Goal: Task Accomplishment & Management: Manage account settings

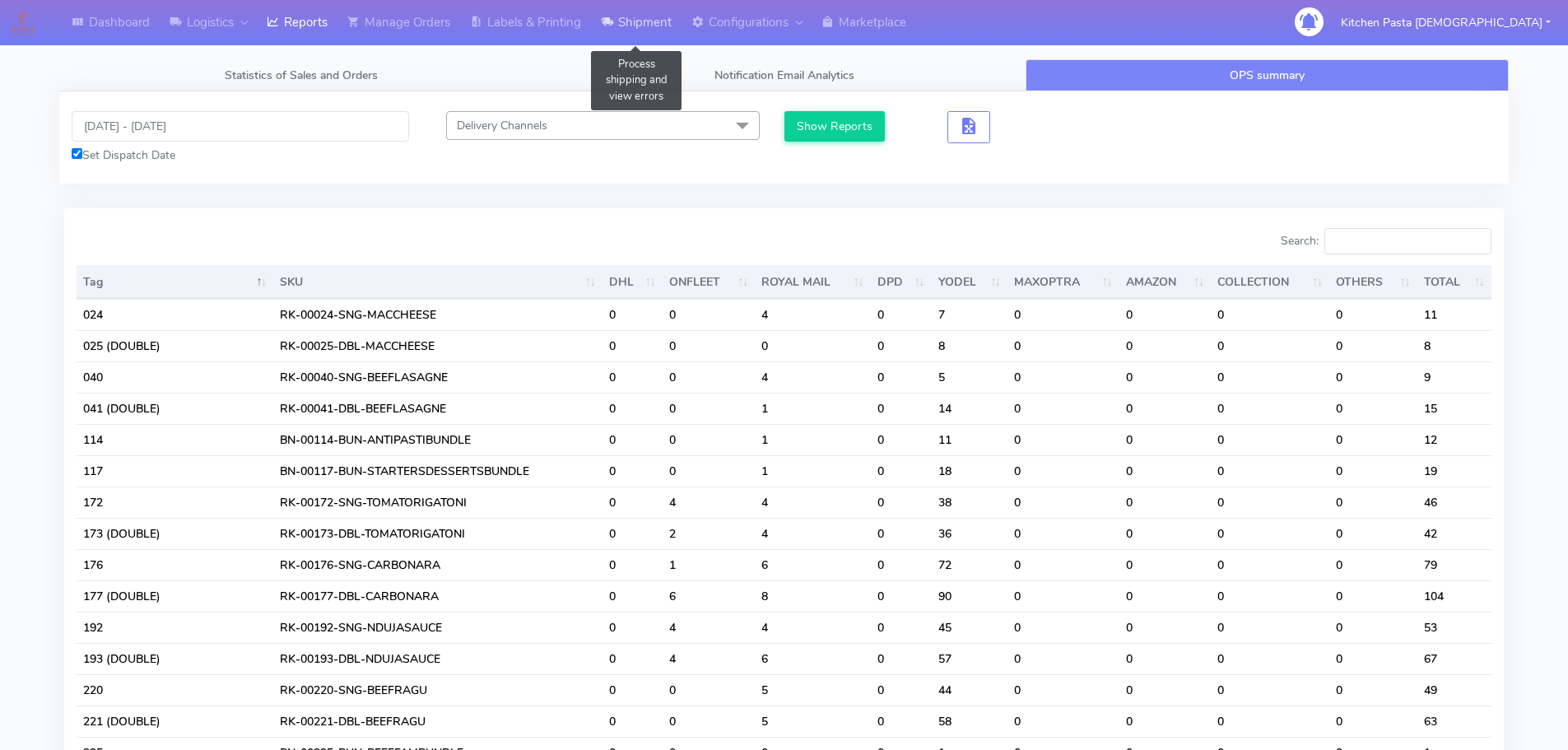
click at [645, 17] on link "Shipment" at bounding box center [636, 23] width 91 height 45
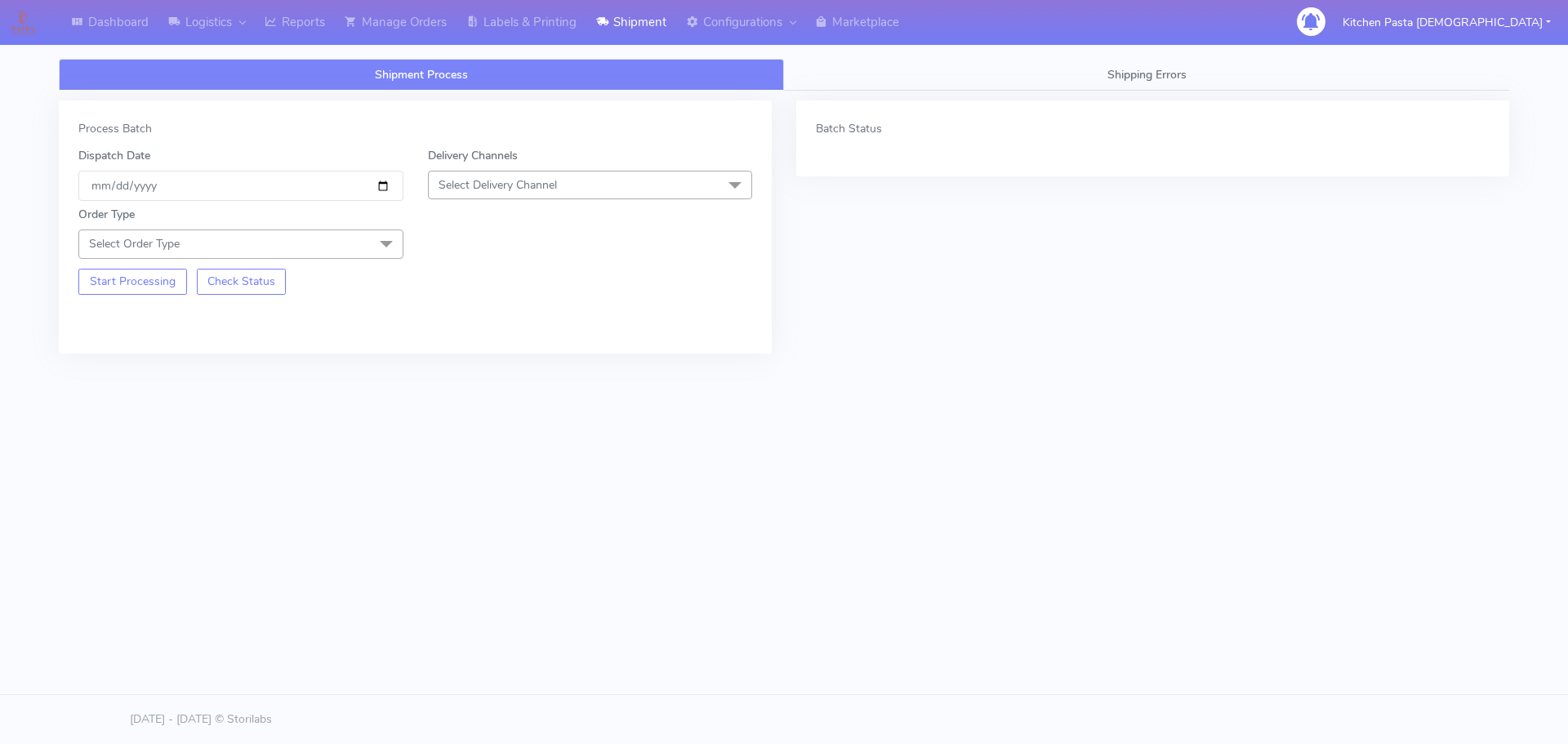
click at [582, 198] on span "Select Delivery Channel" at bounding box center [591, 184] width 325 height 29
click at [477, 376] on div "Yodel" at bounding box center [590, 369] width 307 height 17
click at [304, 246] on span "Select Order Type" at bounding box center [241, 243] width 325 height 29
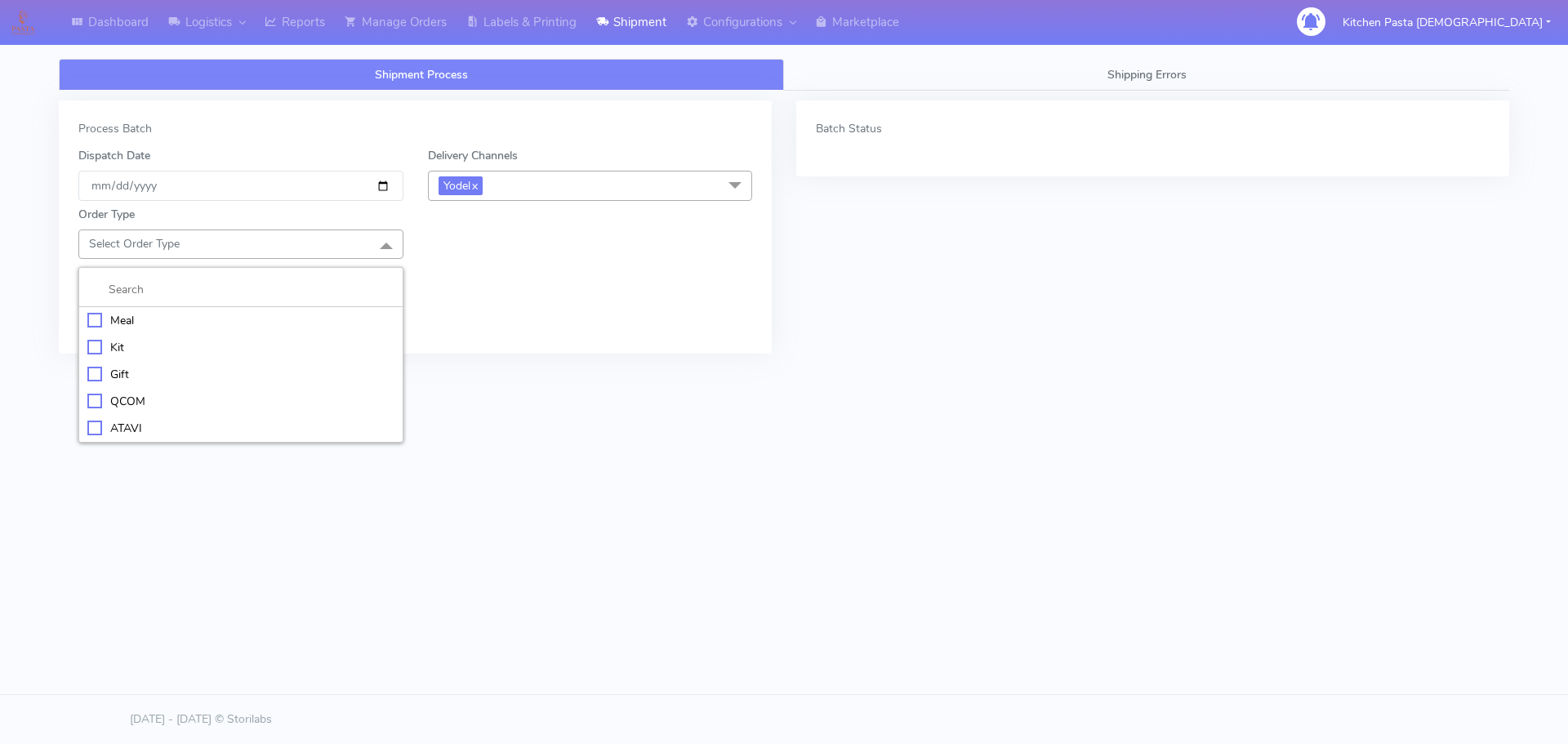
click at [186, 342] on div "Kit" at bounding box center [240, 348] width 307 height 17
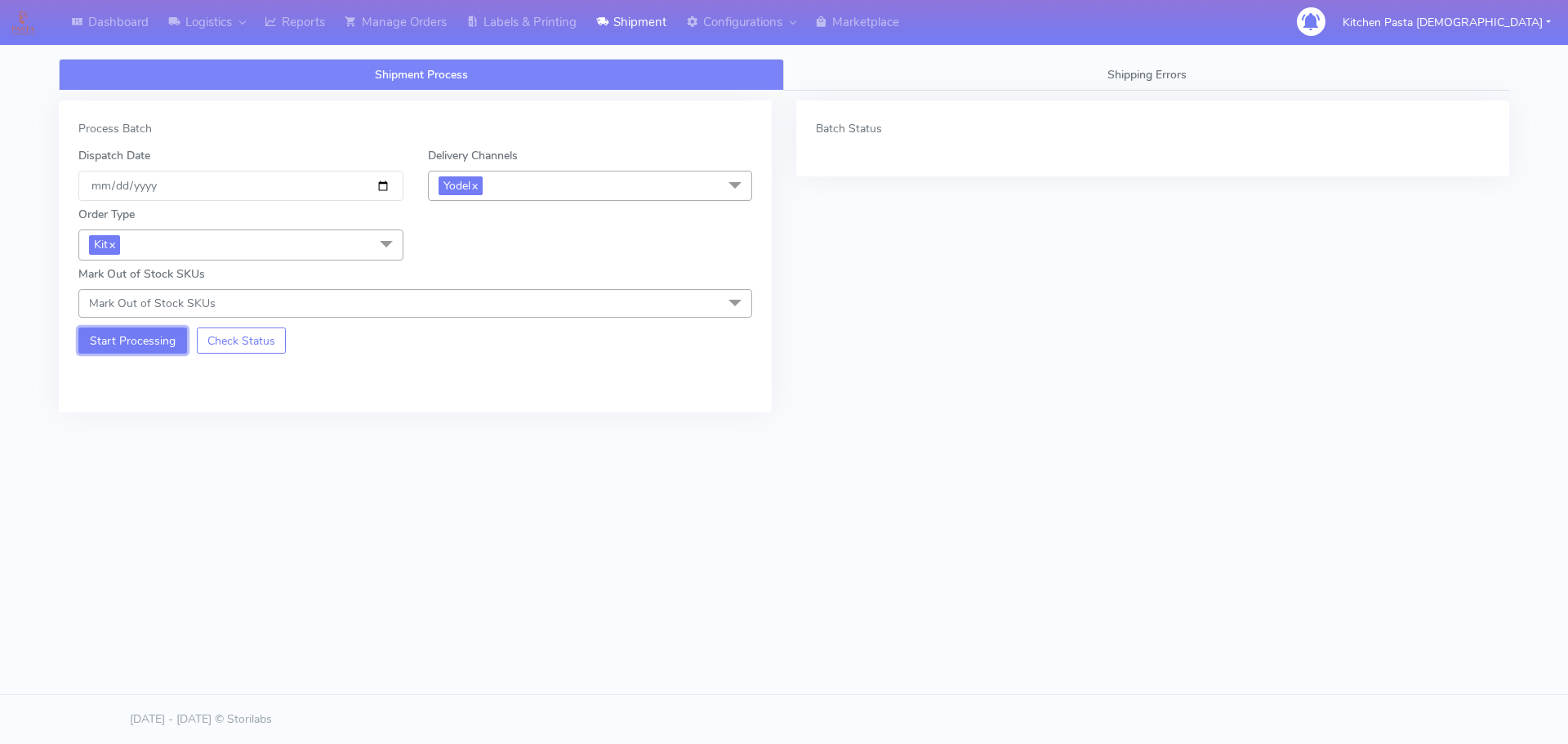
click at [144, 331] on button "Start Processing" at bounding box center [133, 341] width 109 height 26
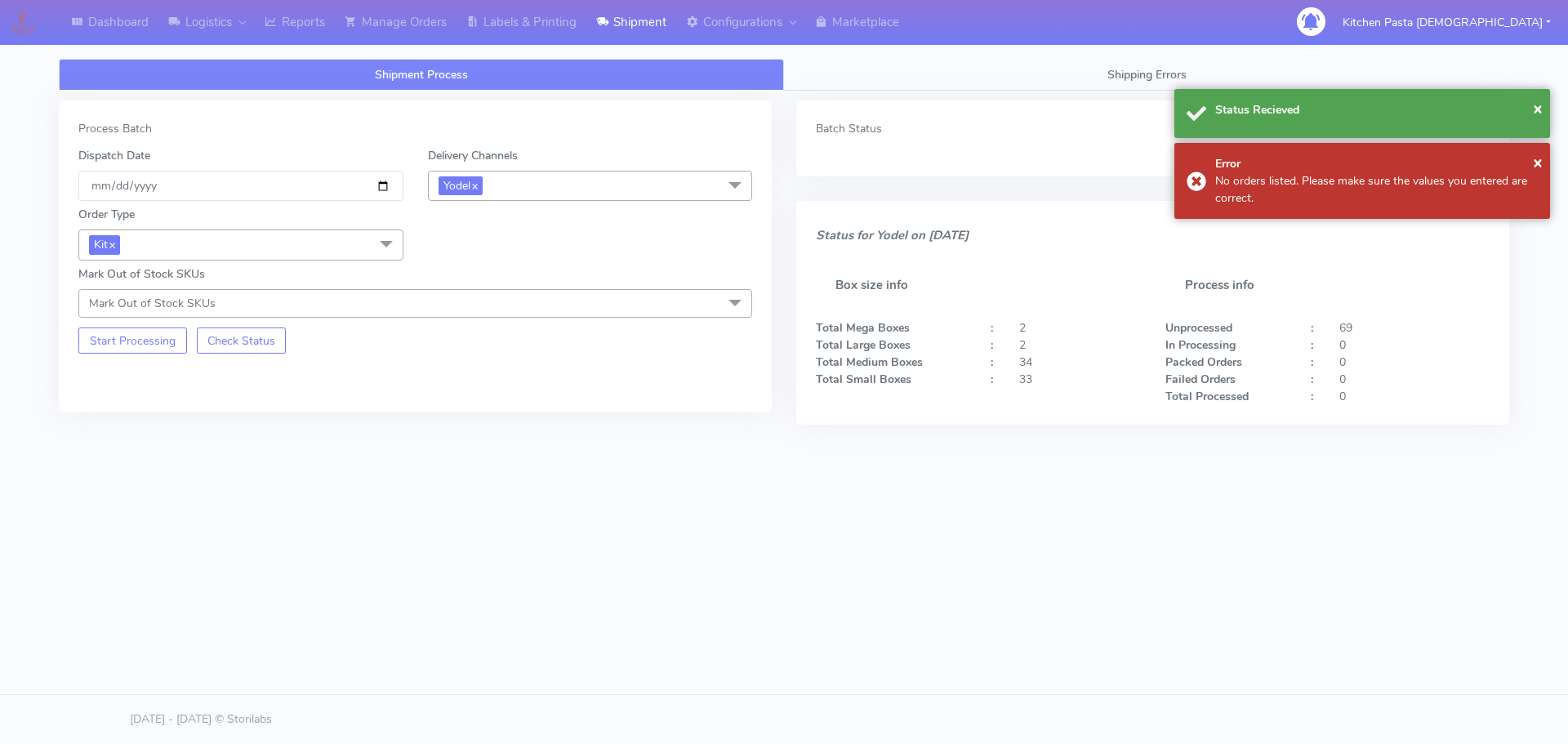
click at [524, 190] on span "Yodel x" at bounding box center [591, 185] width 325 height 30
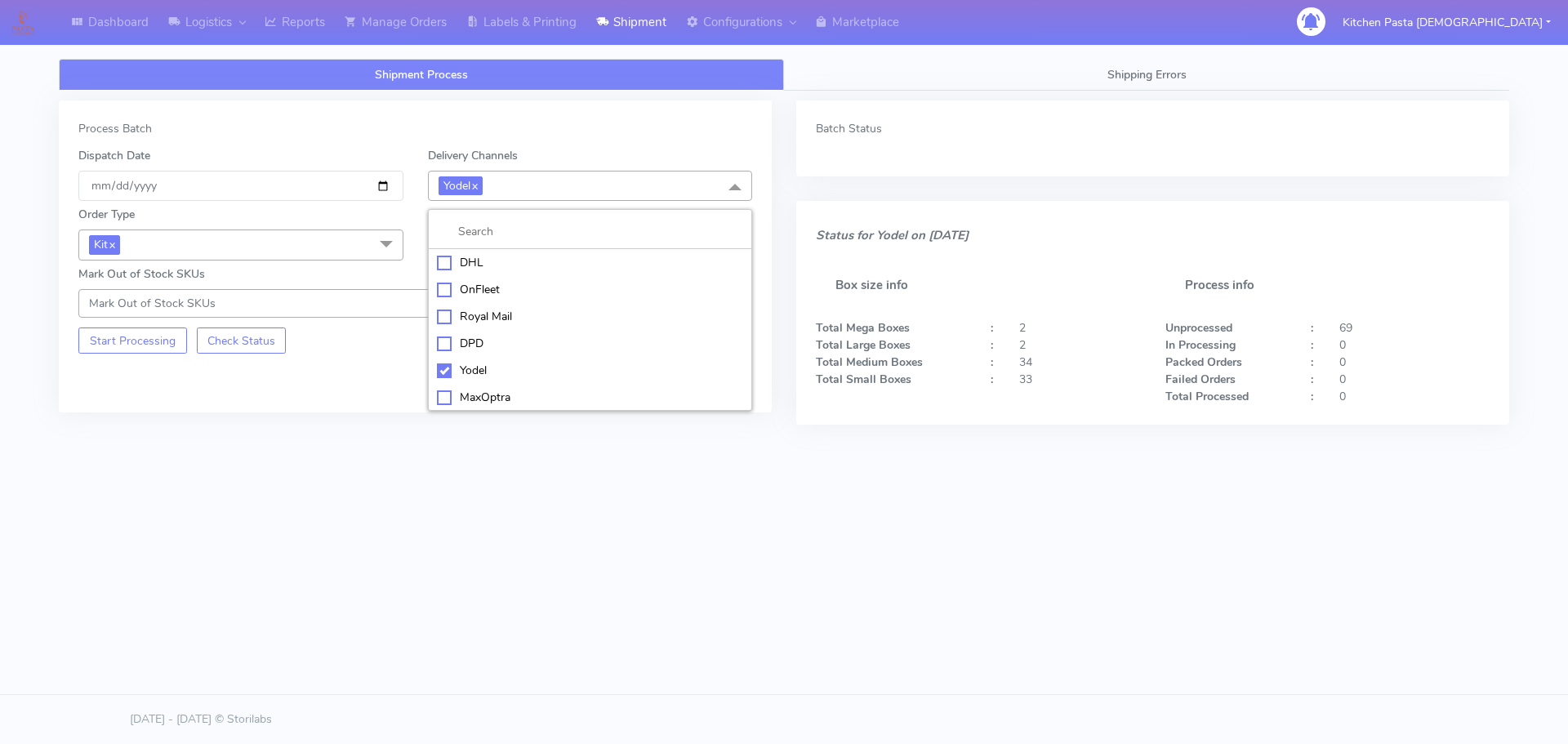
click at [313, 238] on span "Kit x" at bounding box center [241, 244] width 325 height 30
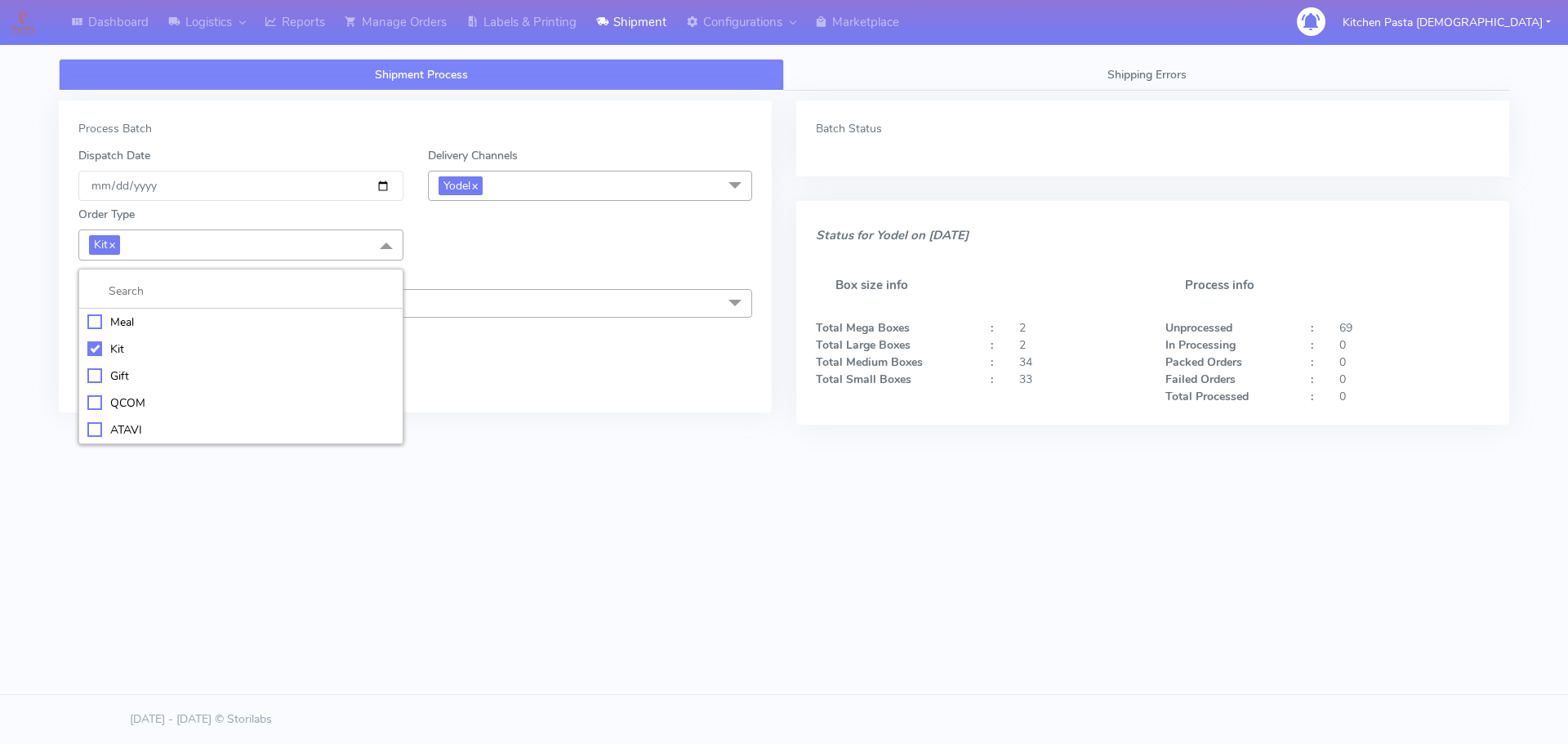
click at [152, 422] on div "ATAVI" at bounding box center [240, 430] width 307 height 17
checkbox input "false"
checkbox input "true"
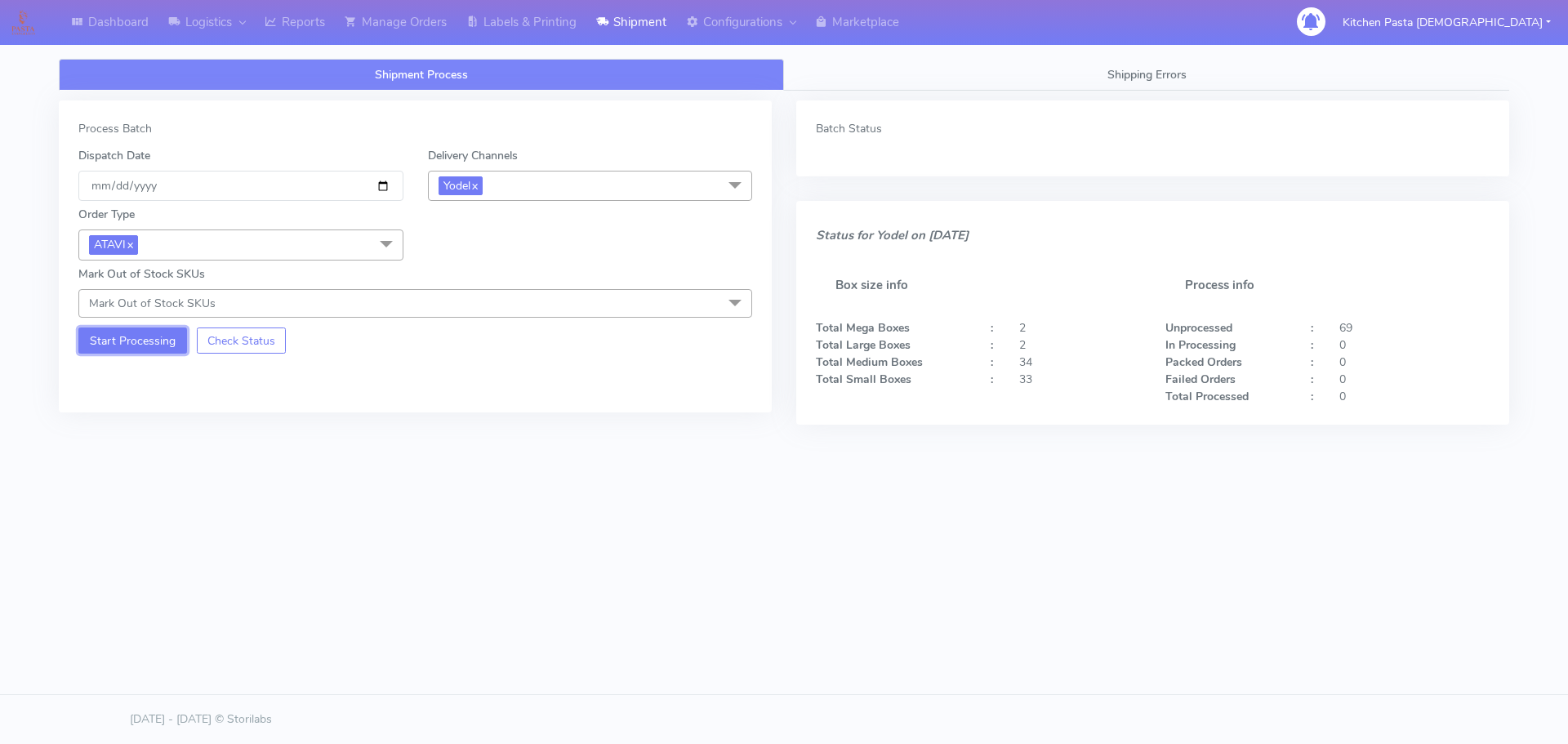
click at [142, 340] on button "Start Processing" at bounding box center [133, 341] width 109 height 26
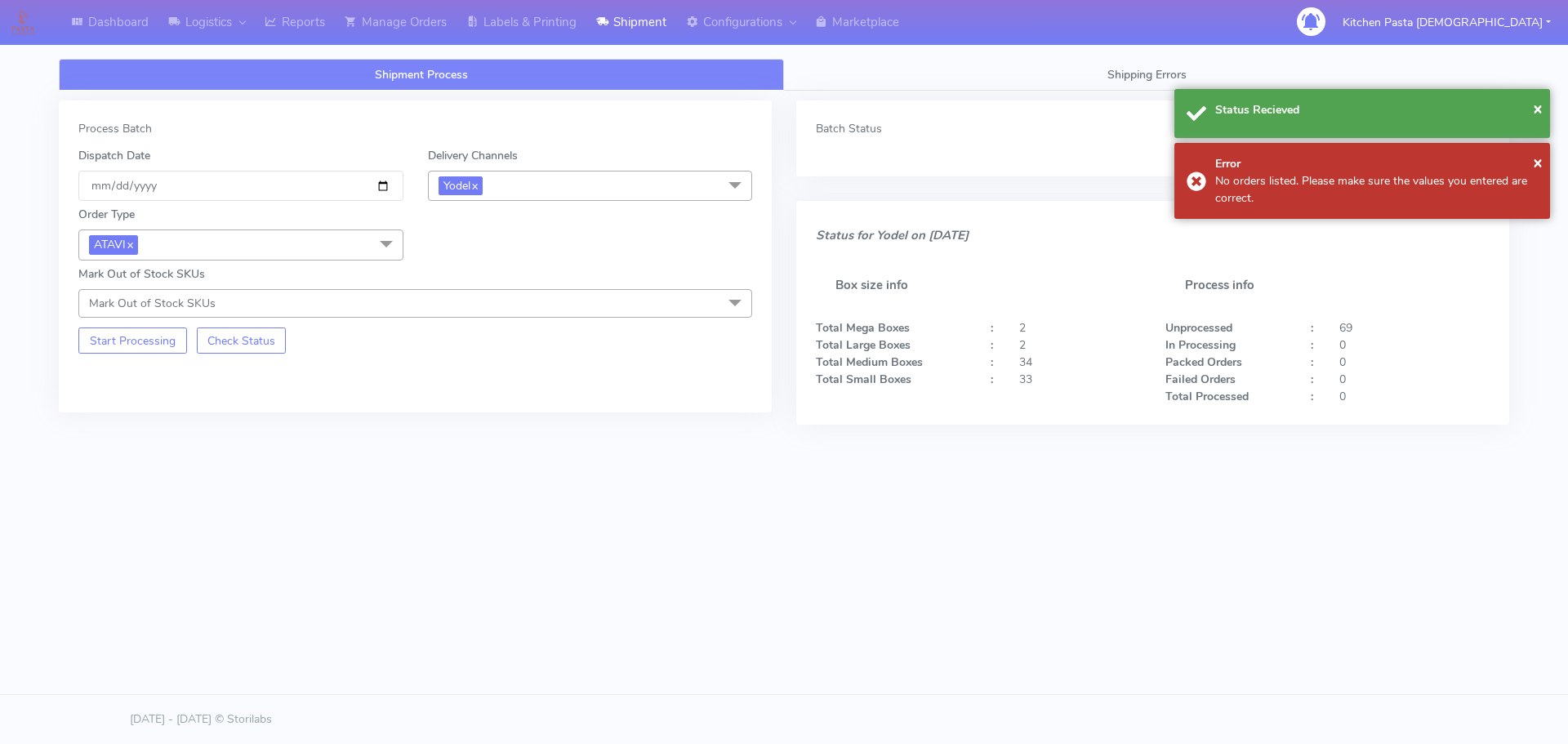
click at [343, 240] on span "ATAVI x" at bounding box center [241, 244] width 325 height 30
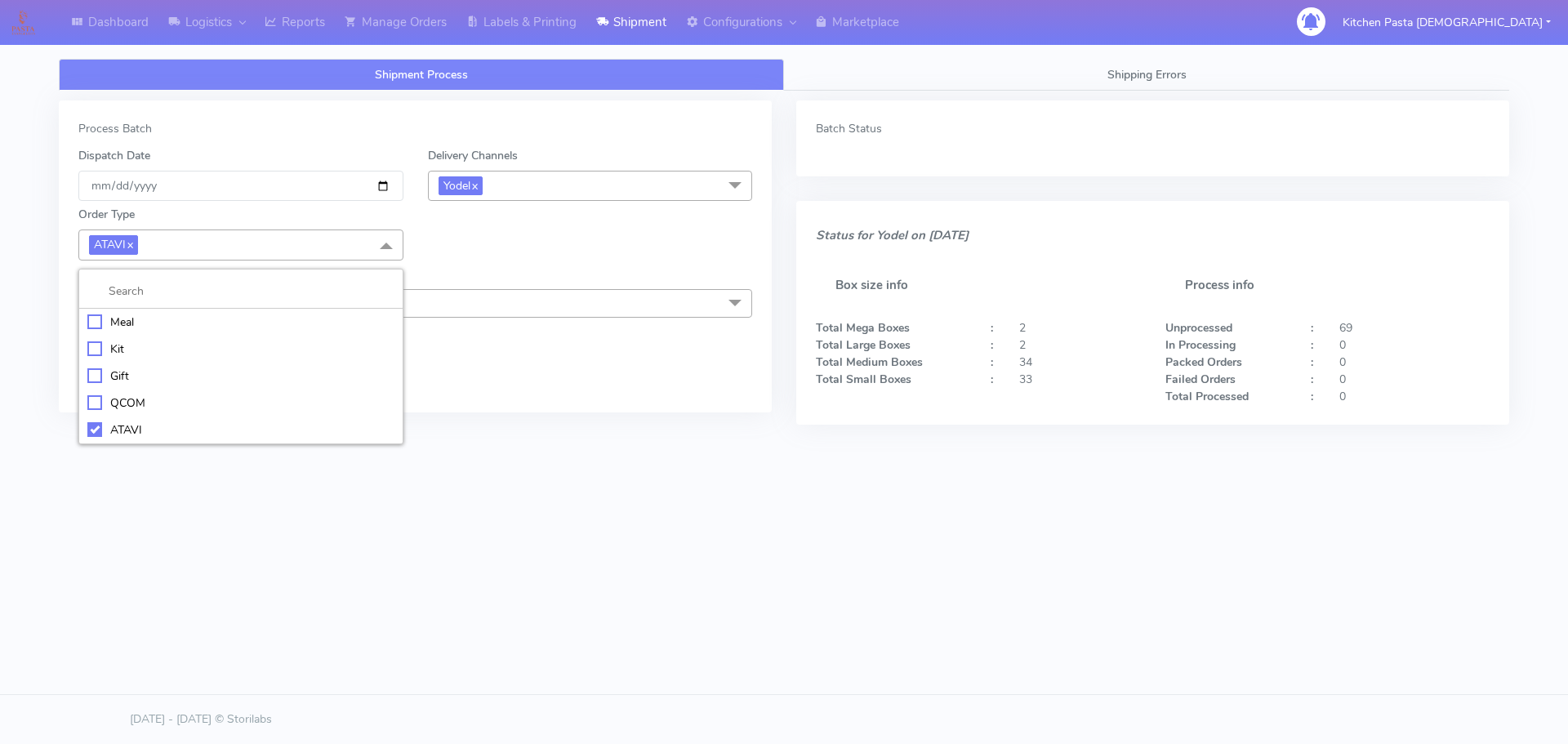
click at [117, 314] on div "Meal" at bounding box center [240, 323] width 307 height 17
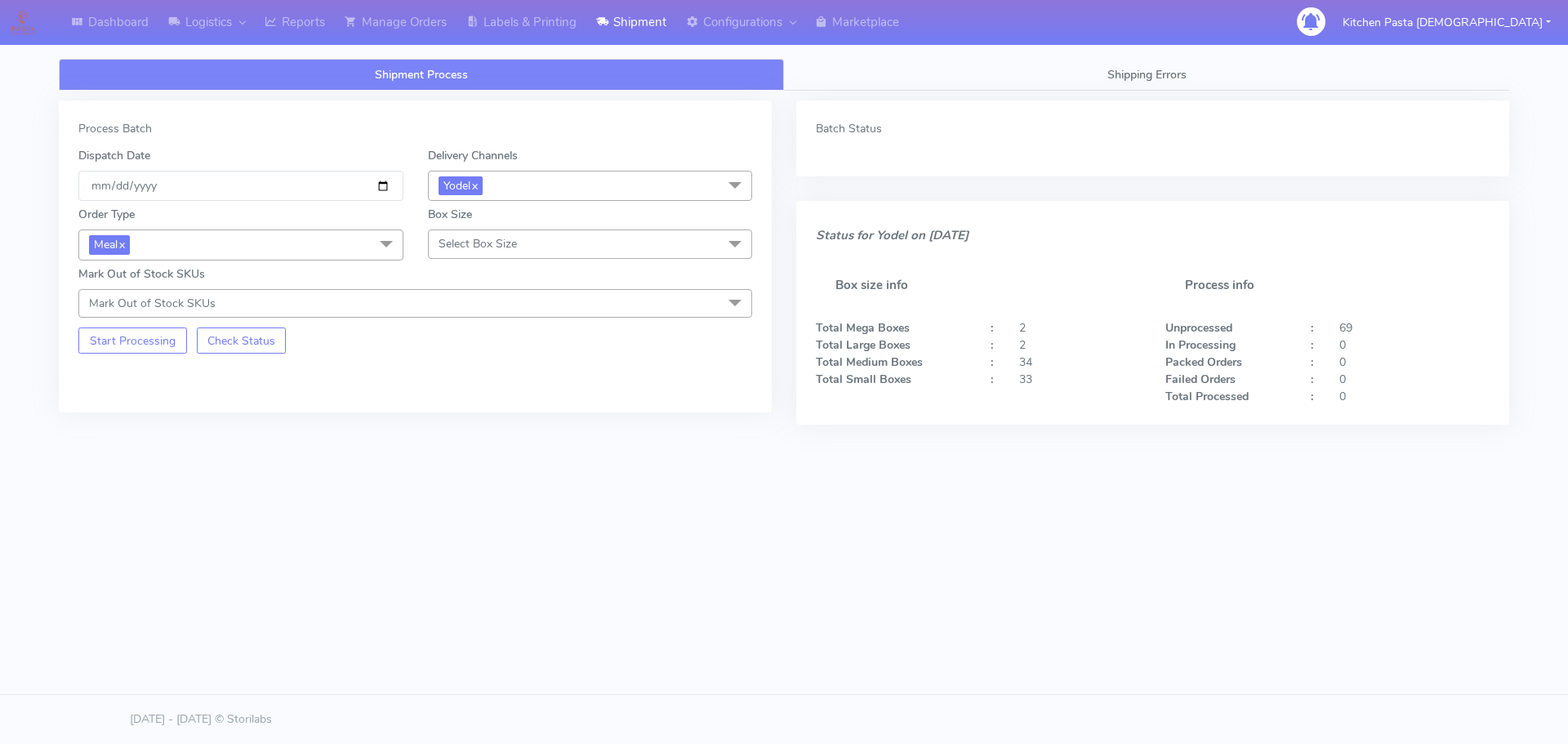
click at [524, 251] on span "Select Box Size" at bounding box center [591, 243] width 325 height 29
click at [481, 432] on div "Mega" at bounding box center [590, 428] width 307 height 17
click at [163, 344] on button "Start Processing" at bounding box center [133, 341] width 109 height 26
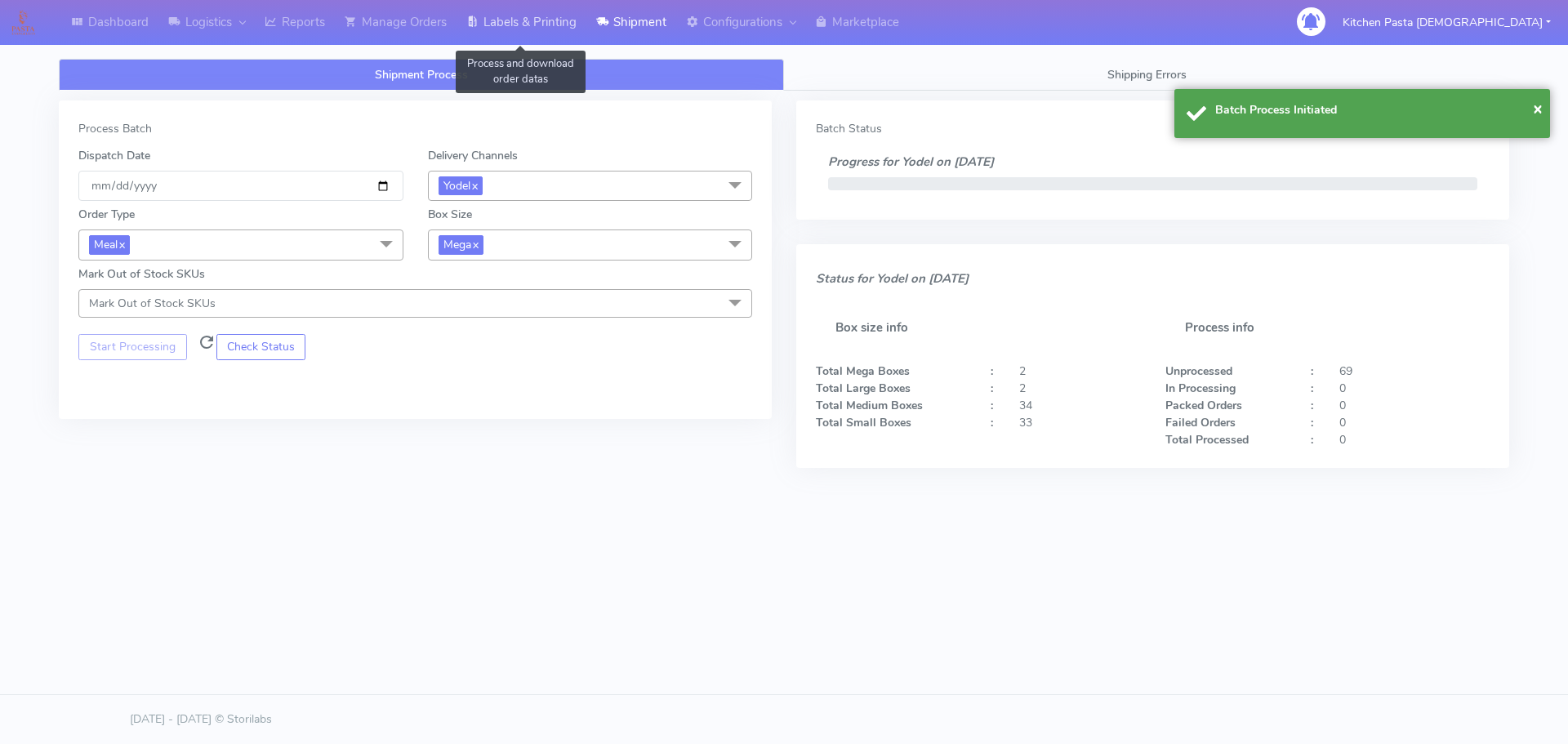
click at [531, 8] on link "Labels & Printing" at bounding box center [522, 22] width 130 height 45
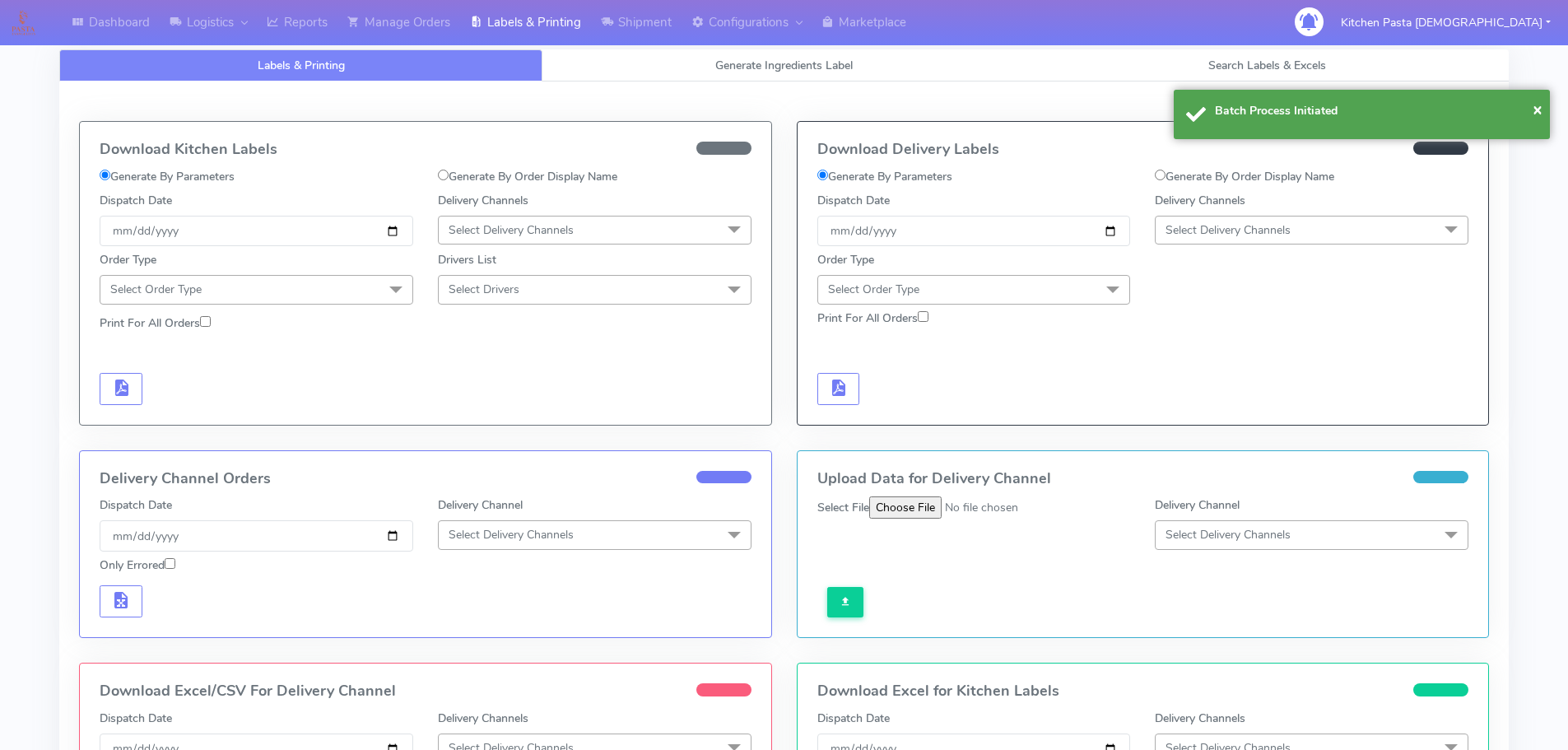
click at [1286, 245] on div "Delivery Channels Select Delivery Channels DHL OnFleet Royal Mail DPD Yodel Max…" at bounding box center [1312, 219] width 338 height 54
click at [1239, 228] on span "Select Delivery Channels" at bounding box center [1228, 230] width 126 height 16
click at [1196, 414] on div "Yodel" at bounding box center [1312, 416] width 295 height 17
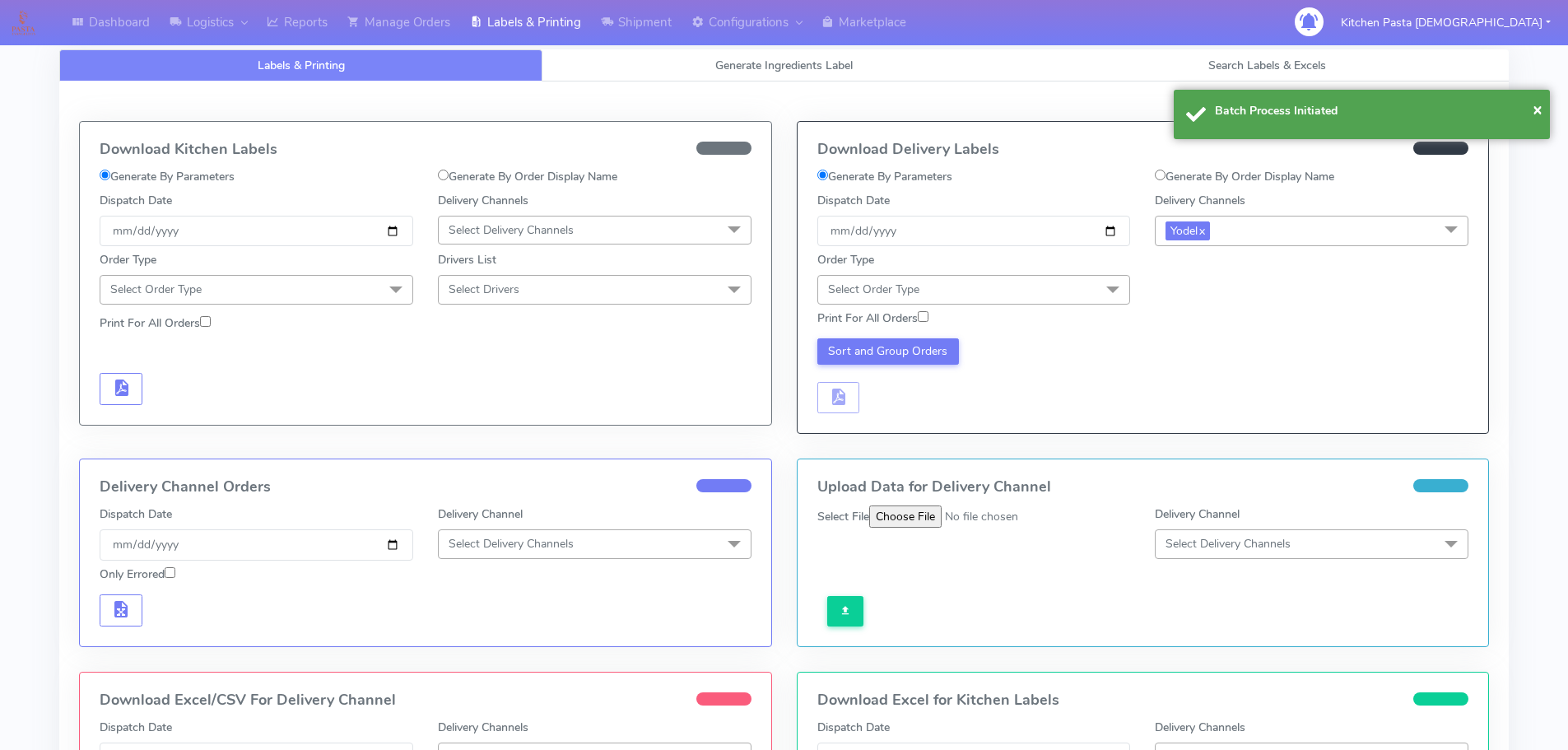
click at [1061, 281] on span "Select Order Type" at bounding box center [974, 289] width 314 height 29
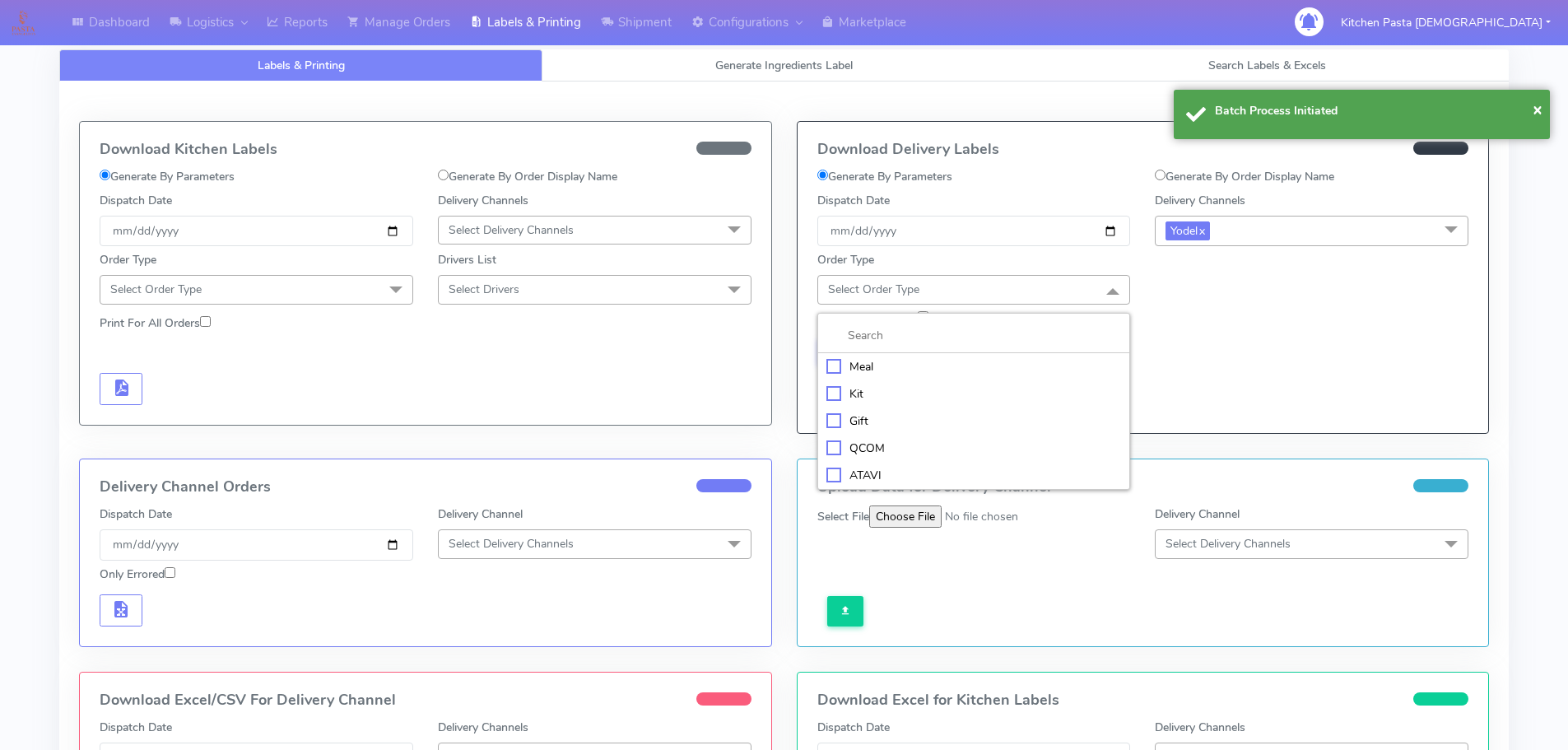
click at [946, 357] on li "Meal" at bounding box center [974, 366] width 312 height 27
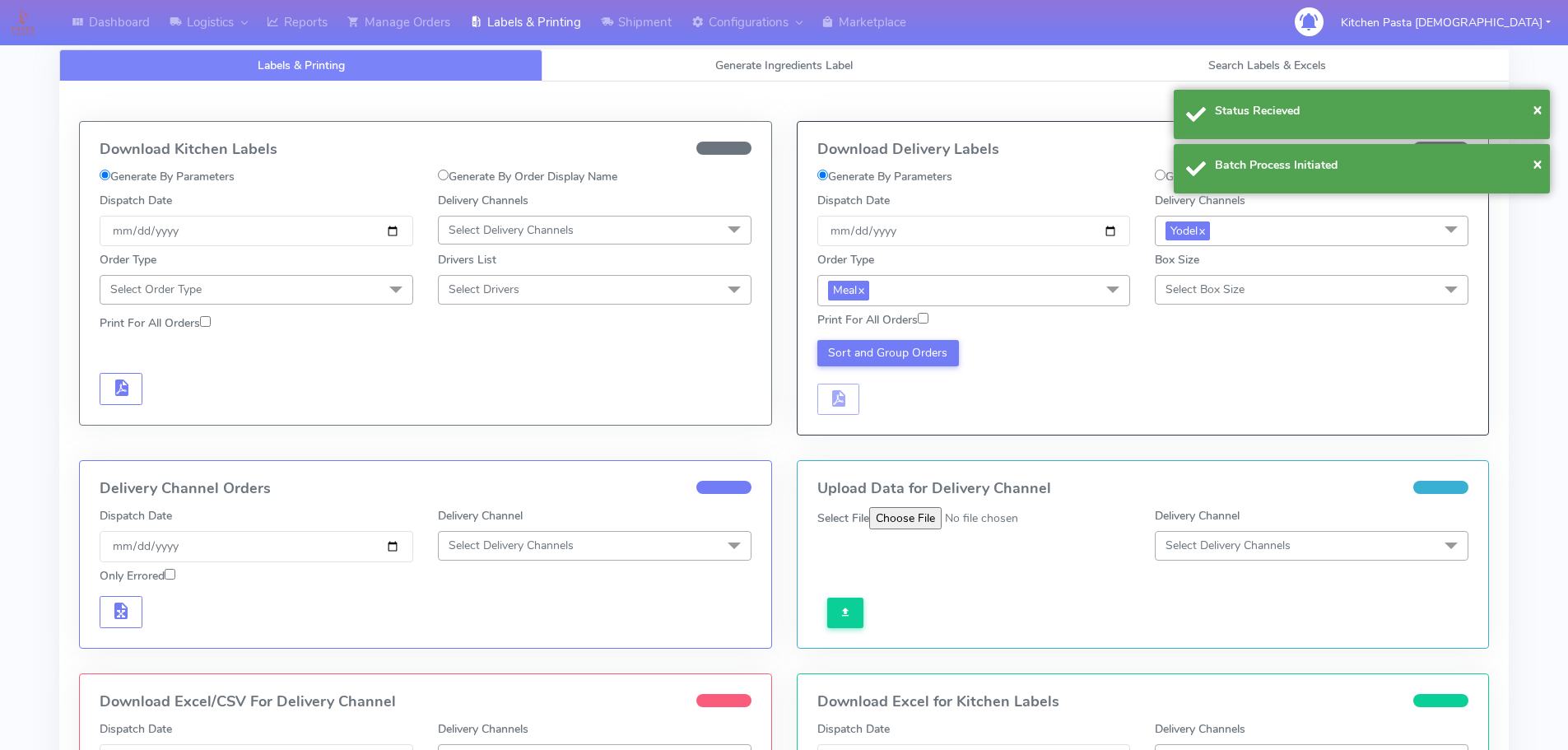
click at [1194, 291] on span "Select Box Size" at bounding box center [1205, 290] width 79 height 16
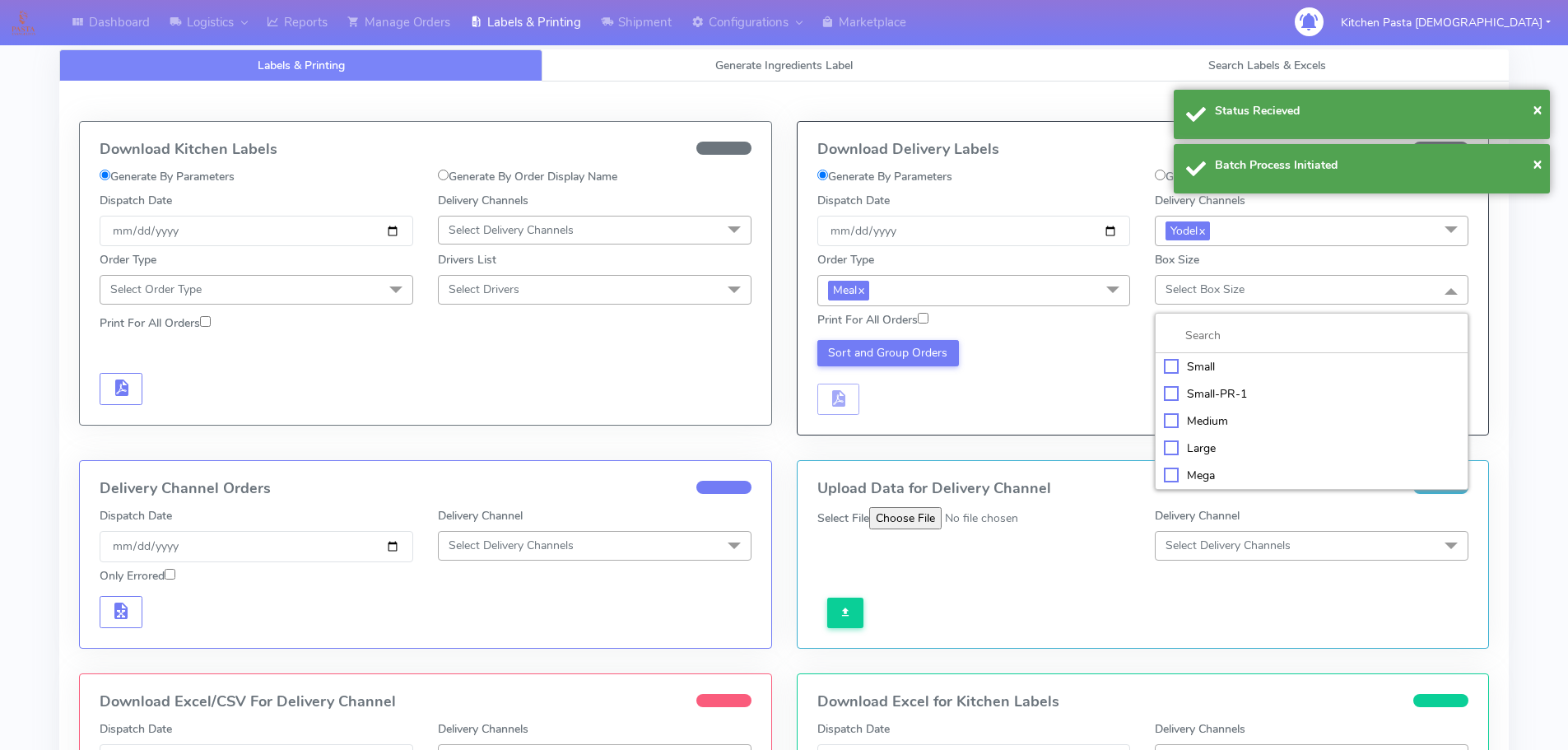
click at [1223, 480] on div "Mega" at bounding box center [1312, 476] width 295 height 17
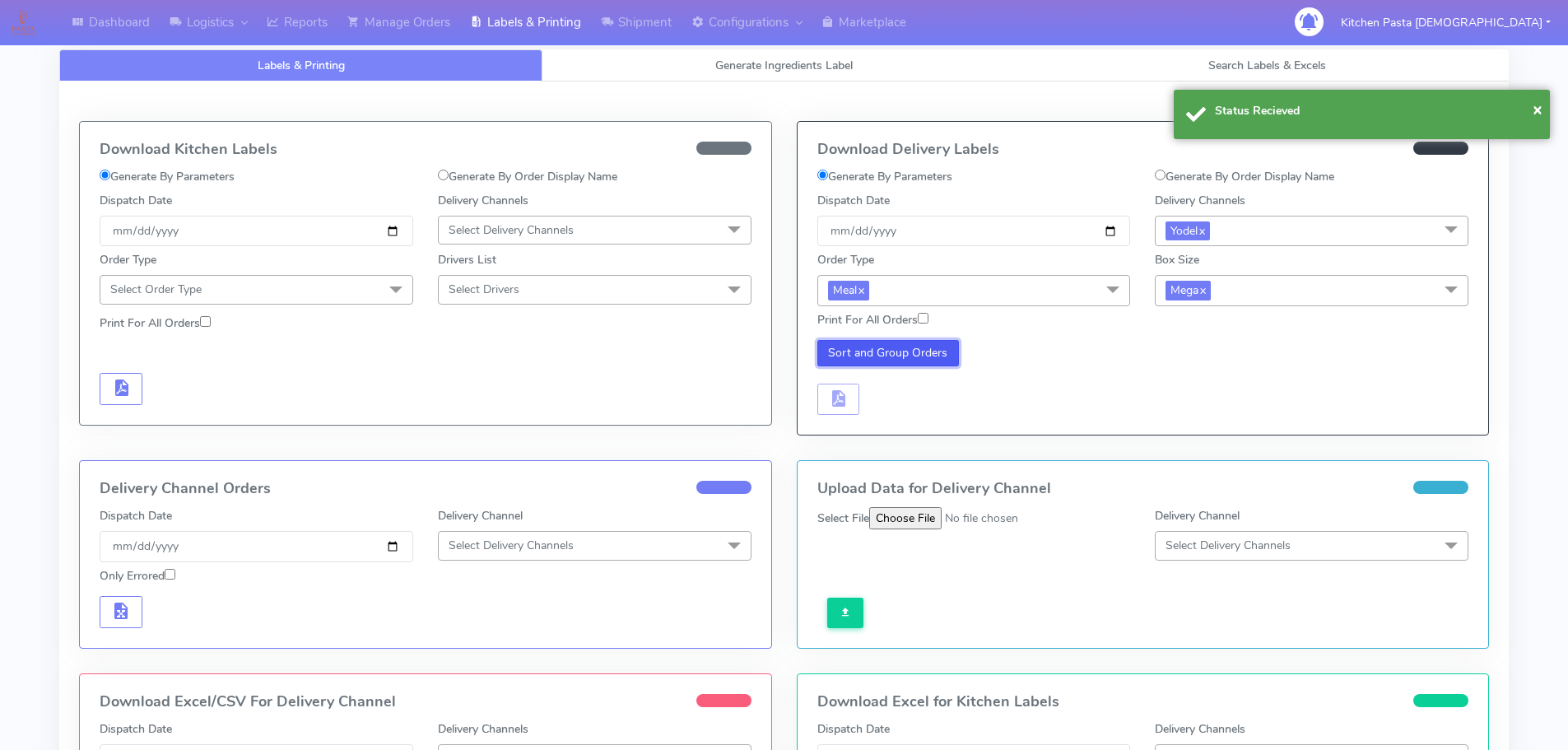
click at [888, 352] on button "Sort and Group Orders" at bounding box center [888, 353] width 142 height 26
click at [861, 389] on div "Sort and Group Orders" at bounding box center [974, 378] width 338 height 76
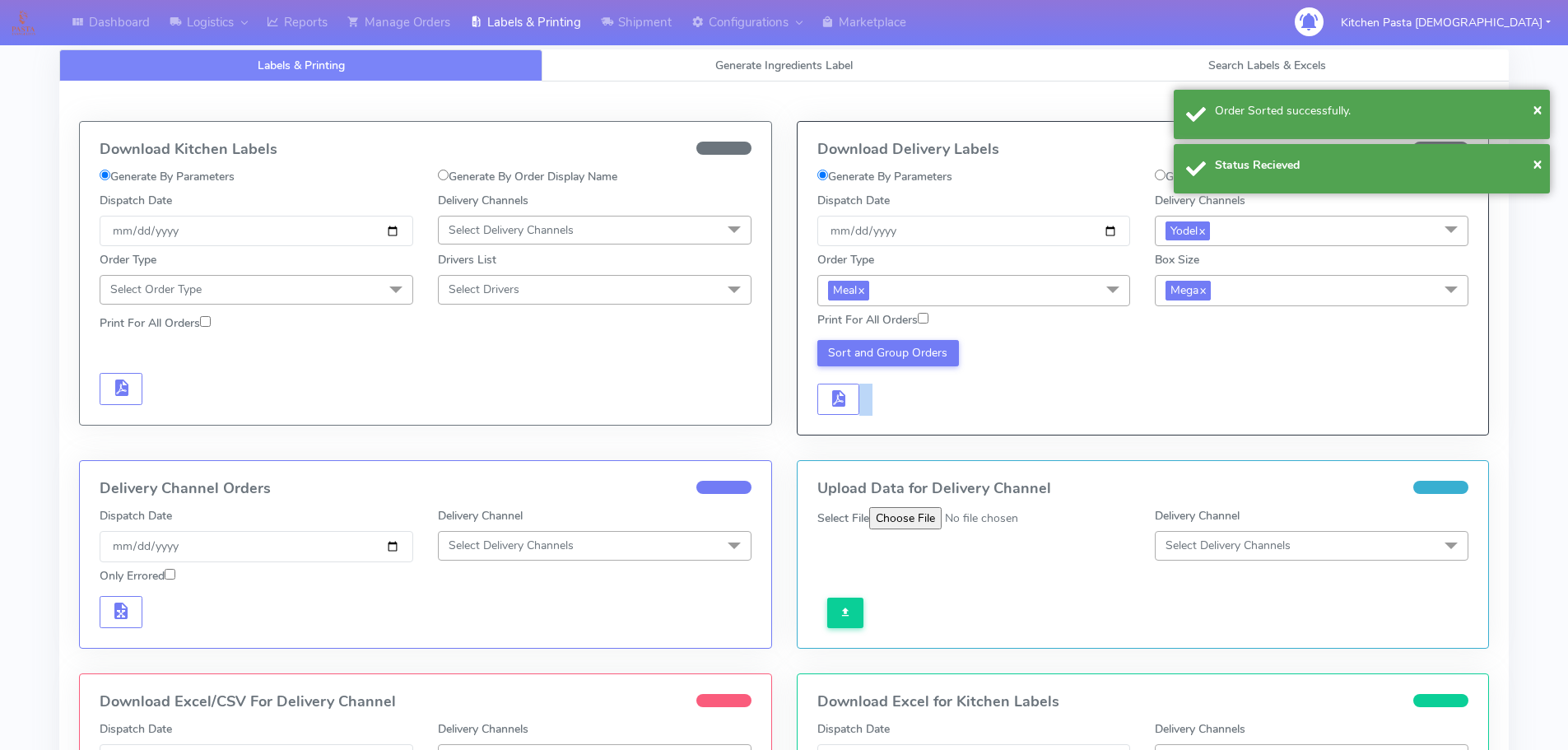
click at [859, 391] on div "Sort and Group Orders" at bounding box center [974, 378] width 338 height 76
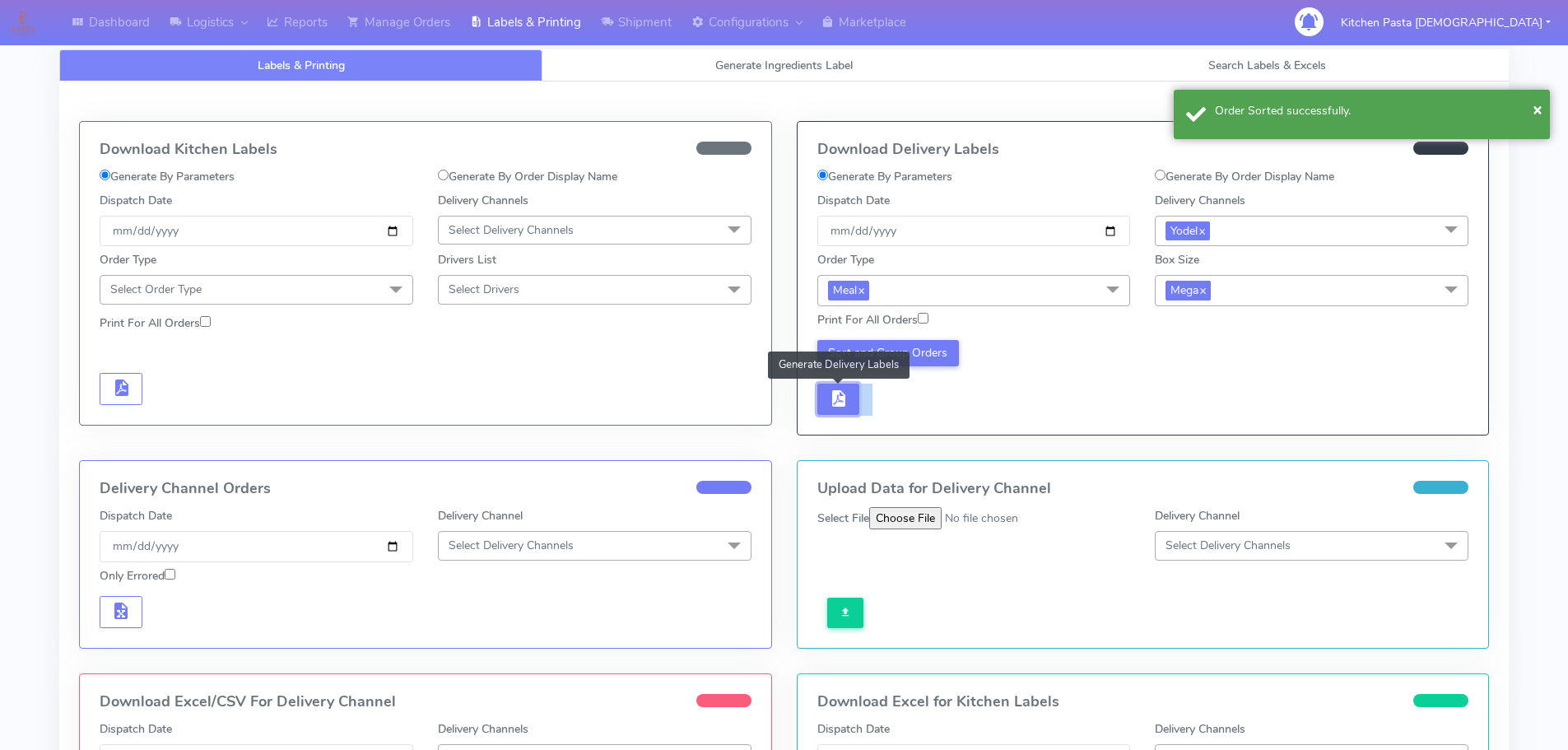
click at [858, 396] on button "button" at bounding box center [838, 399] width 43 height 32
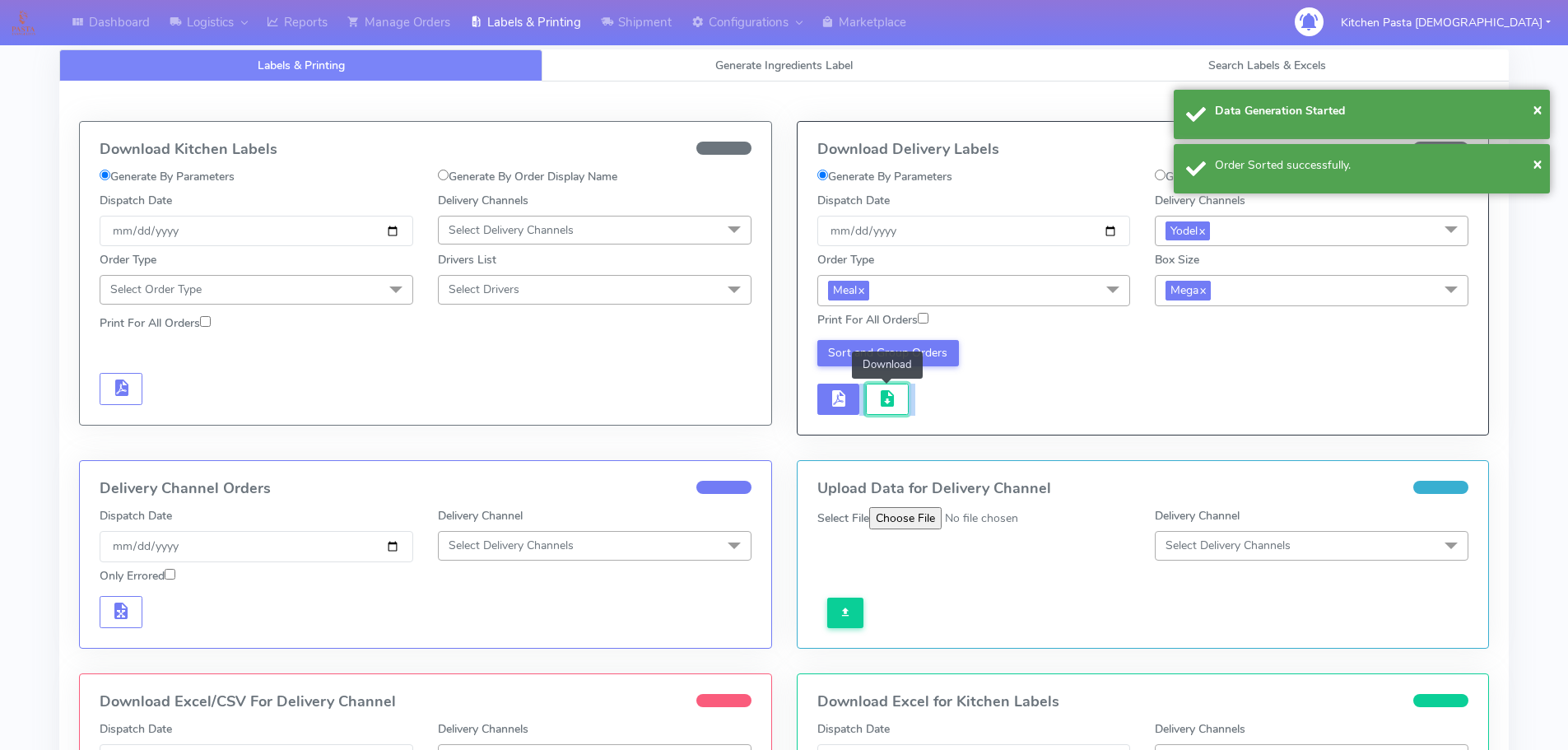
click at [887, 406] on span "button" at bounding box center [887, 402] width 20 height 16
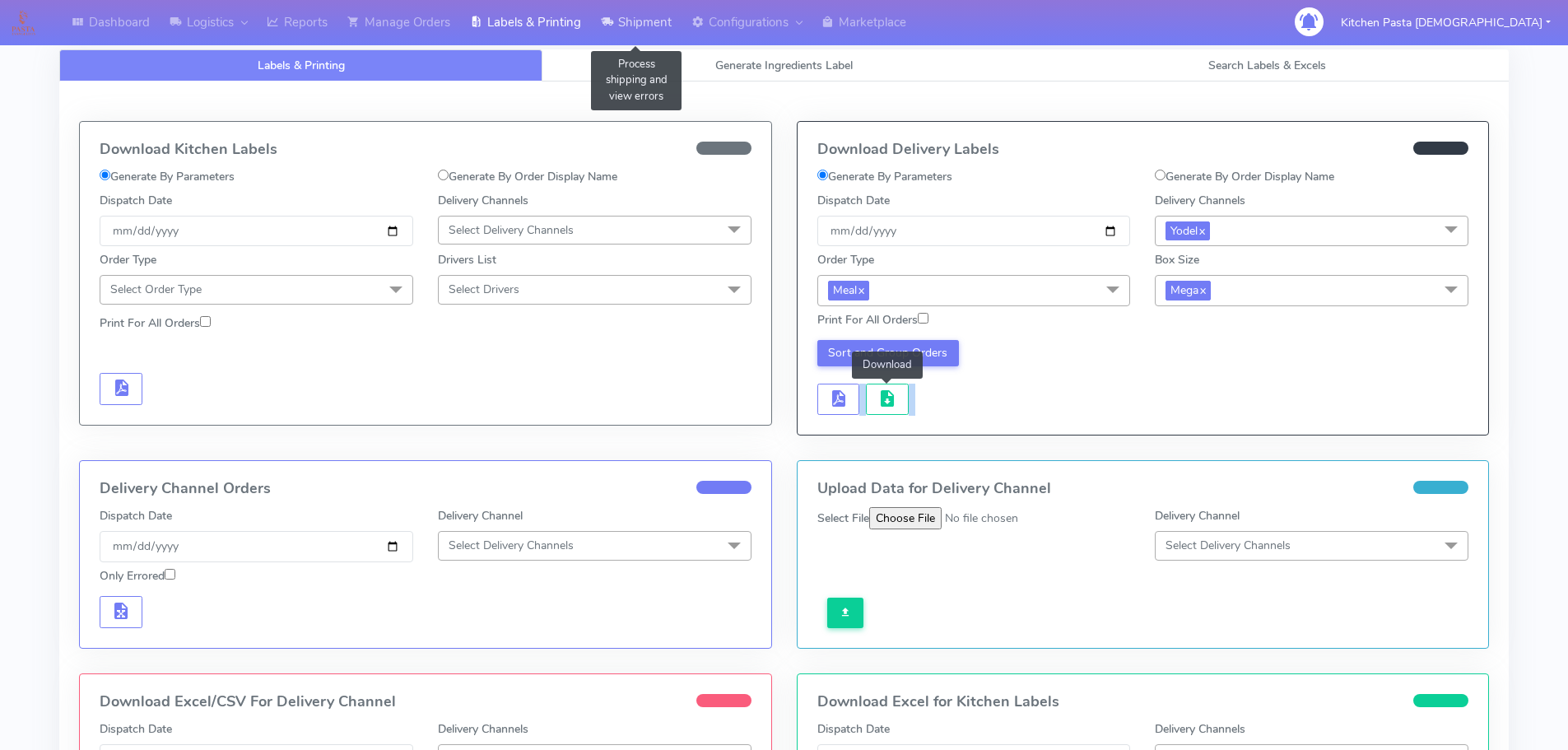
click at [635, 29] on link "Shipment" at bounding box center [636, 23] width 91 height 45
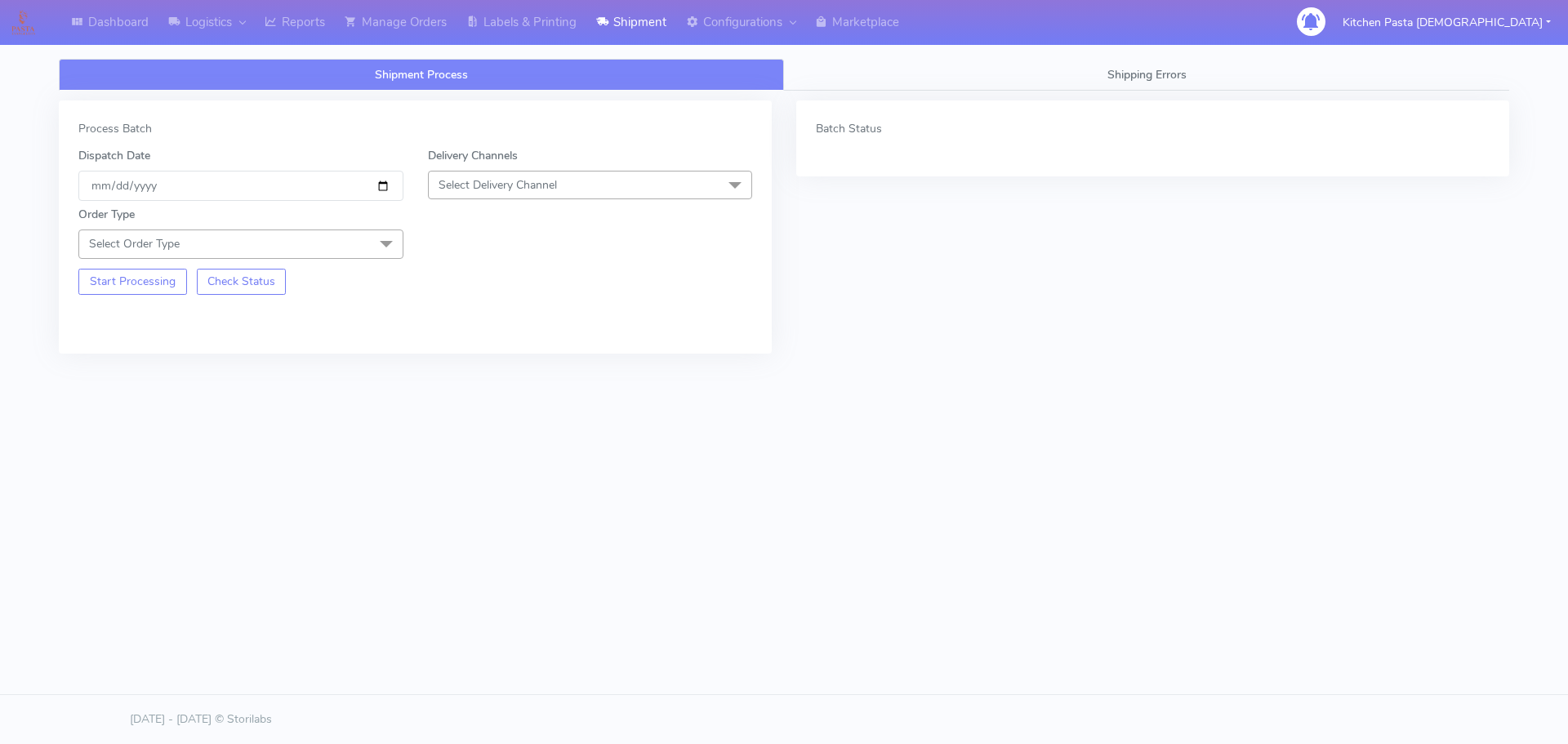
click at [543, 182] on span "Select Delivery Channel" at bounding box center [497, 185] width 118 height 16
click at [474, 370] on div "Yodel" at bounding box center [590, 369] width 307 height 17
click at [337, 249] on span "Select Order Type" at bounding box center [241, 243] width 325 height 29
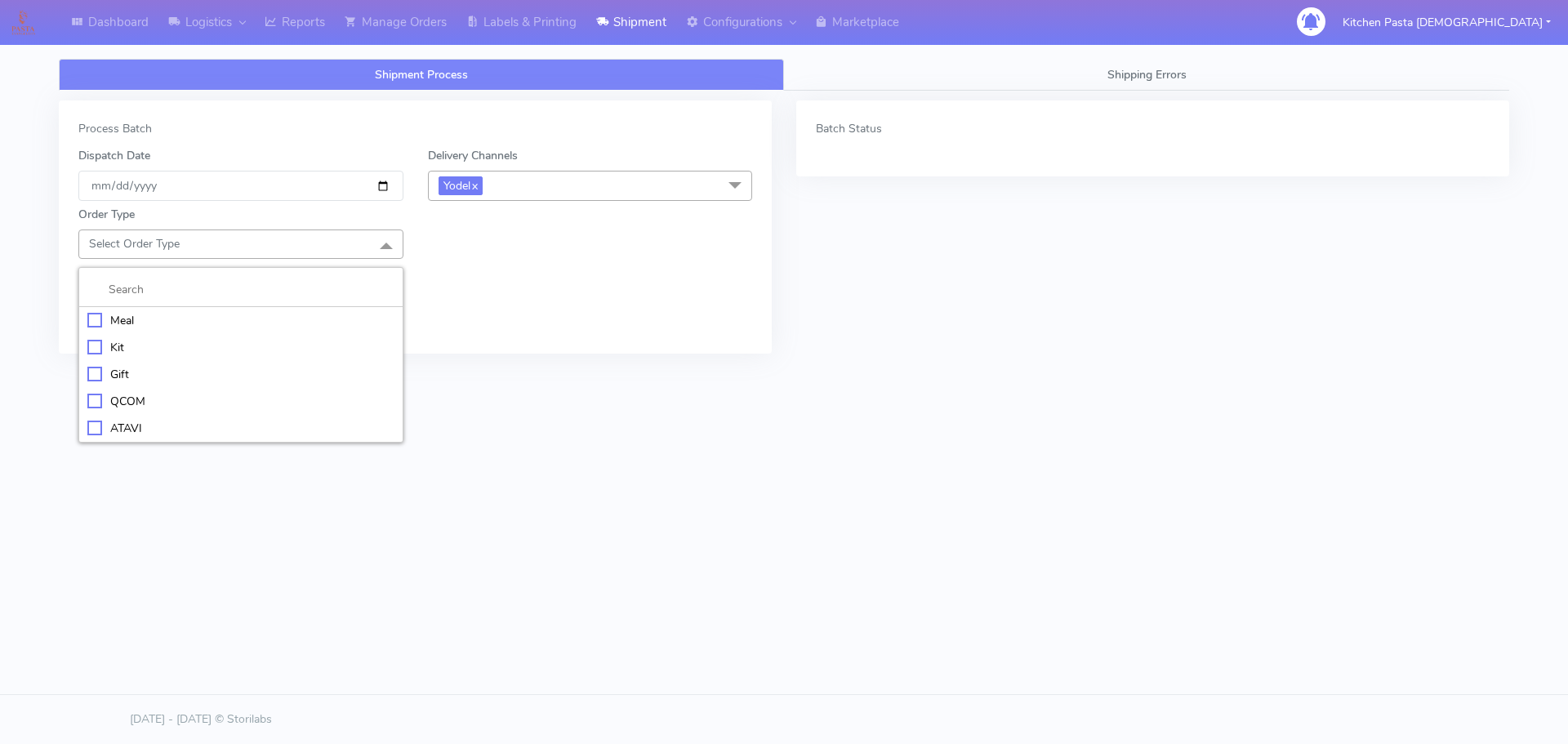
click at [165, 313] on div "Meal" at bounding box center [240, 321] width 307 height 17
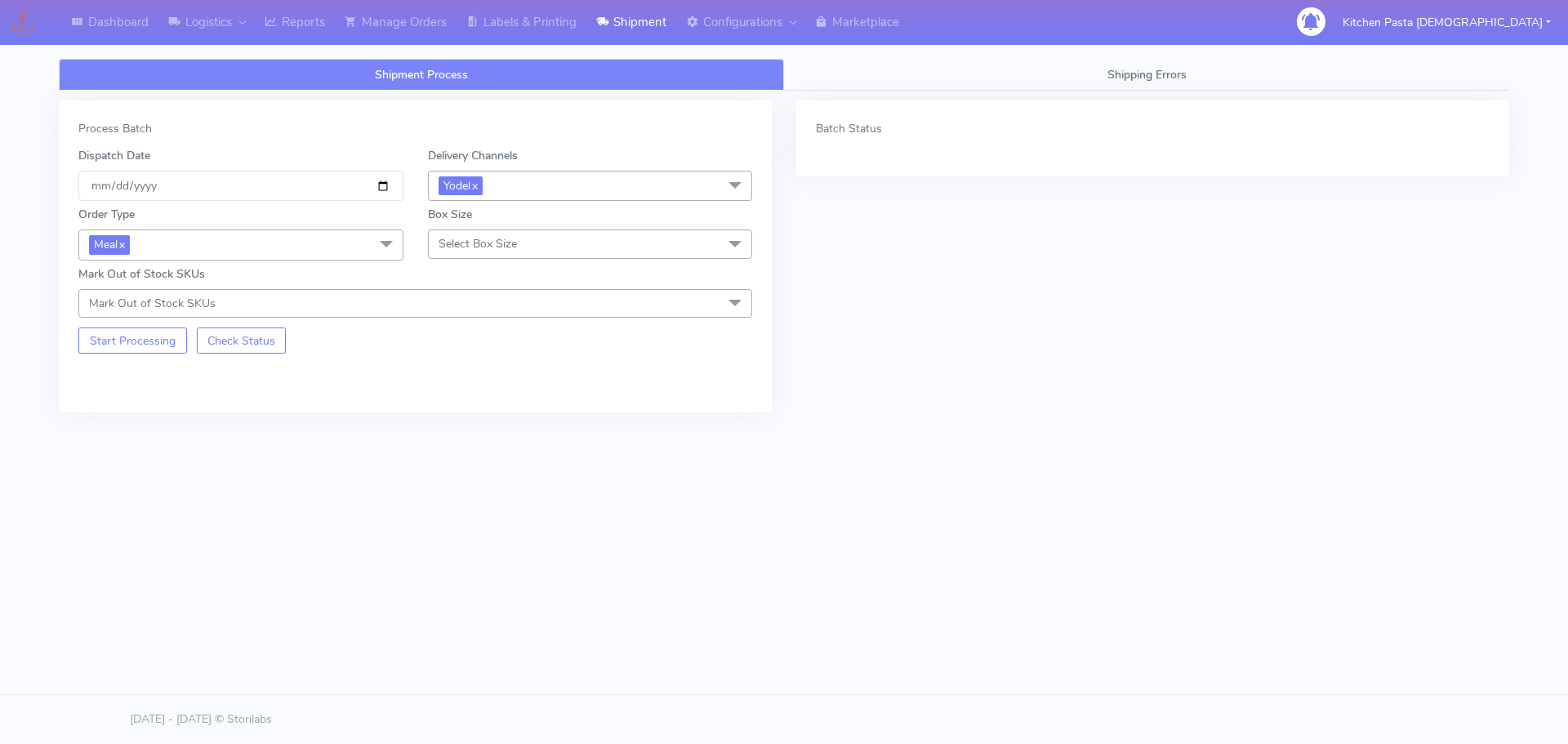
click at [480, 242] on span "Select Box Size" at bounding box center [477, 244] width 79 height 16
drag, startPoint x: 497, startPoint y: 401, endPoint x: 308, endPoint y: 363, distance: 192.8
click at [496, 401] on div "Large" at bounding box center [590, 401] width 307 height 17
click at [150, 340] on button "Start Processing" at bounding box center [133, 341] width 109 height 26
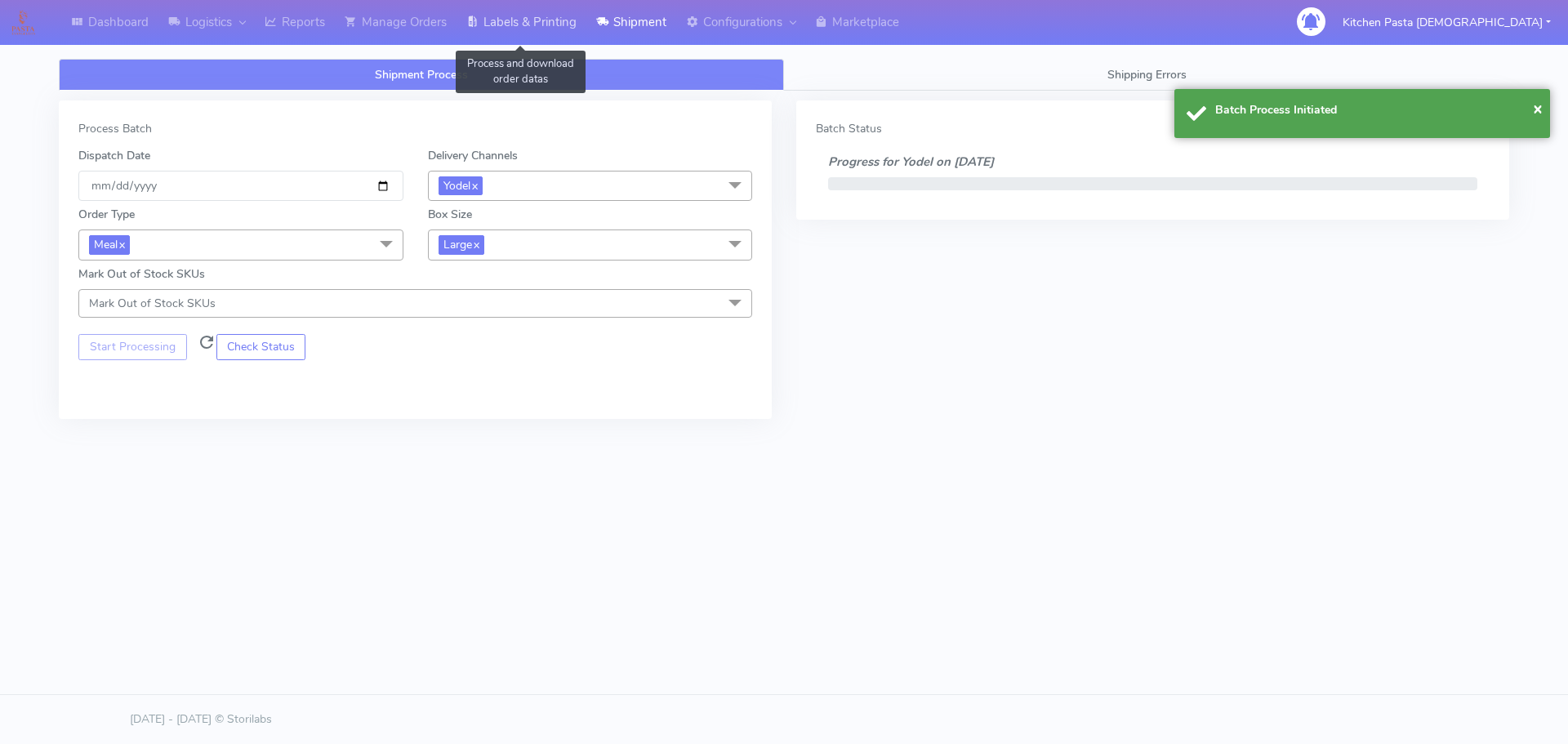
click at [476, 34] on link "Labels & Printing" at bounding box center [522, 22] width 130 height 45
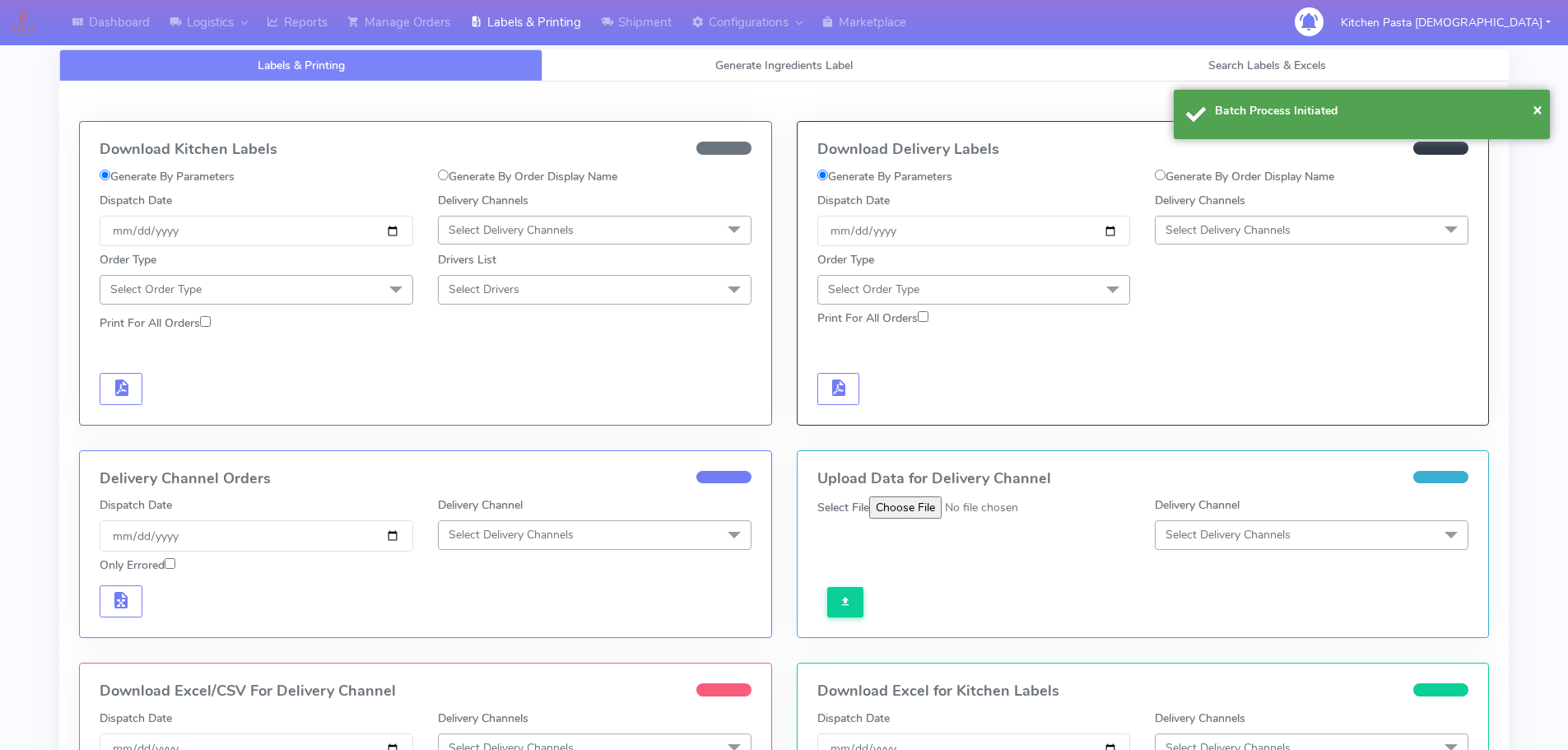
click at [1392, 238] on span "Select Delivery Channels" at bounding box center [1312, 229] width 314 height 29
click at [1249, 406] on li "Yodel" at bounding box center [1312, 415] width 312 height 27
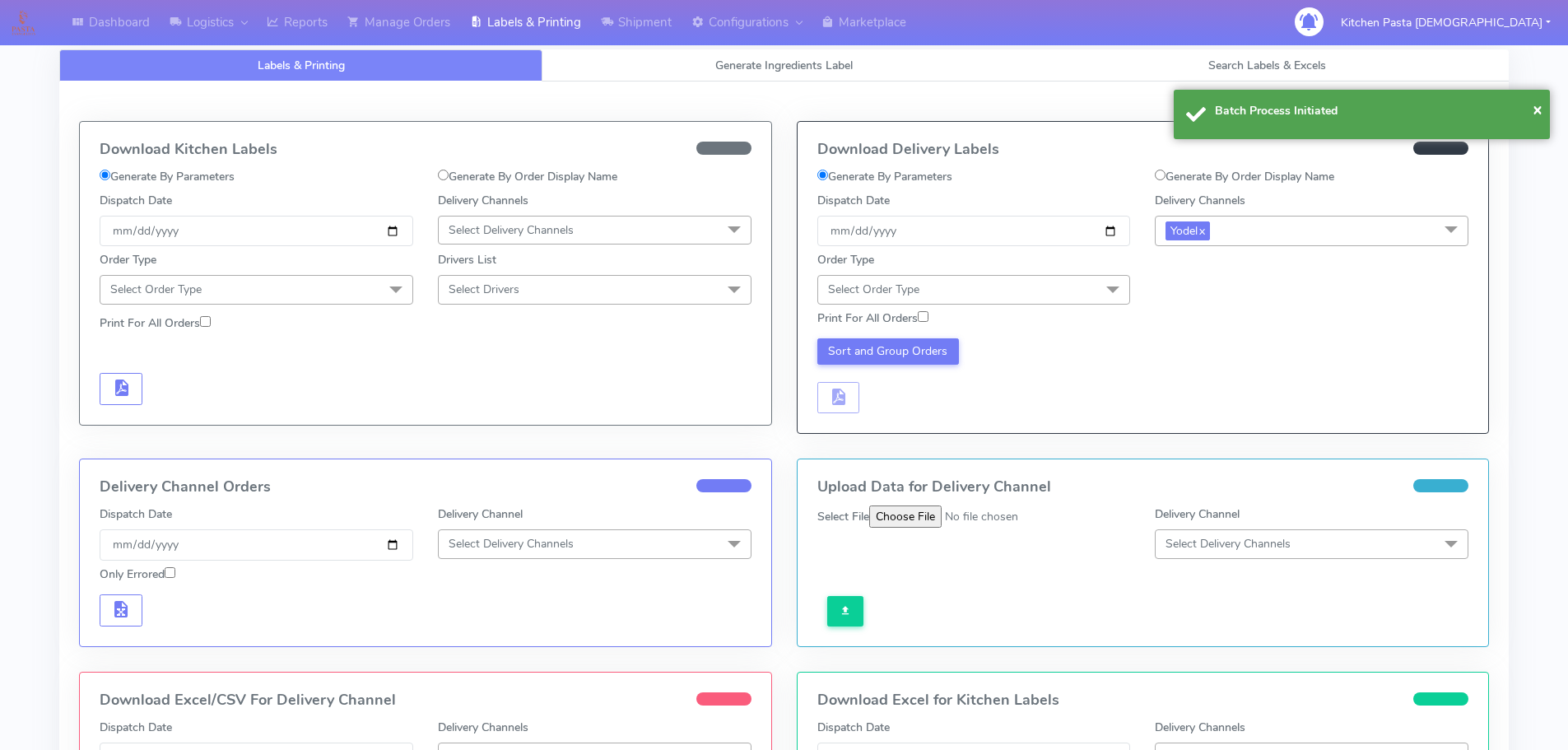
click at [1076, 290] on span "Select Order Type" at bounding box center [974, 289] width 314 height 29
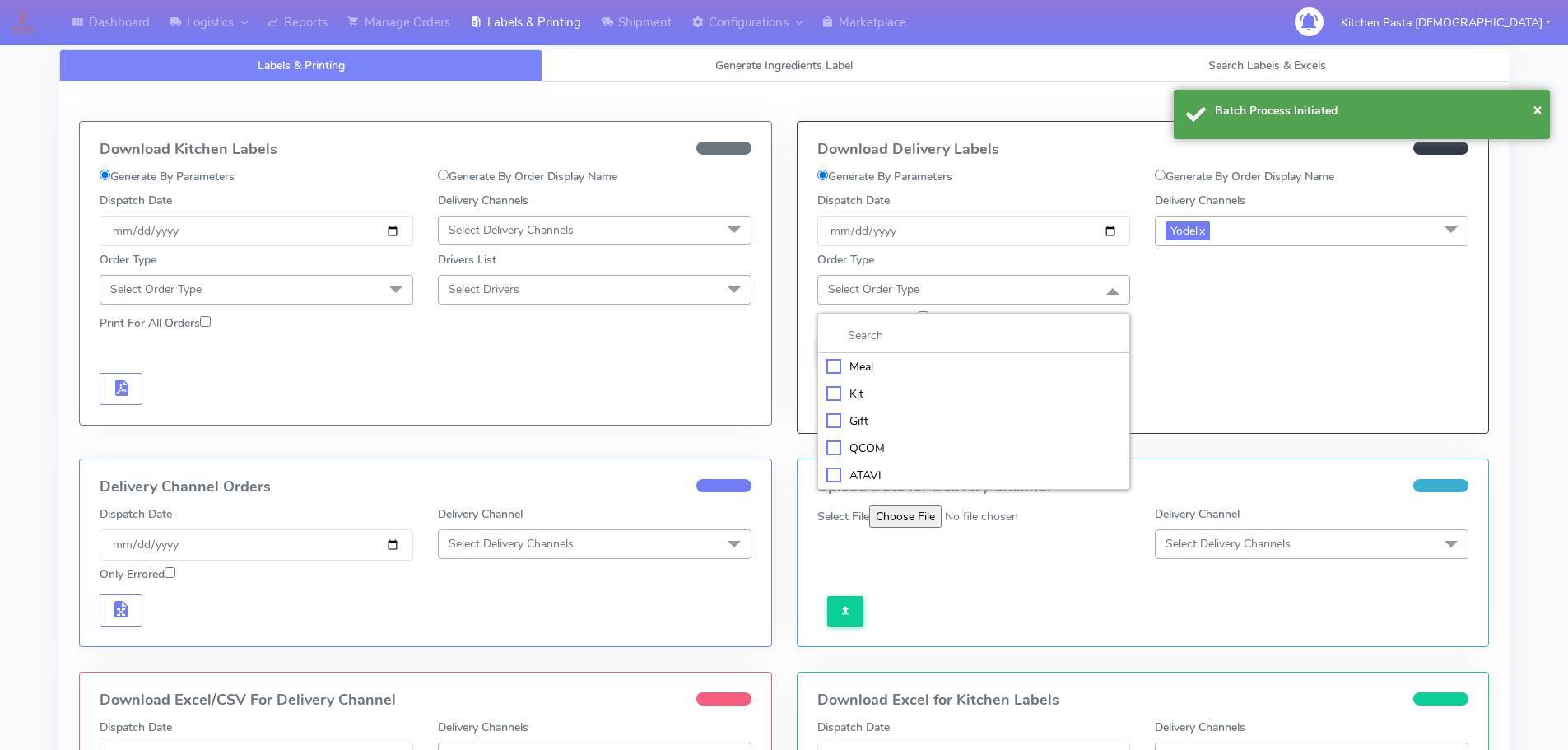
drag, startPoint x: 953, startPoint y: 370, endPoint x: 1001, endPoint y: 349, distance: 52.4
click at [954, 370] on div "Meal" at bounding box center [974, 367] width 295 height 17
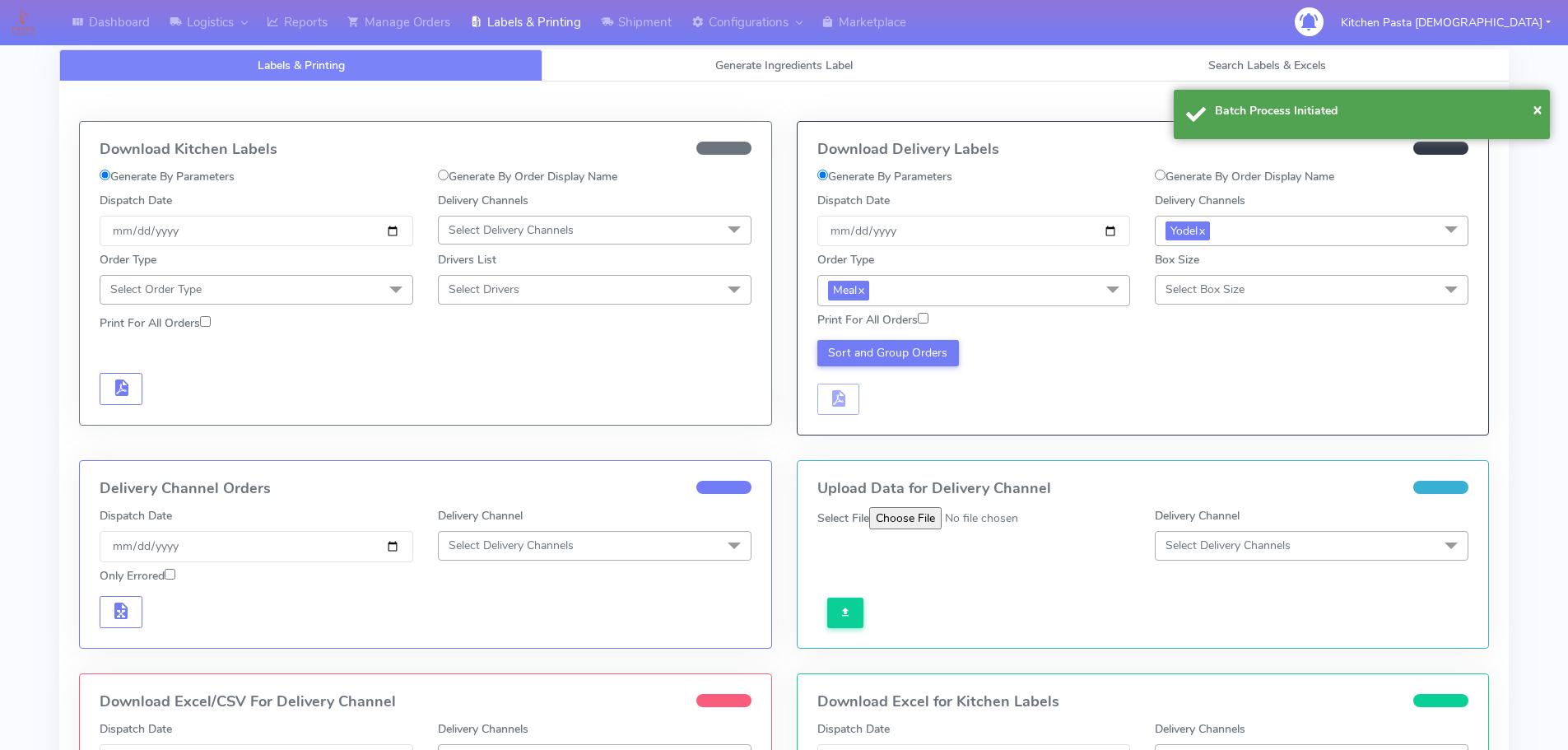
click at [1306, 292] on span "Select Box Size" at bounding box center [1312, 289] width 314 height 29
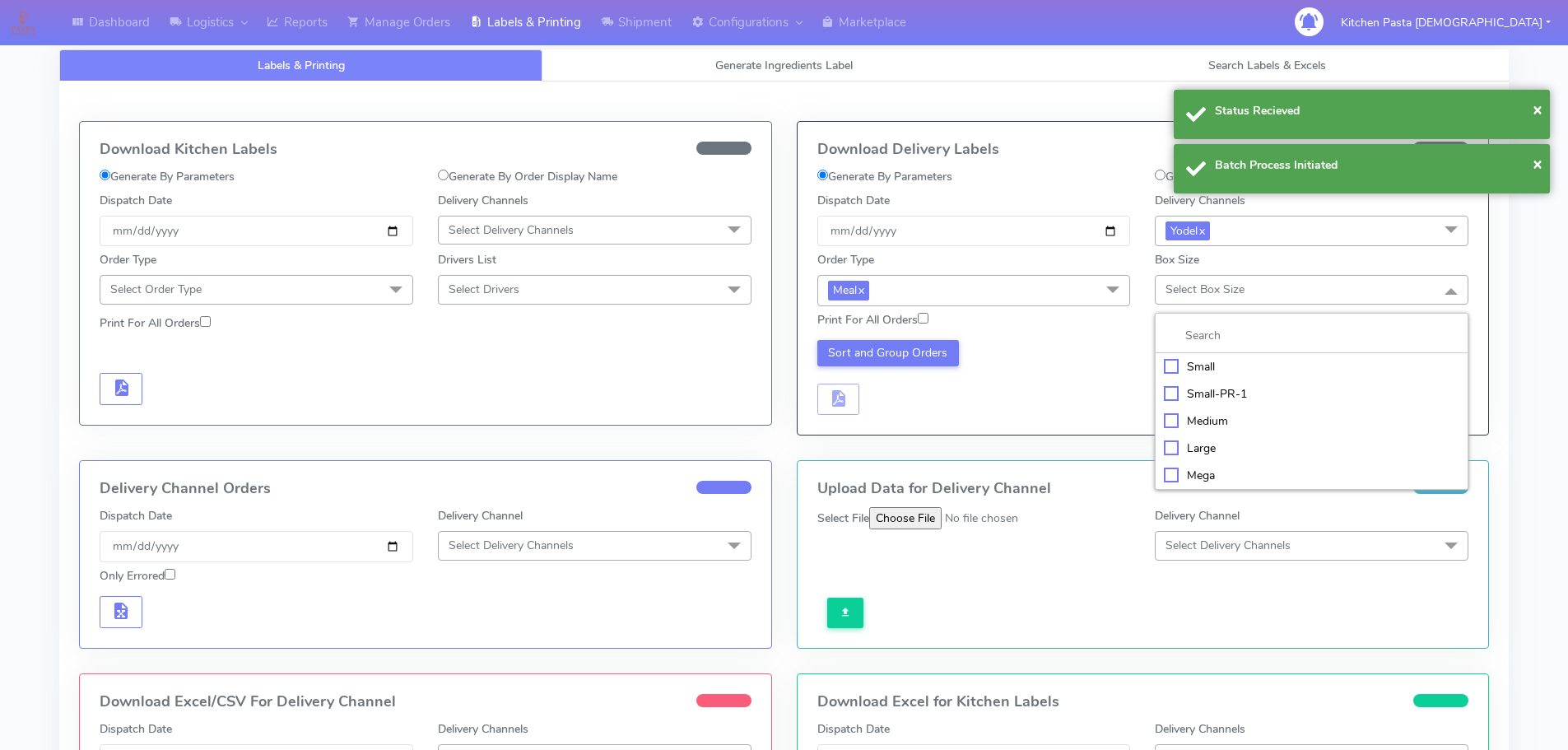
click at [1211, 444] on div "Large" at bounding box center [1312, 448] width 295 height 17
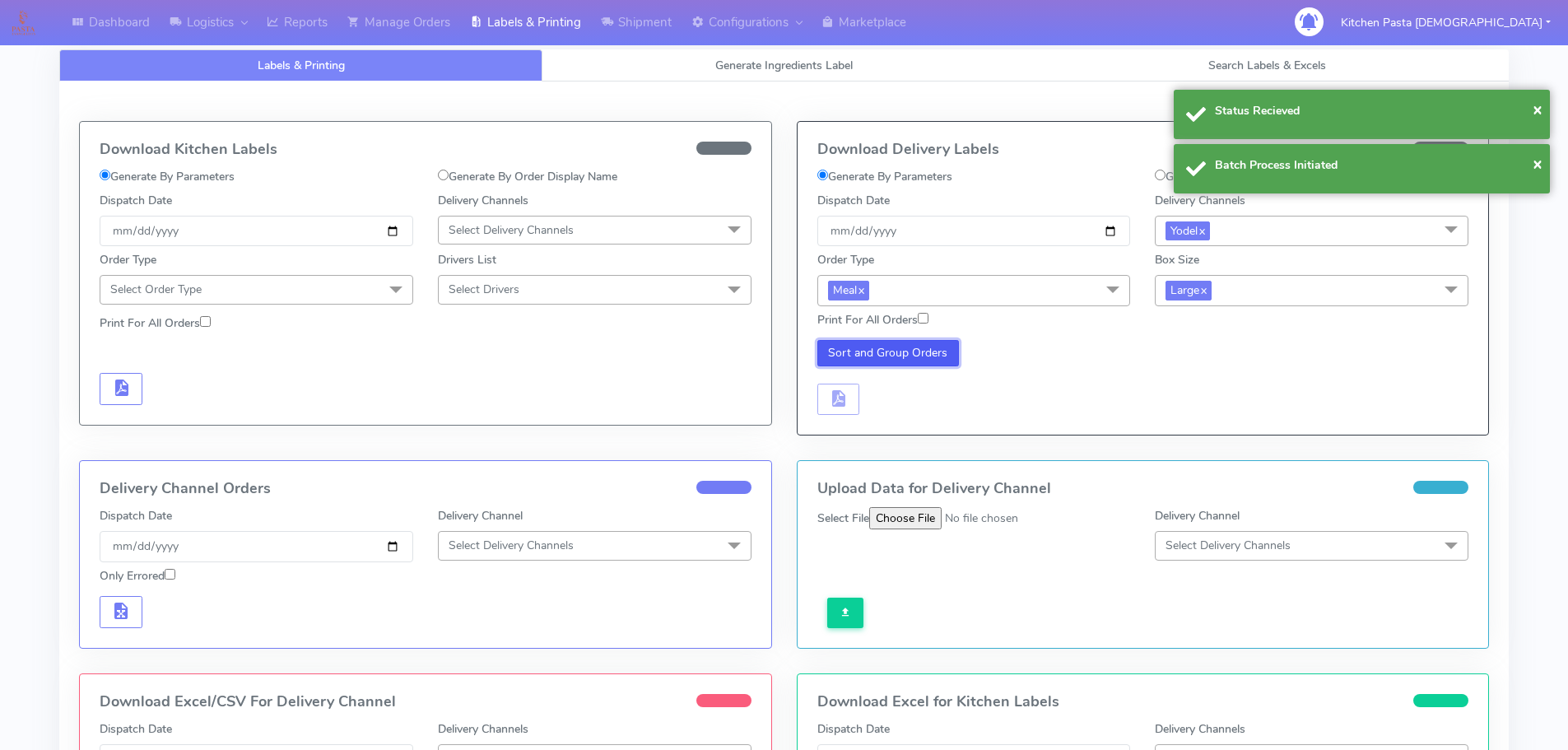
click at [829, 347] on button "Sort and Group Orders" at bounding box center [888, 353] width 142 height 26
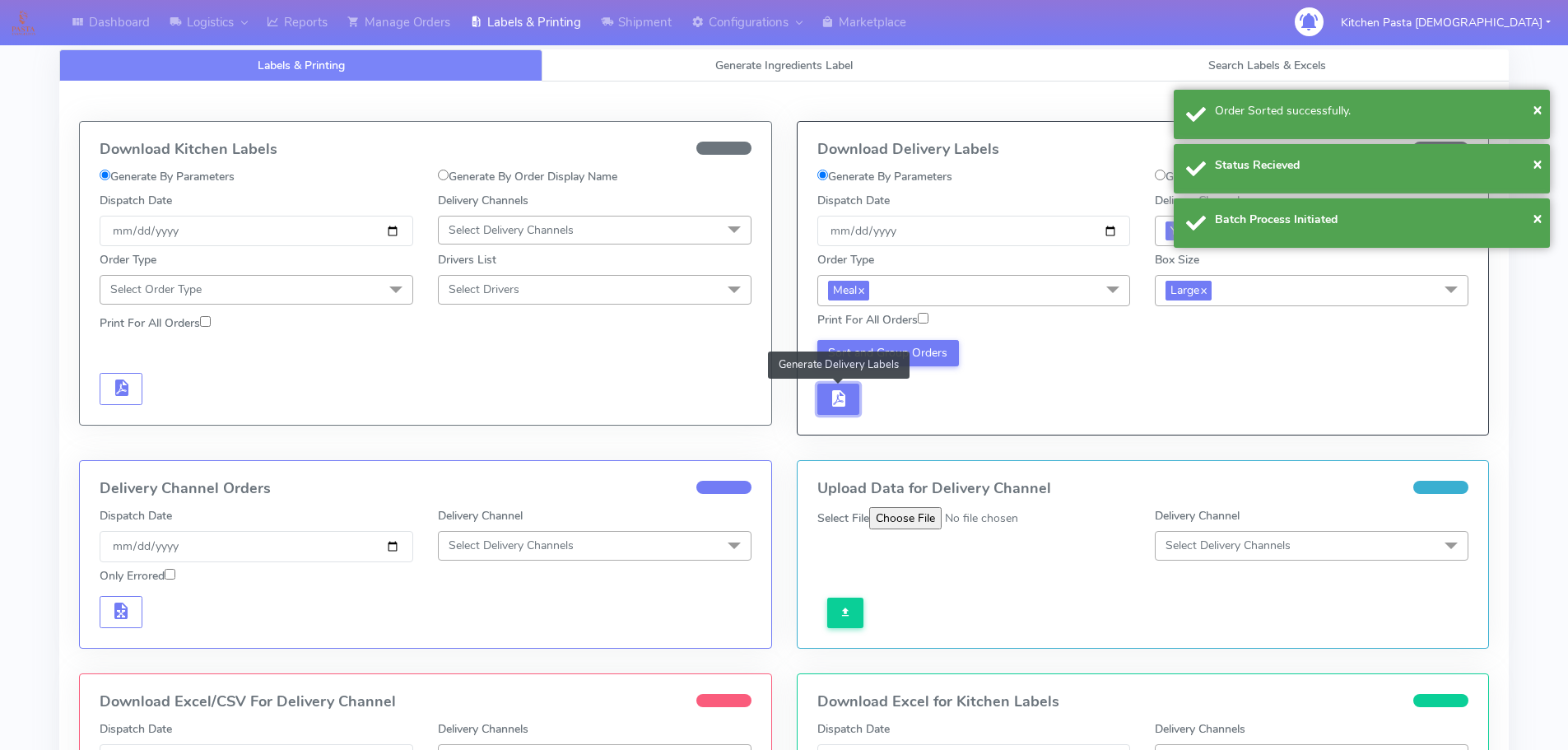
click at [852, 399] on button "button" at bounding box center [838, 399] width 43 height 32
click at [864, 398] on div "Sort and Group Orders" at bounding box center [974, 378] width 338 height 76
click at [867, 398] on button "button" at bounding box center [887, 399] width 43 height 32
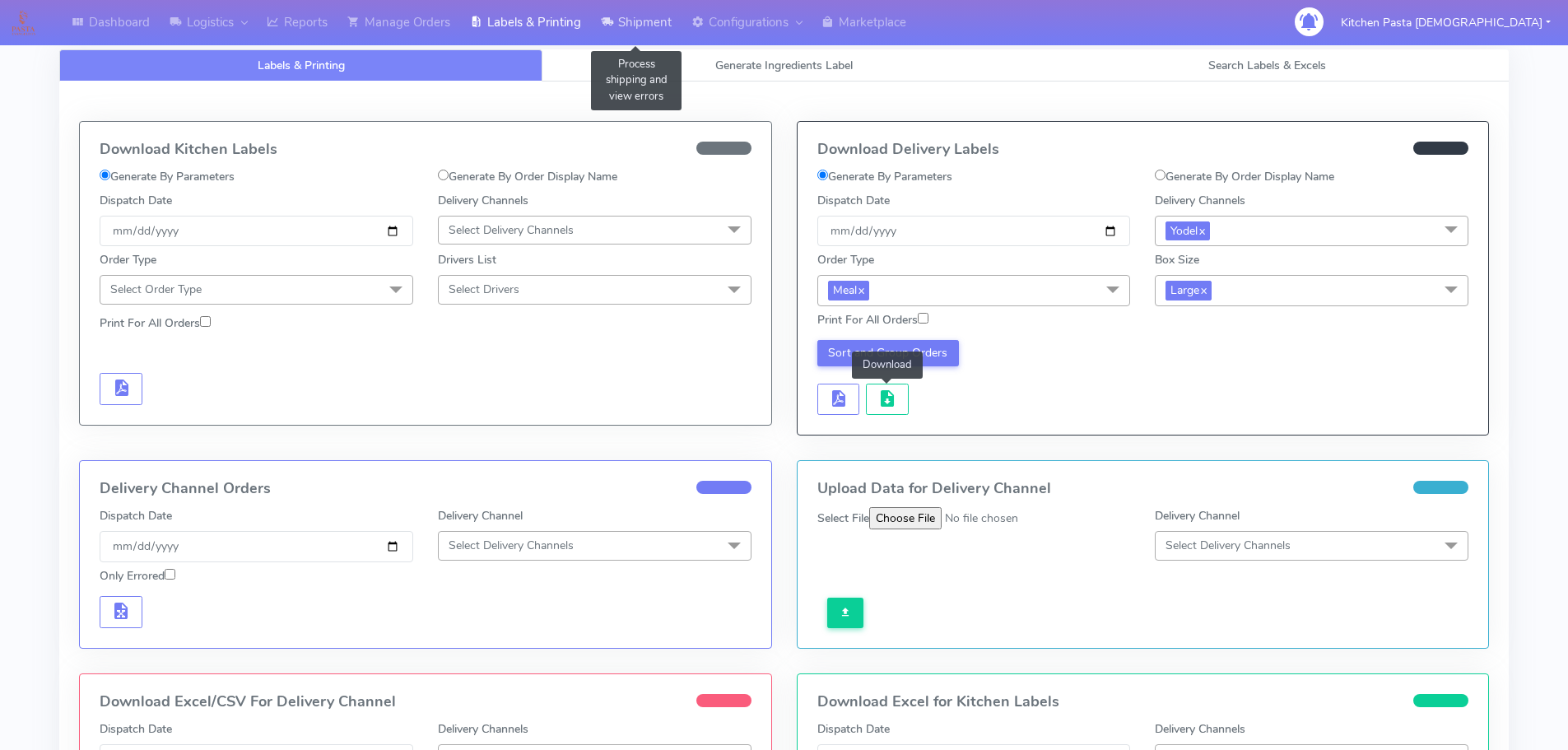
click at [601, 23] on link "Shipment" at bounding box center [636, 23] width 91 height 45
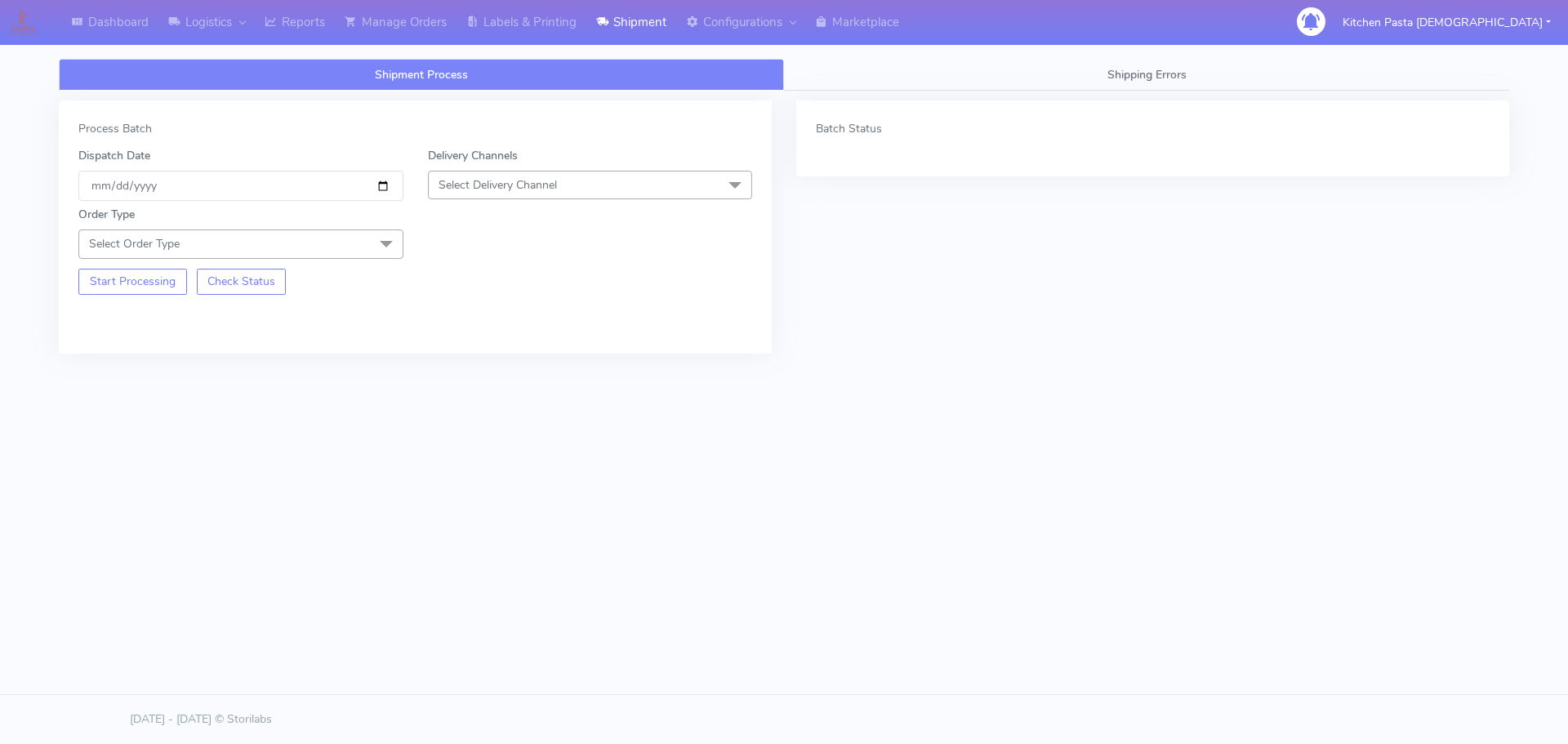
click at [450, 199] on span "Select Delivery Channel" at bounding box center [591, 184] width 325 height 29
drag, startPoint x: 467, startPoint y: 365, endPoint x: 274, endPoint y: 206, distance: 250.1
click at [464, 361] on div "Yodel" at bounding box center [590, 369] width 307 height 17
click at [312, 245] on span "Select Order Type" at bounding box center [241, 243] width 325 height 29
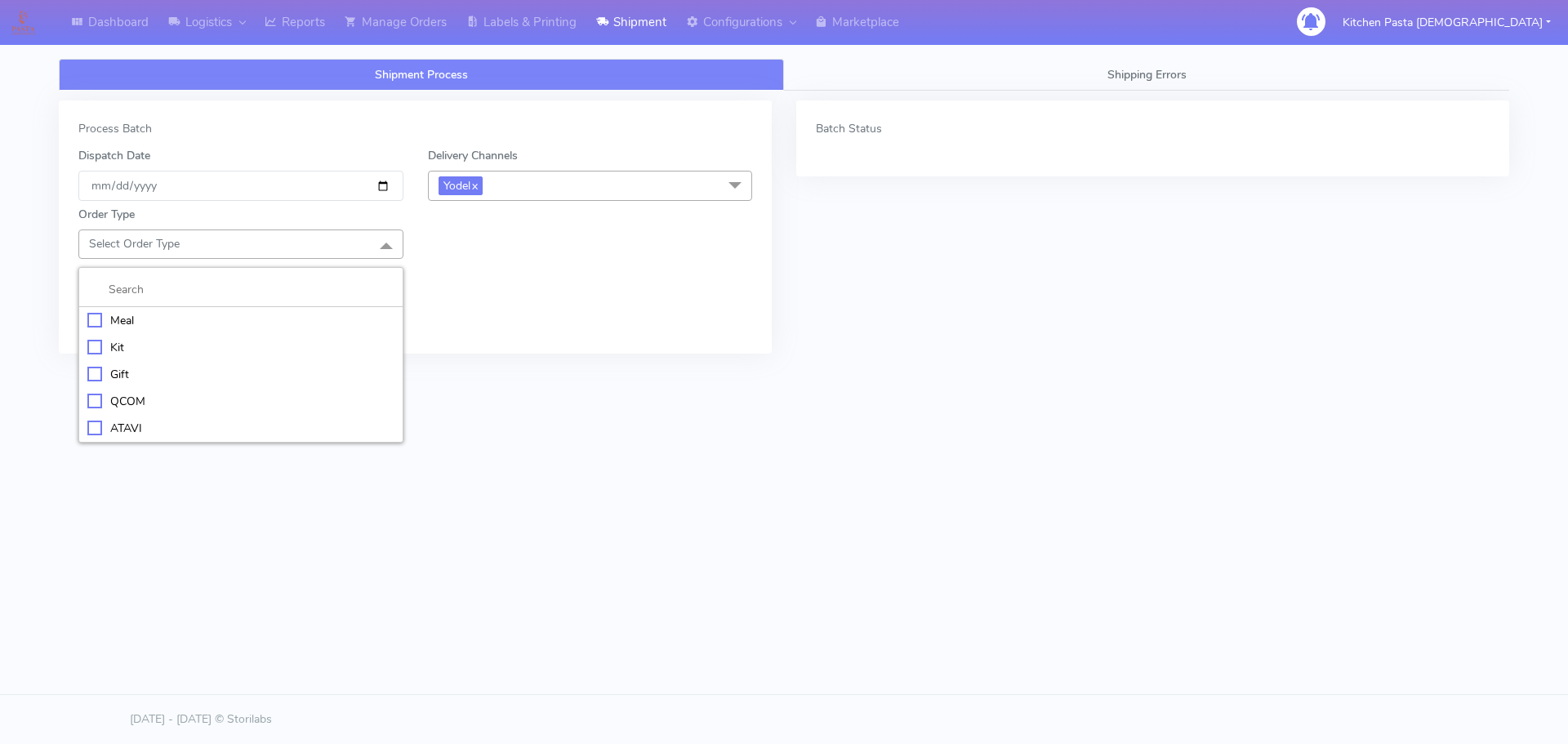
click at [174, 327] on div "Meal" at bounding box center [240, 321] width 307 height 17
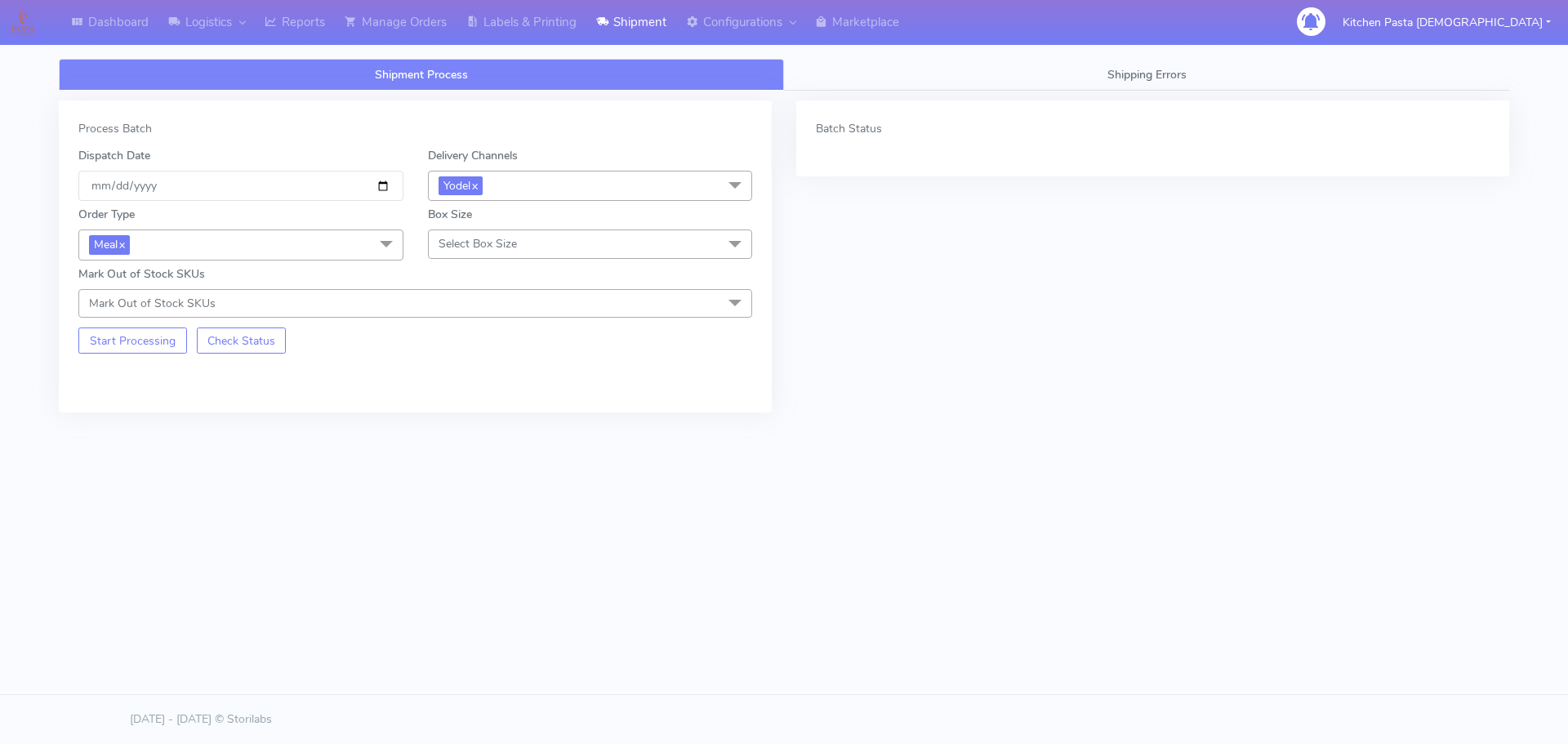
click at [498, 244] on span "Select Box Size" at bounding box center [477, 244] width 79 height 16
click at [483, 373] on div "Medium" at bounding box center [590, 375] width 307 height 17
drag, startPoint x: 146, startPoint y: 335, endPoint x: 345, endPoint y: 67, distance: 333.8
click at [147, 334] on button "Start Processing" at bounding box center [133, 341] width 109 height 26
click at [372, 16] on link "Manage Orders" at bounding box center [395, 22] width 122 height 45
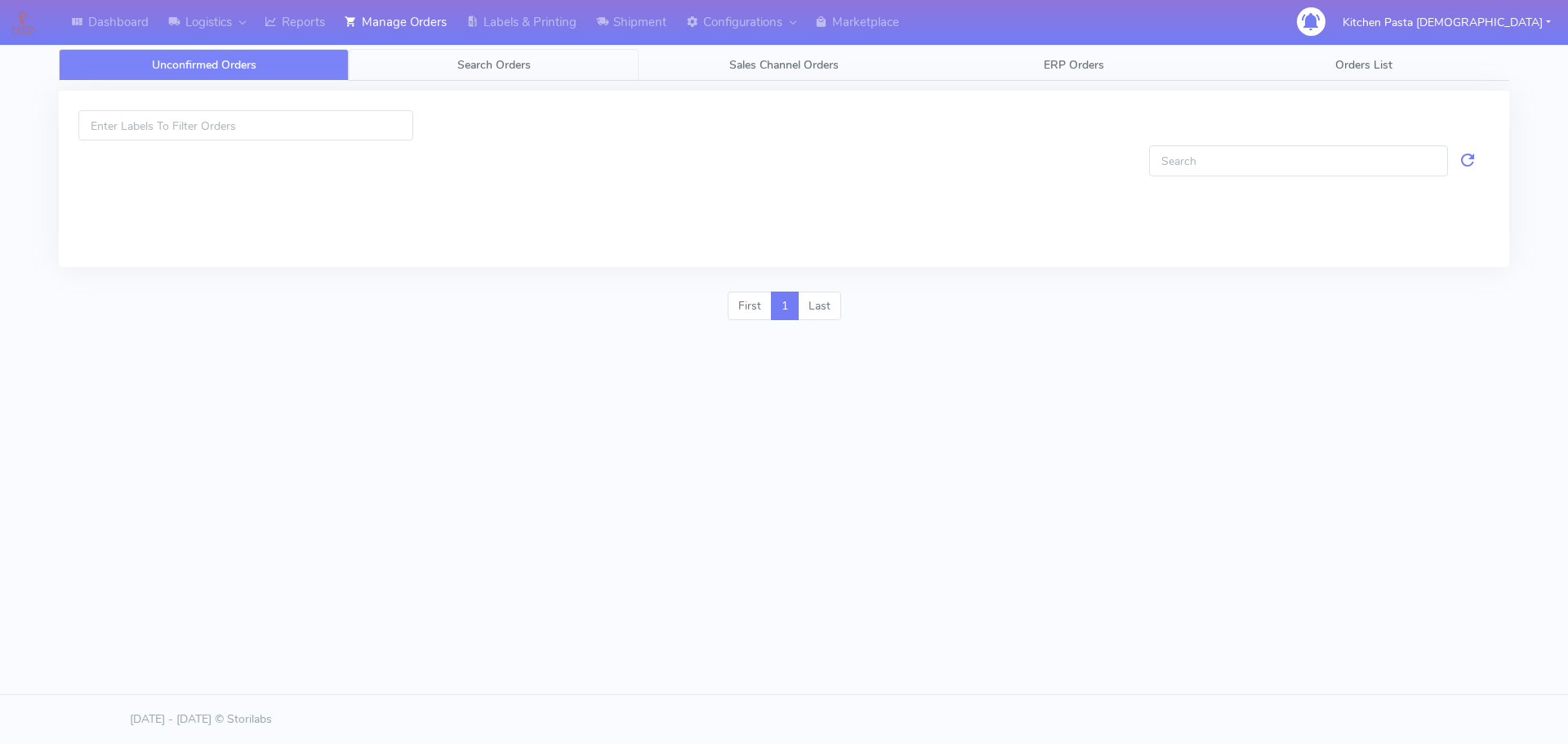
click at [513, 63] on span "Search Orders" at bounding box center [494, 65] width 74 height 16
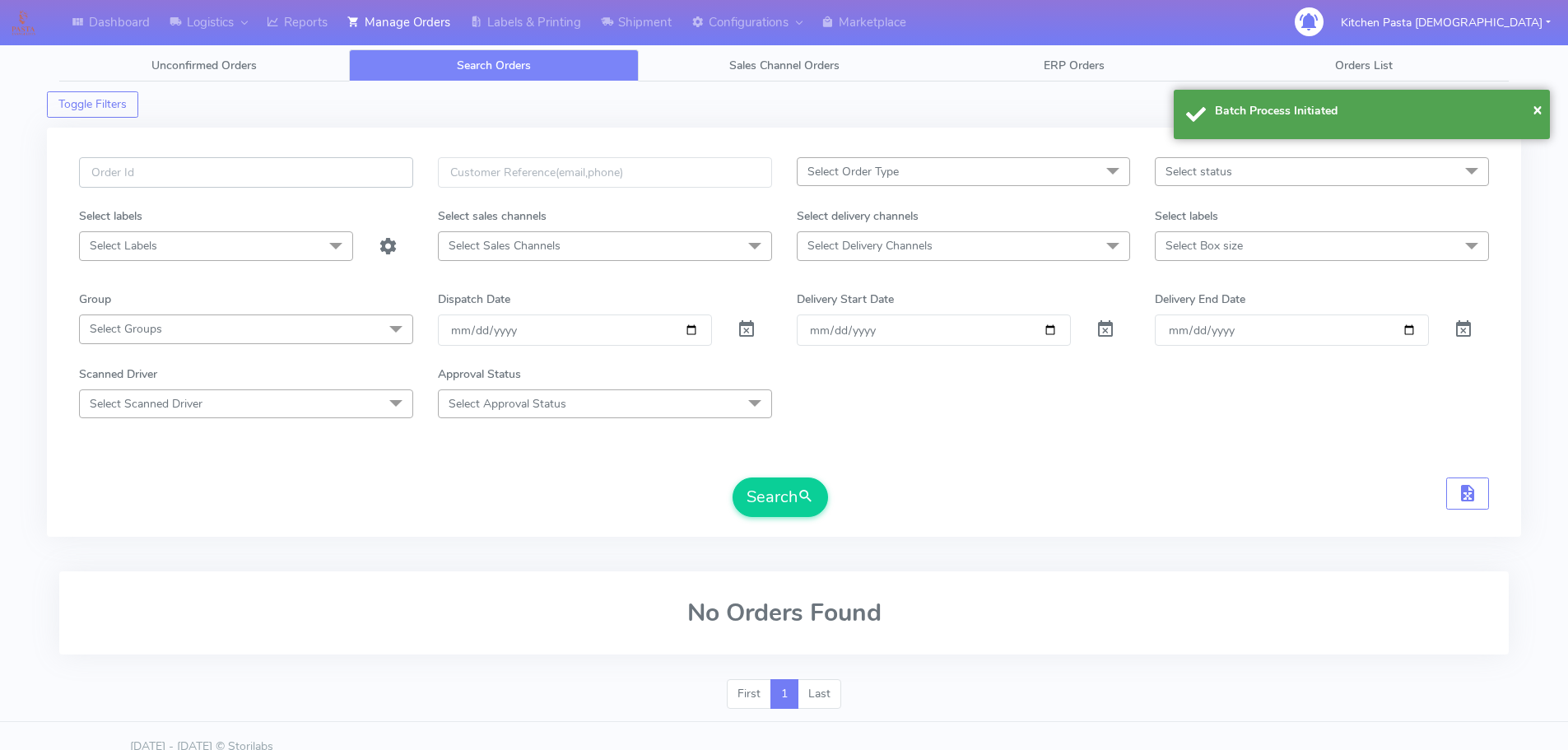
click at [356, 176] on input "text" at bounding box center [246, 172] width 334 height 31
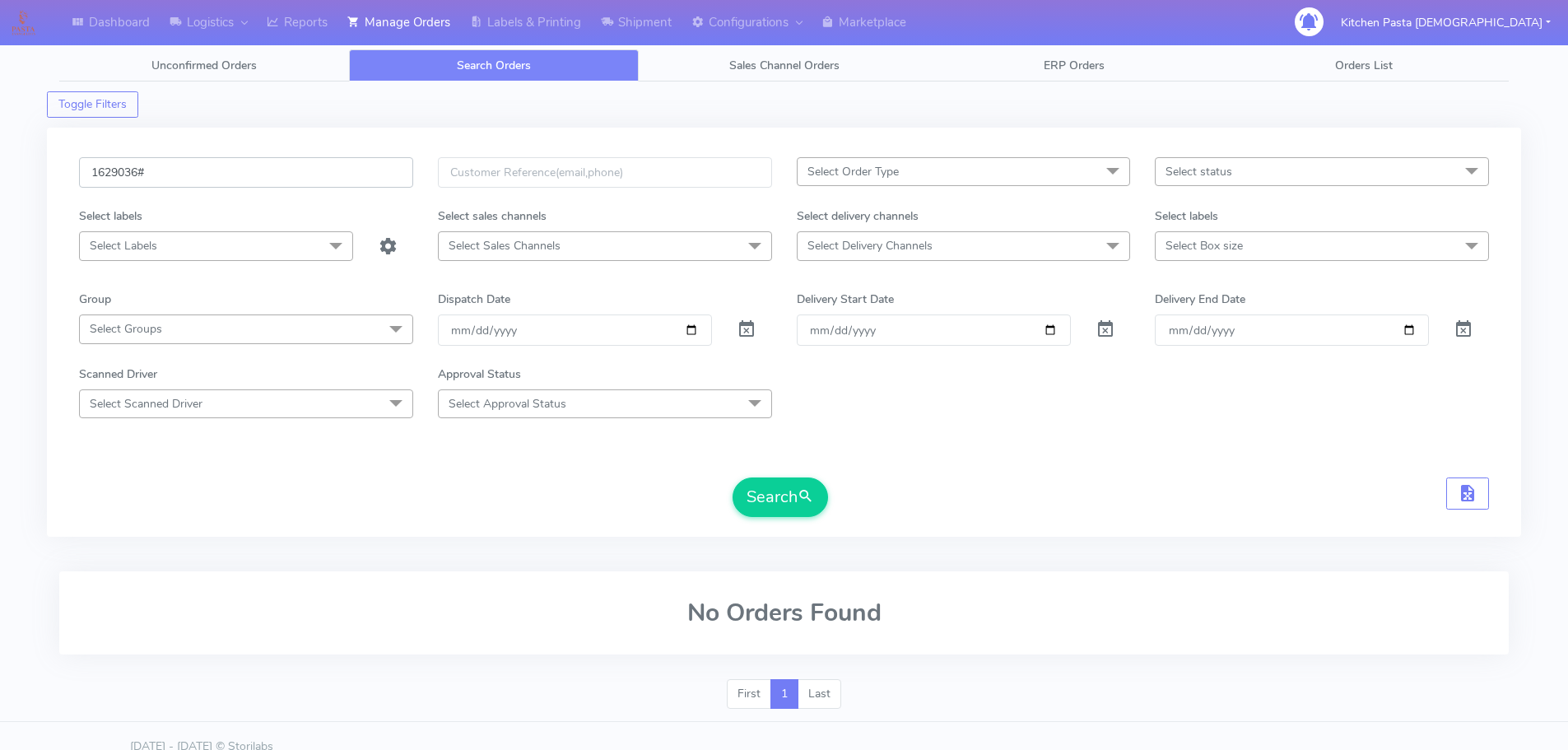
click at [733, 478] on button "Search" at bounding box center [781, 497] width 96 height 39
type input "1629036"
click at [733, 478] on button "Search" at bounding box center [781, 497] width 96 height 39
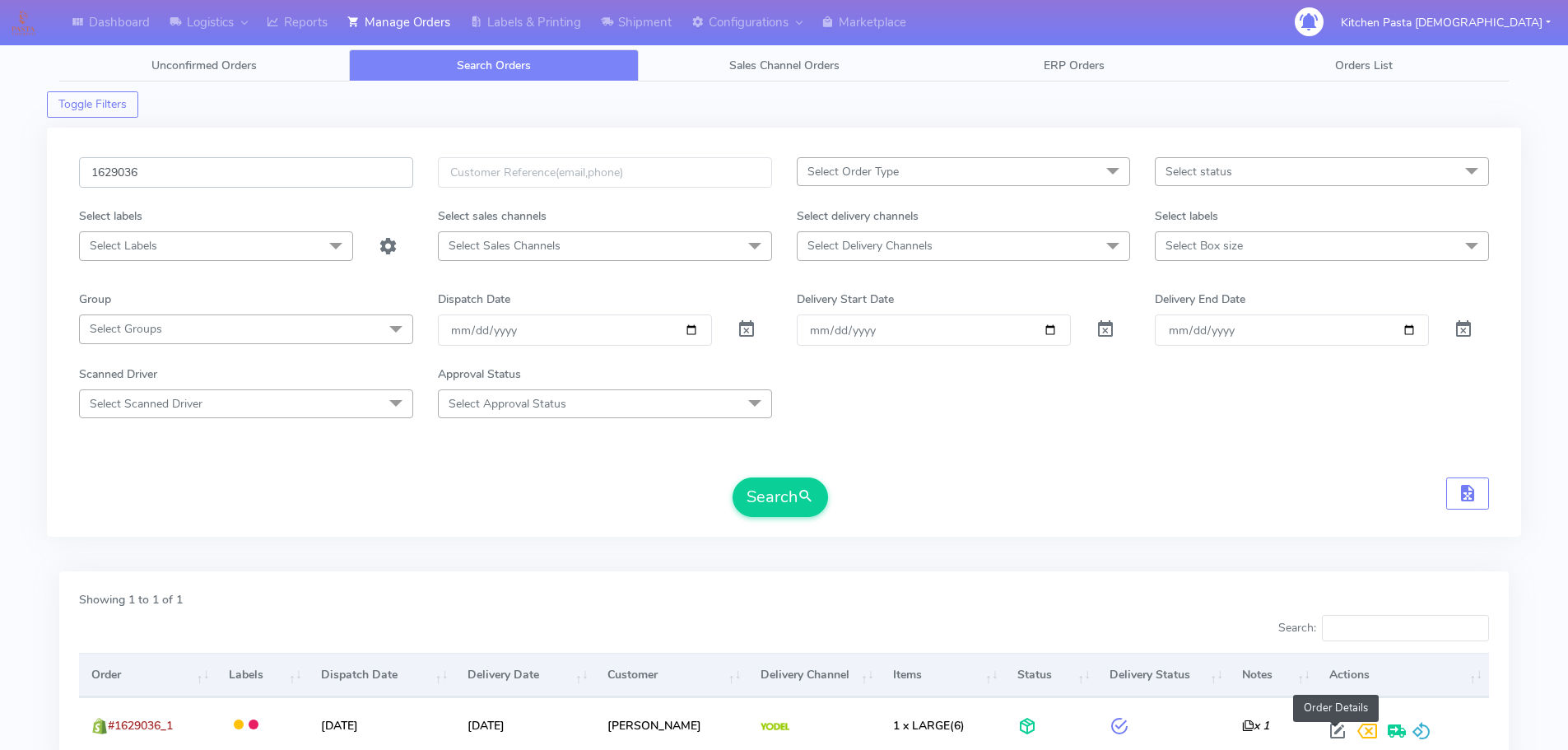
scroll to position [82, 0]
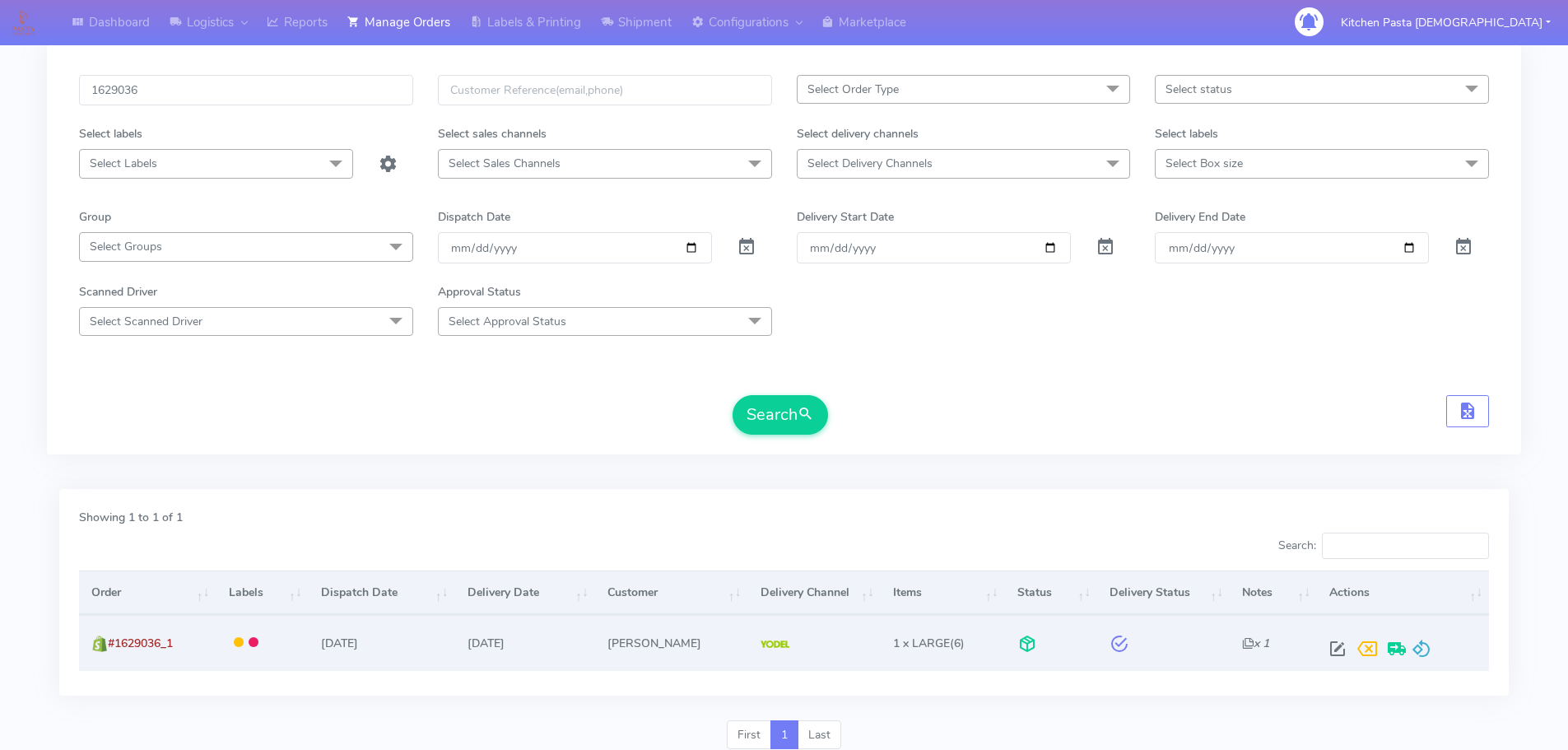
click at [1419, 664] on td at bounding box center [1402, 643] width 172 height 55
click at [1416, 654] on span at bounding box center [1422, 653] width 20 height 16
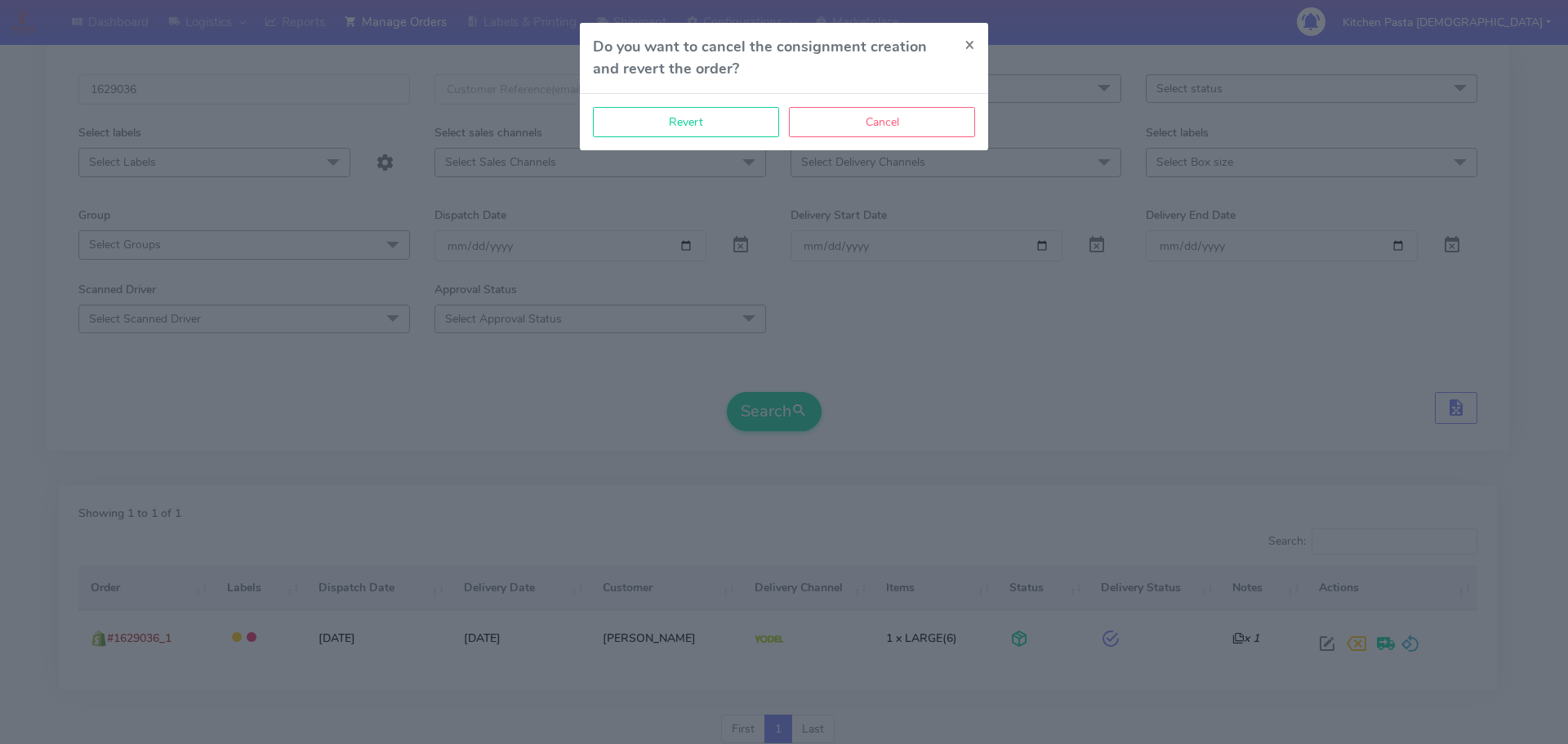
click at [748, 140] on div "Revert Cancel" at bounding box center [784, 122] width 408 height 56
click at [728, 131] on button "Revert" at bounding box center [686, 122] width 186 height 30
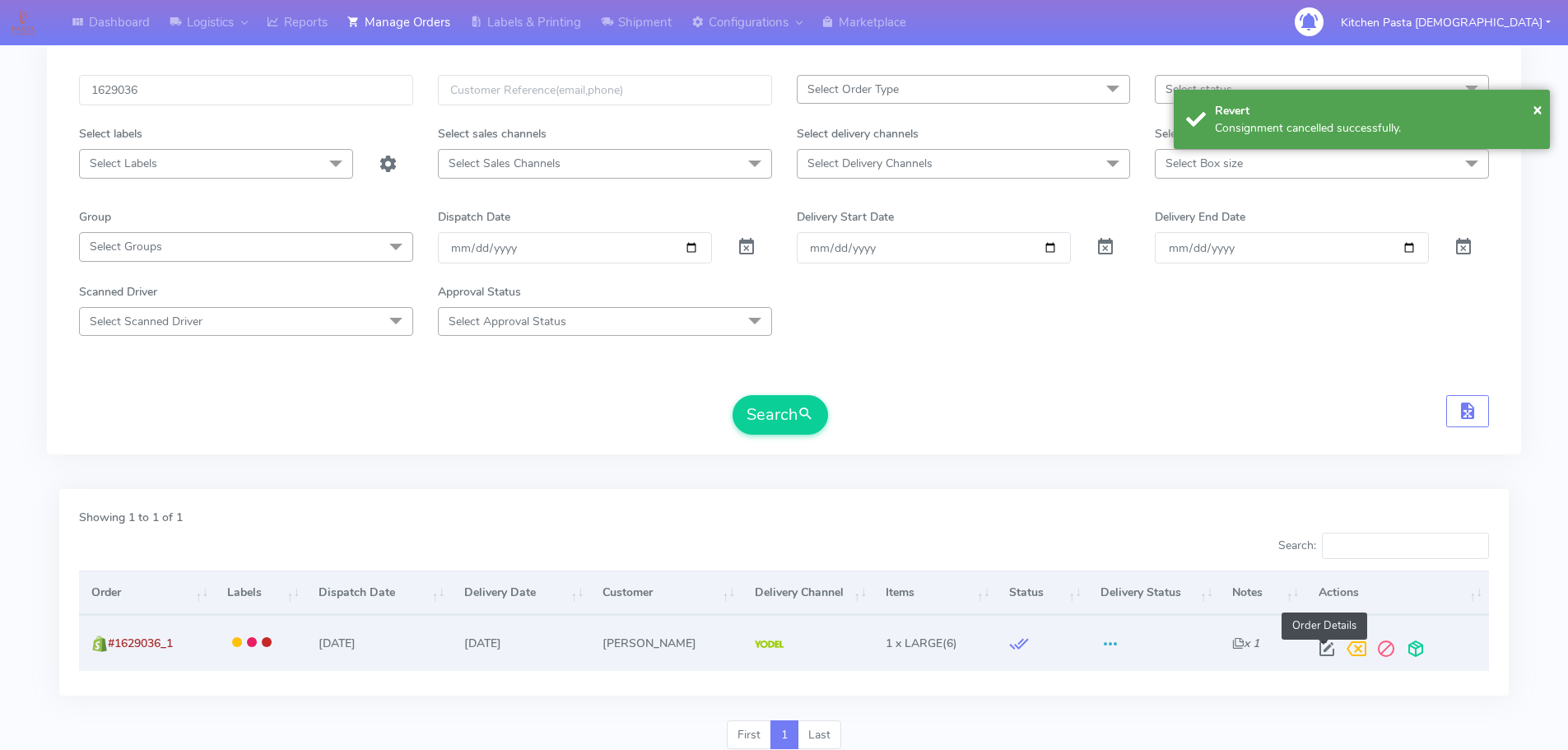
click at [1326, 655] on span at bounding box center [1327, 653] width 30 height 16
select select "5"
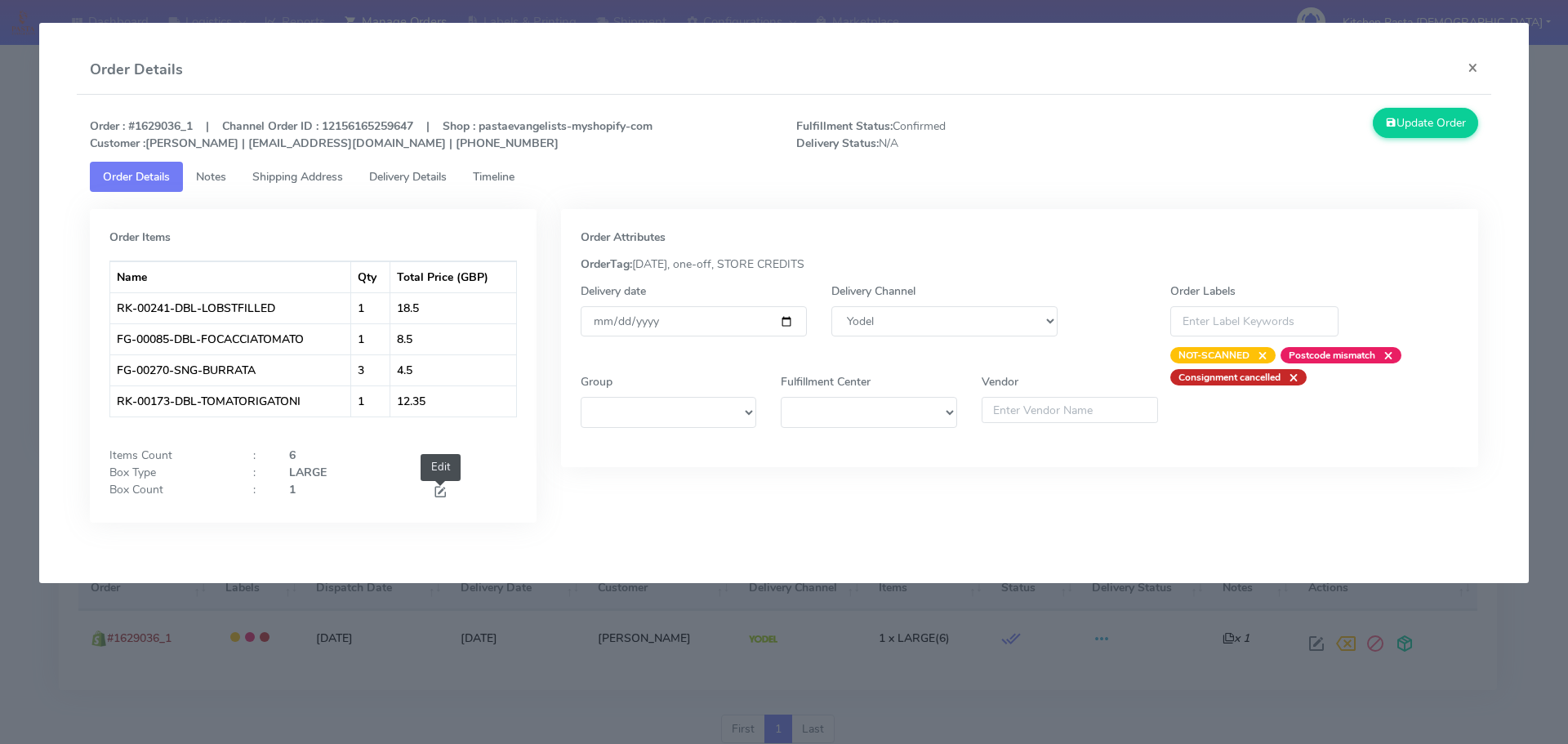
click at [445, 493] on span at bounding box center [440, 494] width 15 height 16
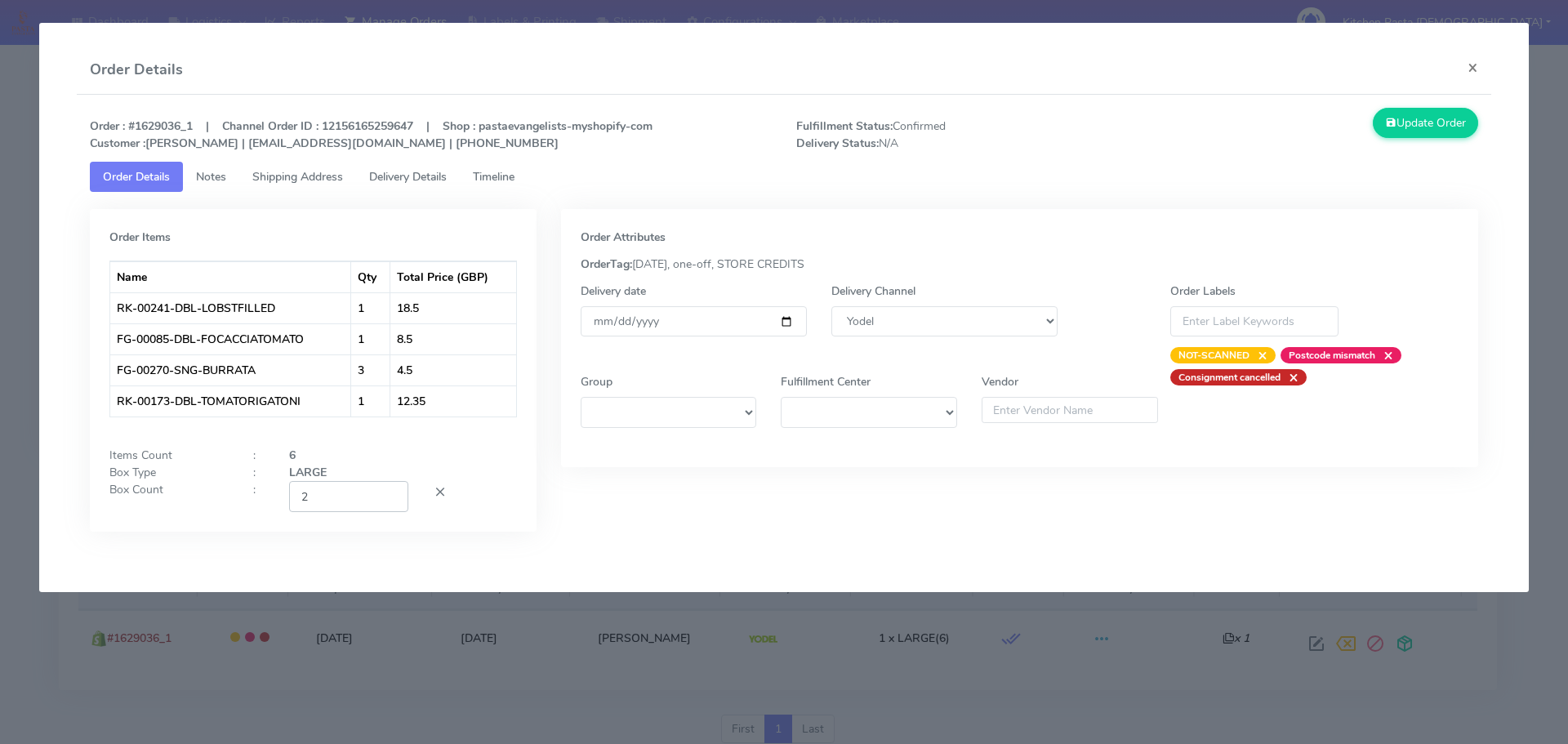
type input "2"
click at [387, 493] on input "2" at bounding box center [349, 496] width 119 height 30
click at [1450, 113] on button "Update Order" at bounding box center [1426, 123] width 106 height 30
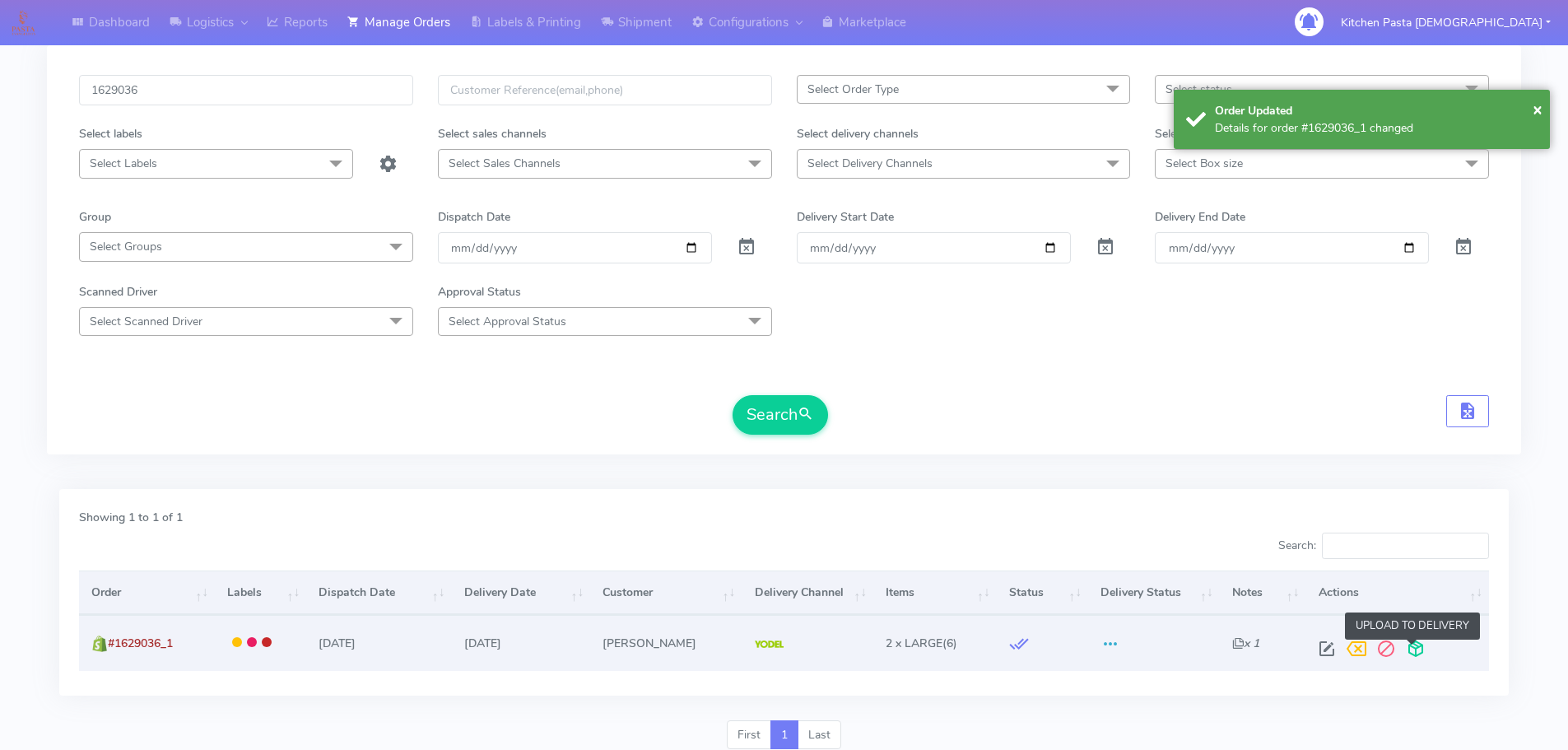
click at [1407, 645] on span at bounding box center [1416, 653] width 30 height 16
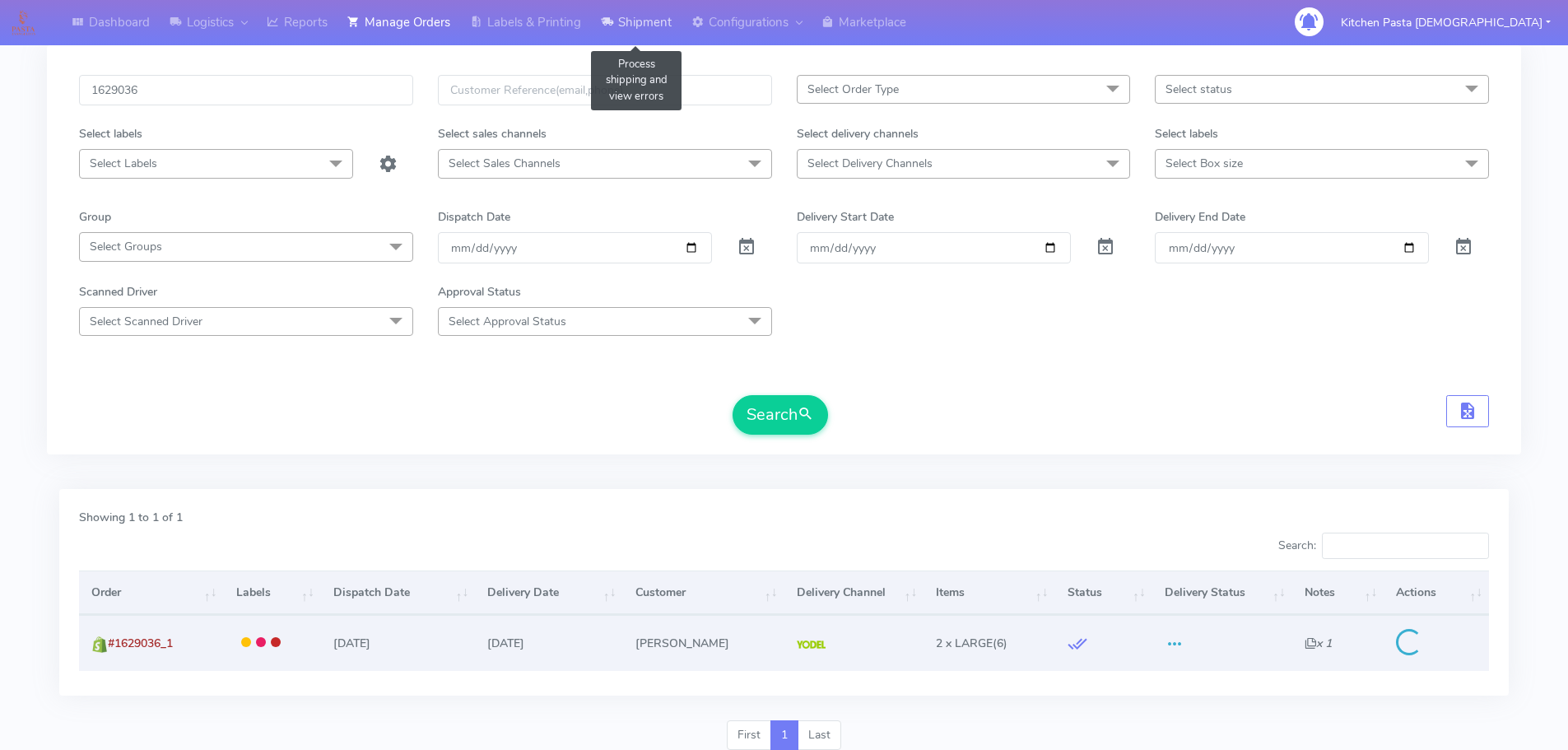
click at [620, 37] on link "Shipment" at bounding box center [636, 23] width 91 height 45
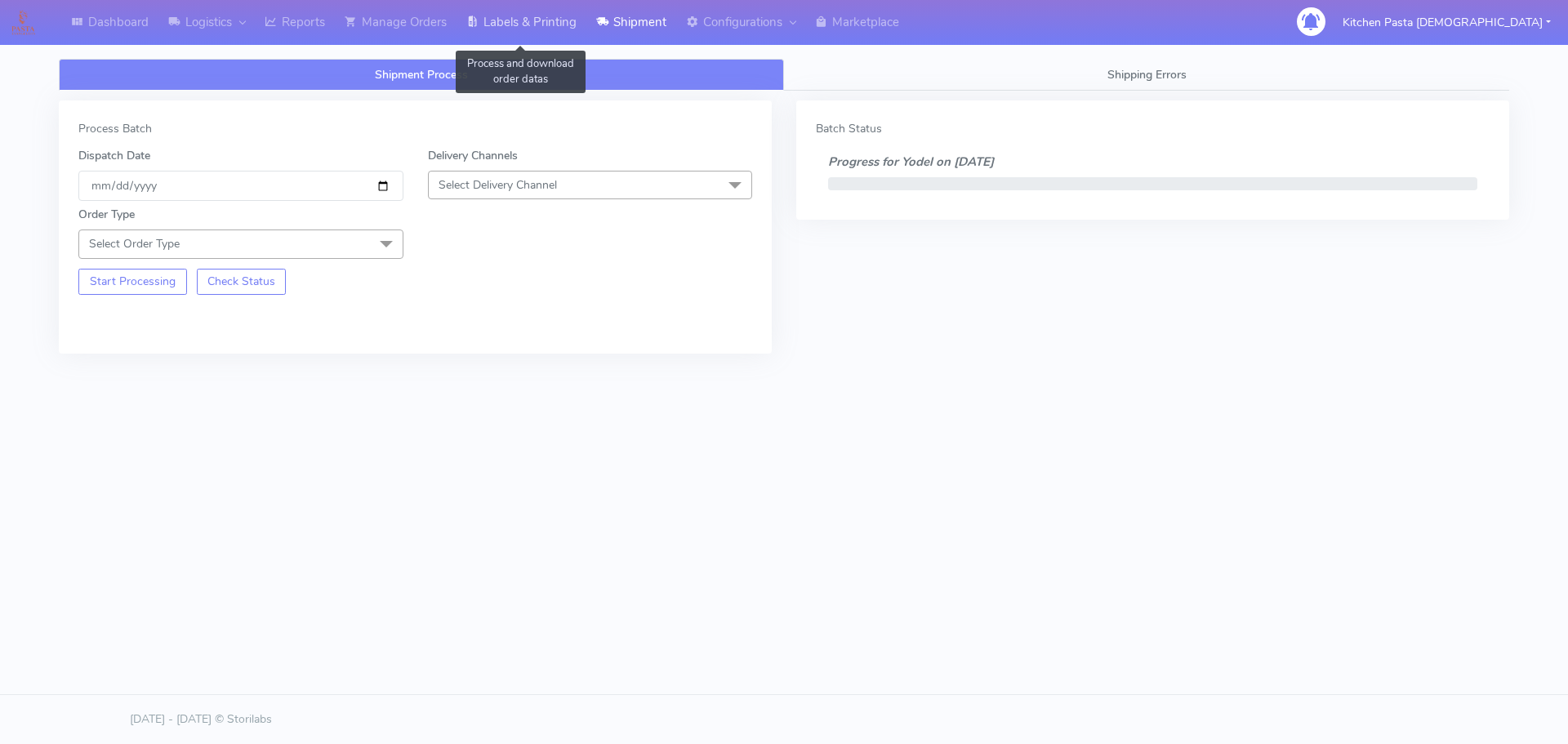
click at [487, 18] on link "Labels & Printing" at bounding box center [522, 22] width 130 height 45
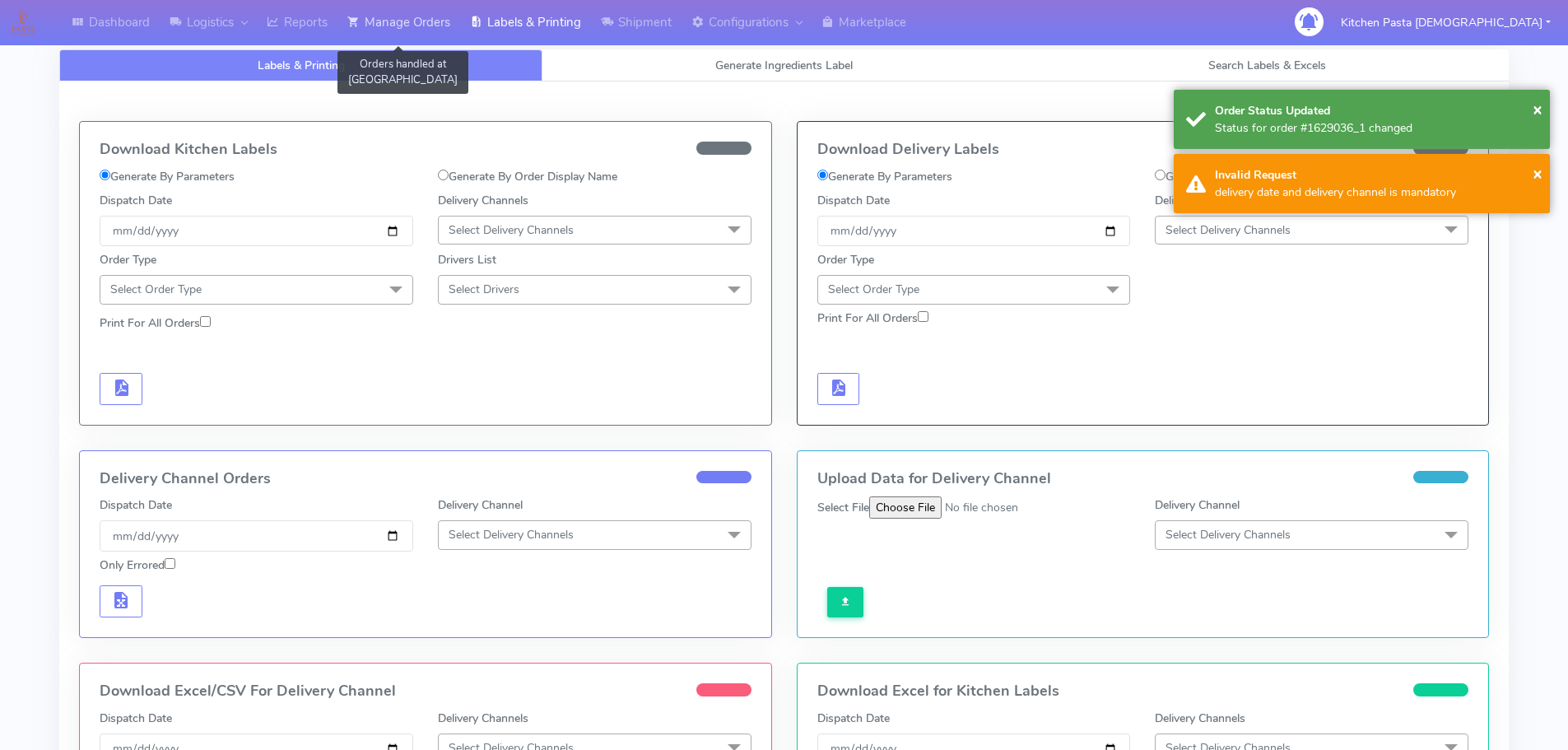
click at [428, 17] on link "Manage Orders" at bounding box center [398, 23] width 123 height 45
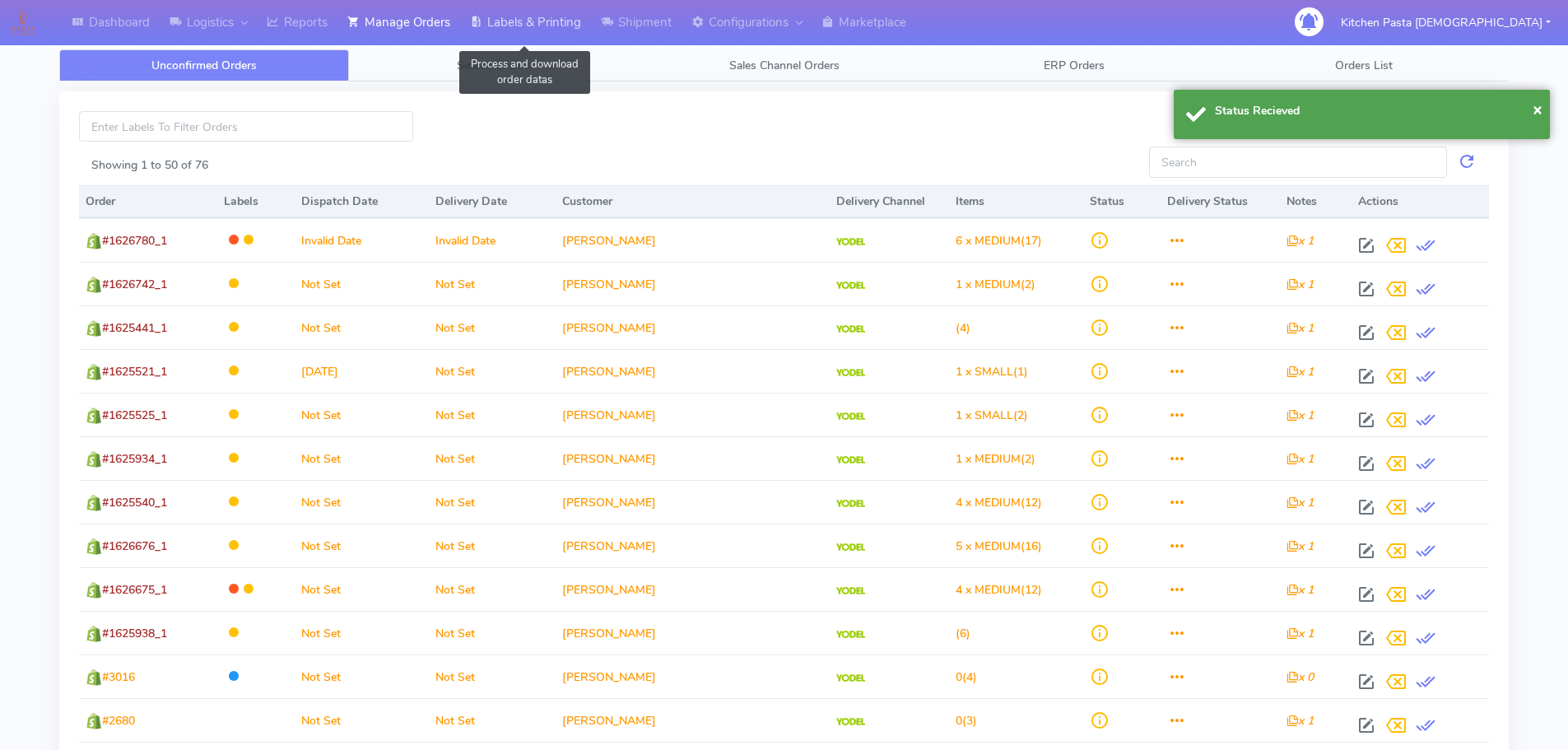
click at [481, 17] on icon at bounding box center [476, 22] width 12 height 17
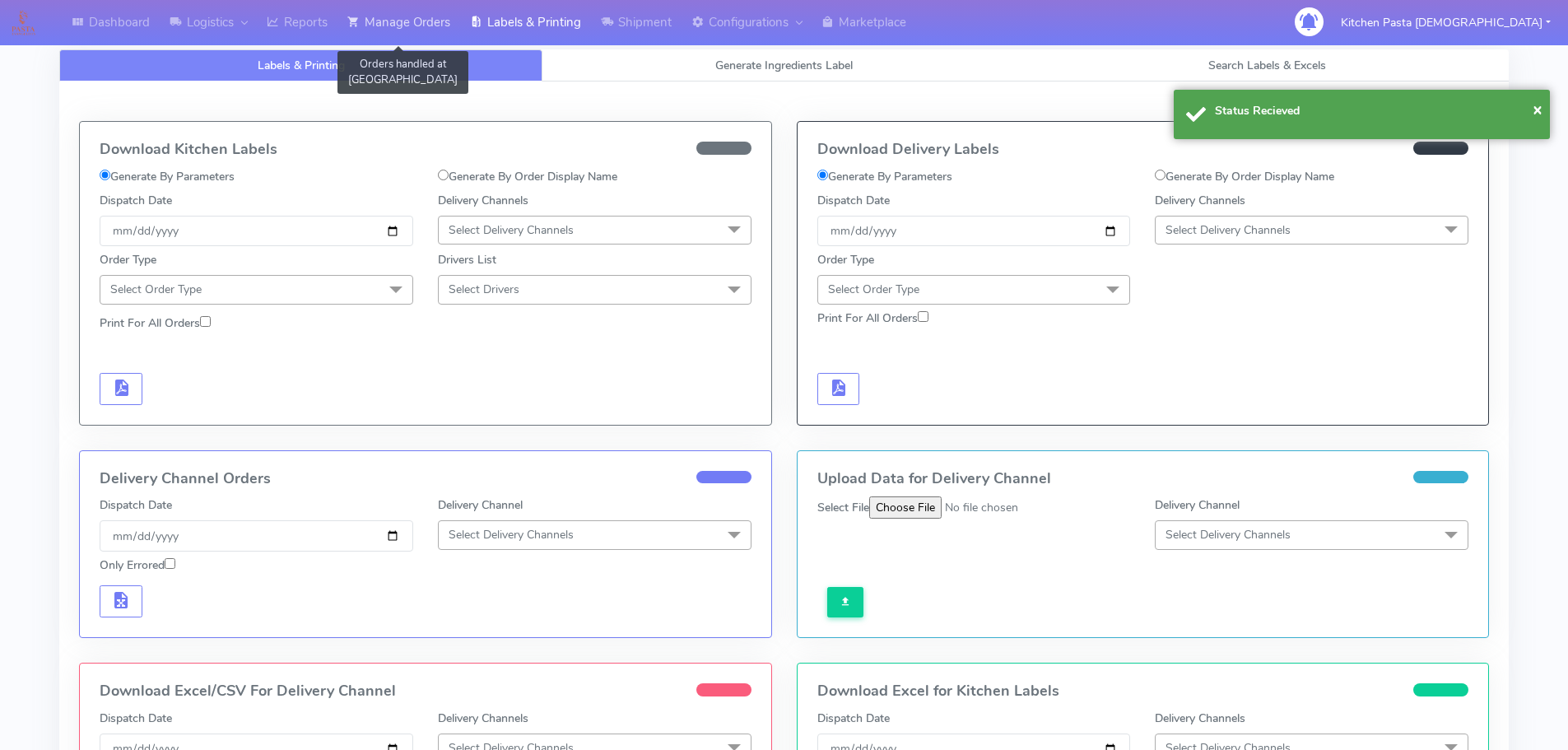
click at [355, 4] on link "Manage Orders" at bounding box center [398, 23] width 123 height 45
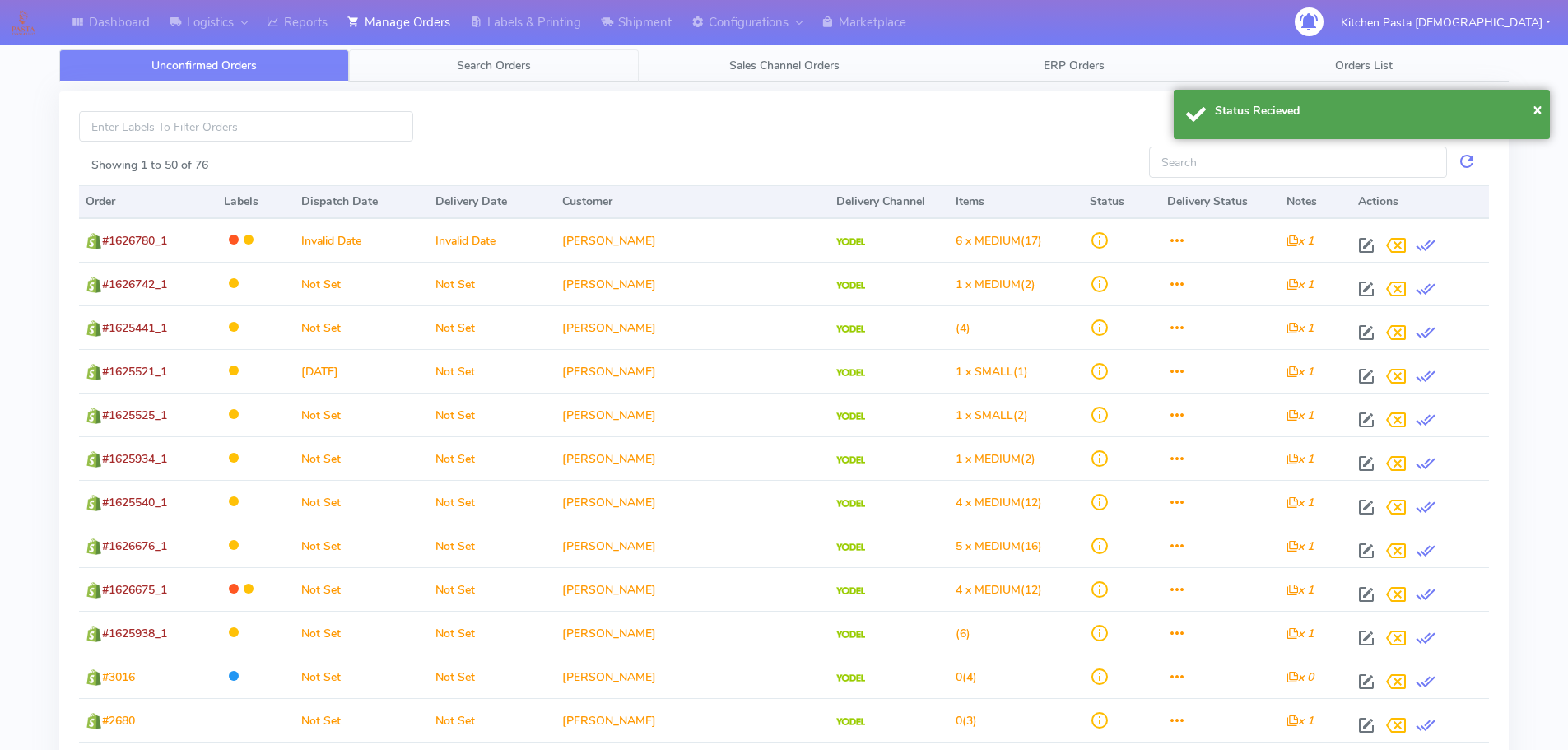
click at [551, 63] on link "Search Orders" at bounding box center [493, 65] width 289 height 32
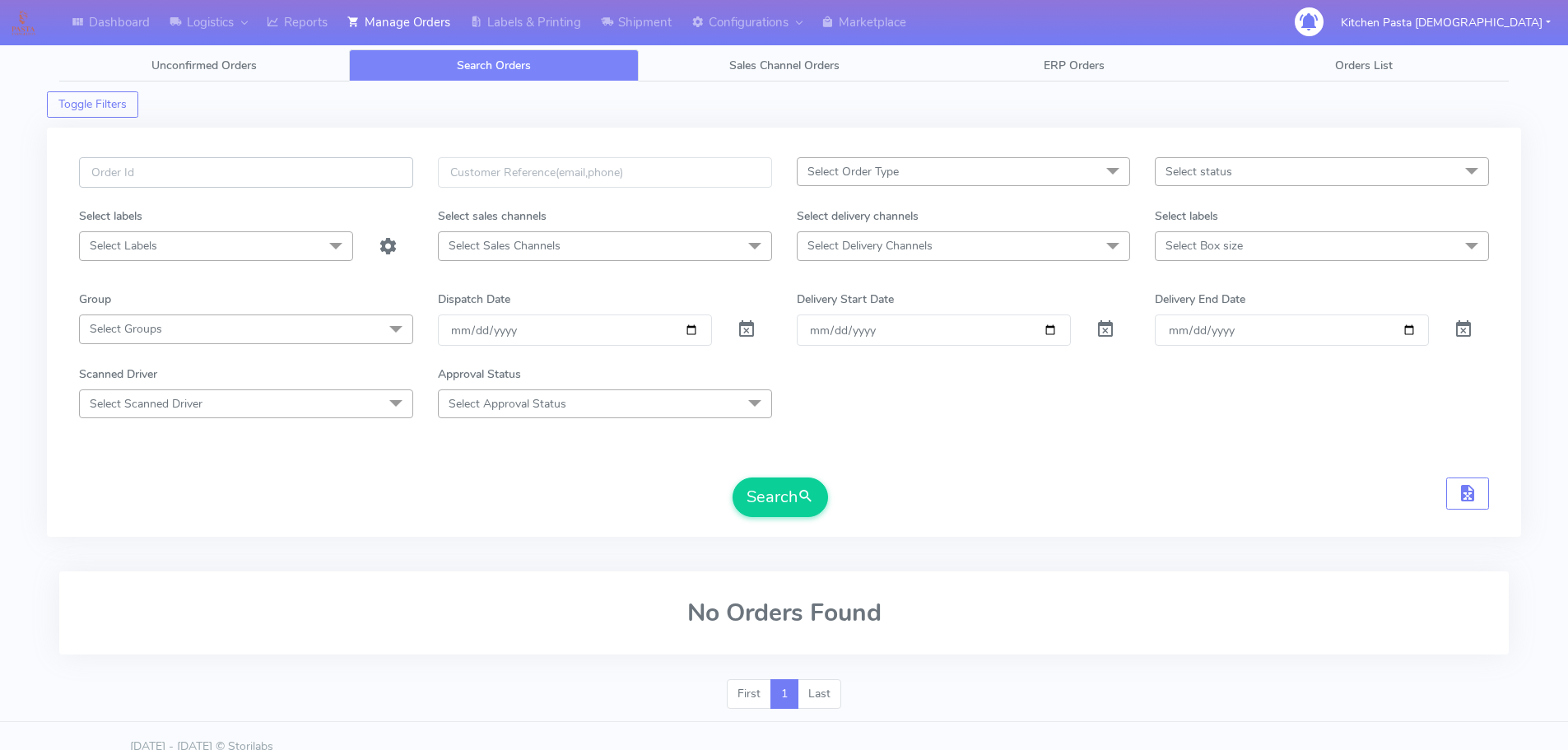
paste input "TP-10324-Samphire"
drag, startPoint x: 245, startPoint y: 173, endPoint x: 0, endPoint y: 167, distance: 245.1
click at [0, 177] on div "Dashboard Logistics [GEOGRAPHIC_DATA] Logistics Reports Manage Orders Labels & …" at bounding box center [784, 376] width 1568 height 692
type input "1629036"
click at [733, 478] on button "Search" at bounding box center [781, 497] width 96 height 39
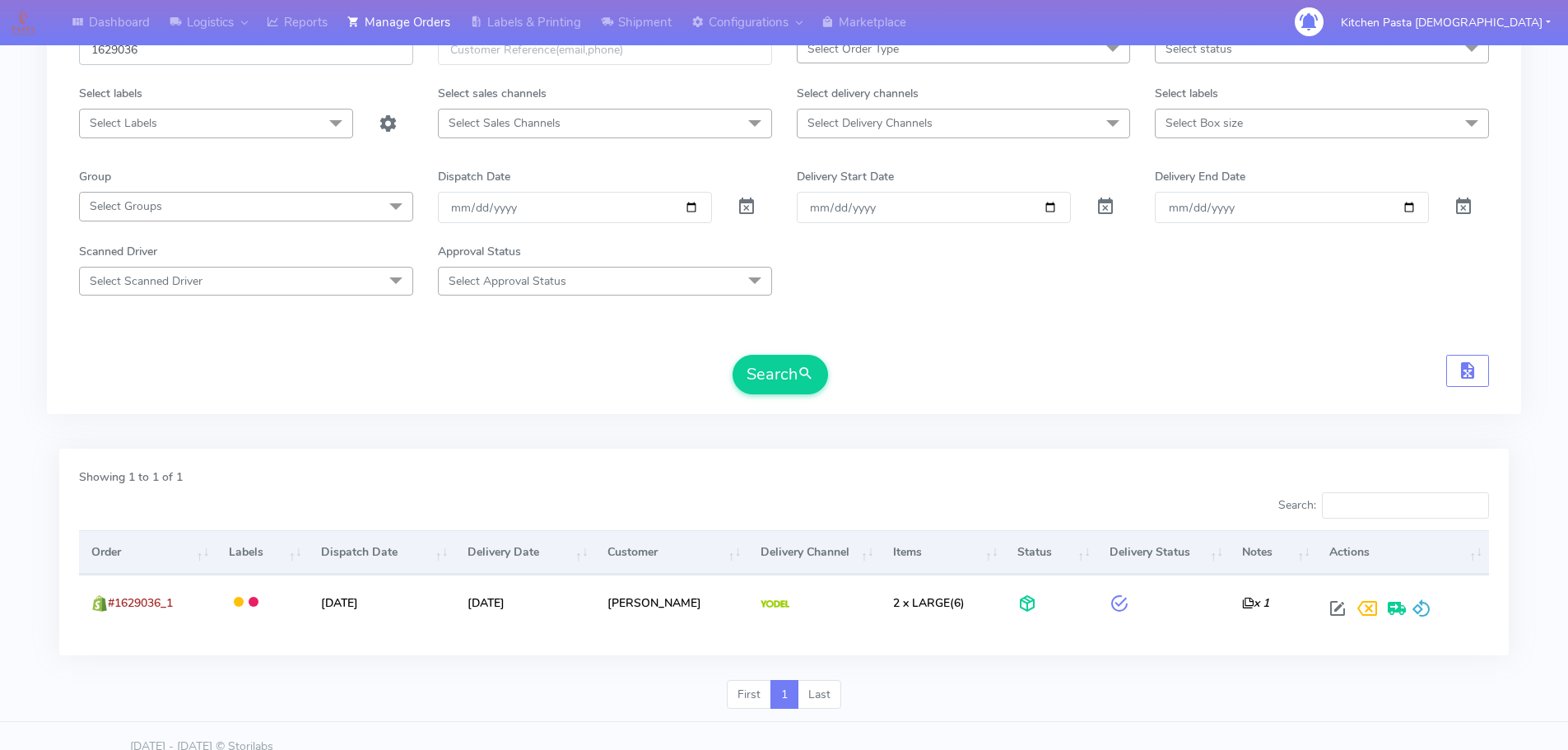
scroll to position [144, 0]
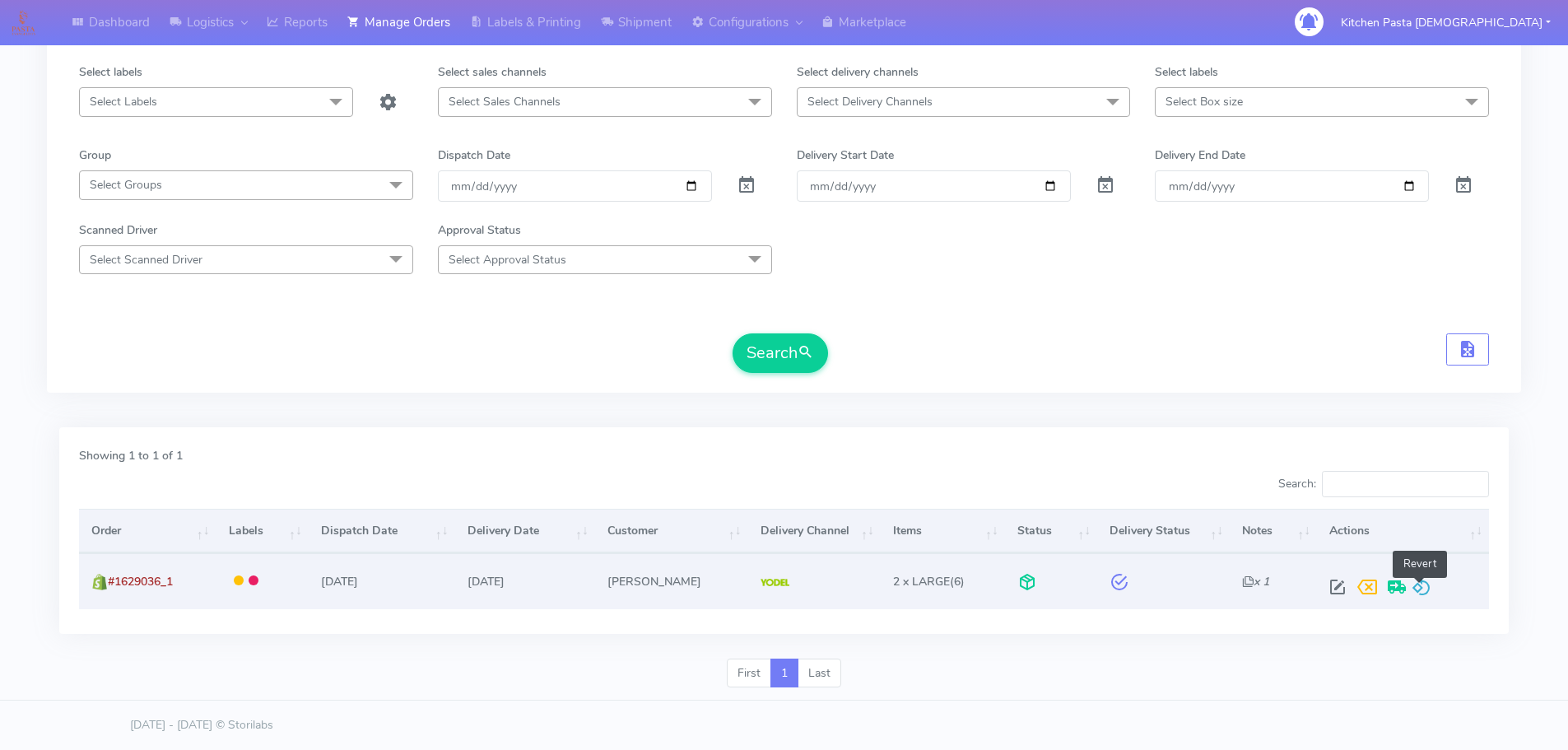
click at [1413, 583] on span at bounding box center [1422, 591] width 20 height 16
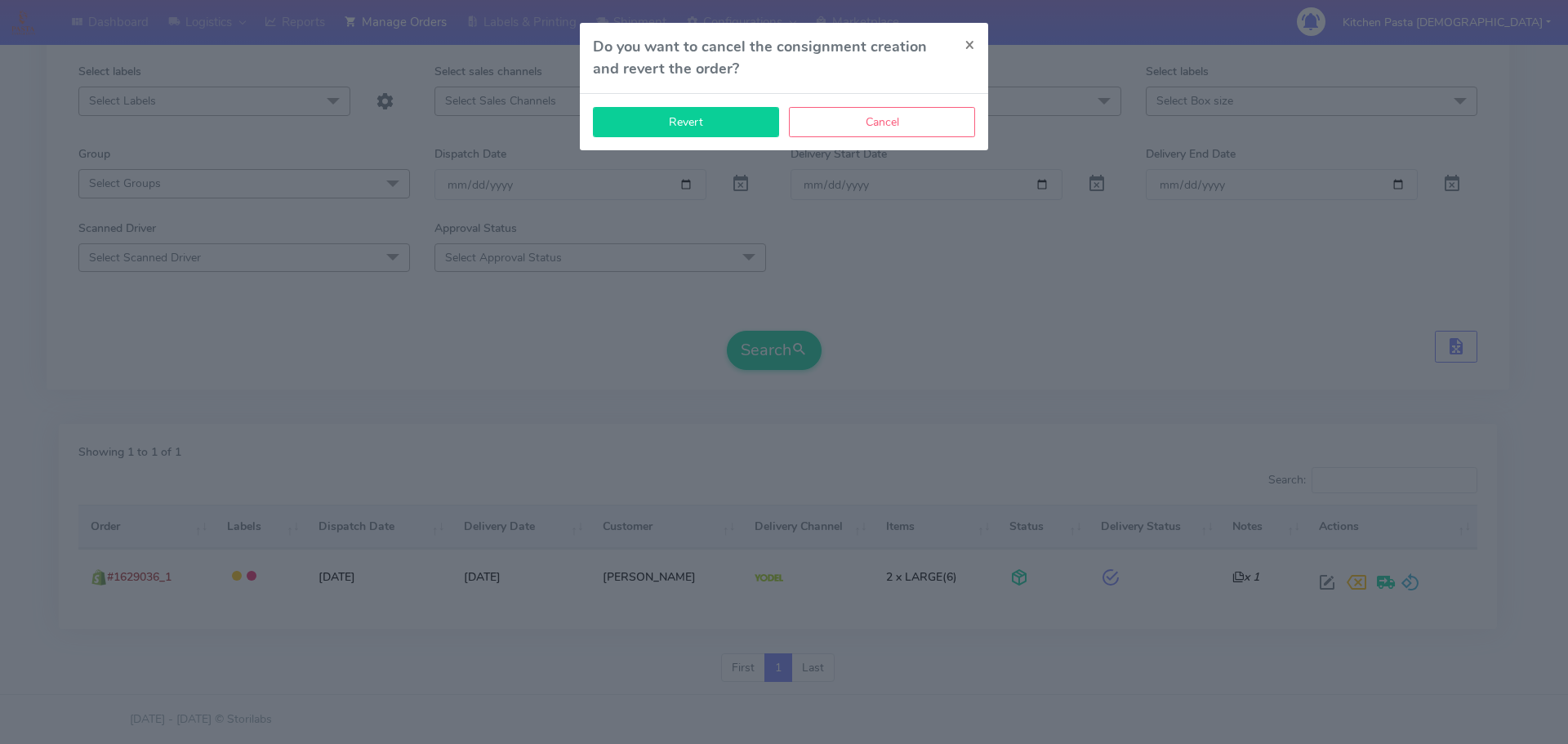
click at [714, 111] on button "Revert" at bounding box center [686, 122] width 186 height 30
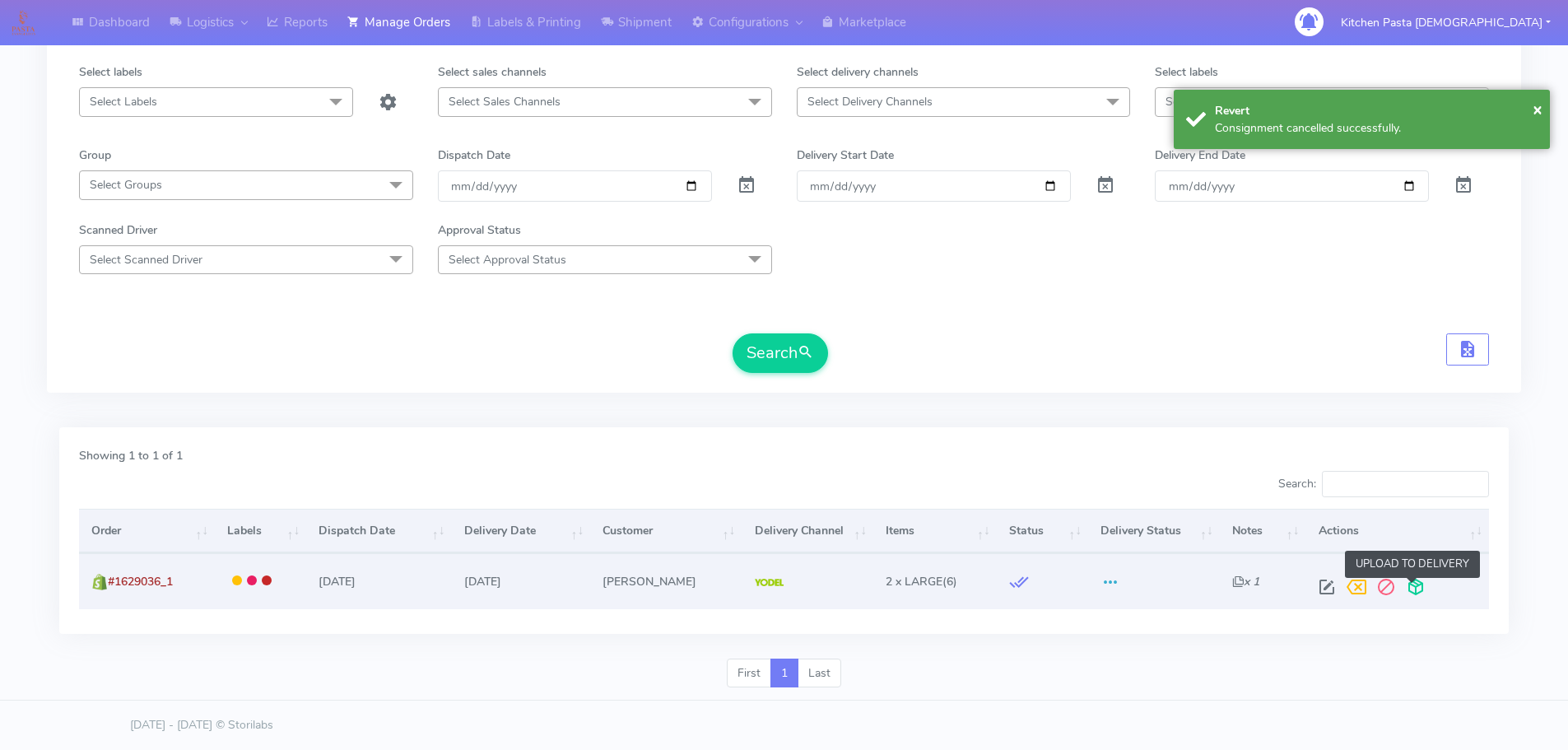
click at [1402, 592] on span at bounding box center [1416, 591] width 30 height 16
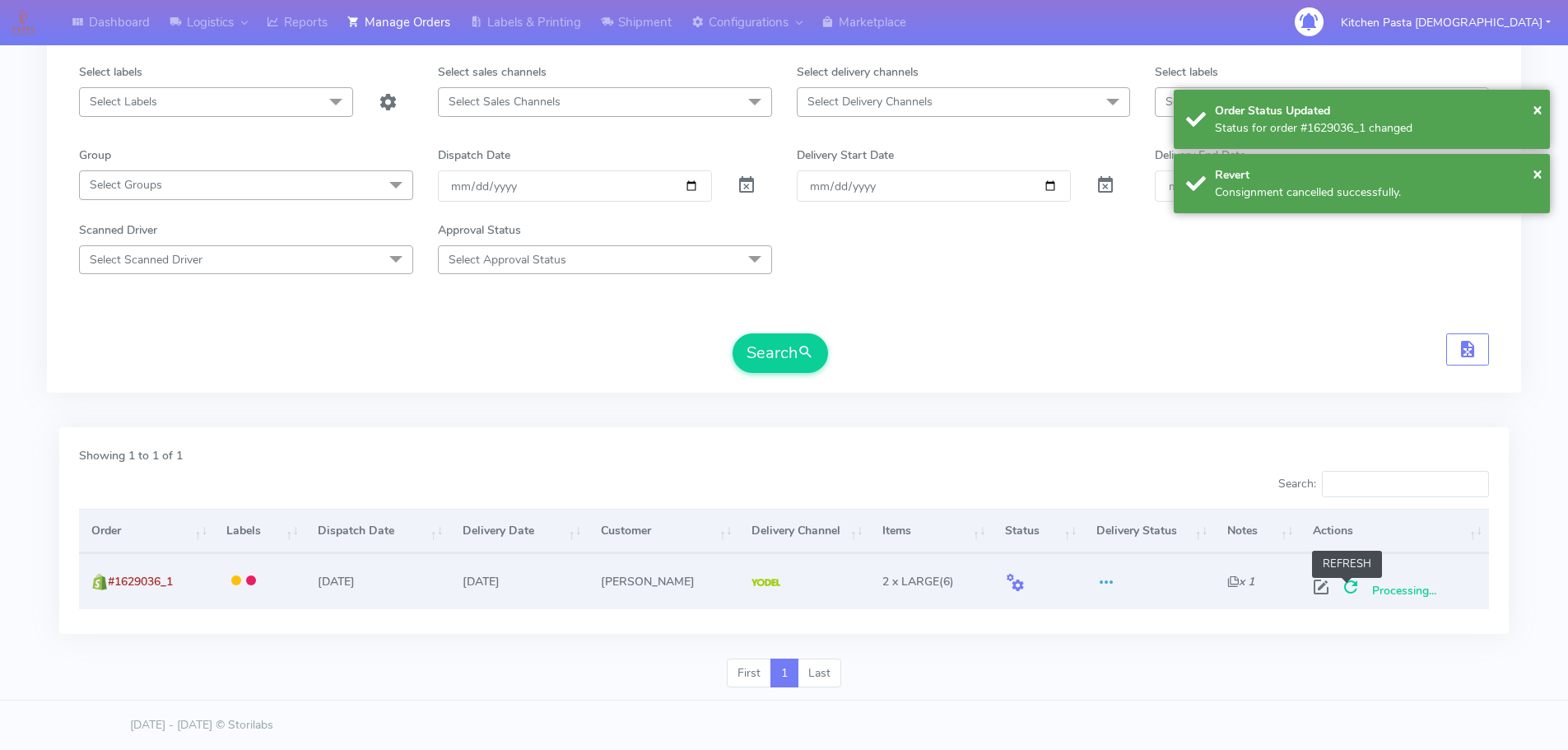
click at [1343, 589] on span at bounding box center [1351, 591] width 30 height 16
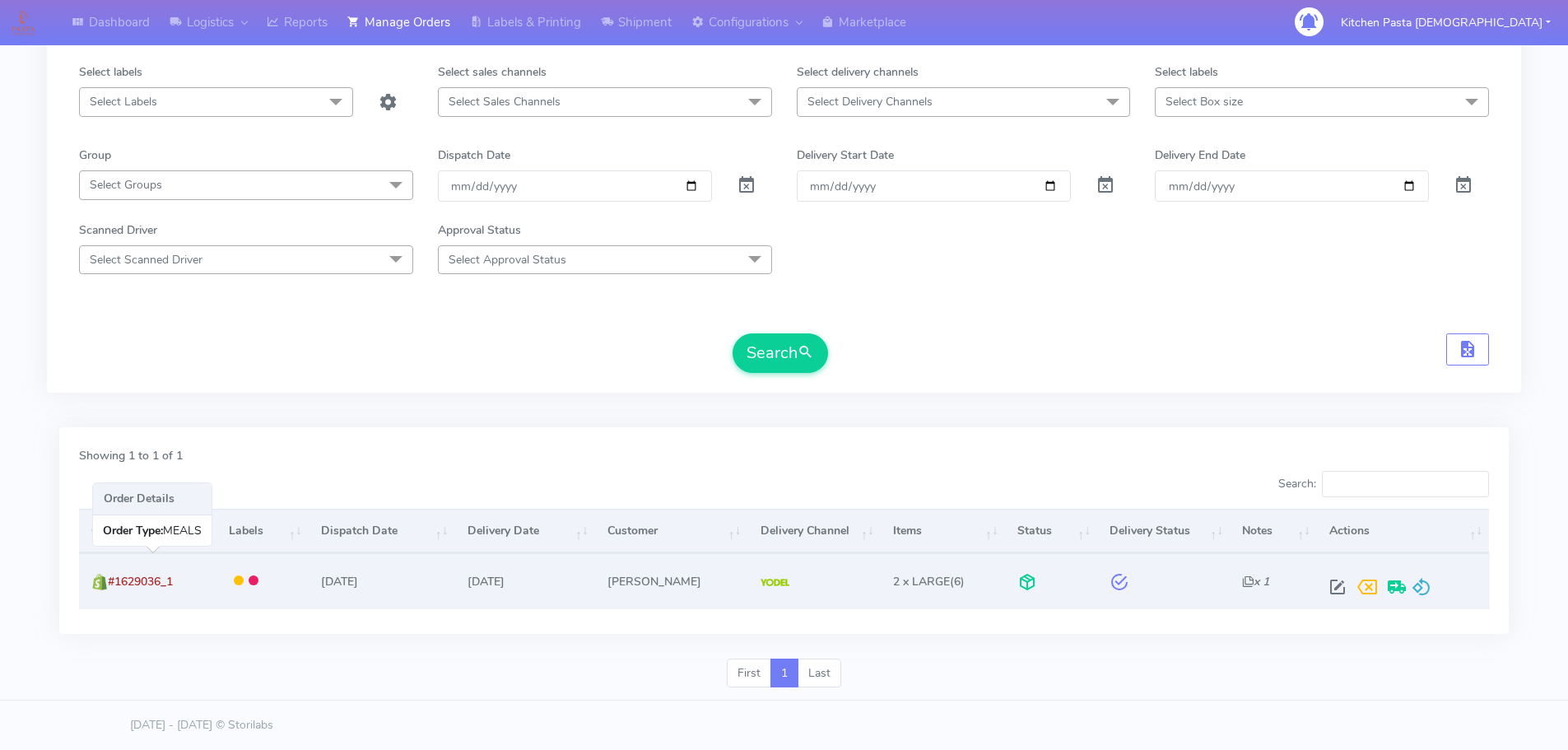
drag, startPoint x: 182, startPoint y: 582, endPoint x: 112, endPoint y: 596, distance: 71.4
click at [112, 596] on td "#1629036_1" at bounding box center [148, 581] width 138 height 55
copy span "#1629036_1"
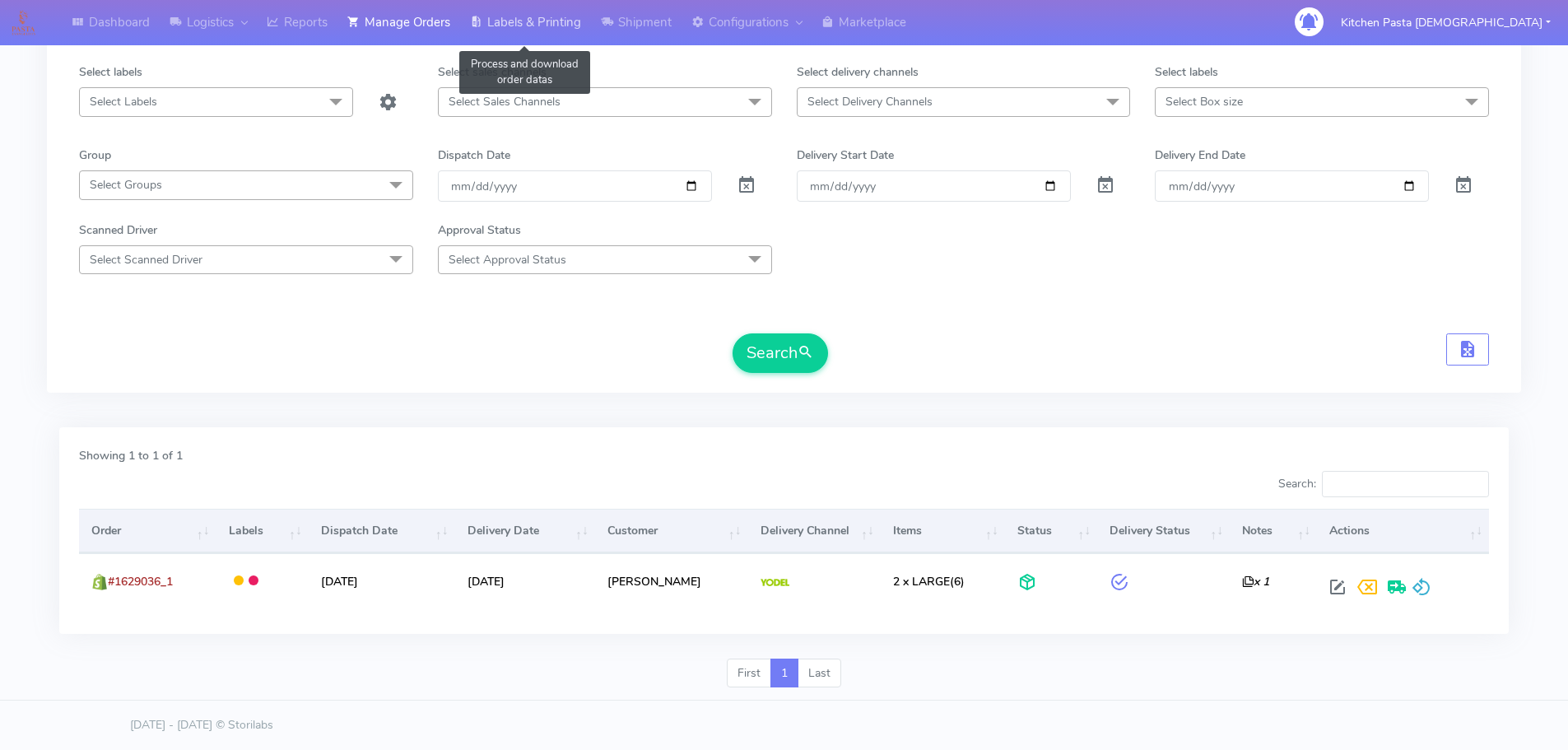
click at [516, 27] on link "Labels & Printing" at bounding box center [526, 23] width 131 height 45
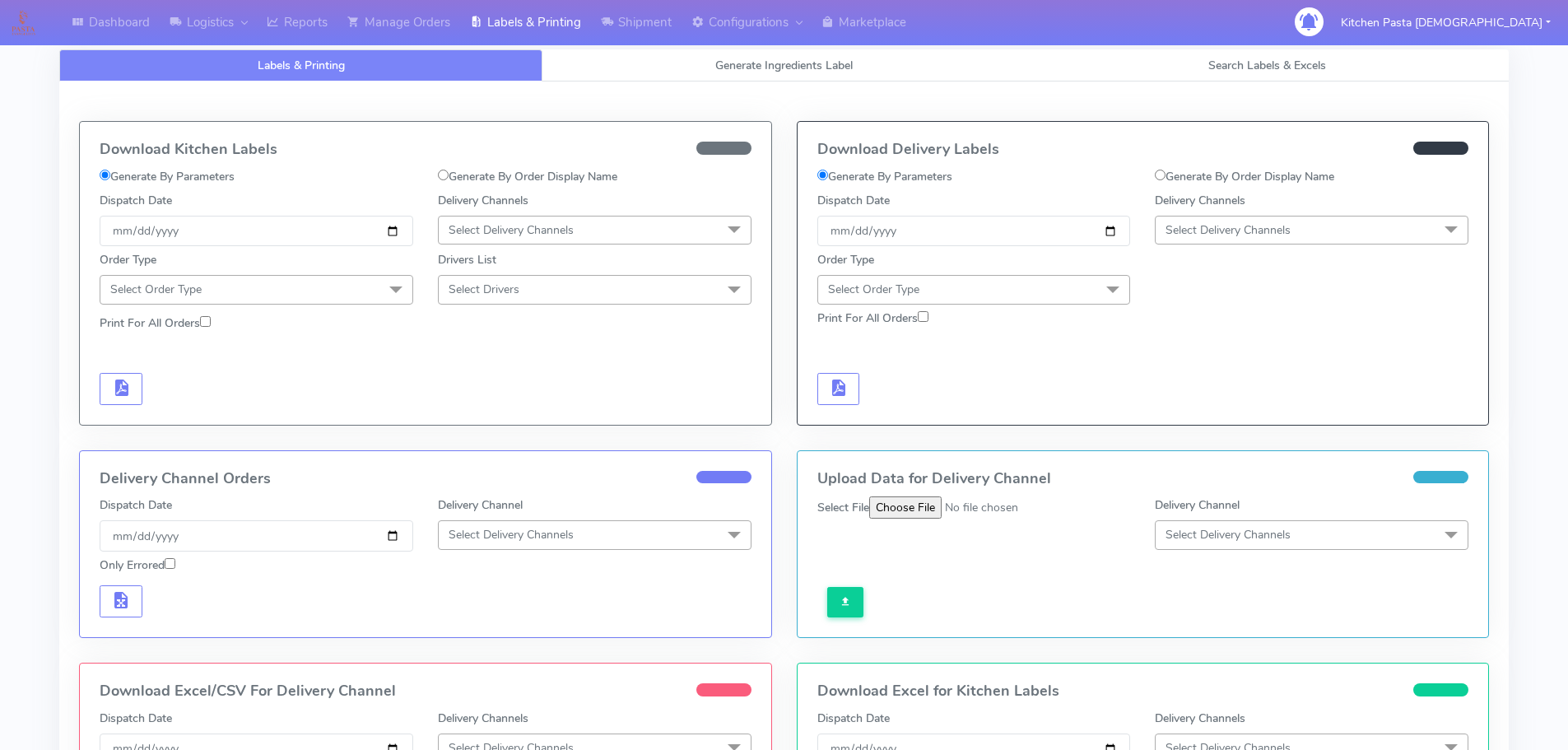
click at [1179, 171] on label "Generate By Order Display Name" at bounding box center [1245, 177] width 180 height 17
click at [1165, 171] on input "Generate By Order Display Name" at bounding box center [1160, 175] width 10 height 10
radio input "true"
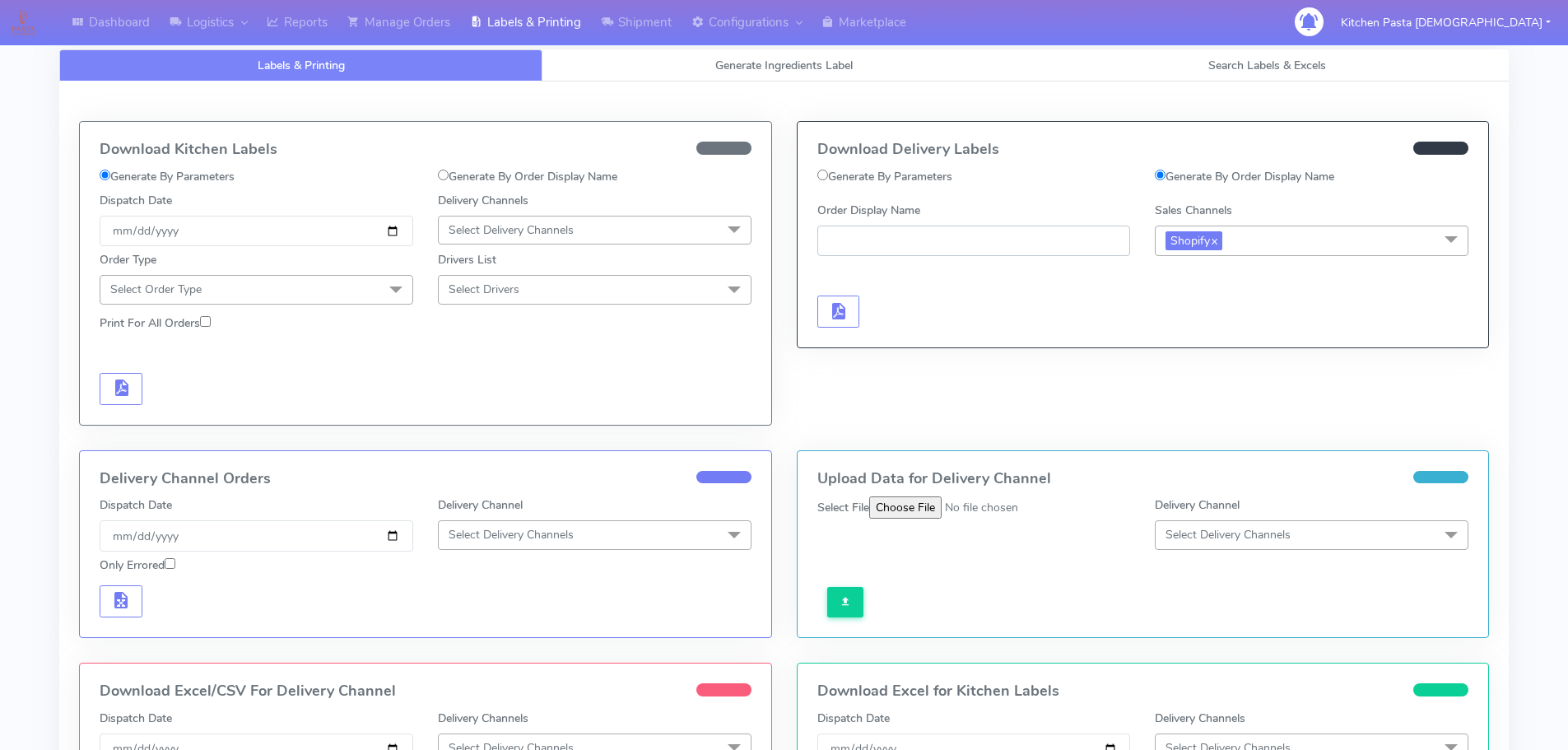
paste input "#1629036_1"
type input "#1629036_1"
click at [838, 312] on span "button" at bounding box center [838, 315] width 20 height 16
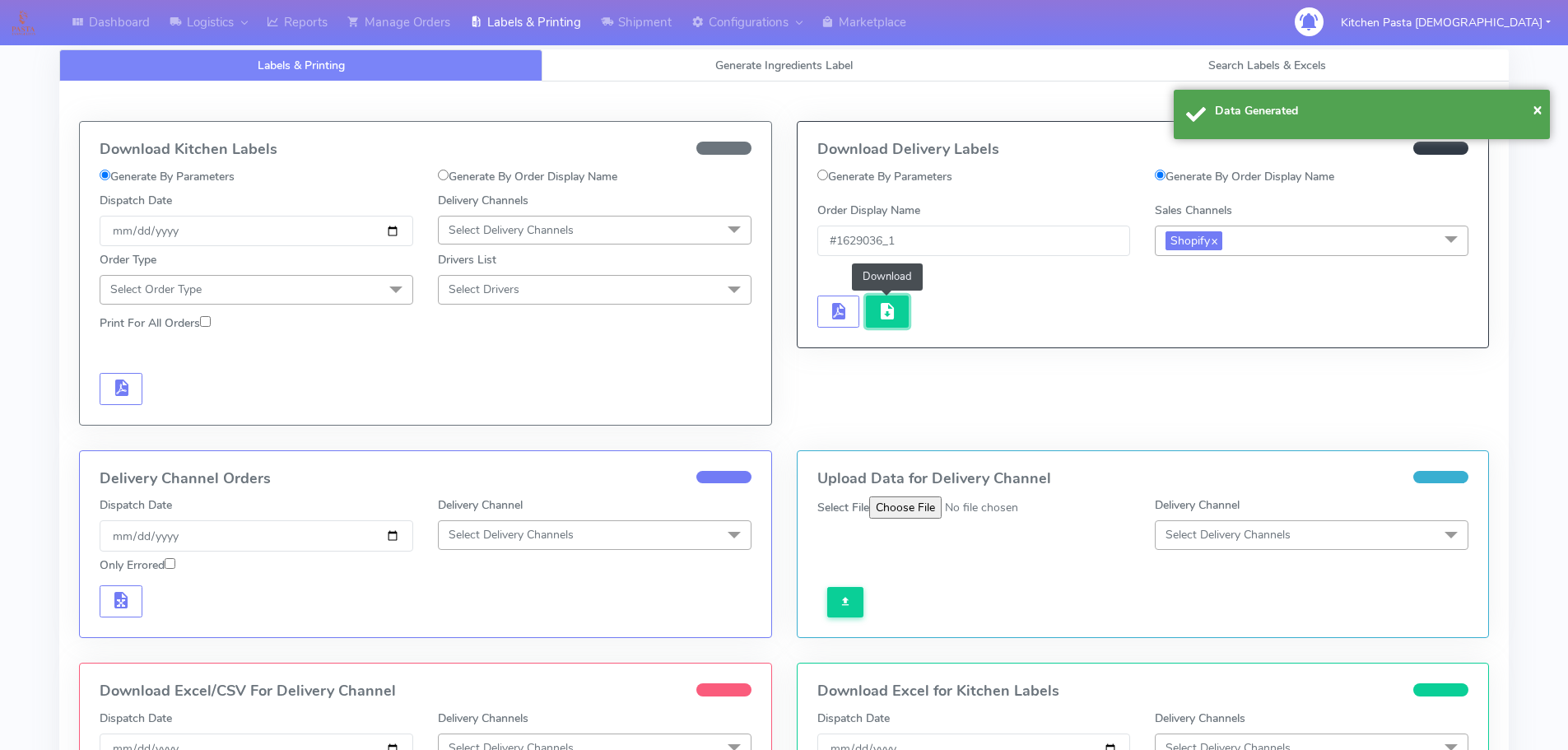
click at [883, 317] on span "button" at bounding box center [887, 315] width 20 height 16
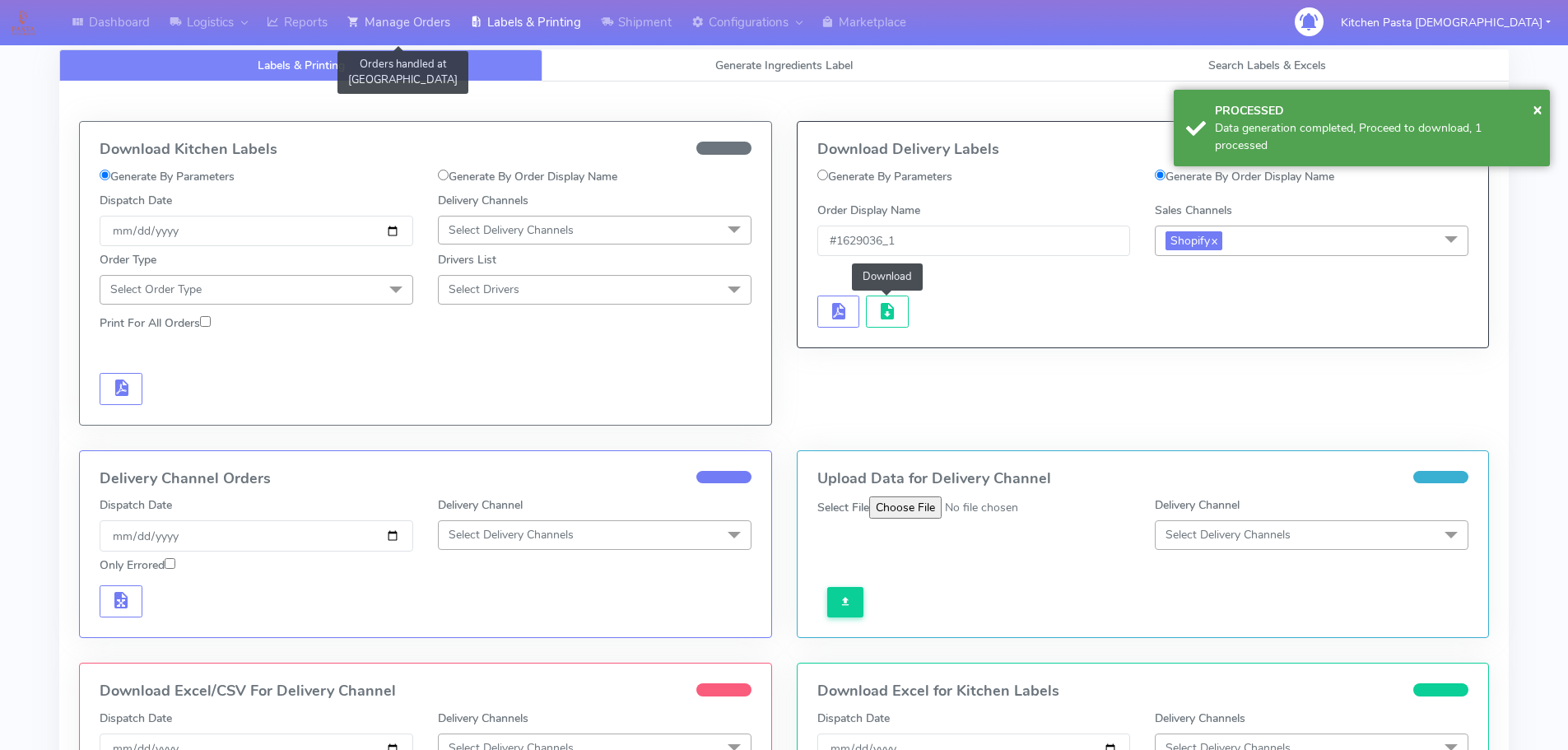
click at [376, 22] on link "Manage Orders" at bounding box center [398, 23] width 123 height 45
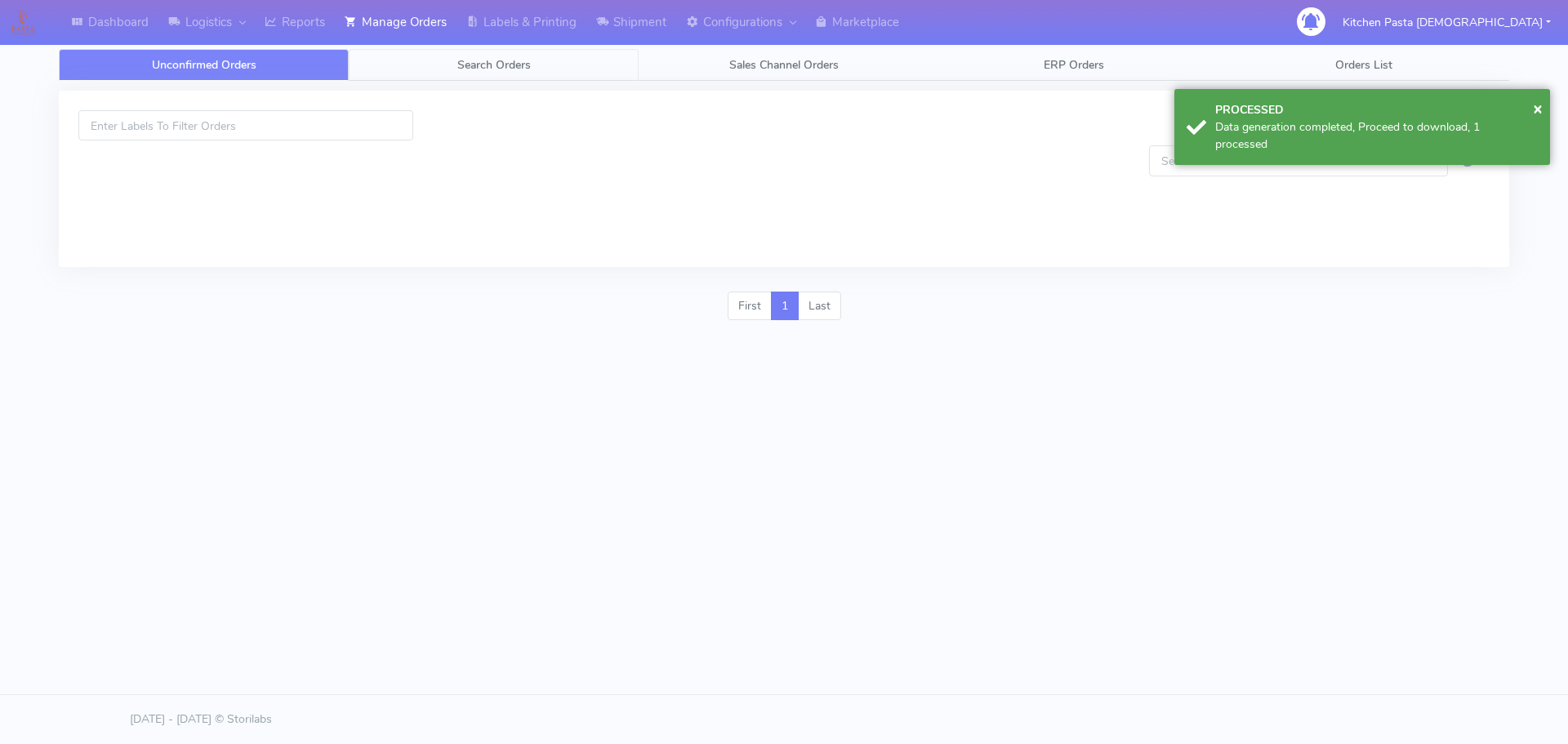
click at [504, 57] on span "Search Orders" at bounding box center [494, 65] width 74 height 16
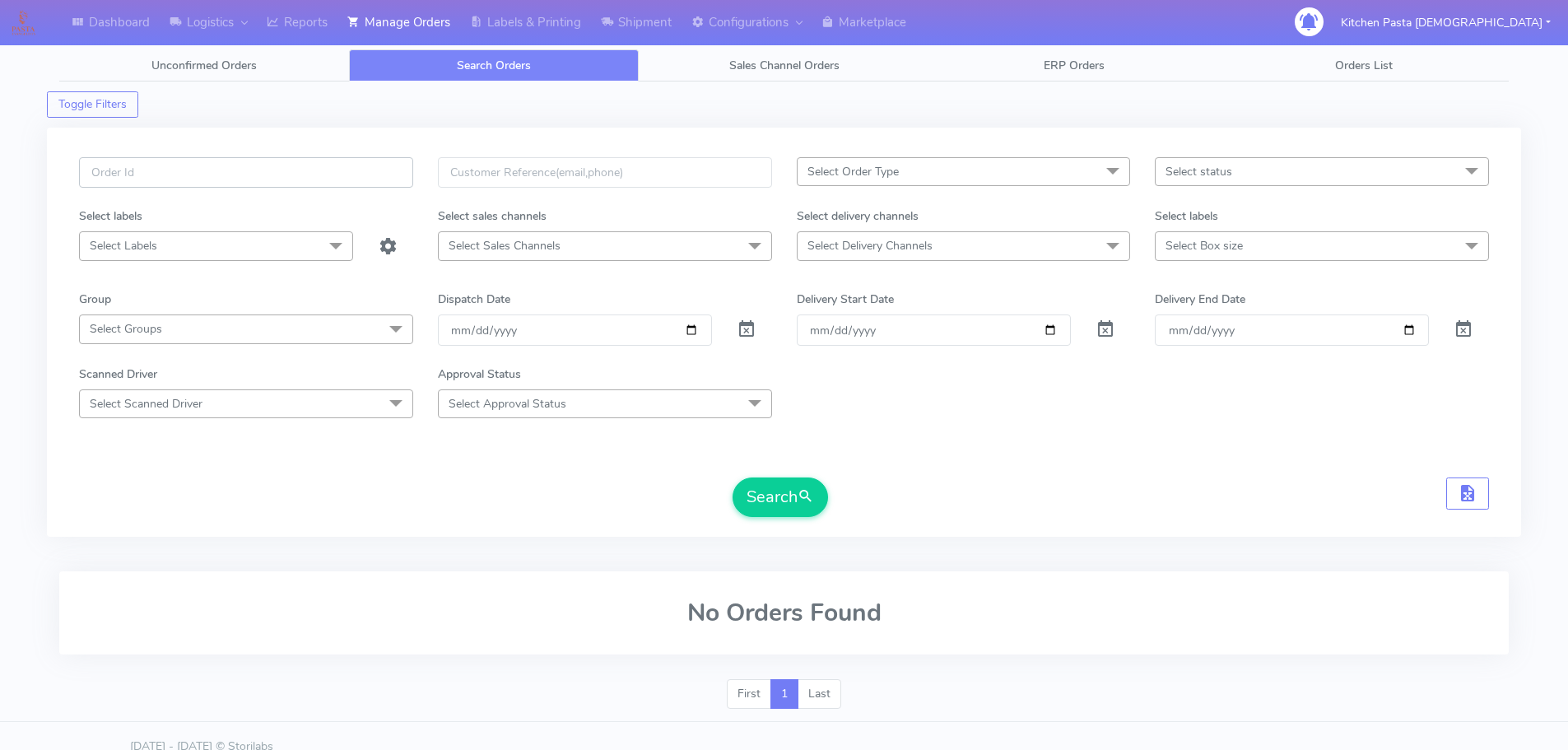
click at [168, 168] on input "text" at bounding box center [246, 172] width 334 height 31
type input "1629395"
click at [733, 478] on button "Search" at bounding box center [781, 497] width 96 height 39
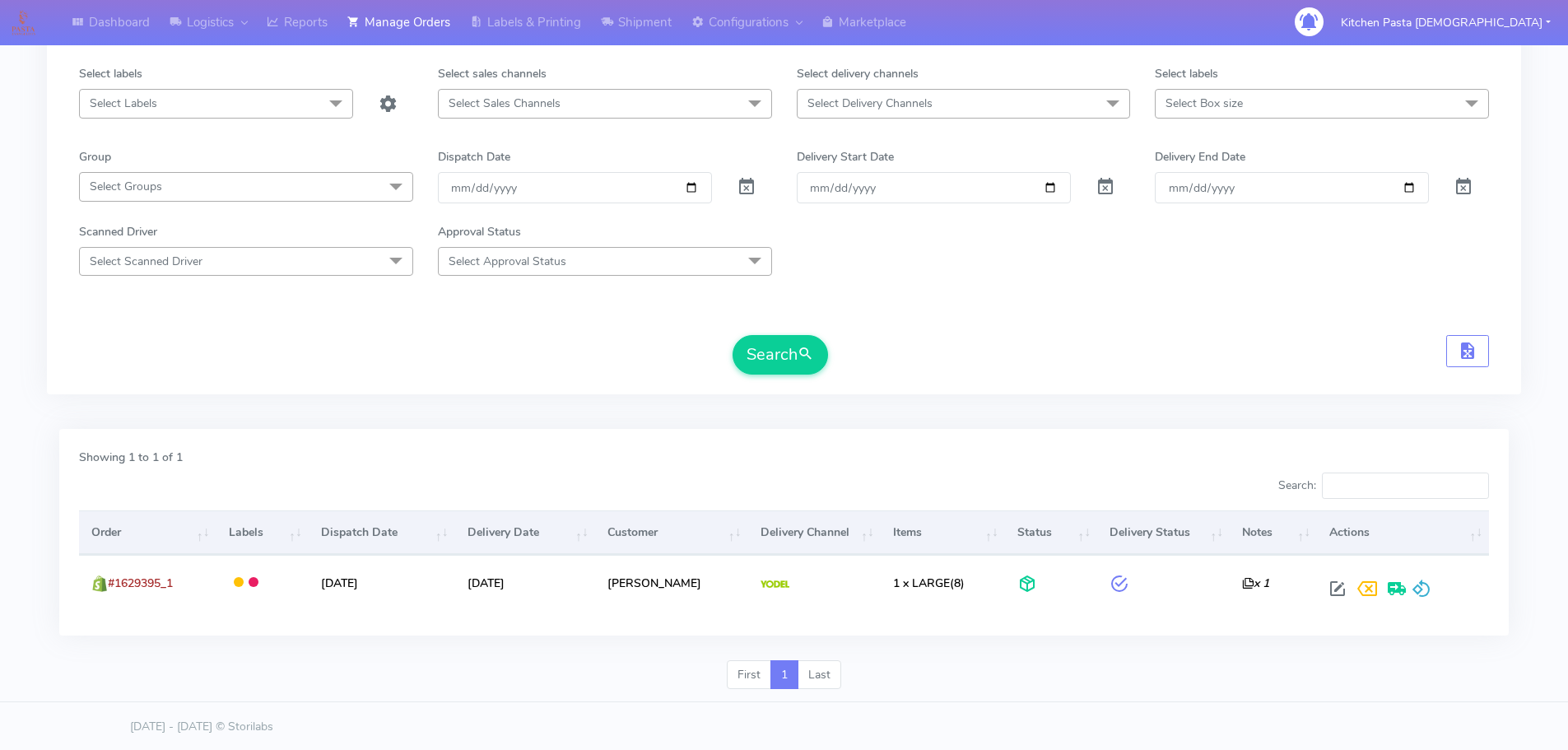
scroll to position [144, 0]
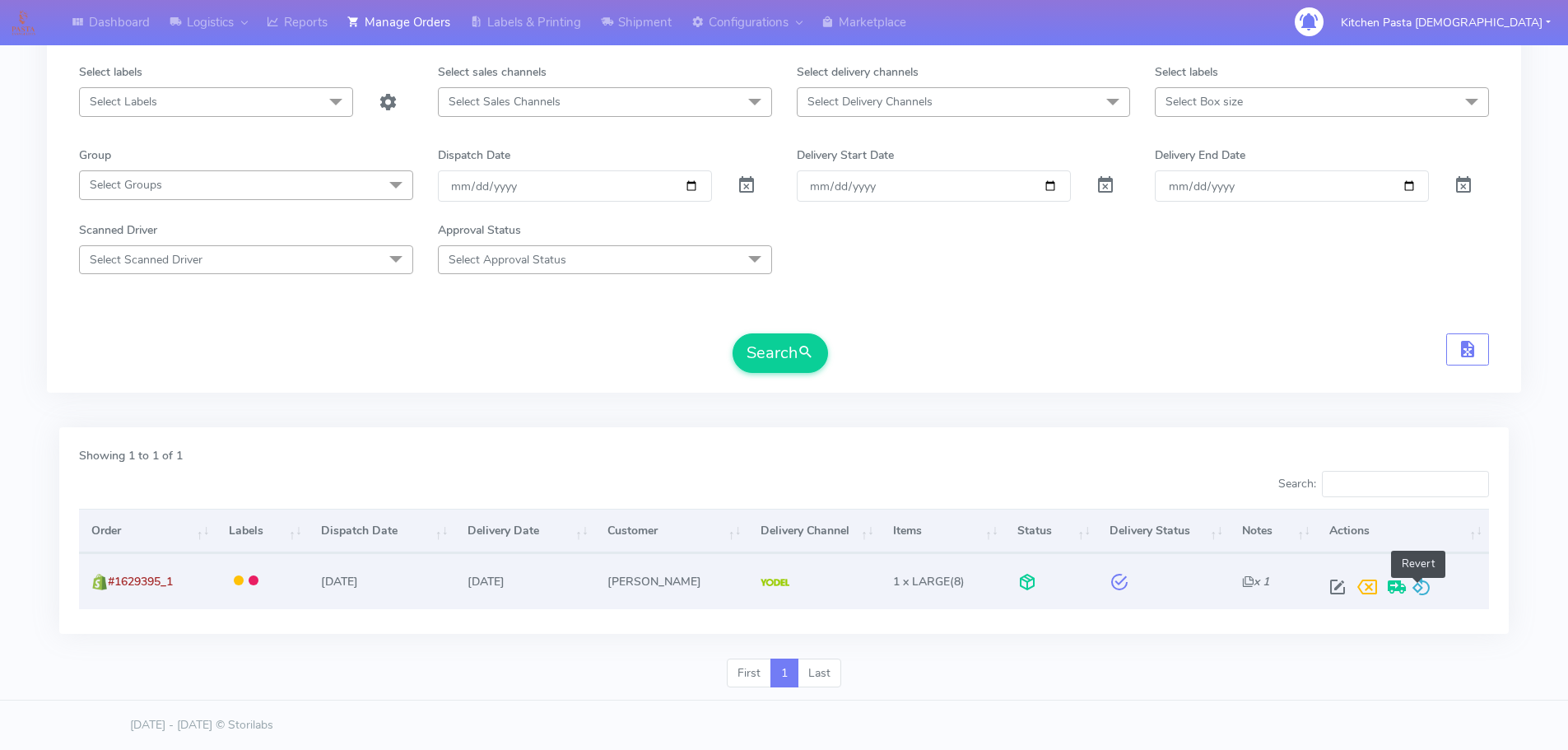
click at [1414, 593] on span at bounding box center [1422, 591] width 20 height 16
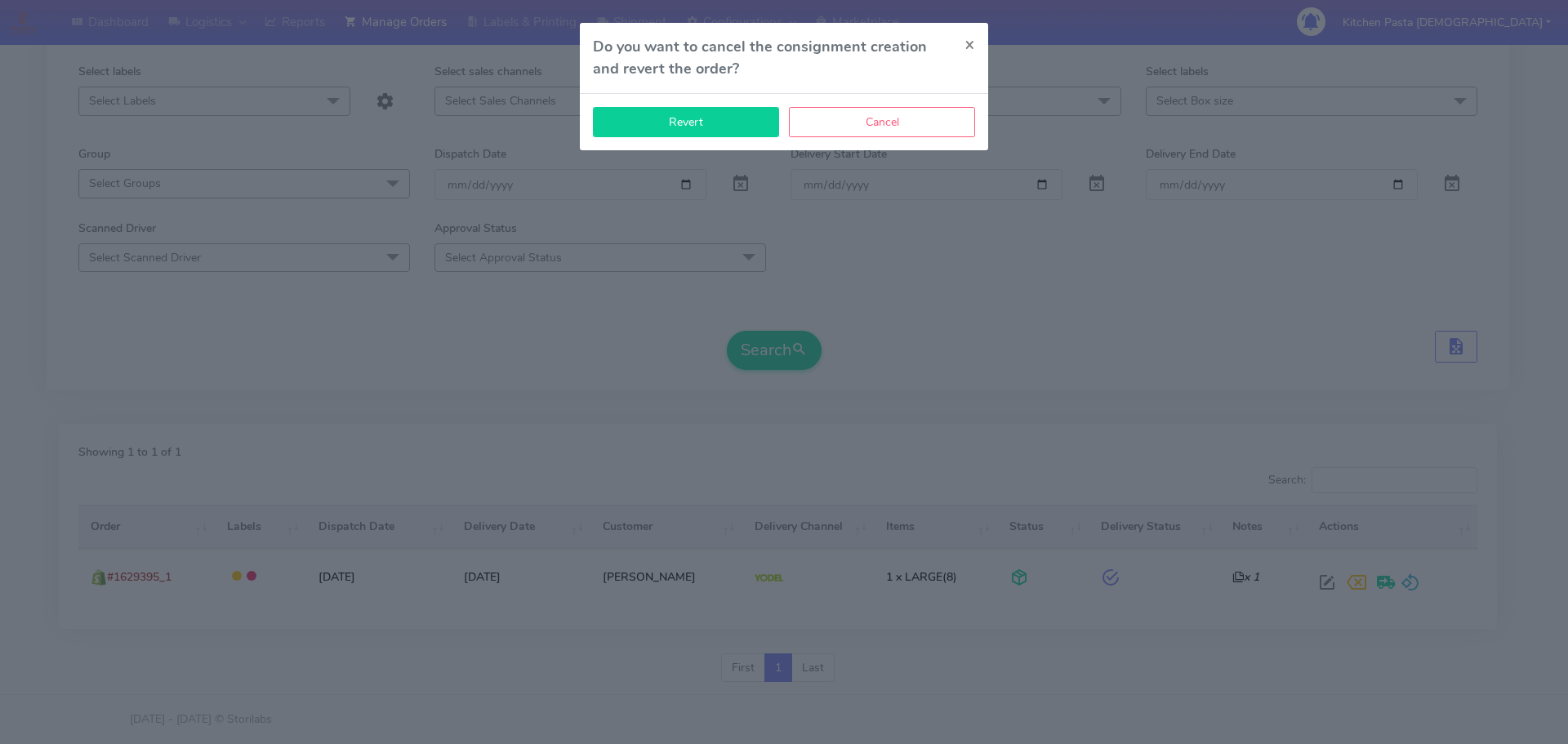
click at [707, 130] on button "Revert" at bounding box center [686, 122] width 186 height 30
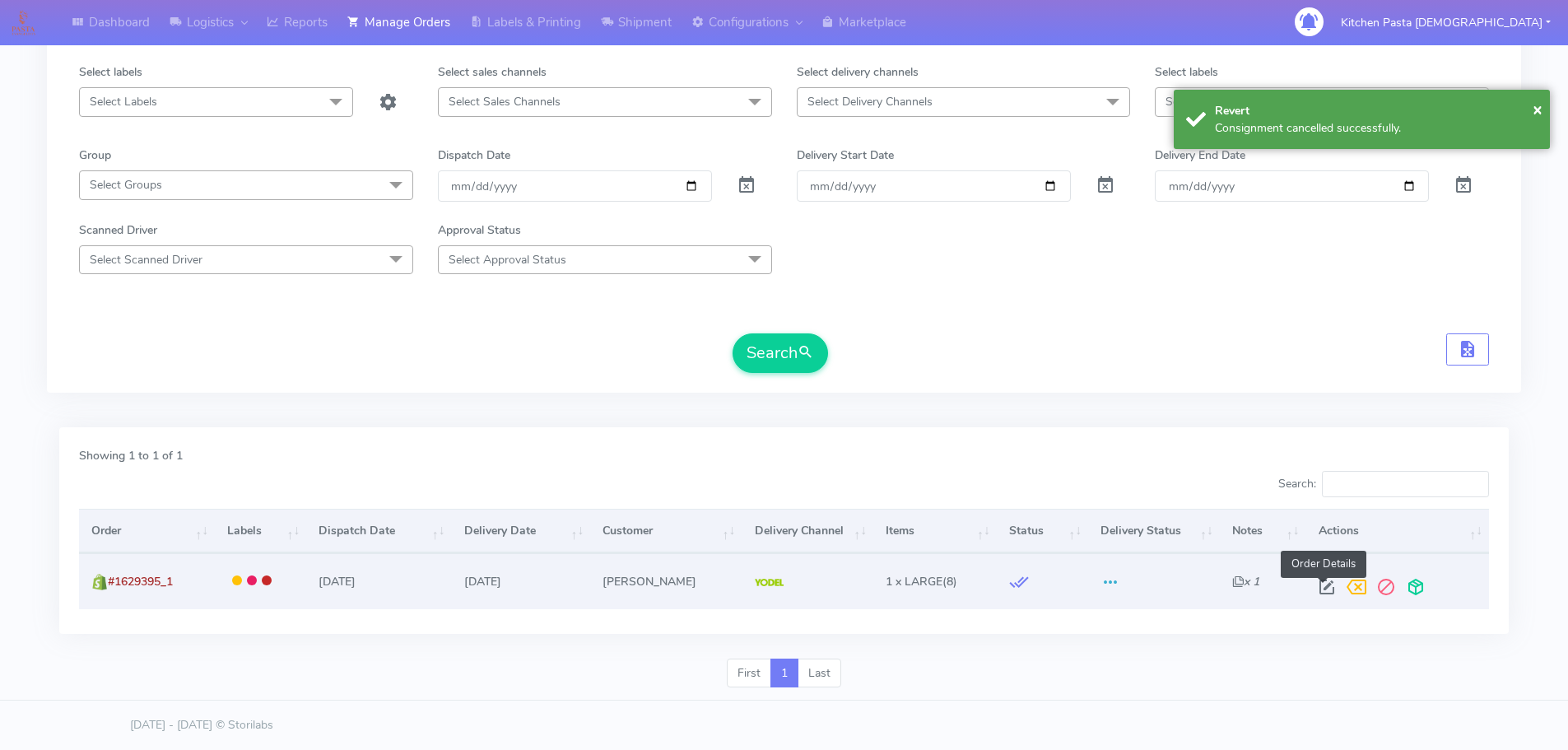
click at [1326, 588] on span at bounding box center [1327, 591] width 30 height 16
select select "5"
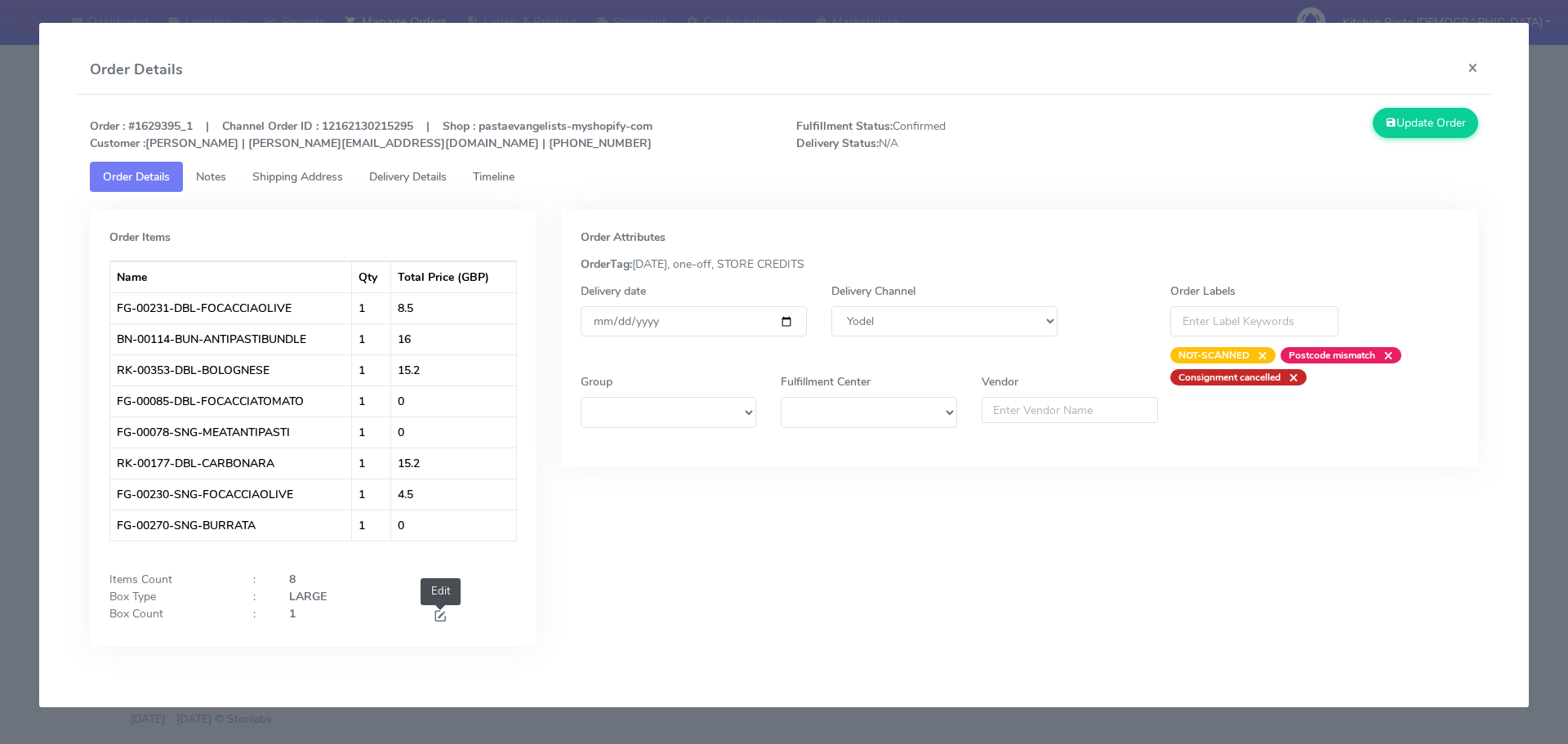
click at [438, 619] on span at bounding box center [440, 619] width 15 height 16
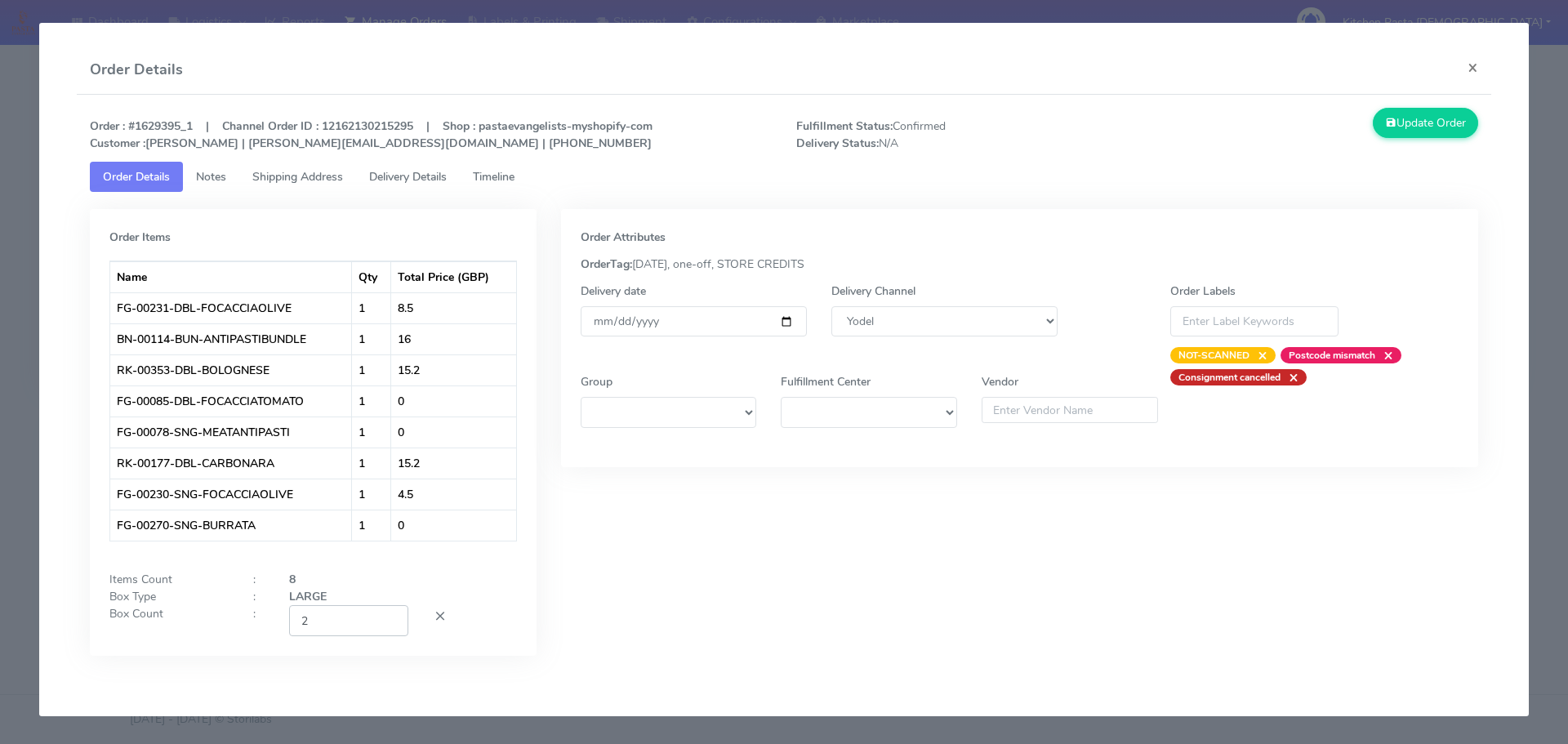
type input "2"
click at [388, 619] on input "2" at bounding box center [349, 620] width 119 height 30
click at [1450, 131] on button "Update Order" at bounding box center [1426, 123] width 106 height 30
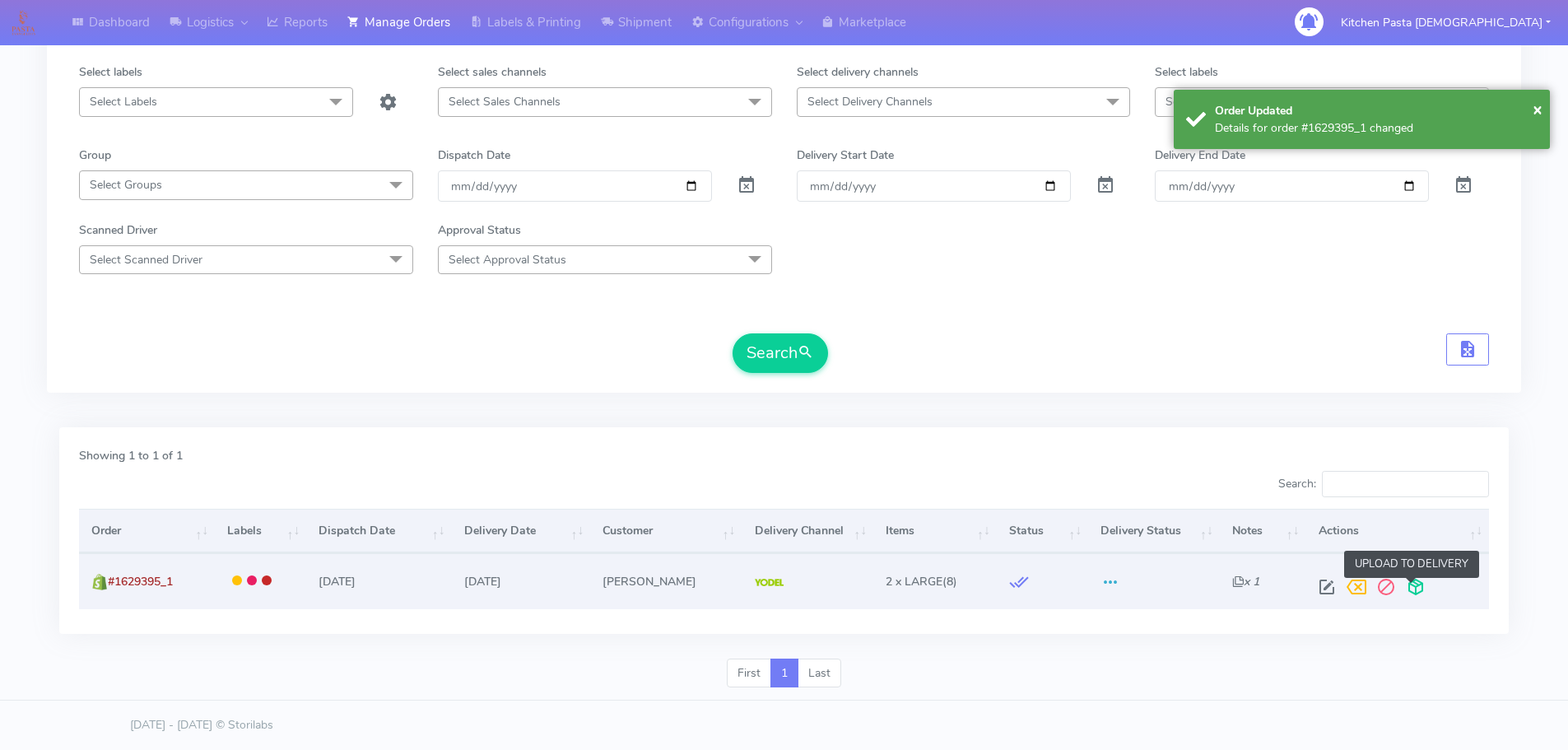
click at [1404, 594] on span at bounding box center [1416, 591] width 30 height 16
click at [1353, 592] on span at bounding box center [1351, 591] width 30 height 16
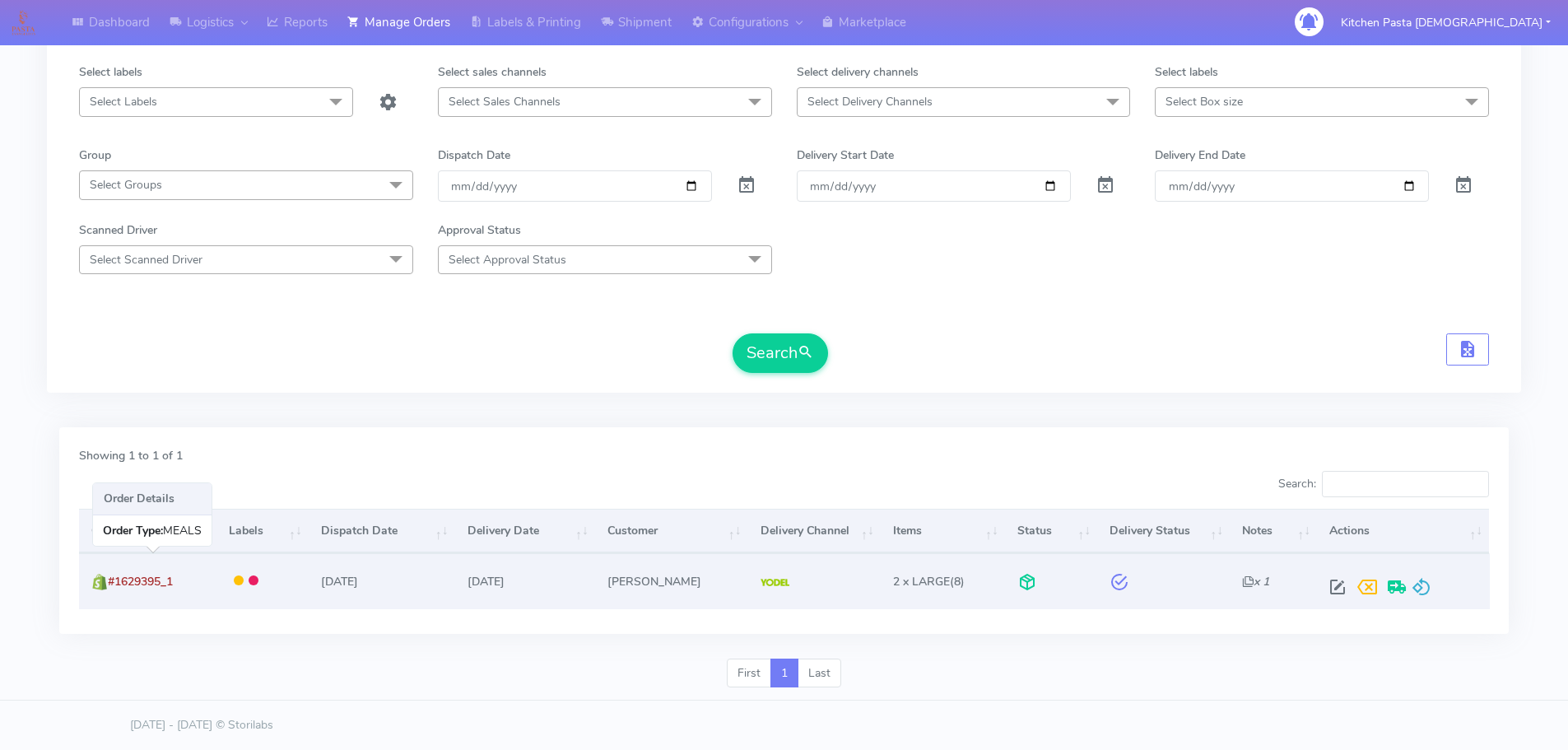
drag, startPoint x: 207, startPoint y: 583, endPoint x: 110, endPoint y: 587, distance: 97.1
click at [110, 587] on td "#1629395_1" at bounding box center [148, 581] width 138 height 55
copy span "#1629395_1"
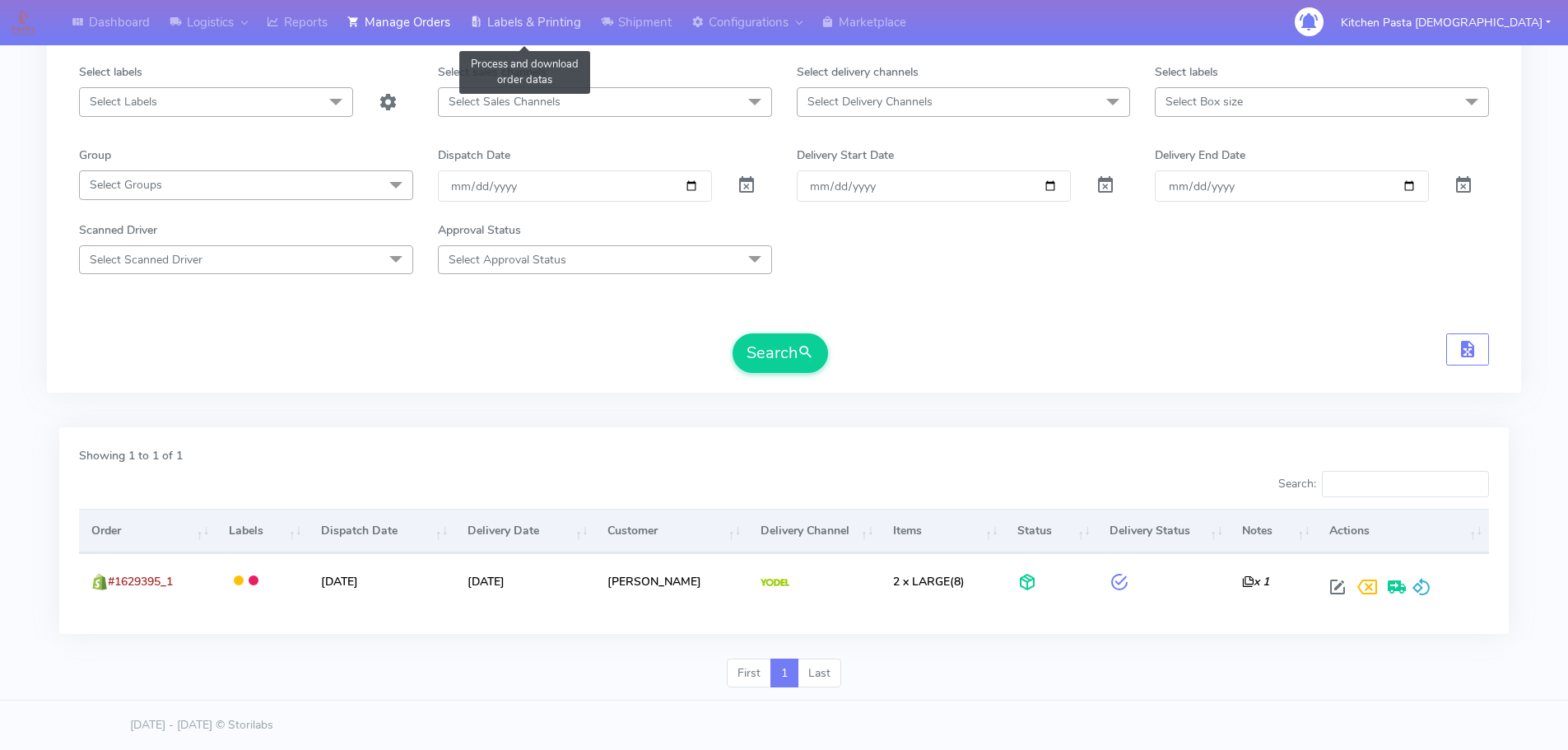
drag, startPoint x: 490, startPoint y: 17, endPoint x: 526, endPoint y: 28, distance: 37.6
click at [490, 17] on link "Labels & Printing" at bounding box center [526, 23] width 131 height 45
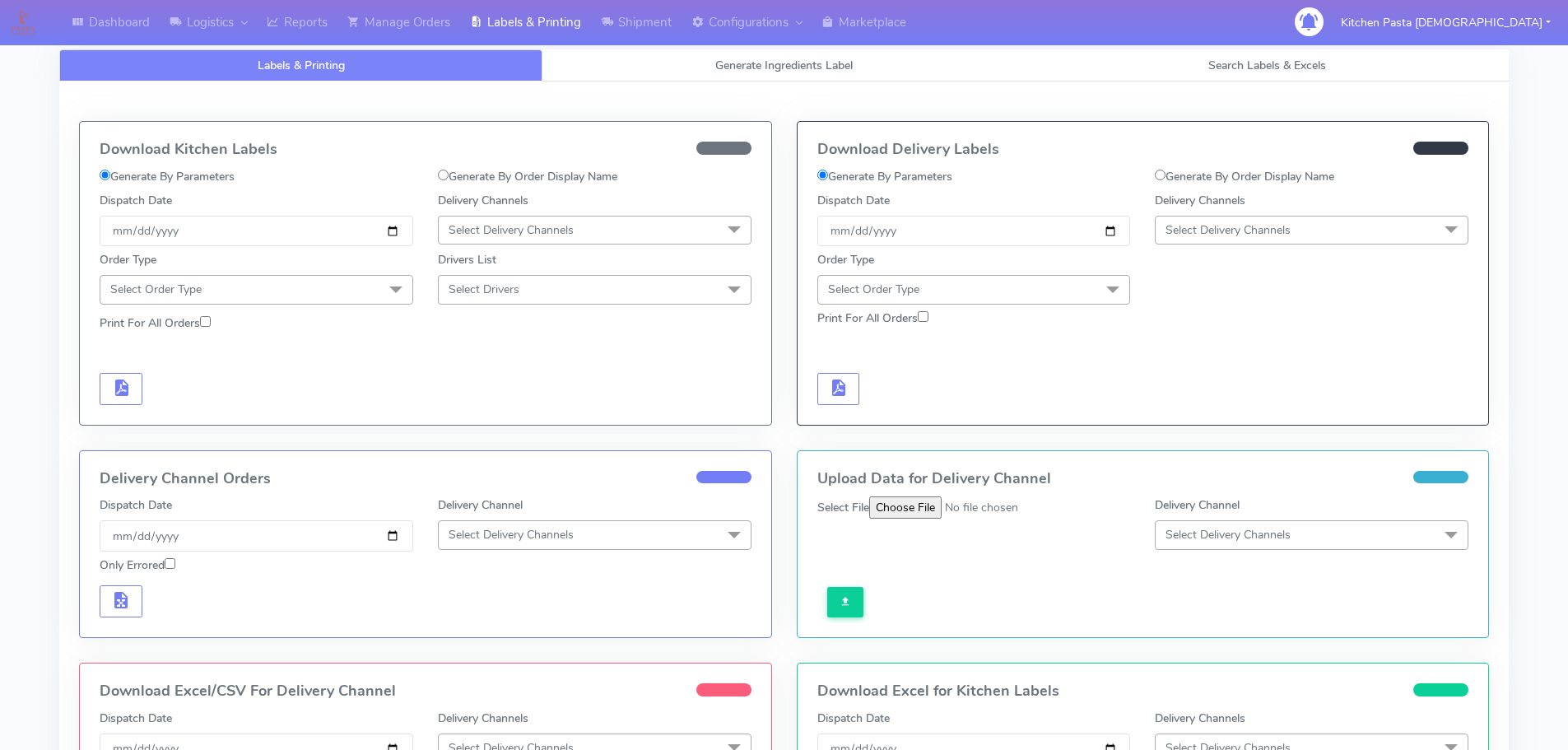
click at [1184, 180] on label "Generate By Order Display Name" at bounding box center [1245, 177] width 180 height 17
click at [1165, 180] on input "Generate By Order Display Name" at bounding box center [1160, 175] width 10 height 10
radio input "true"
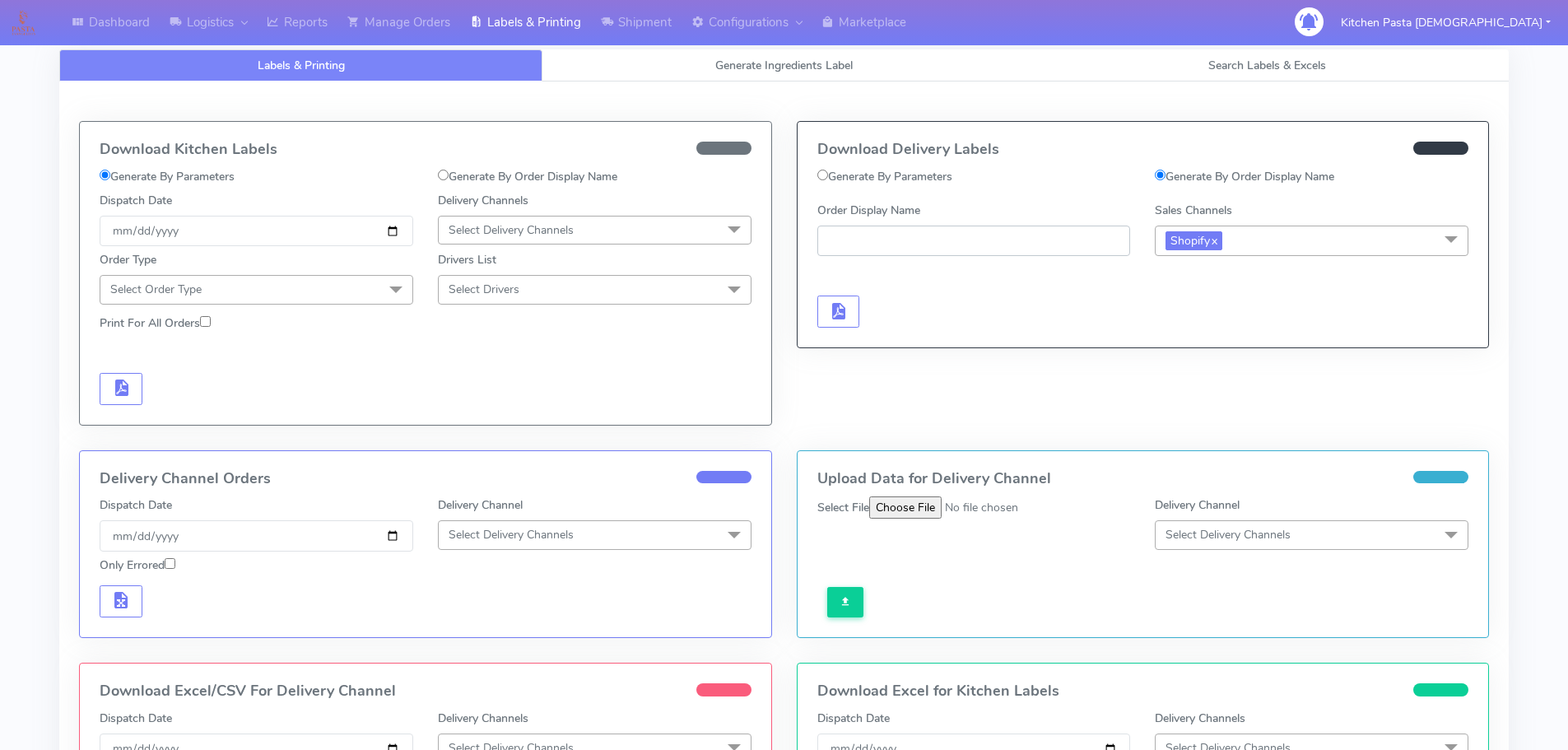
paste input "#1629395_1"
type input "#1629395_1"
click at [848, 310] on span "button" at bounding box center [838, 315] width 20 height 16
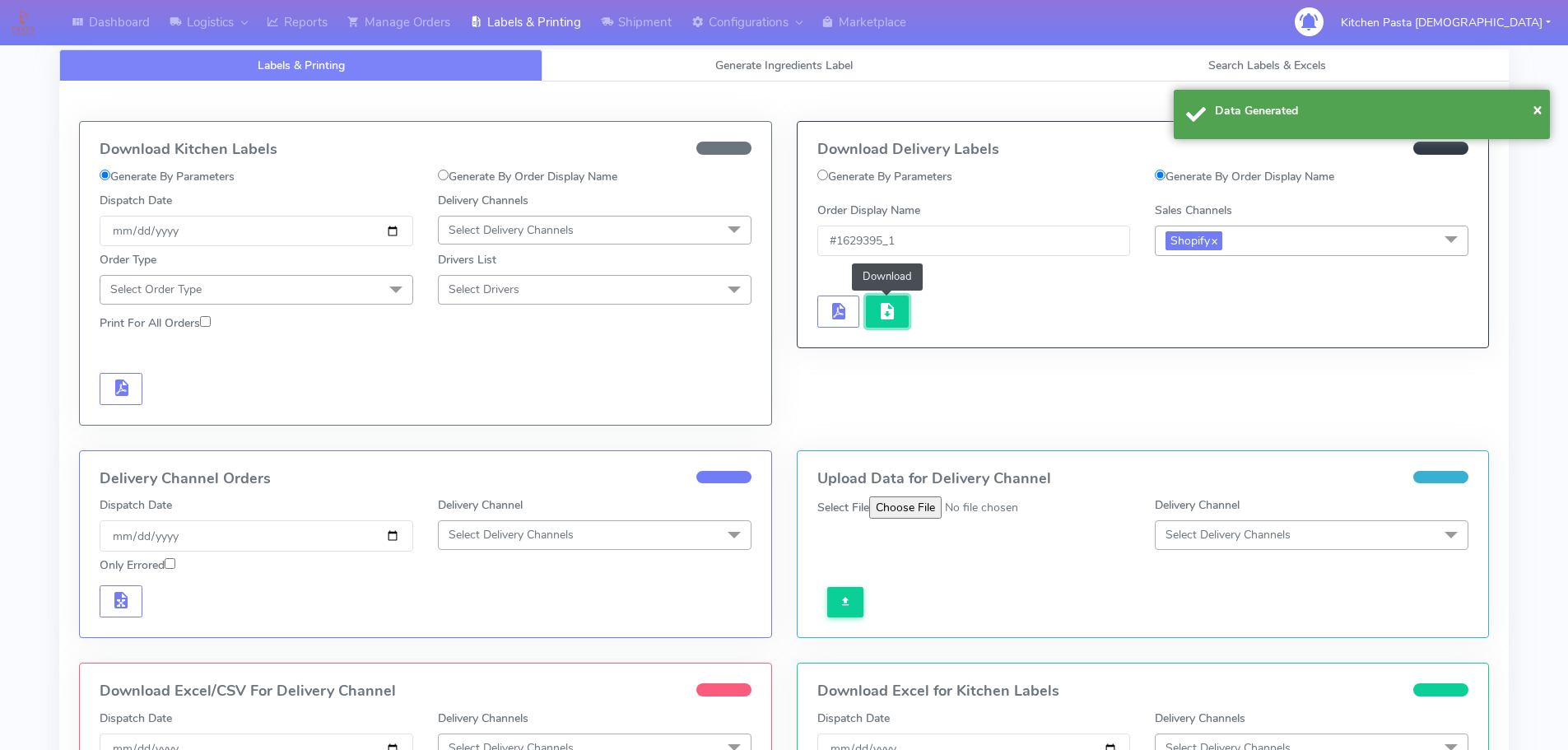
click at [878, 311] on span "button" at bounding box center [887, 315] width 20 height 16
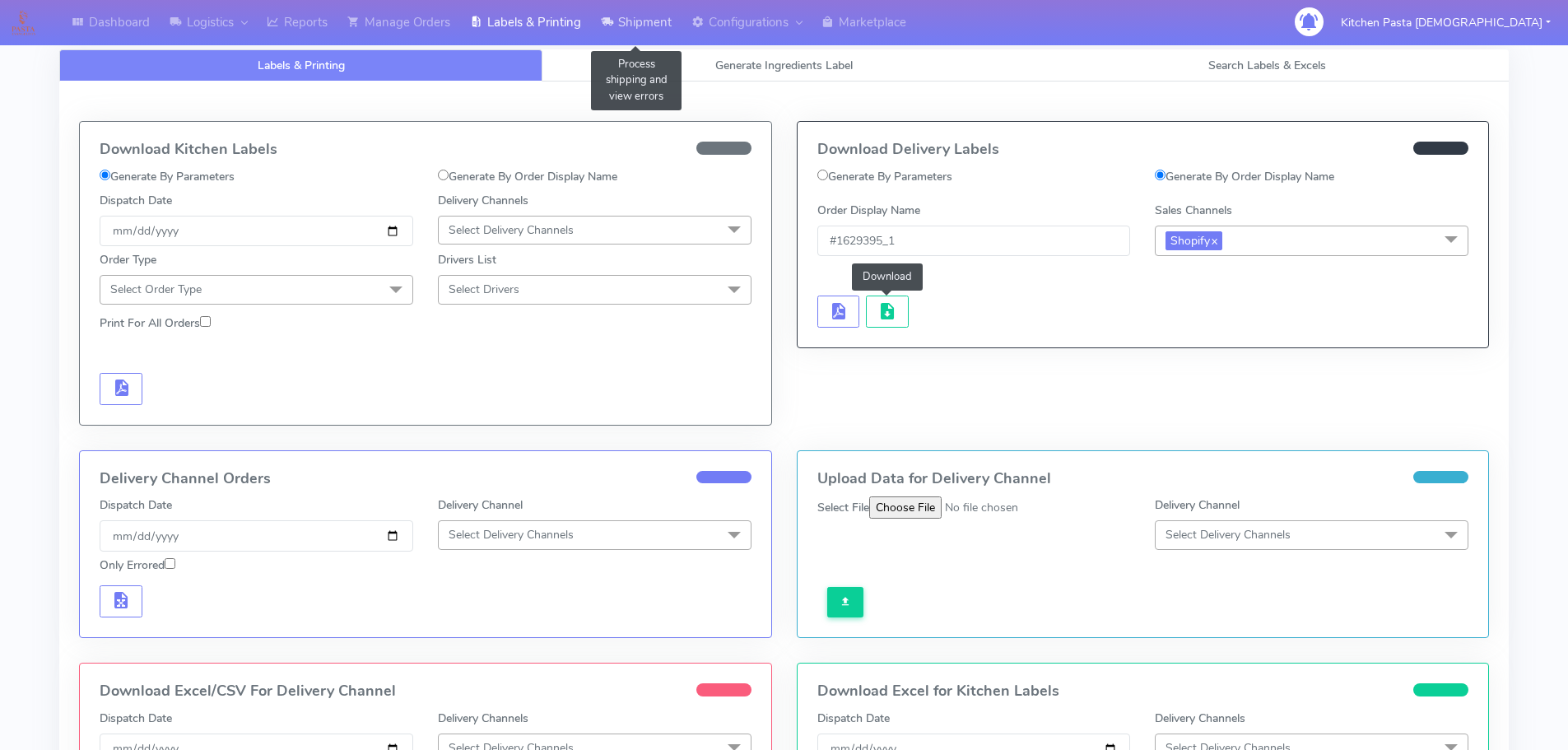
drag, startPoint x: 619, startPoint y: 10, endPoint x: 605, endPoint y: 39, distance: 32.2
click at [619, 10] on link "Shipment" at bounding box center [636, 23] width 91 height 45
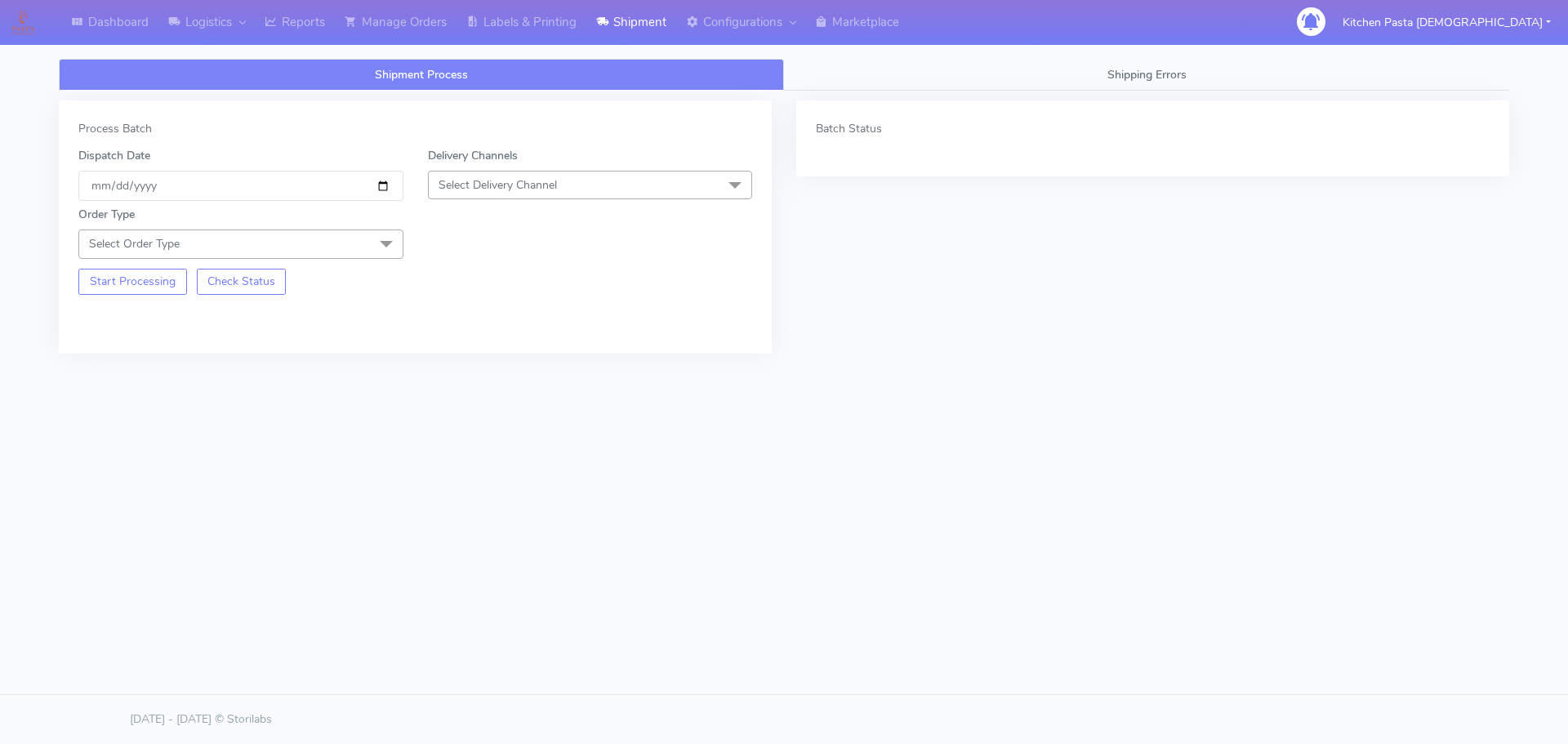
click at [555, 185] on span "Select Delivery Channel" at bounding box center [497, 185] width 118 height 16
click at [494, 369] on div "Yodel" at bounding box center [590, 369] width 307 height 17
drag, startPoint x: 368, startPoint y: 250, endPoint x: 206, endPoint y: 292, distance: 167.4
click at [368, 250] on span "Select Order Type" at bounding box center [241, 243] width 325 height 29
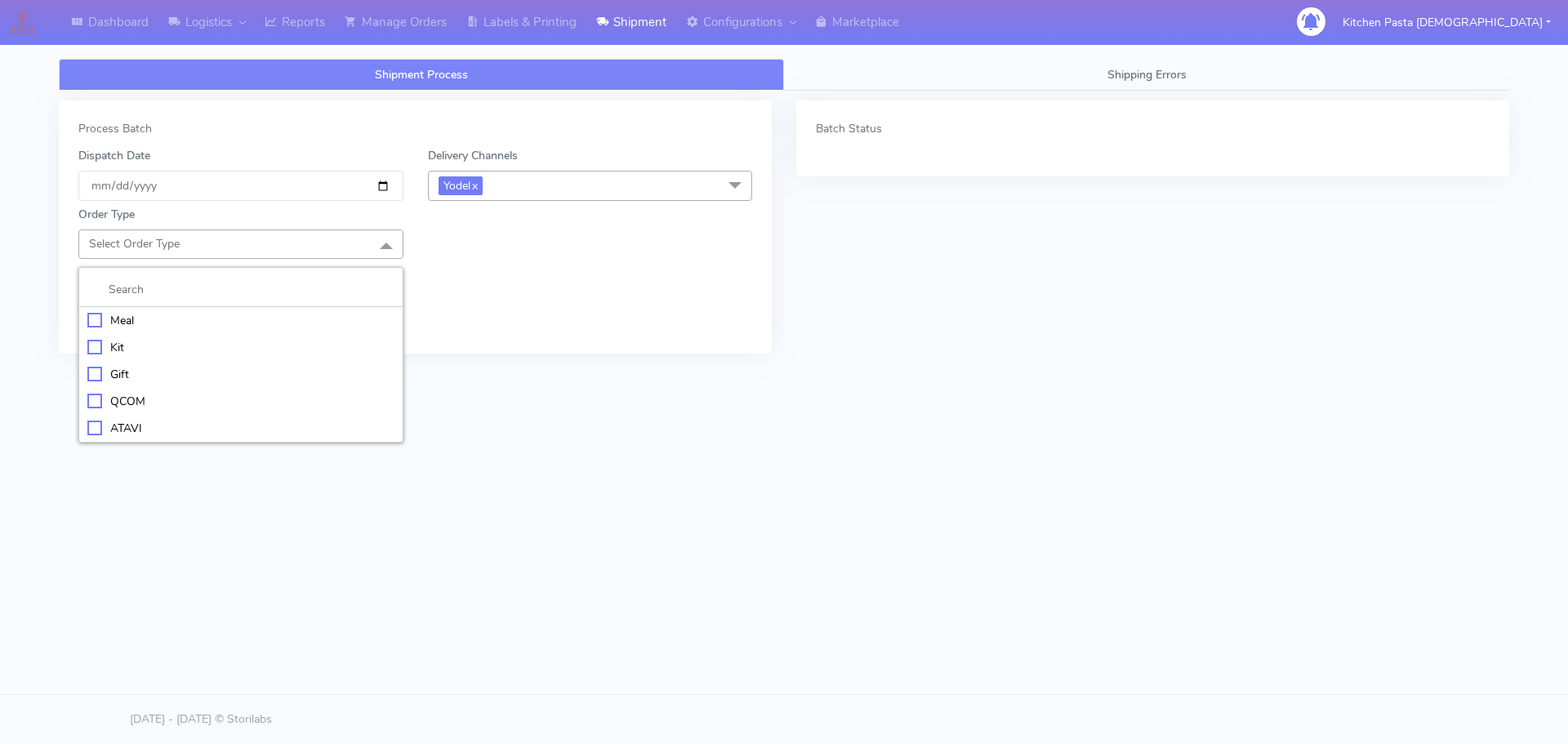
click at [210, 317] on div "Meal" at bounding box center [240, 321] width 307 height 17
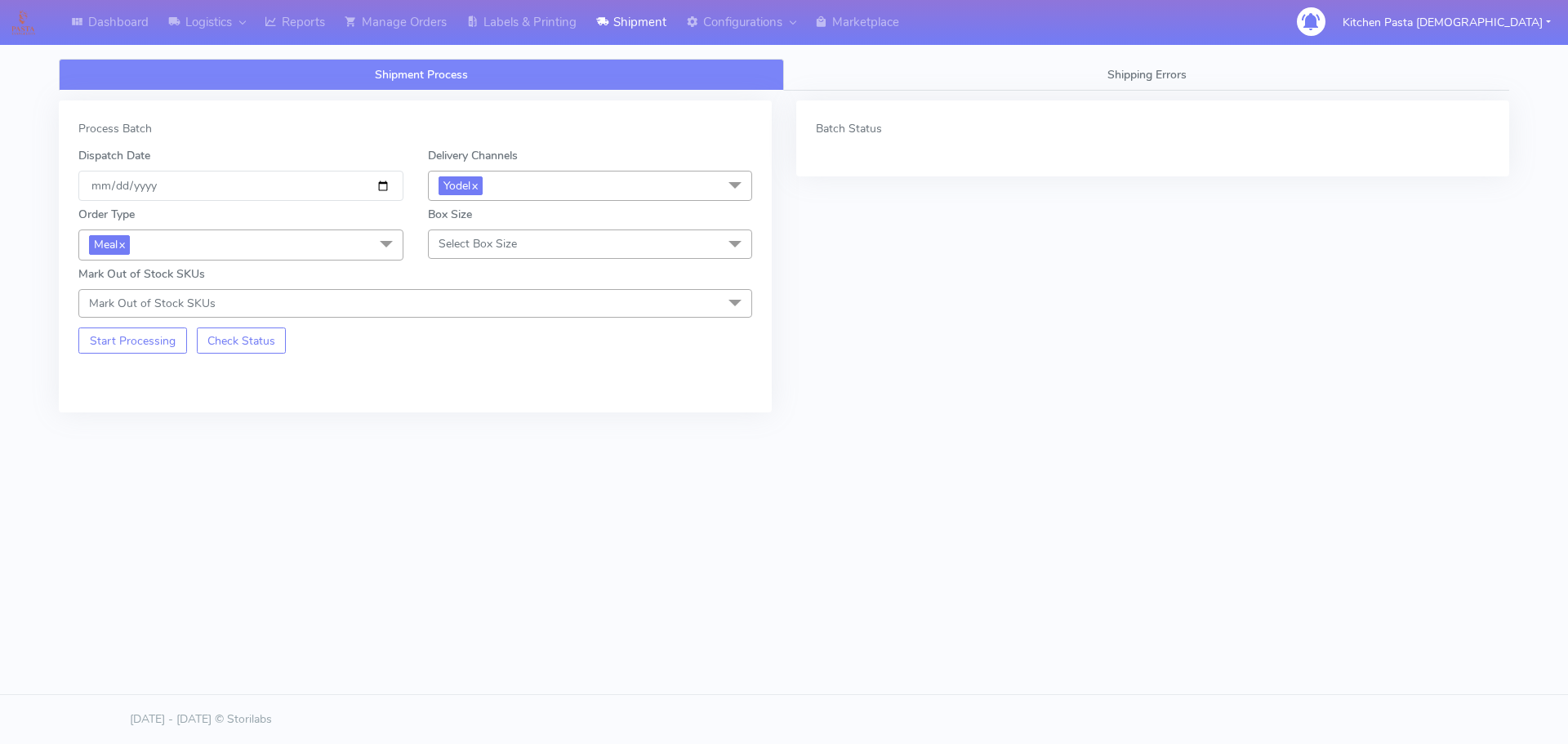
click at [499, 241] on span "Select Box Size" at bounding box center [477, 244] width 79 height 16
click at [445, 377] on div "Medium" at bounding box center [590, 375] width 307 height 17
click at [139, 337] on button "Start Processing" at bounding box center [133, 341] width 109 height 26
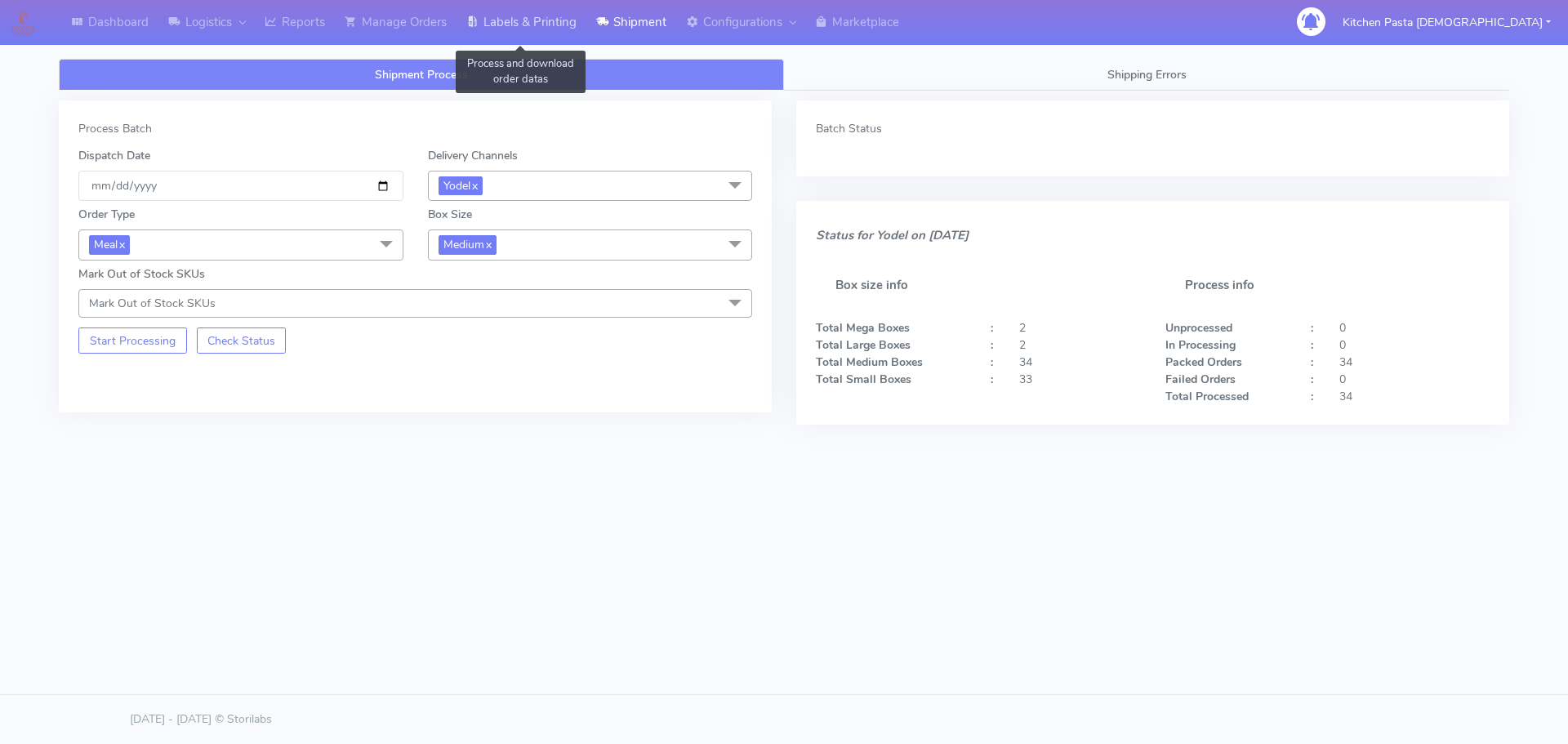
click at [535, 12] on link "Labels & Printing" at bounding box center [522, 22] width 130 height 45
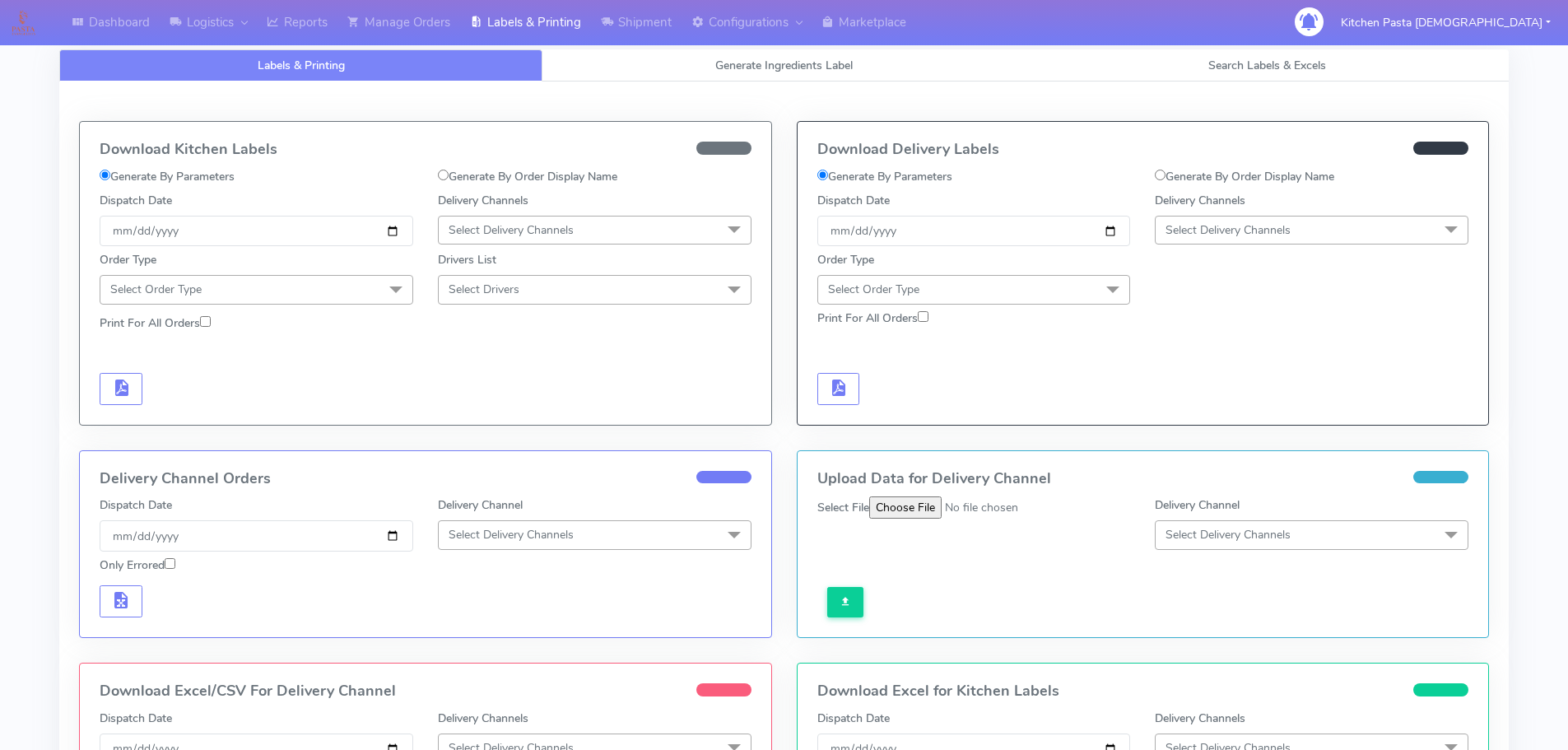
click at [1253, 235] on span "Select Delivery Channels" at bounding box center [1228, 230] width 126 height 16
click at [1224, 409] on div "Yodel" at bounding box center [1312, 416] width 295 height 17
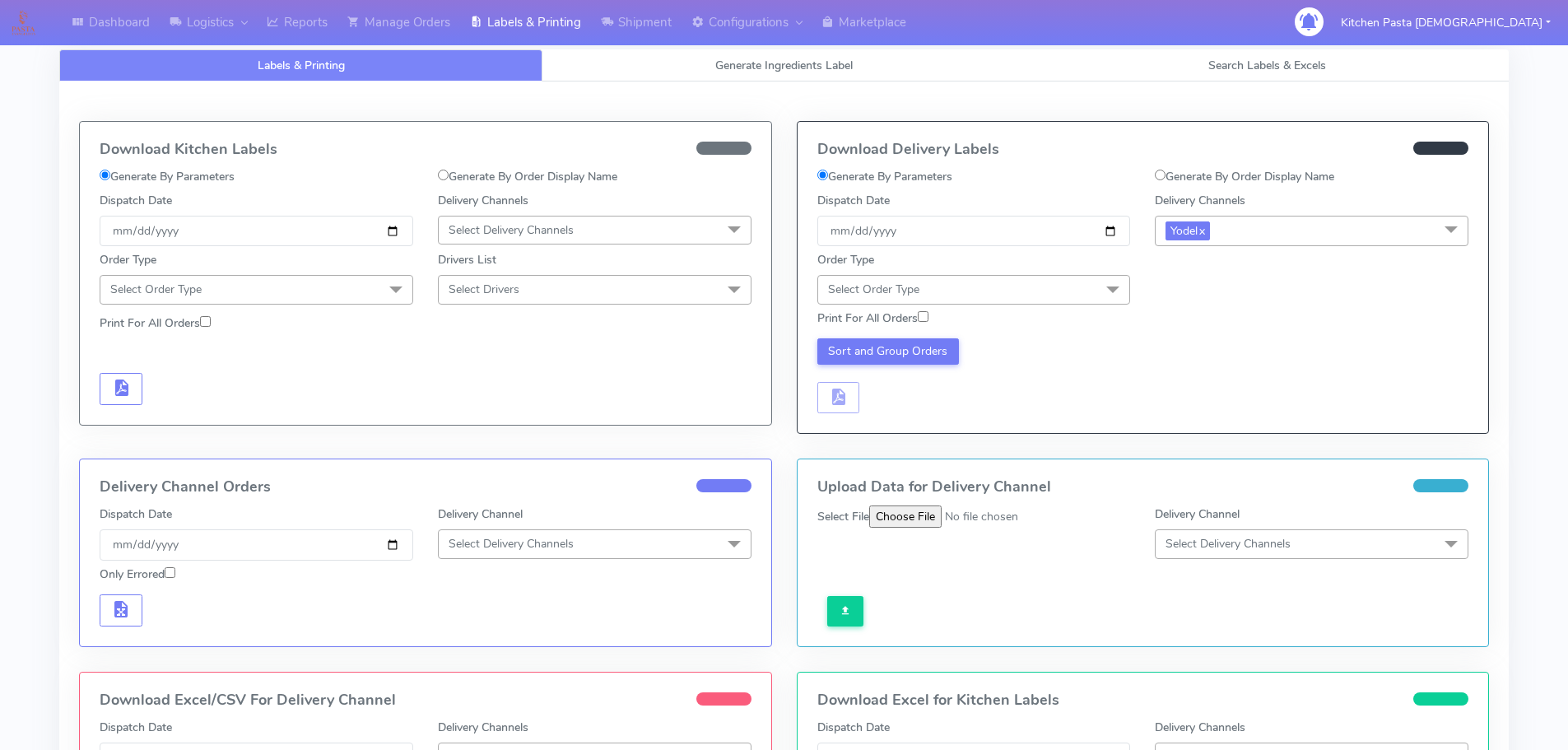
click at [1062, 275] on span "Select Order Type" at bounding box center [974, 289] width 314 height 29
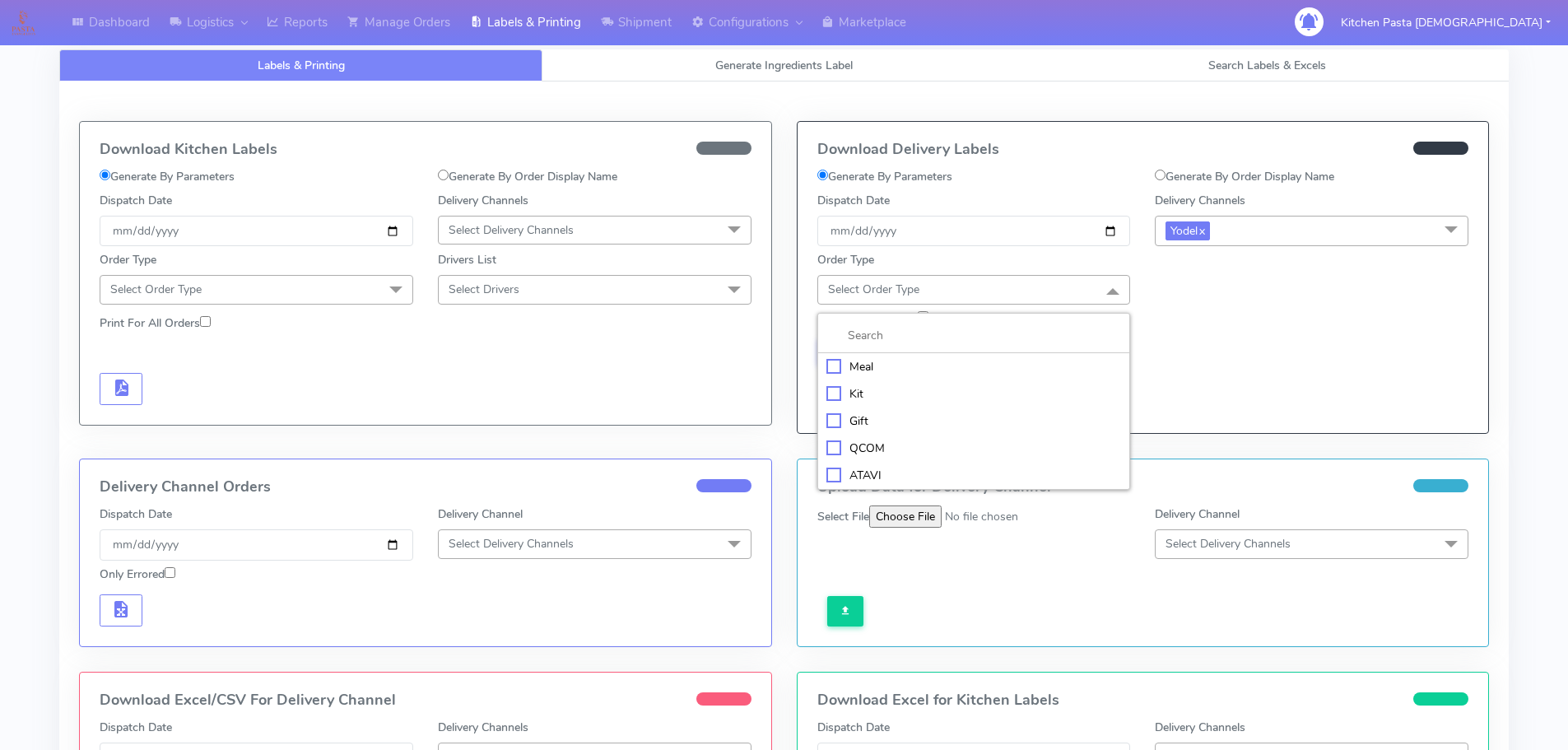
click at [938, 365] on div "Meal" at bounding box center [974, 367] width 295 height 17
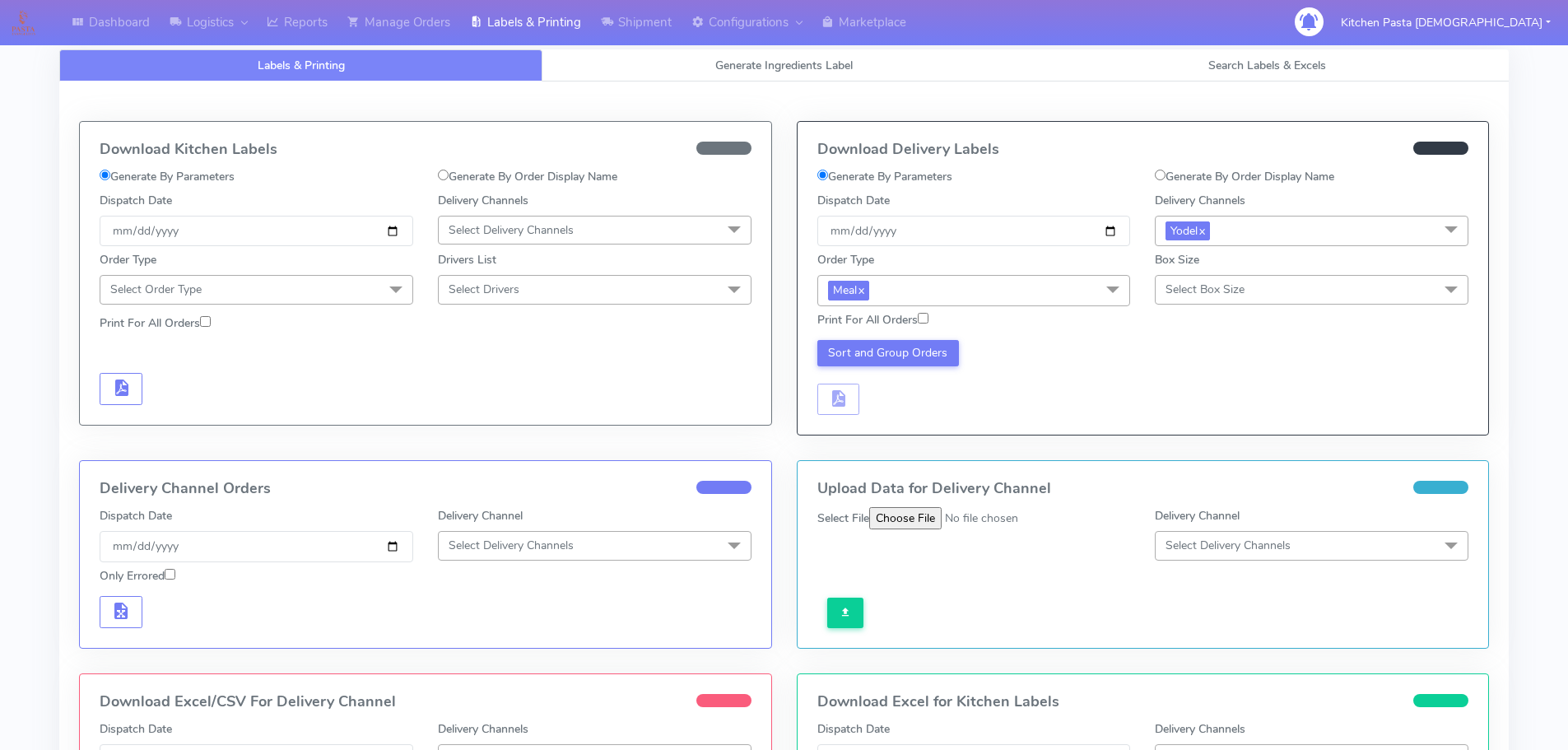
click at [1206, 289] on span "Select Box Size" at bounding box center [1205, 290] width 79 height 16
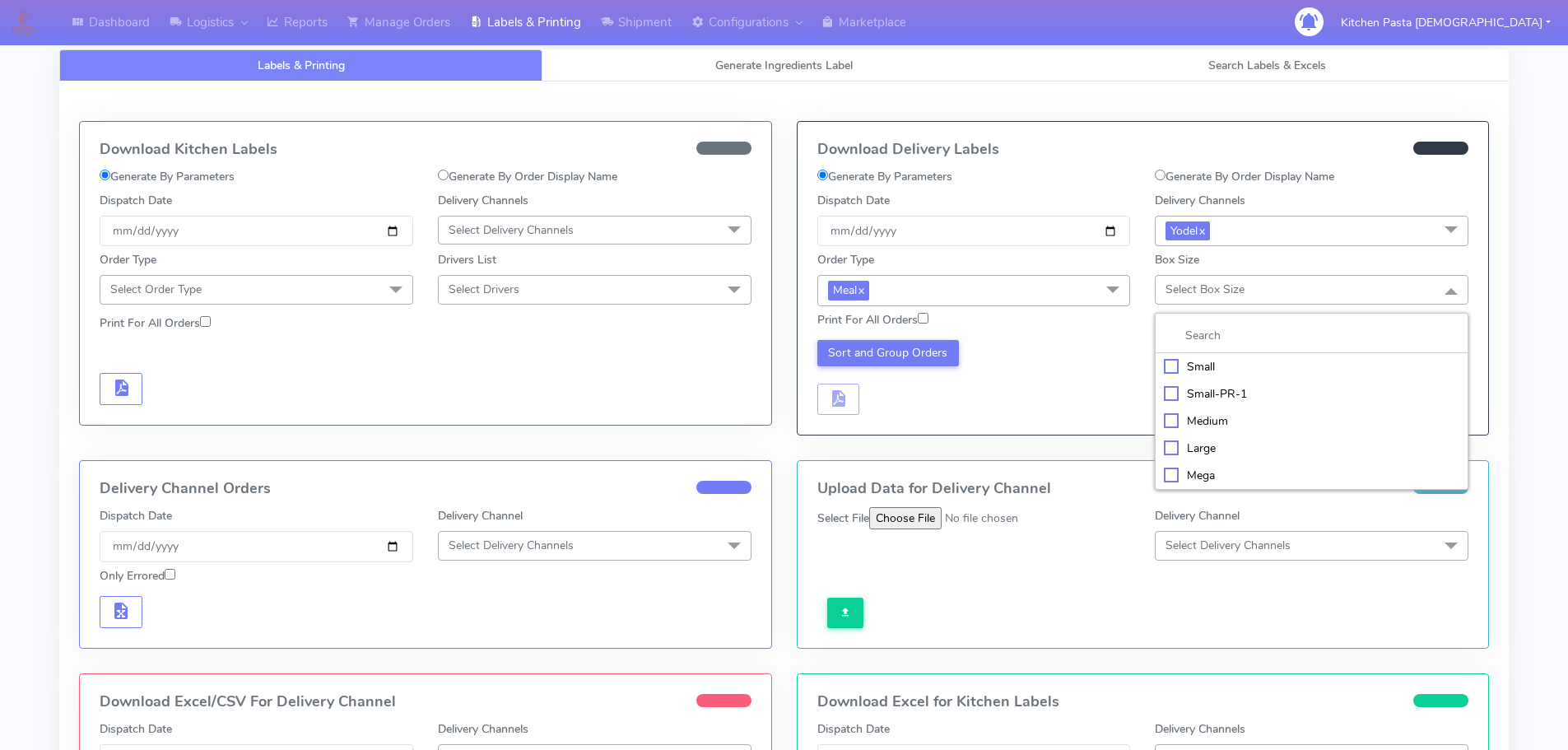
click at [1209, 419] on div "Medium" at bounding box center [1312, 421] width 295 height 17
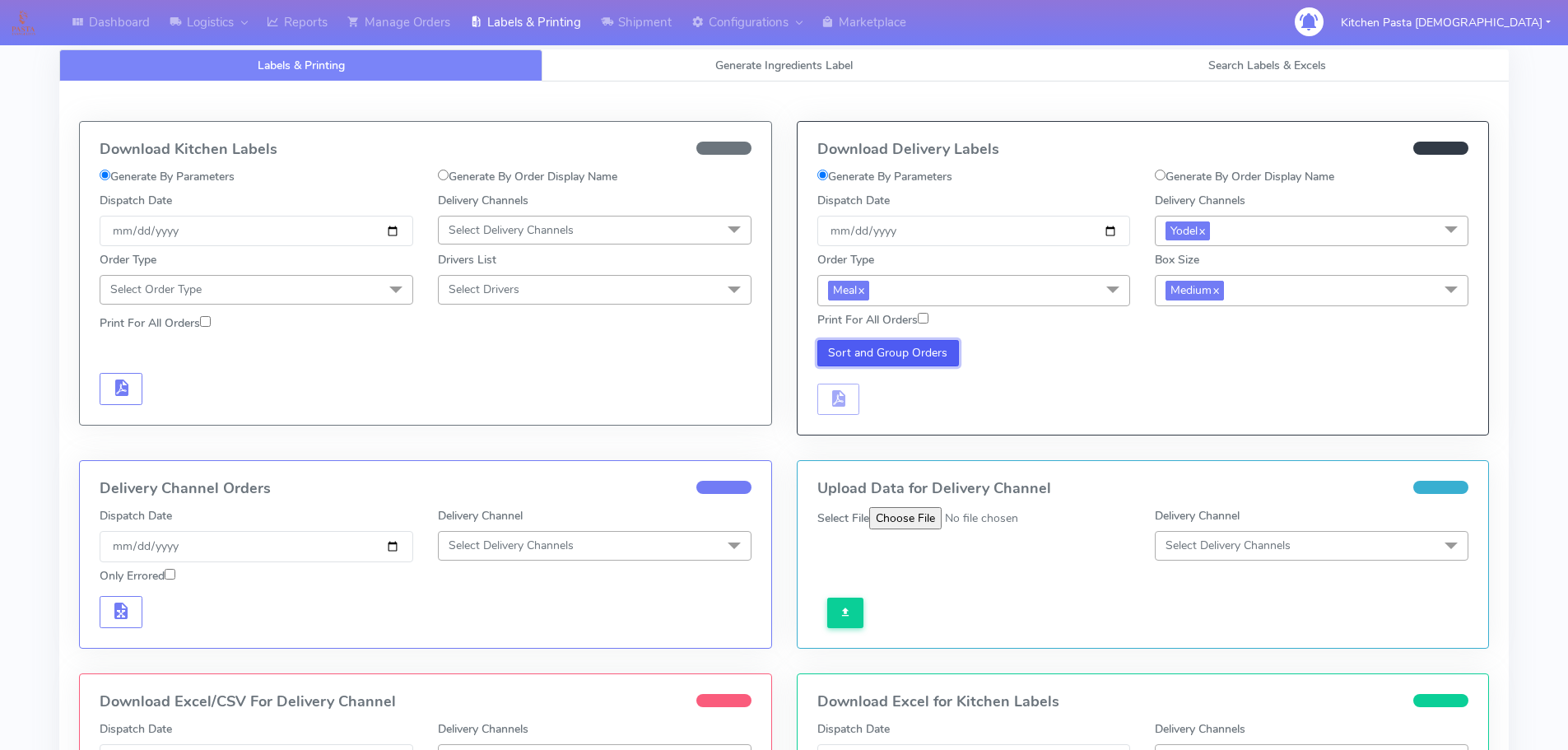
click at [924, 363] on button "Sort and Group Orders" at bounding box center [888, 353] width 142 height 26
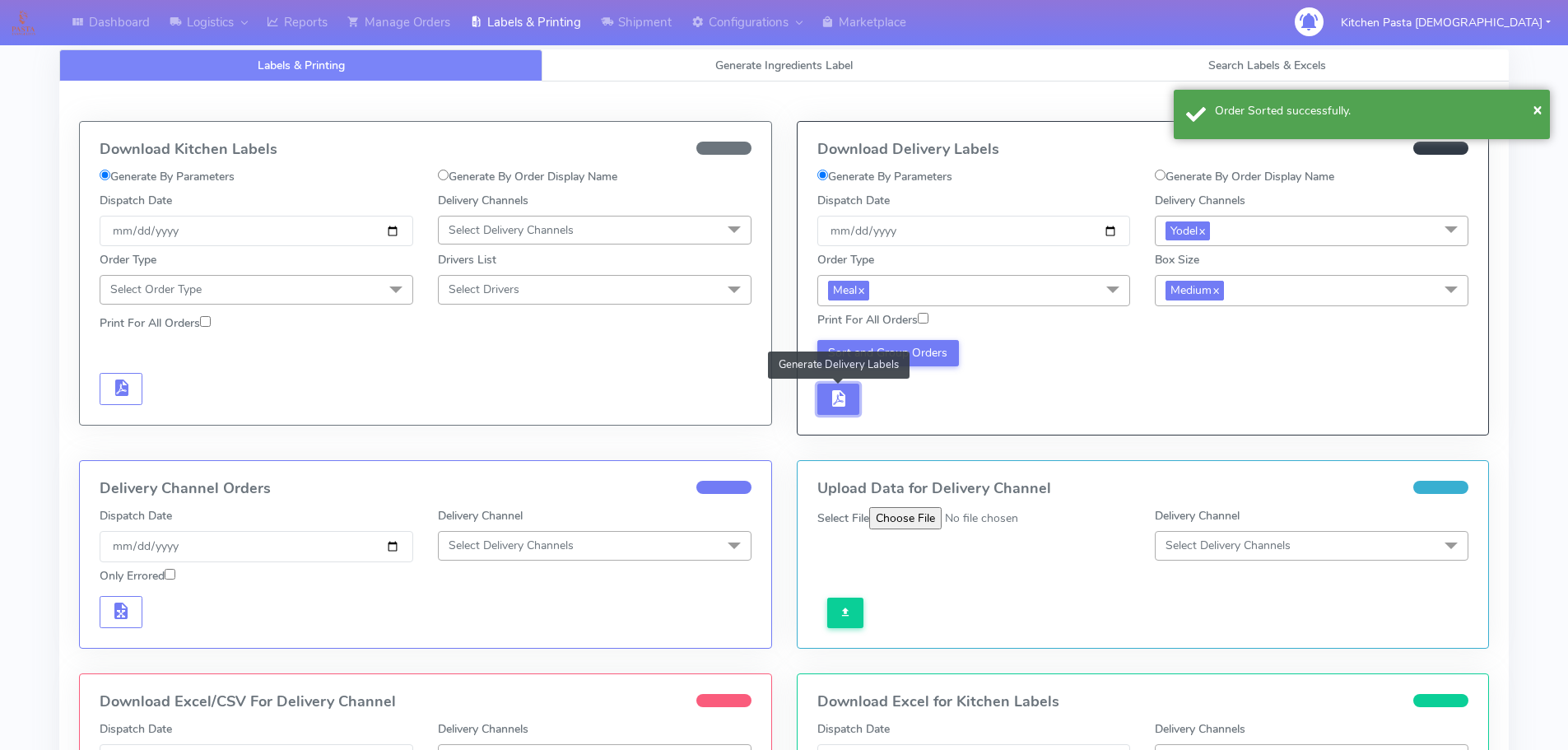
click at [845, 401] on span "button" at bounding box center [838, 402] width 20 height 16
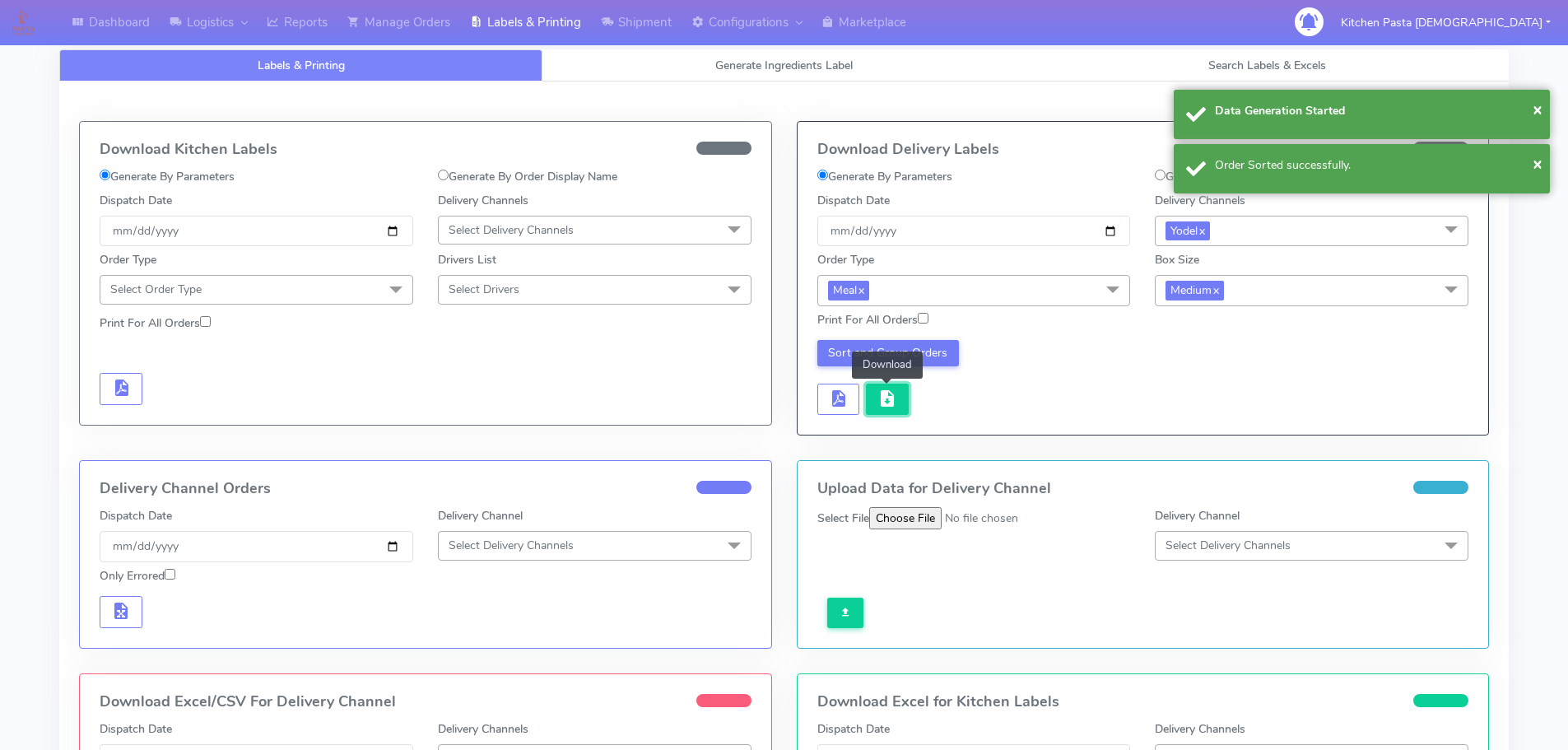
click at [899, 401] on button "button" at bounding box center [887, 399] width 43 height 32
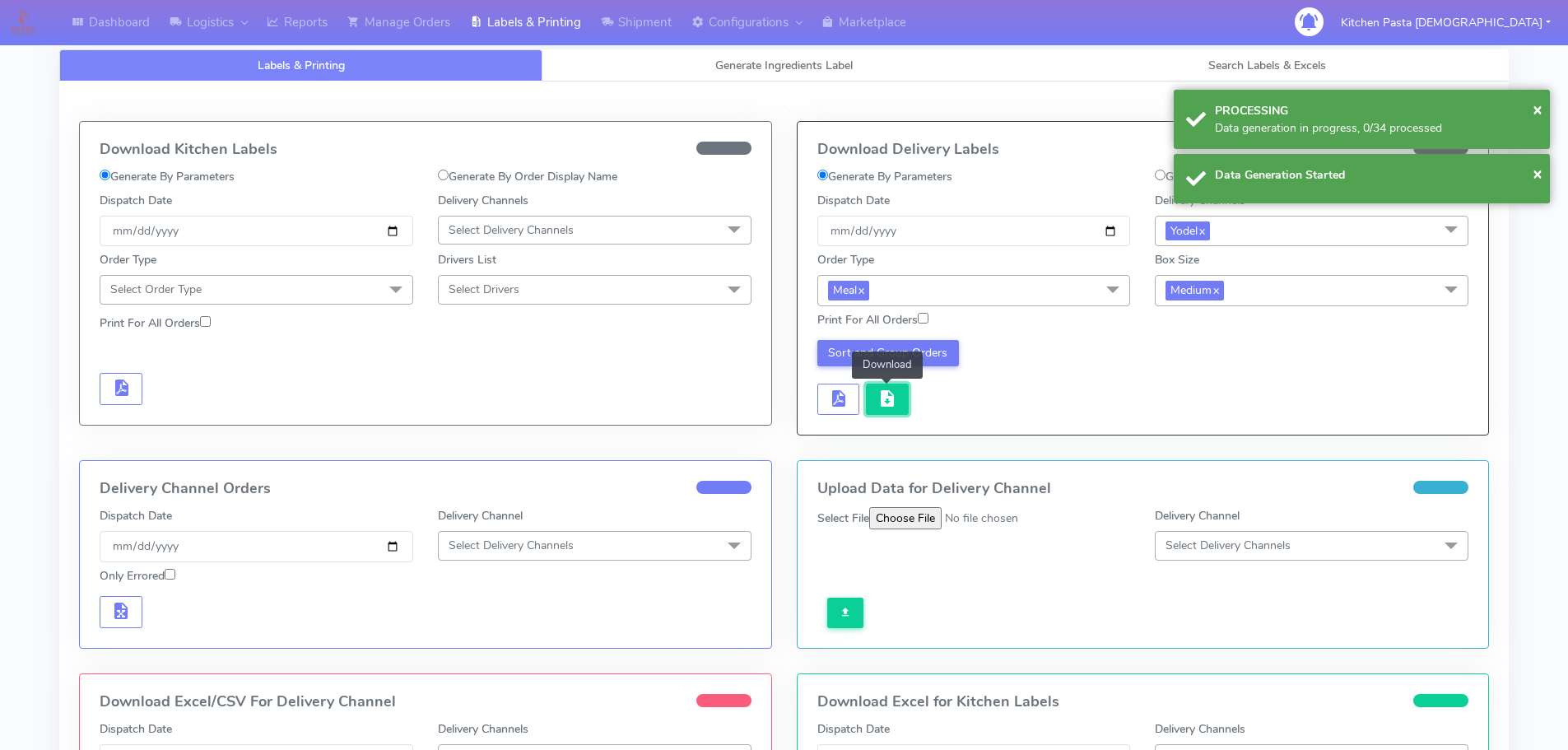
click at [898, 392] on button "button" at bounding box center [887, 399] width 43 height 32
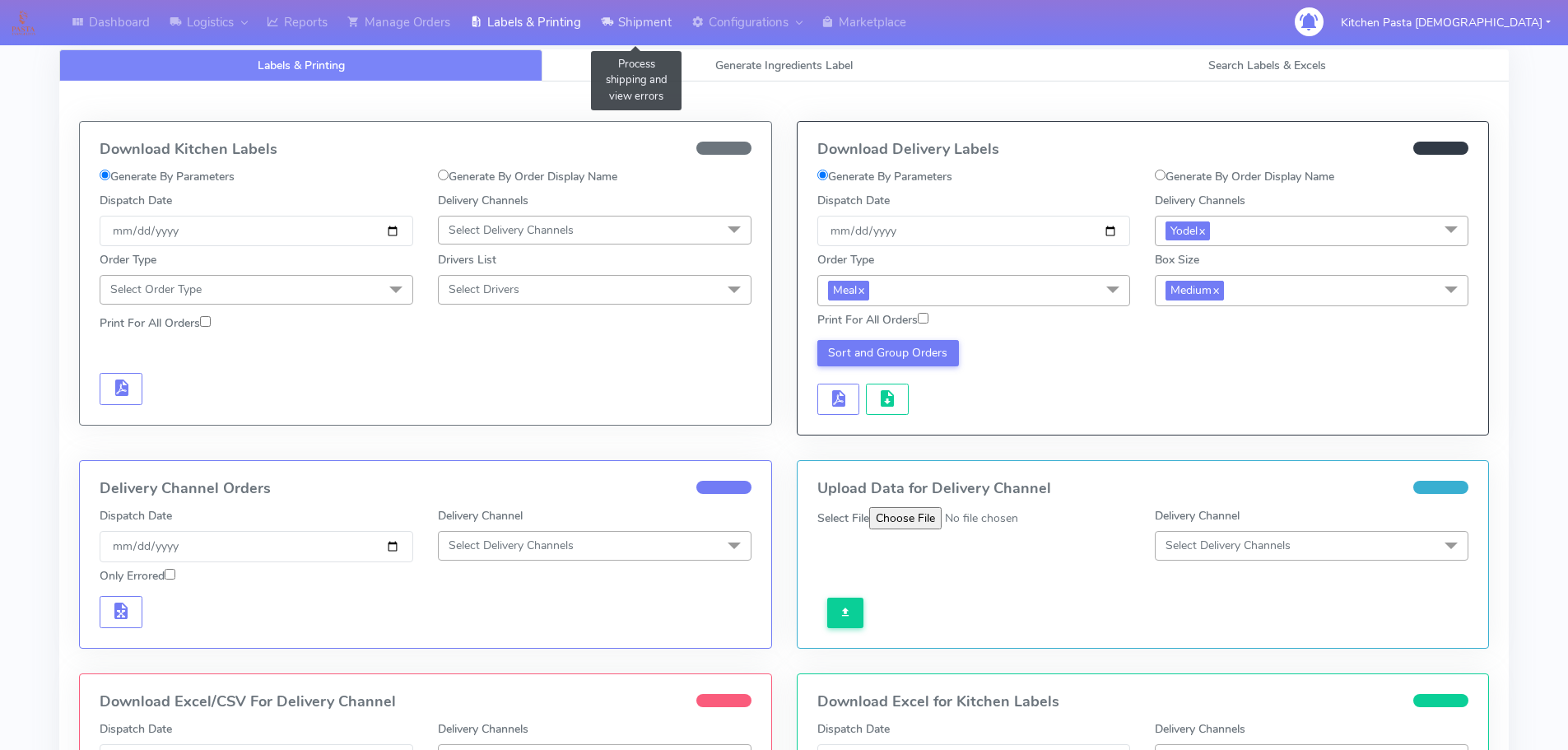
click at [666, 30] on link "Shipment" at bounding box center [636, 23] width 91 height 45
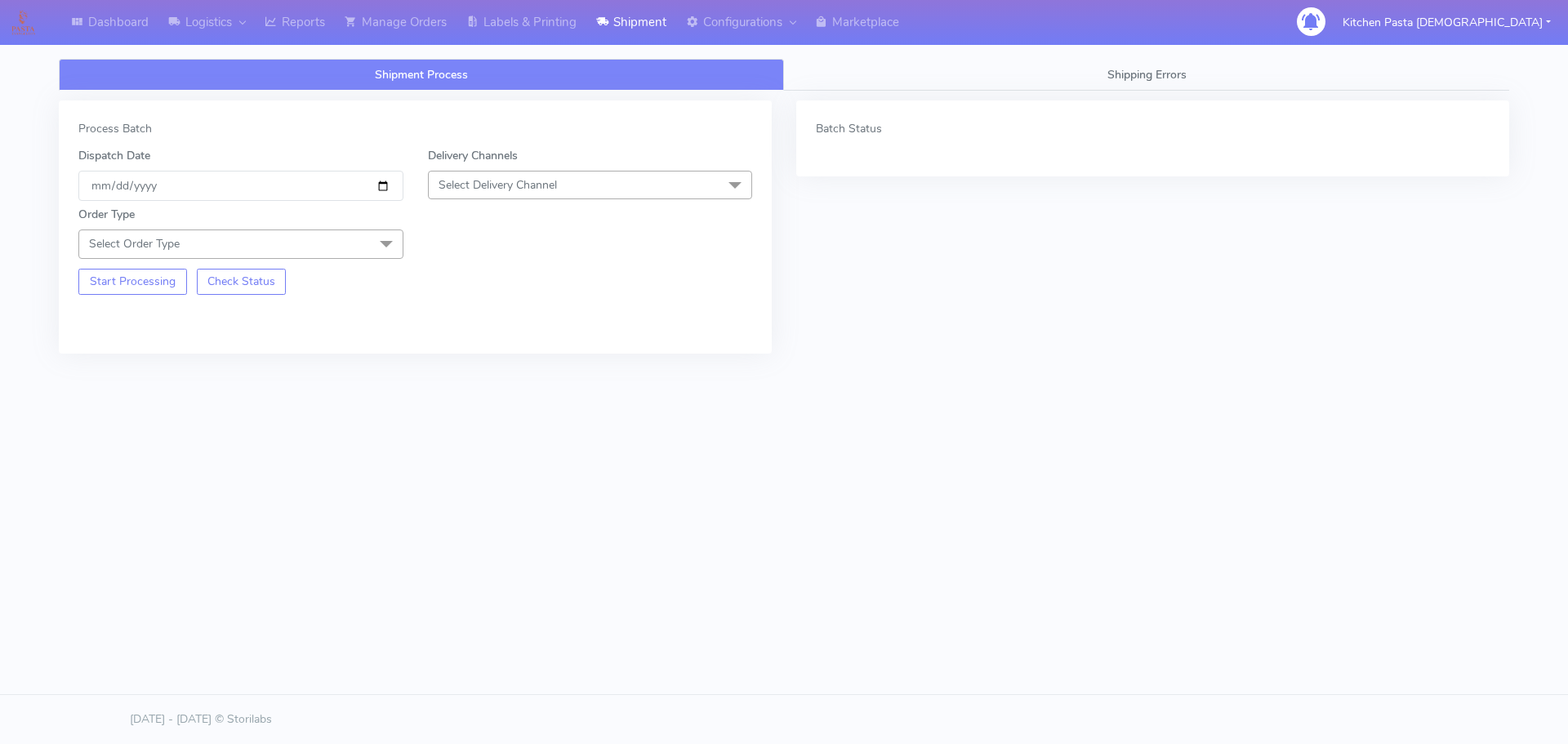
click at [555, 195] on span "Select Delivery Channel" at bounding box center [591, 184] width 325 height 29
click at [479, 369] on div "Yodel" at bounding box center [590, 369] width 307 height 17
click at [329, 230] on span "Select Order Type" at bounding box center [241, 243] width 325 height 29
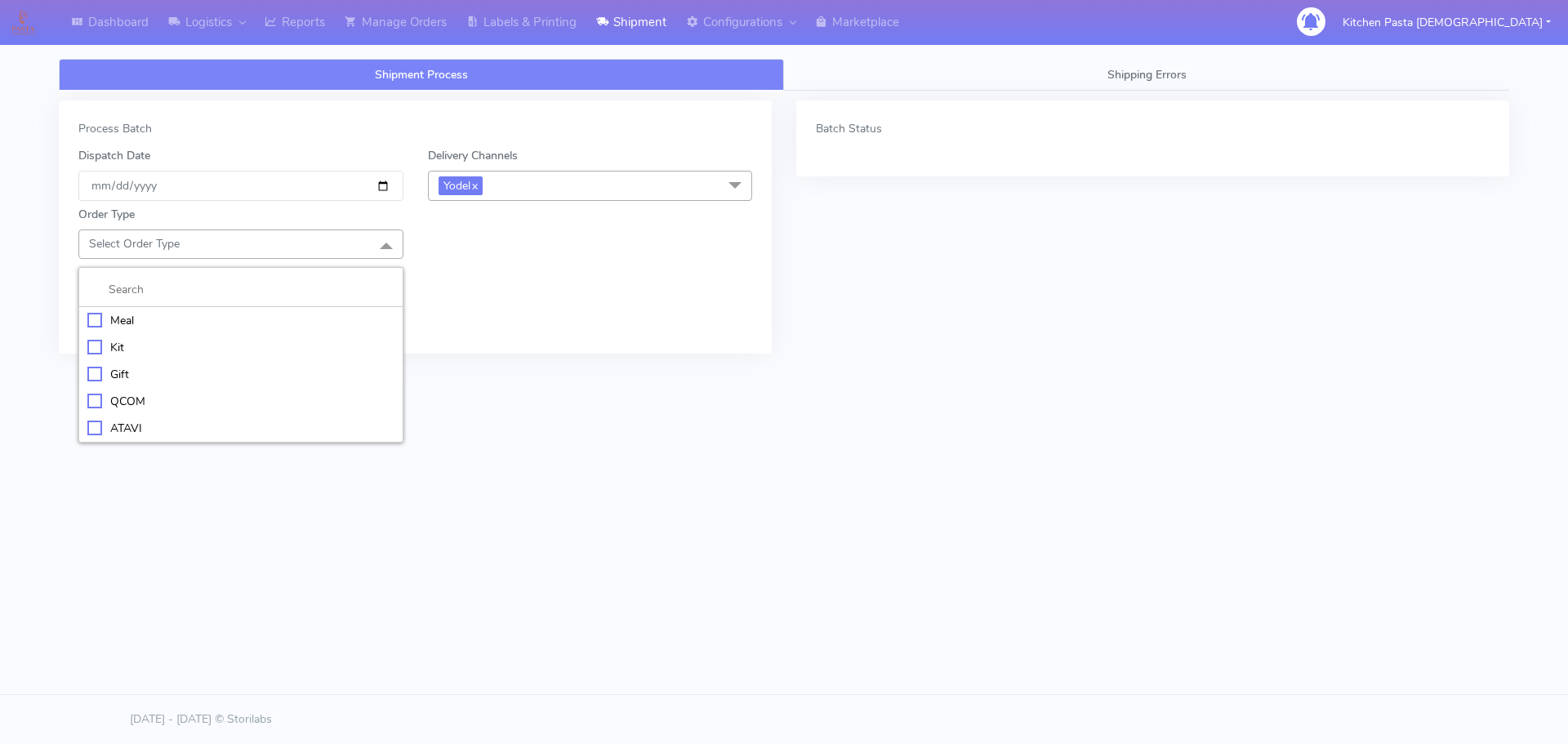
click at [258, 318] on div "Meal" at bounding box center [240, 321] width 307 height 17
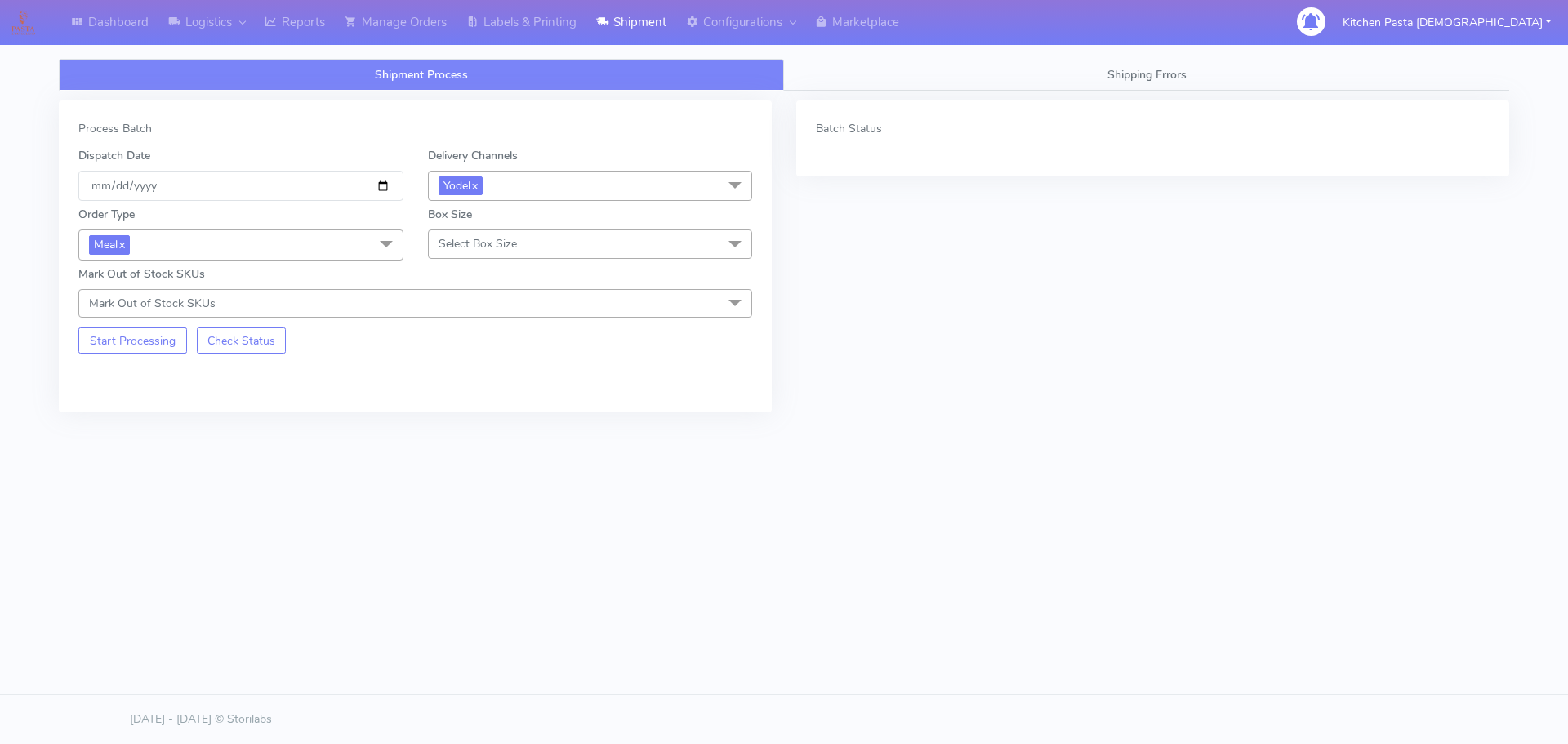
drag, startPoint x: 464, startPoint y: 247, endPoint x: 477, endPoint y: 276, distance: 31.8
click at [467, 247] on span "Select Box Size" at bounding box center [477, 244] width 79 height 16
click at [456, 327] on div "Small" at bounding box center [590, 321] width 307 height 17
click at [178, 342] on button "Start Processing" at bounding box center [133, 341] width 109 height 26
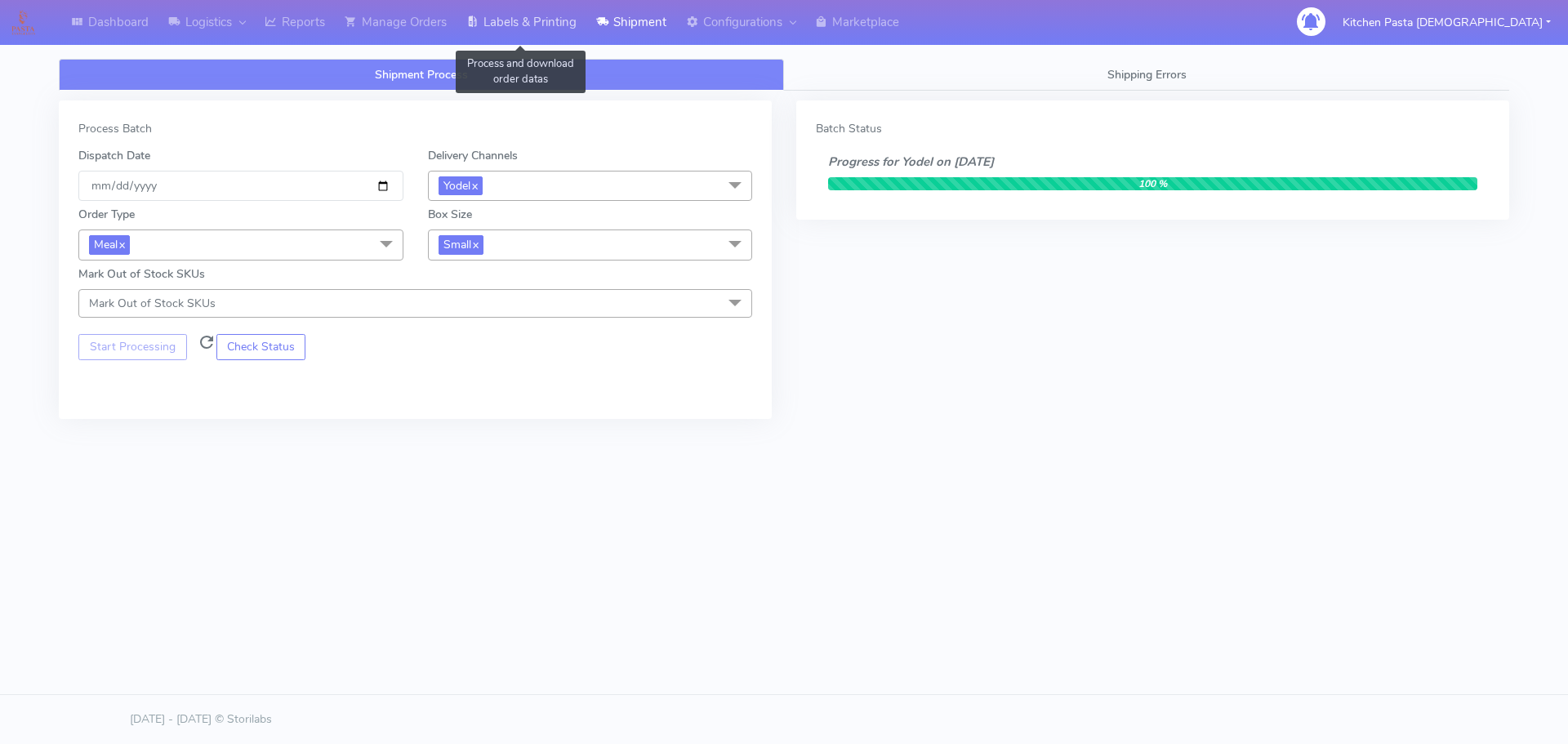
click at [532, 31] on link "Labels & Printing" at bounding box center [522, 22] width 130 height 45
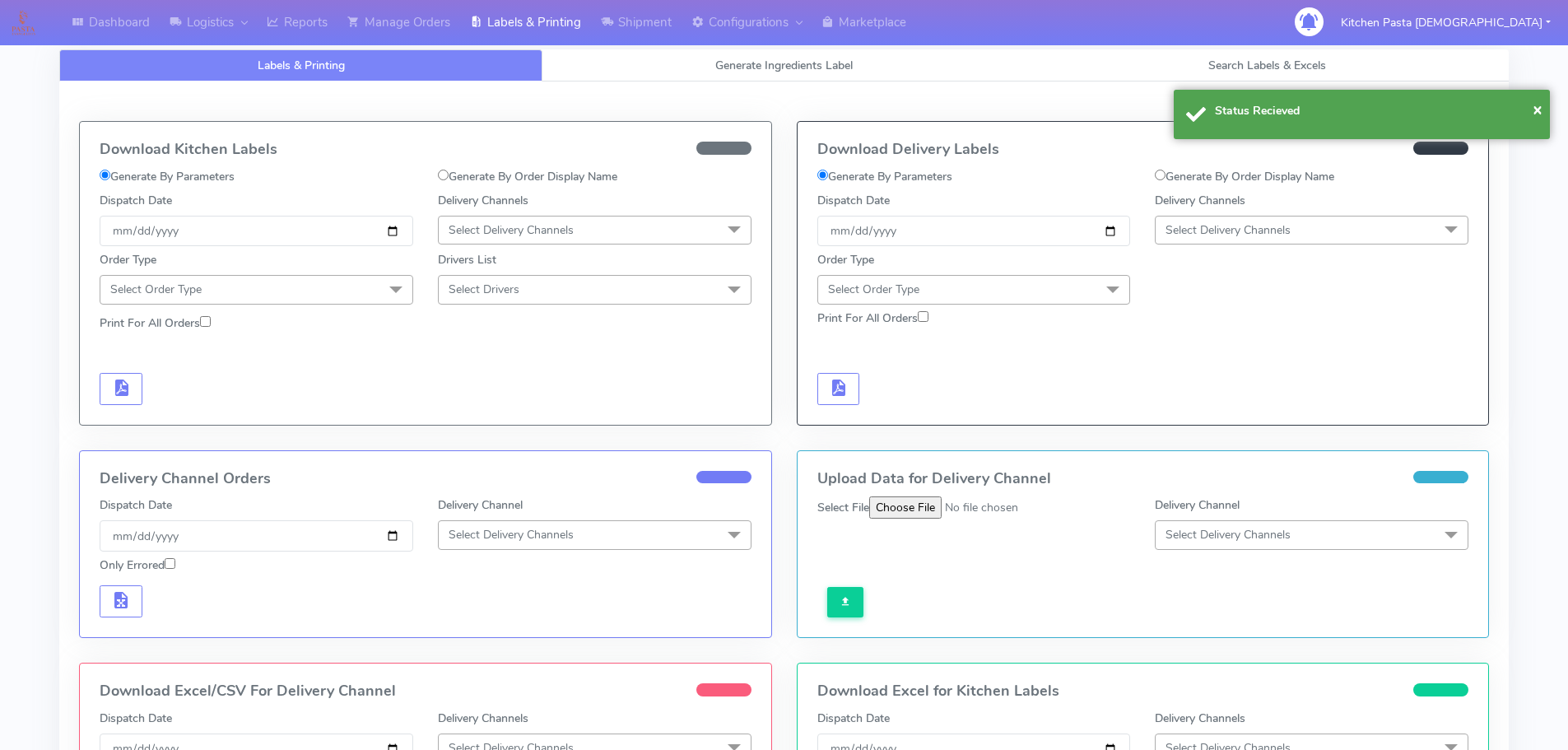
click at [1342, 222] on span "Select Delivery Channels" at bounding box center [1312, 229] width 314 height 29
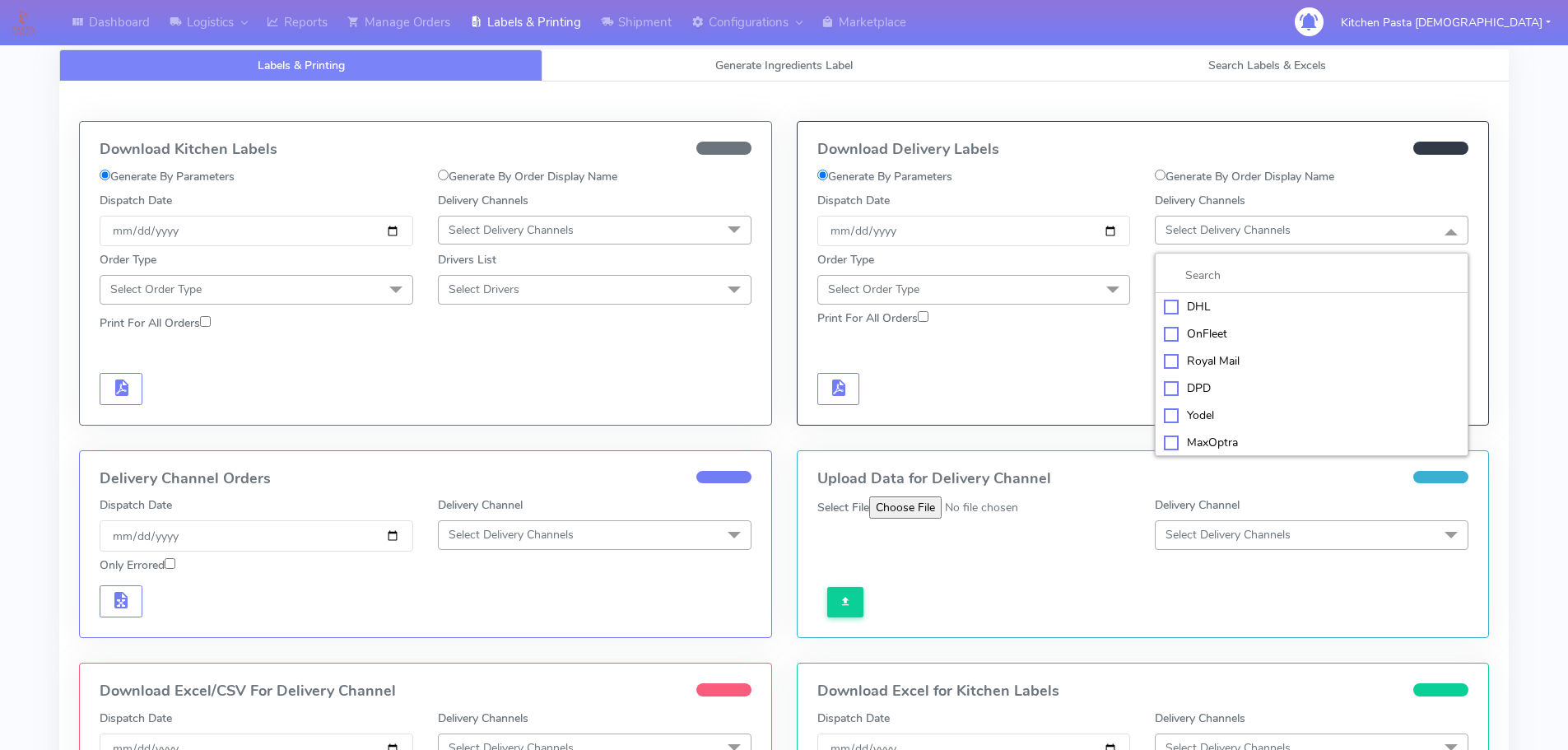
click at [1218, 423] on div "Yodel" at bounding box center [1312, 416] width 295 height 17
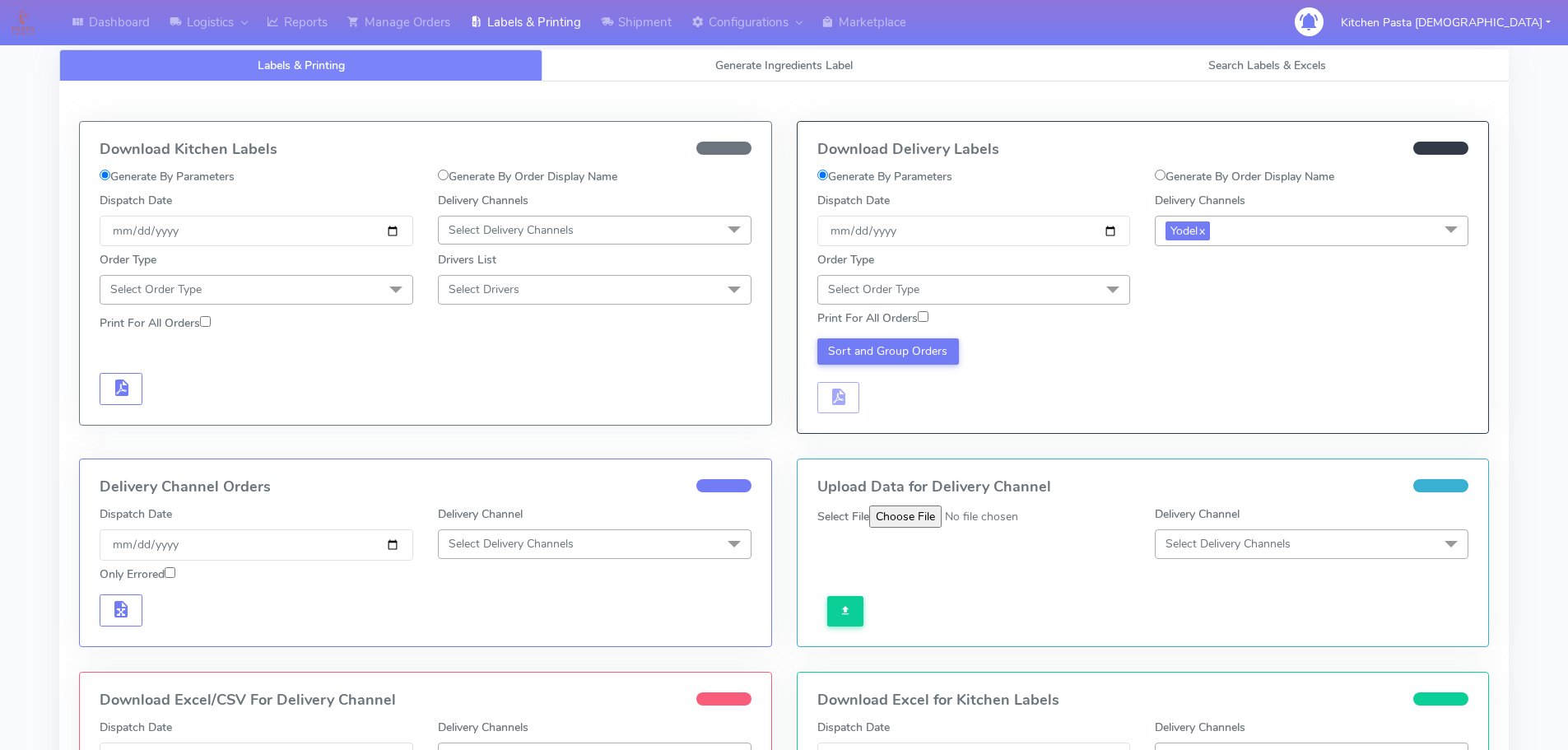
click at [1089, 295] on span "Select Order Type" at bounding box center [974, 289] width 314 height 29
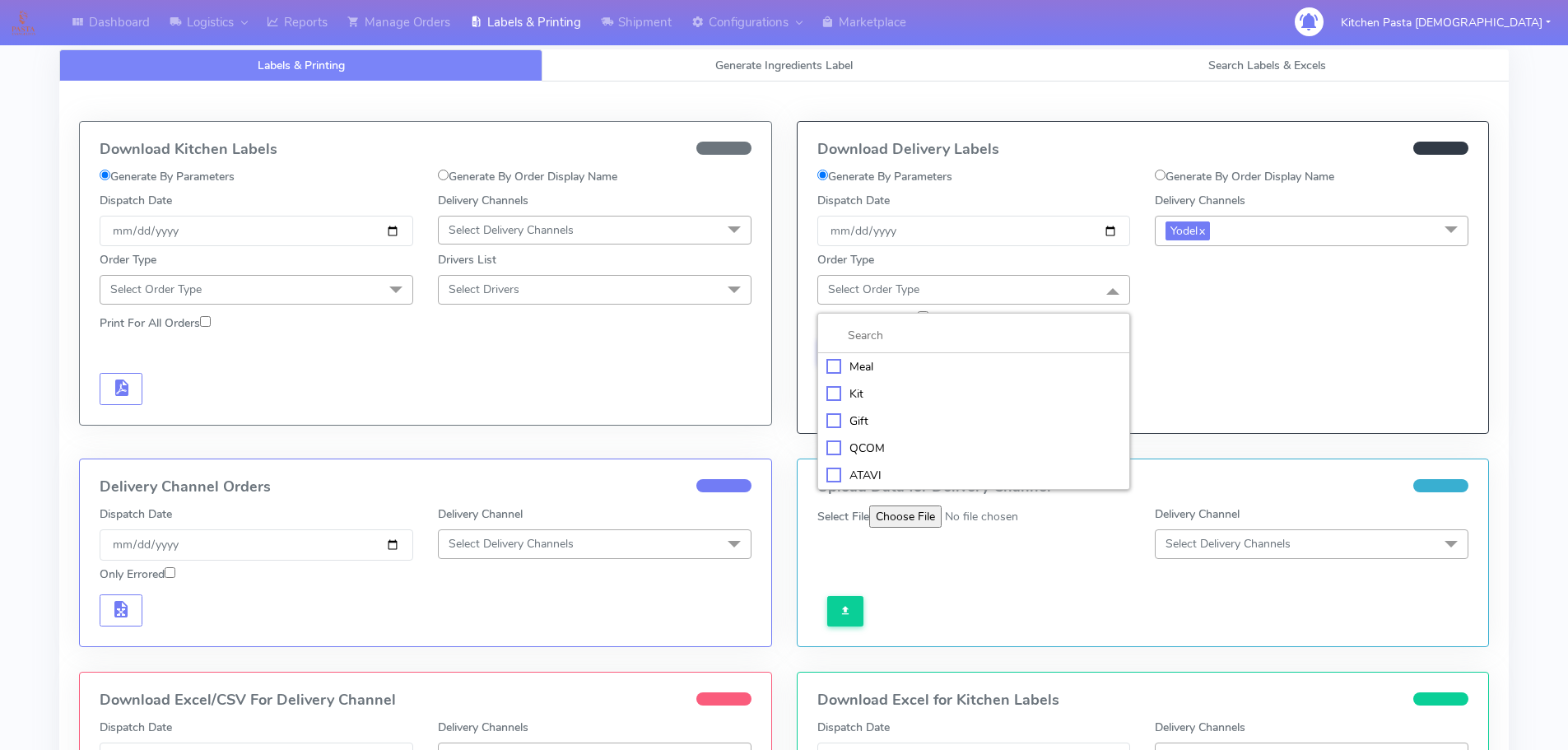
click at [884, 361] on div "Meal" at bounding box center [974, 367] width 295 height 17
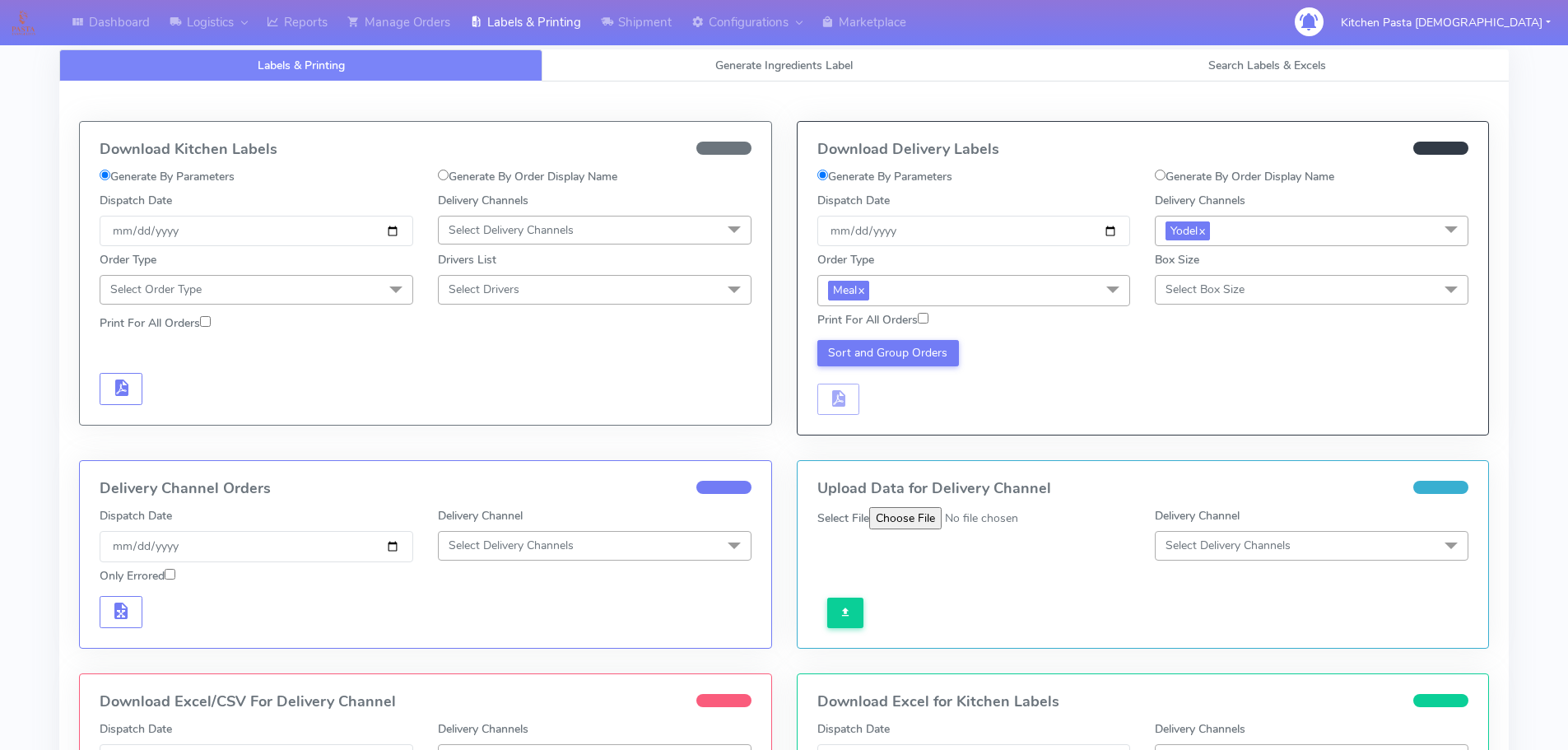
click at [1203, 290] on span "Select Box Size" at bounding box center [1205, 290] width 79 height 16
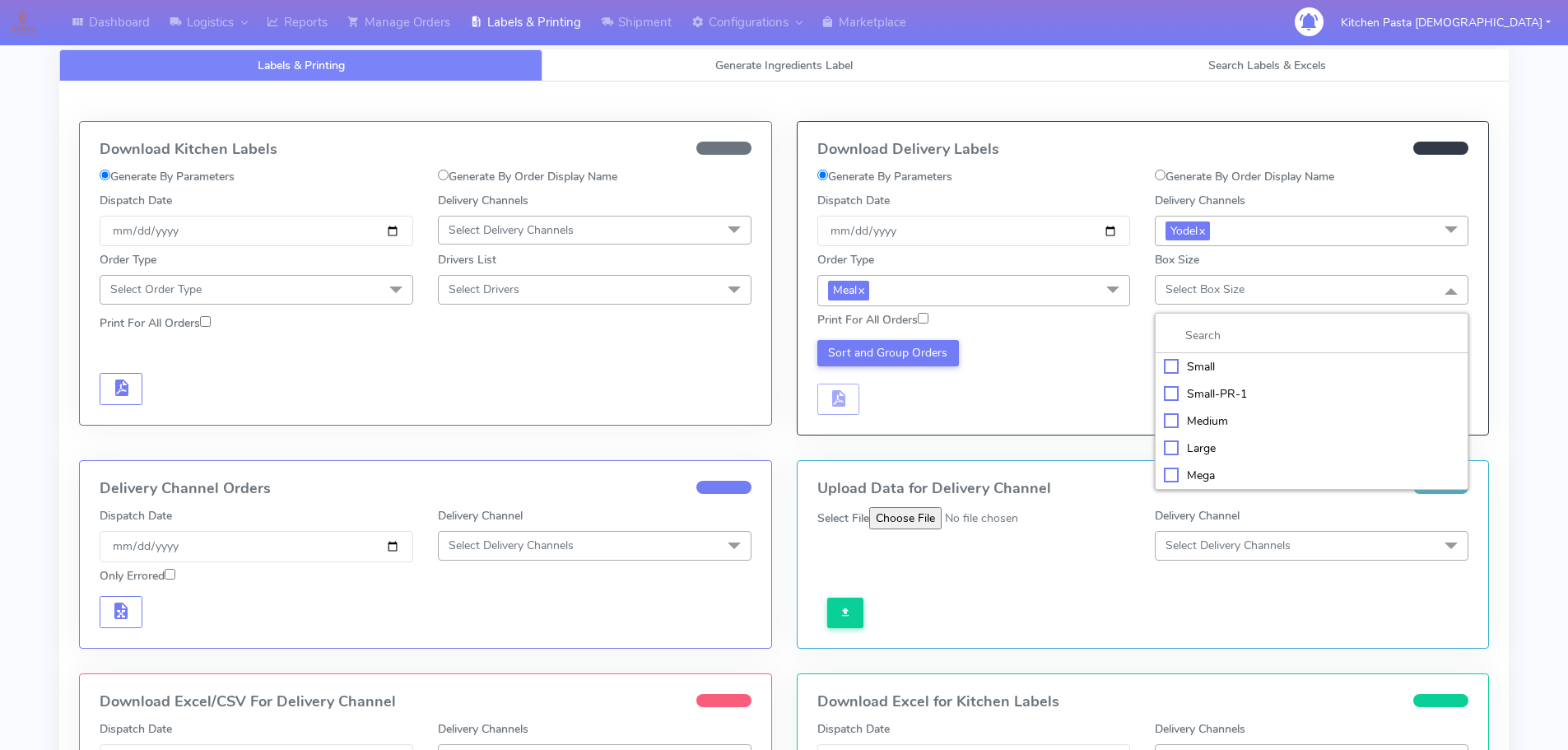
click at [1202, 356] on li "Small" at bounding box center [1312, 366] width 312 height 27
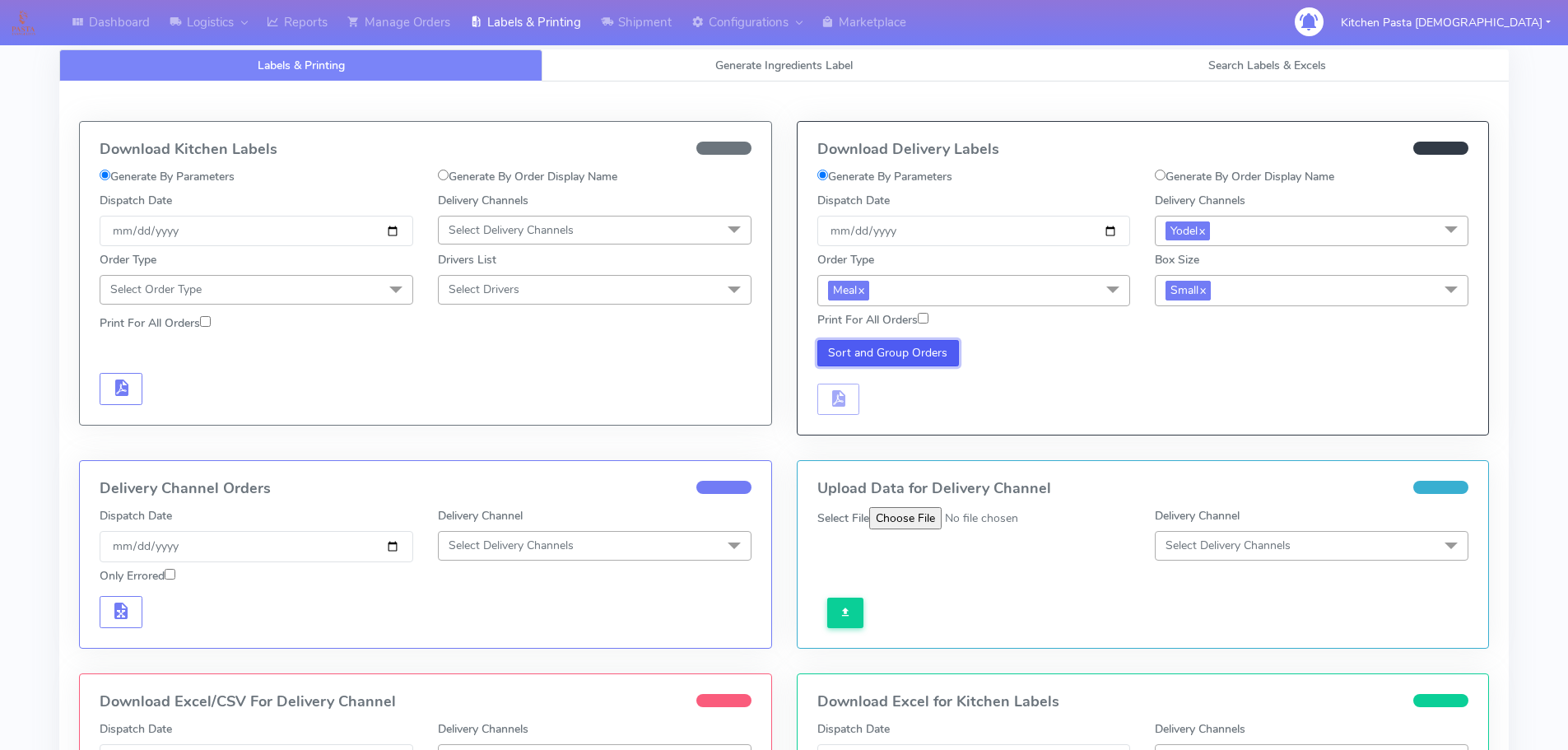
click at [927, 364] on button "Sort and Group Orders" at bounding box center [888, 353] width 142 height 26
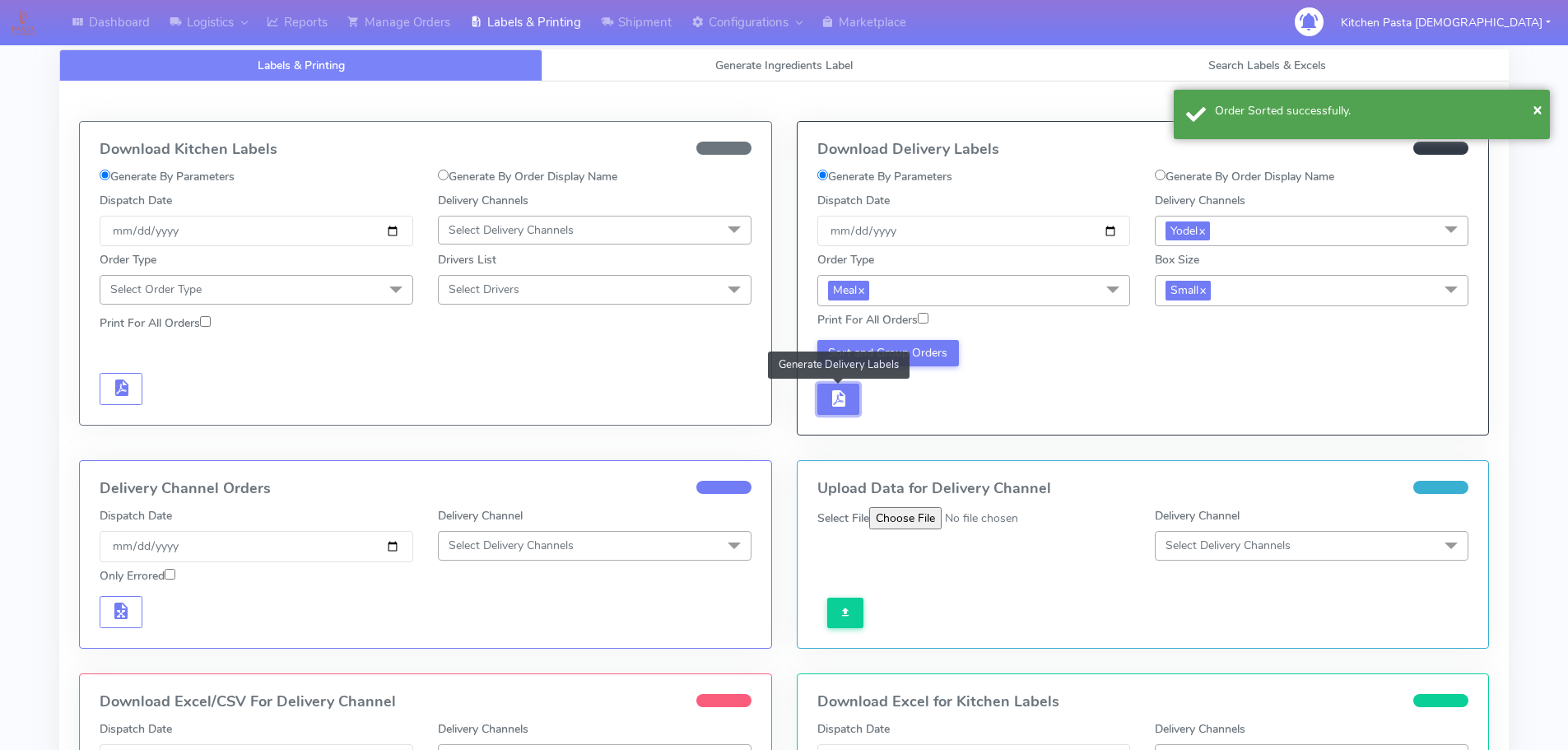
click at [834, 406] on span "button" at bounding box center [838, 402] width 20 height 16
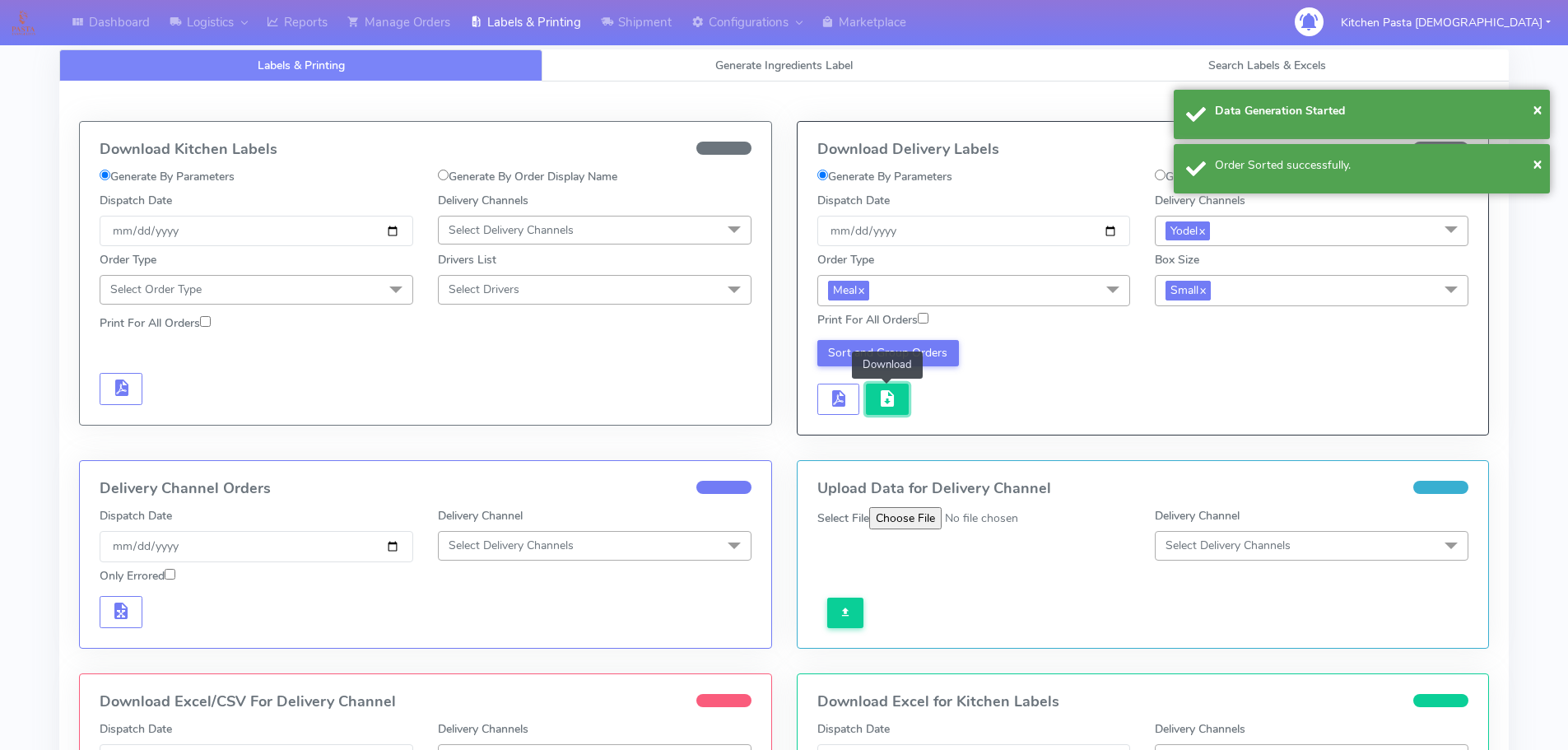
click at [883, 406] on span "button" at bounding box center [887, 402] width 20 height 16
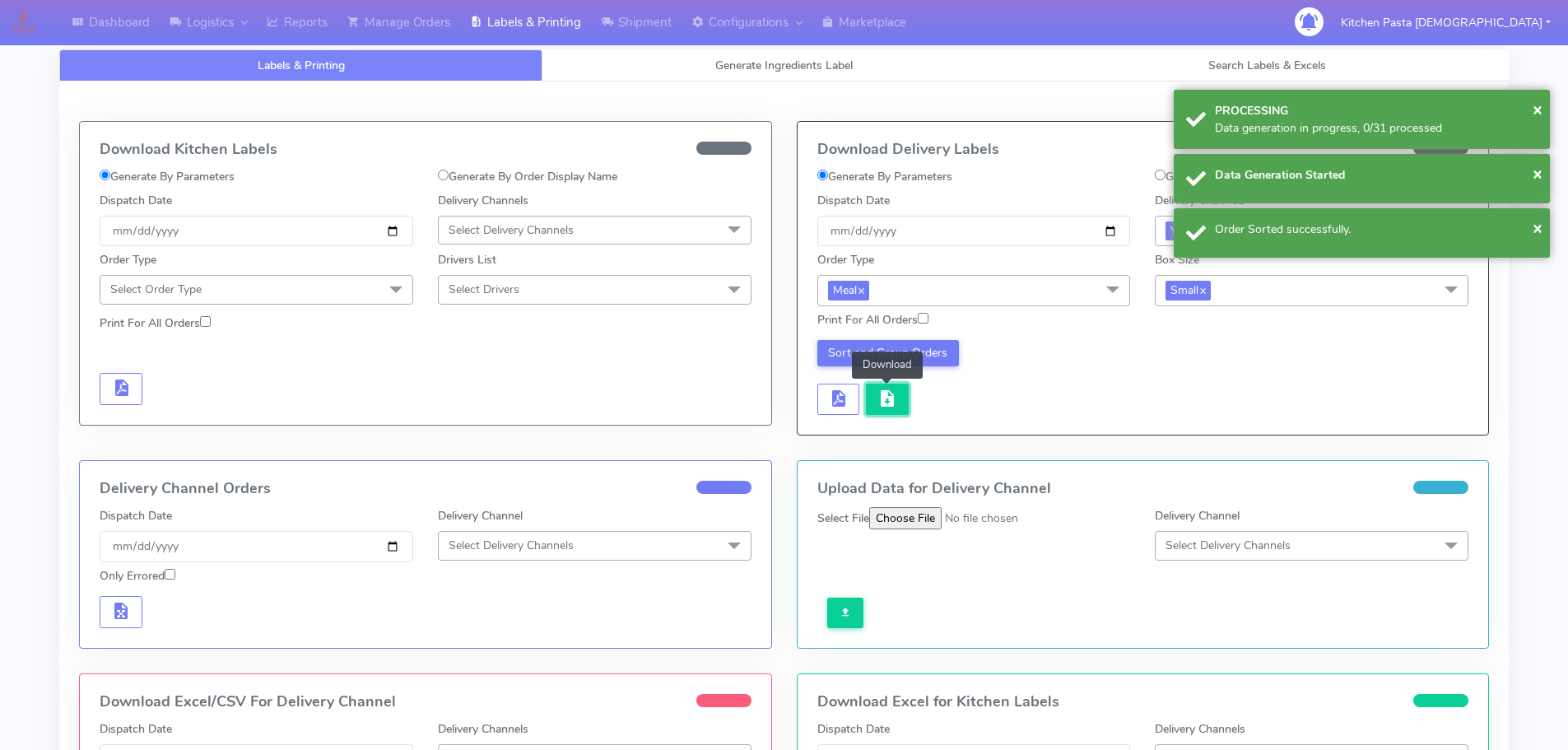
click at [883, 406] on span "button" at bounding box center [887, 402] width 20 height 16
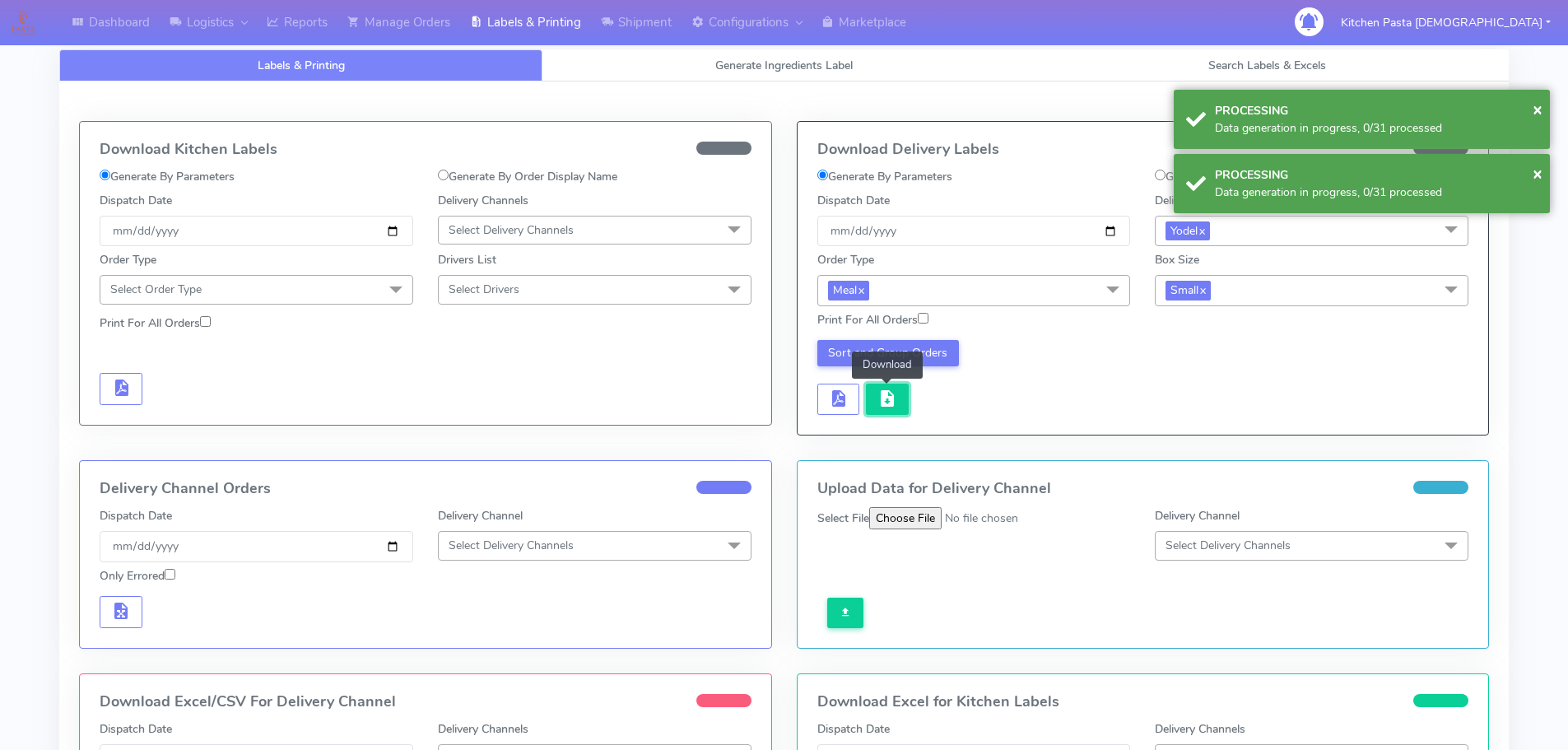
click at [900, 412] on button "button" at bounding box center [887, 399] width 43 height 32
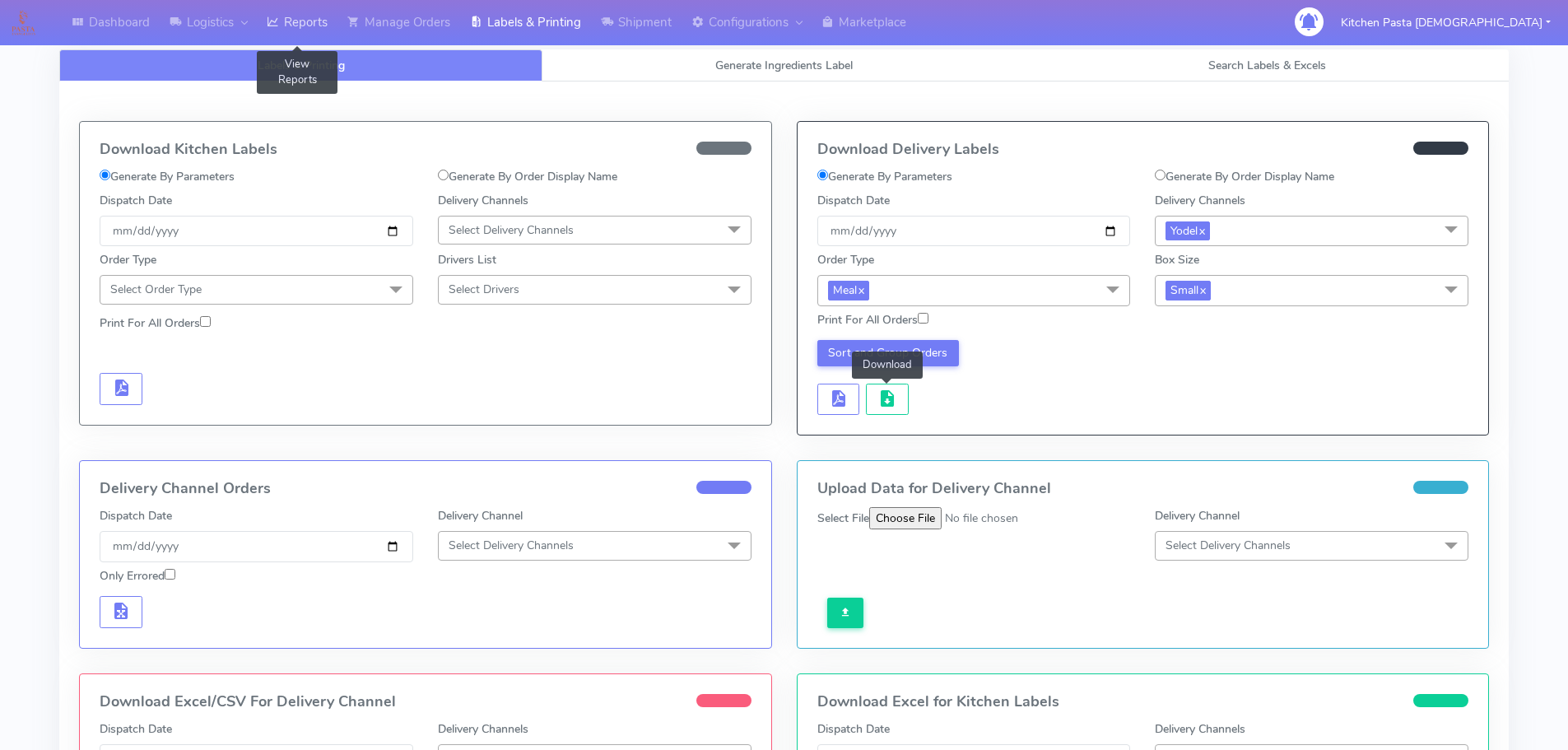
drag, startPoint x: 281, startPoint y: 26, endPoint x: 288, endPoint y: 7, distance: 20.2
click at [279, 26] on icon at bounding box center [273, 22] width 12 height 17
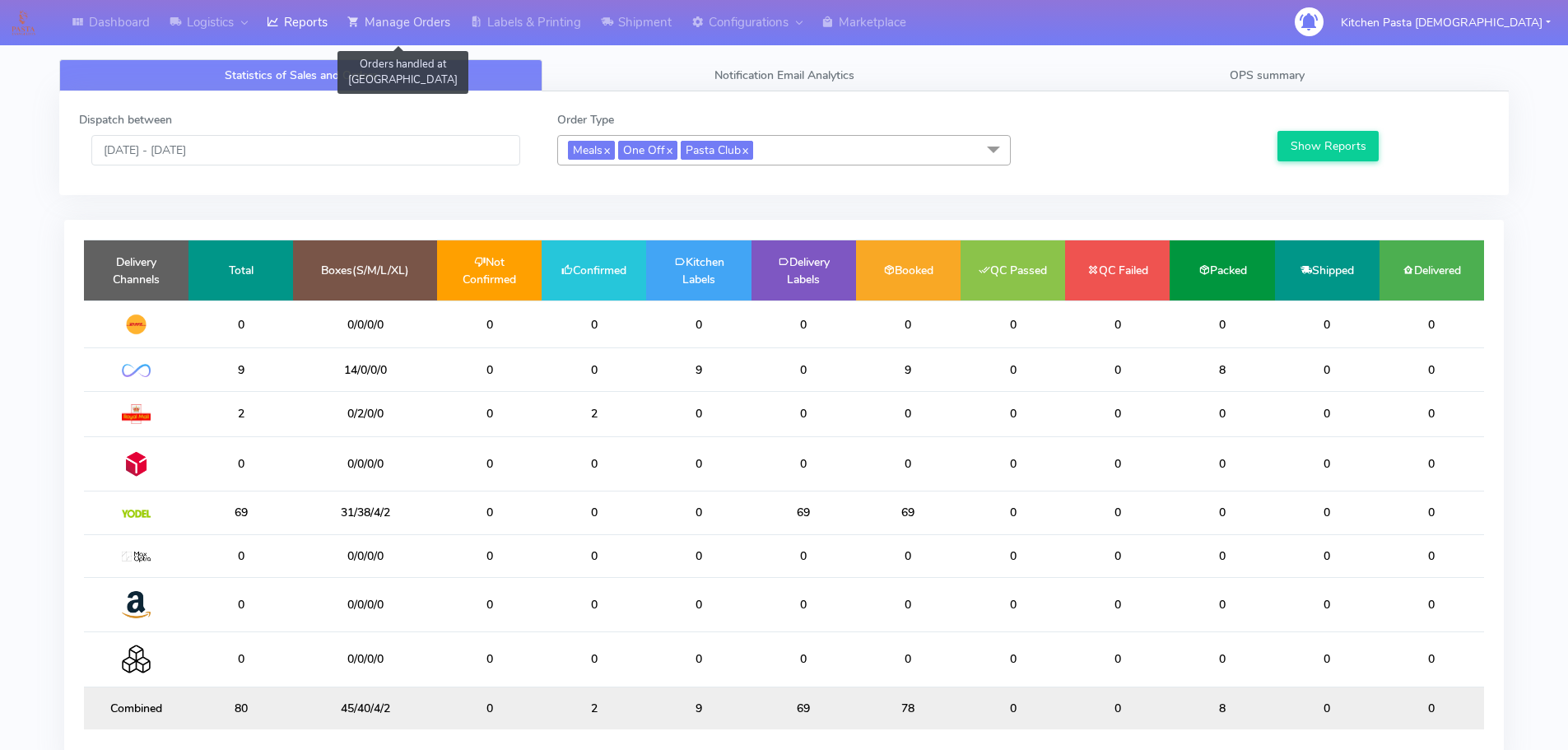
click at [389, 23] on link "Manage Orders" at bounding box center [398, 23] width 123 height 45
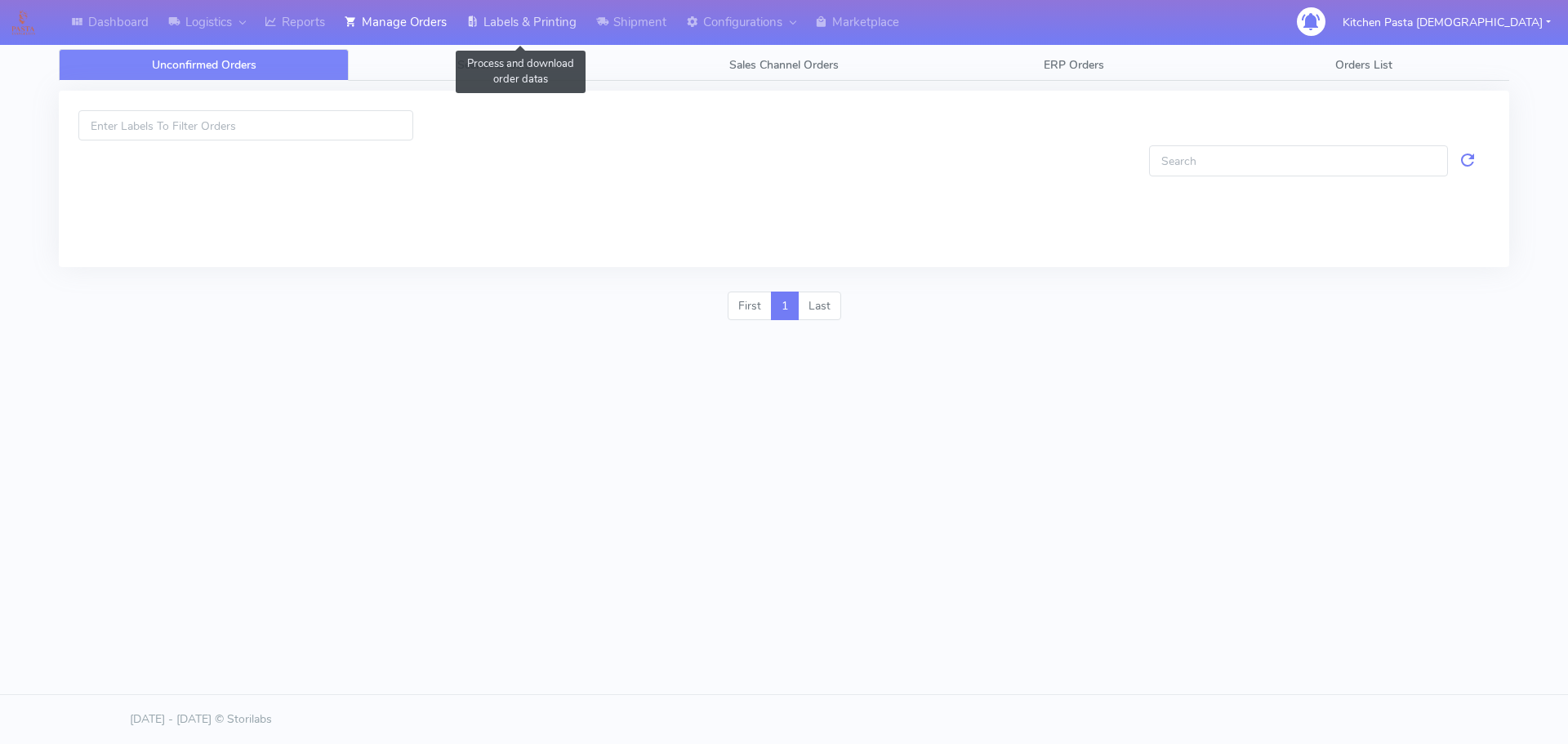
click at [503, 14] on link "Labels & Printing" at bounding box center [522, 22] width 130 height 45
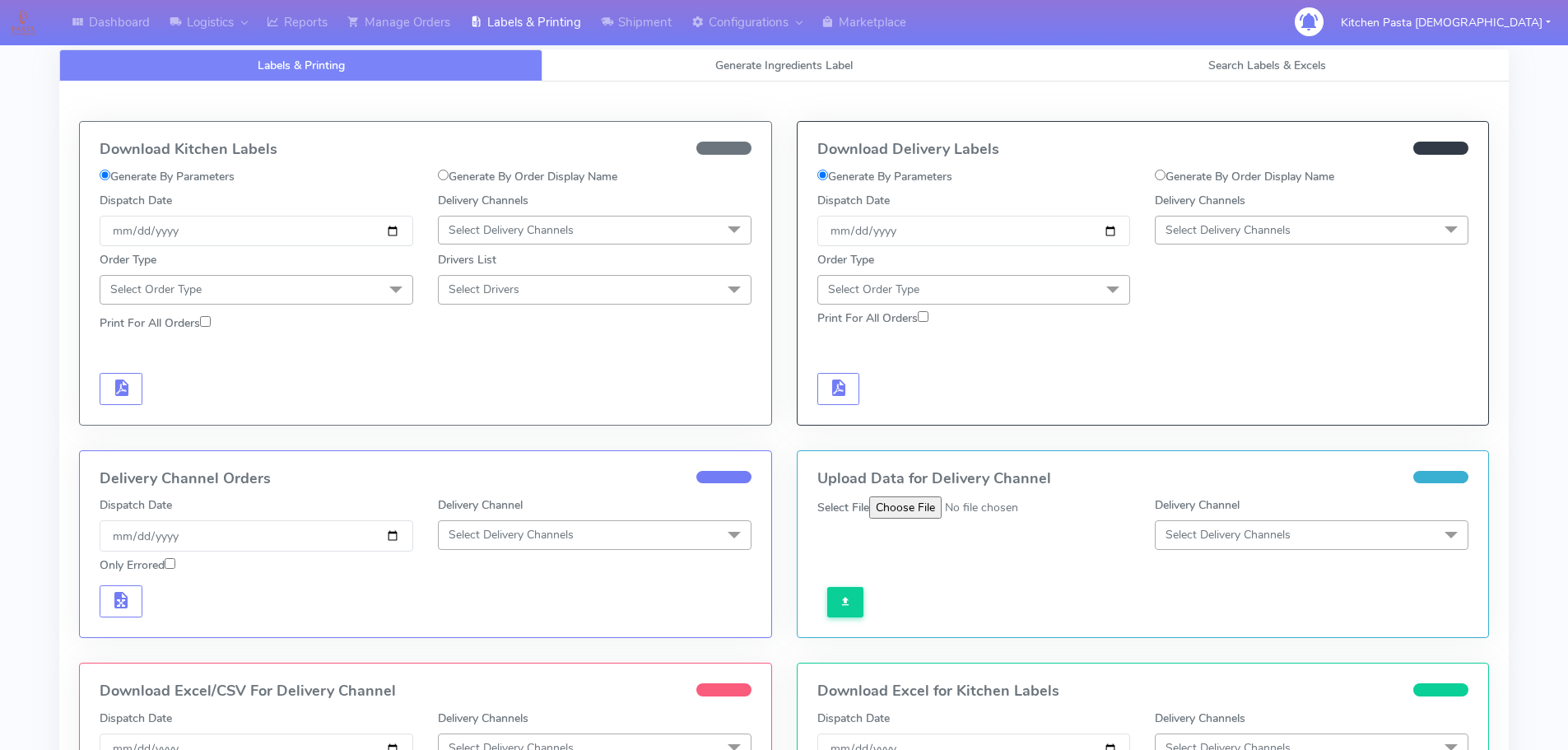
click at [520, 215] on span "Select Delivery Channels" at bounding box center [594, 229] width 314 height 29
click at [474, 412] on div "Yodel" at bounding box center [594, 416] width 295 height 17
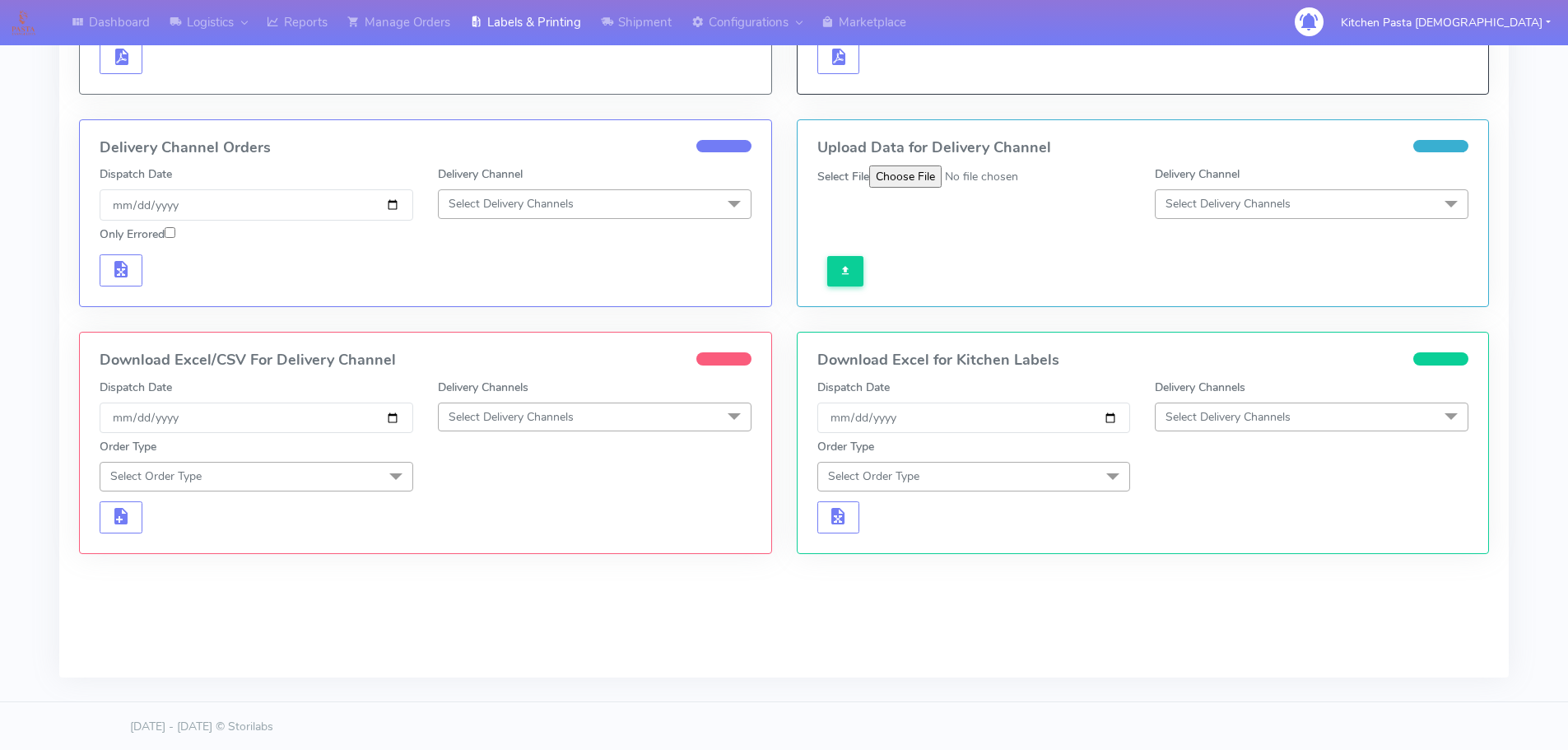
scroll to position [333, 0]
click at [530, 404] on span "Select Delivery Channels" at bounding box center [594, 415] width 314 height 29
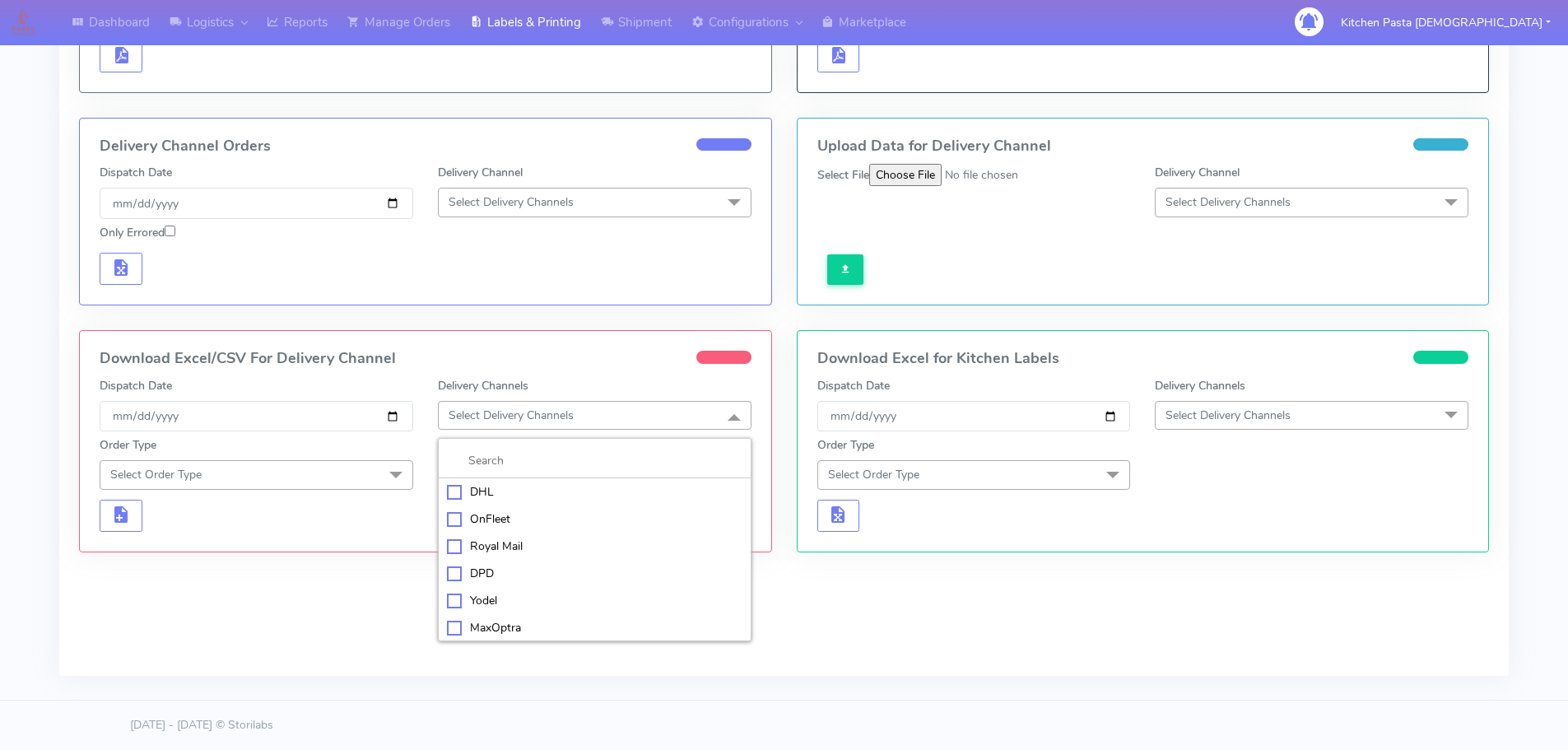
click at [502, 552] on div "Royal Mail" at bounding box center [594, 547] width 295 height 17
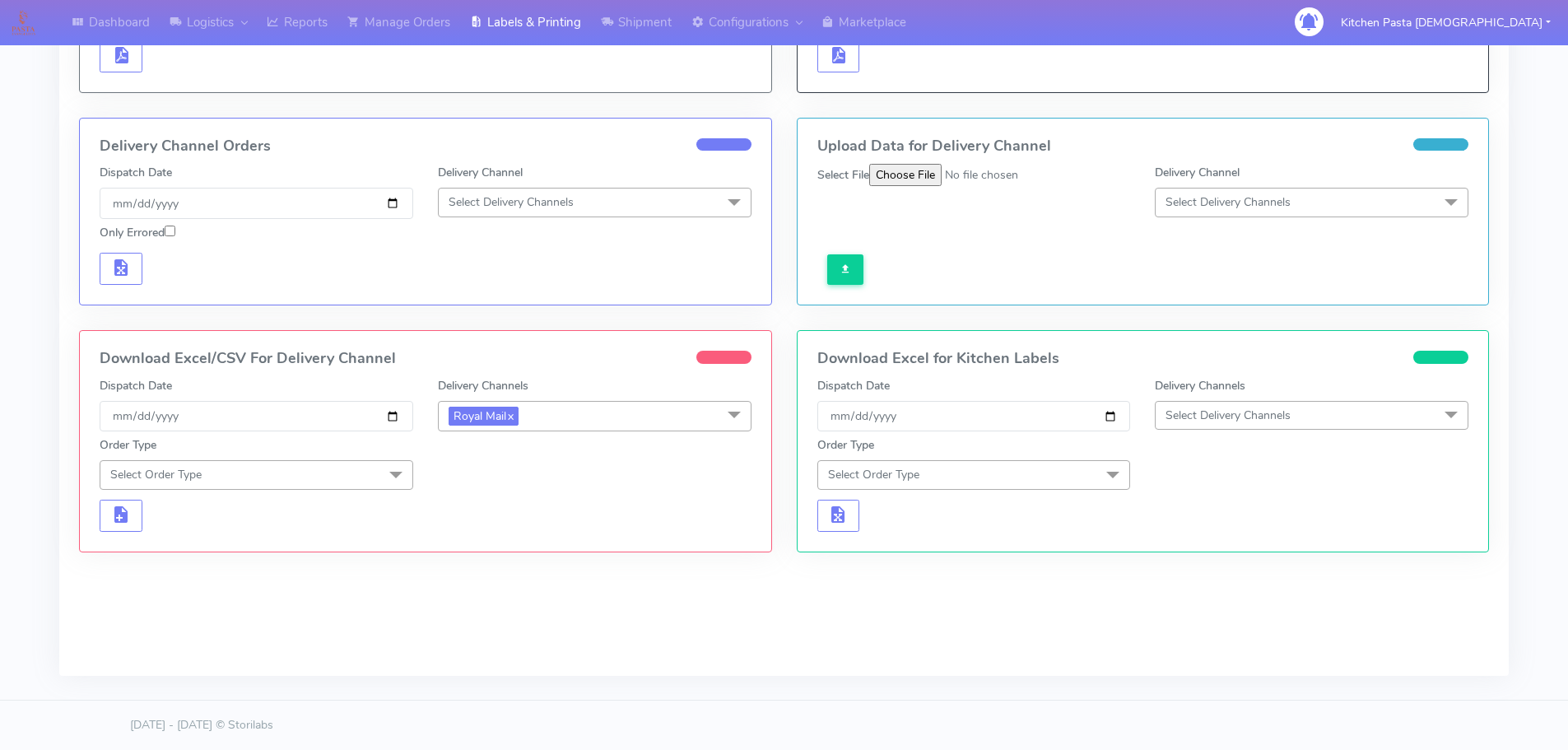
click at [314, 468] on span "Select Order Type" at bounding box center [256, 474] width 314 height 29
click at [233, 562] on li "Meal" at bounding box center [256, 552] width 312 height 27
click at [479, 474] on span "Select Box Size" at bounding box center [488, 475] width 79 height 16
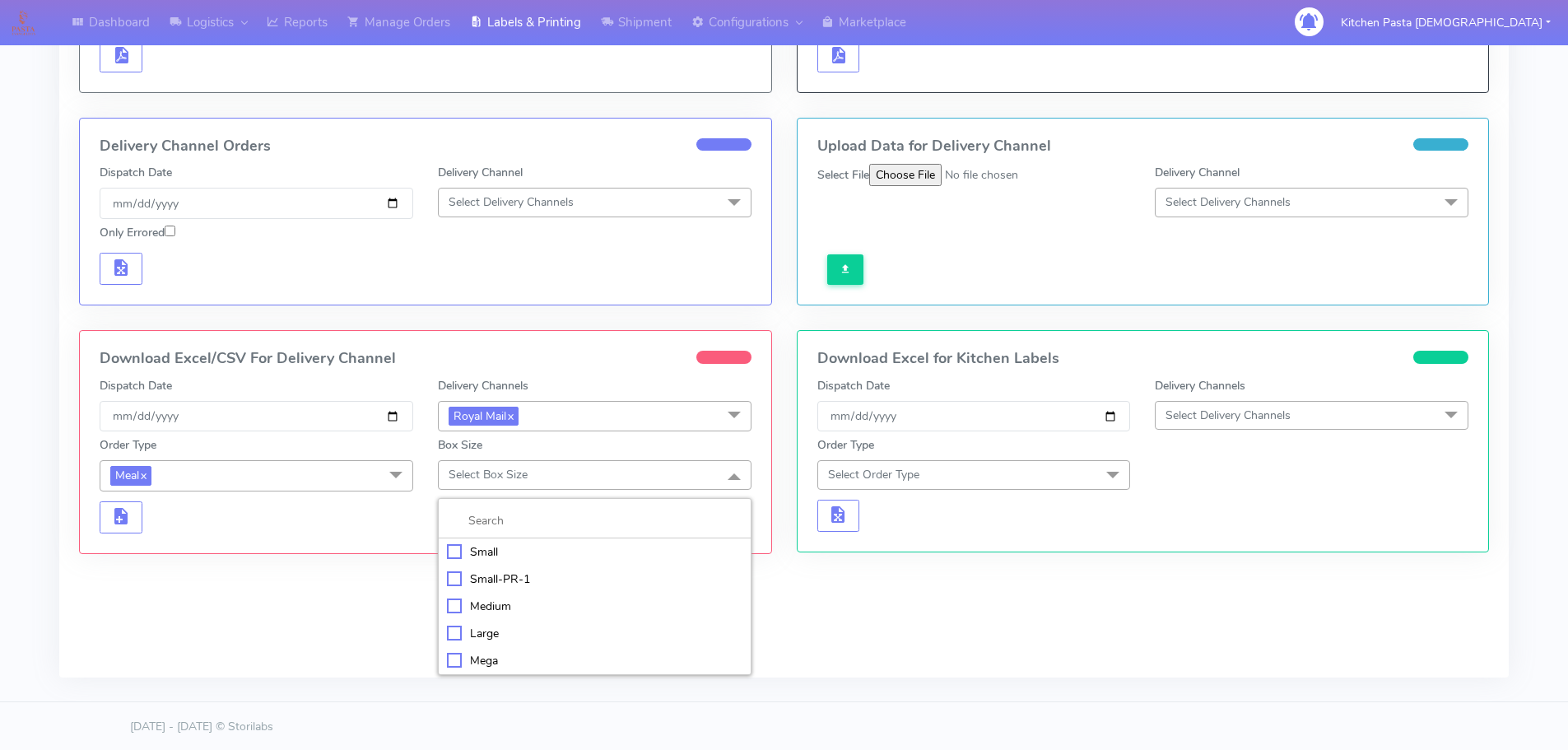
click at [470, 662] on div "Mega" at bounding box center [594, 661] width 295 height 17
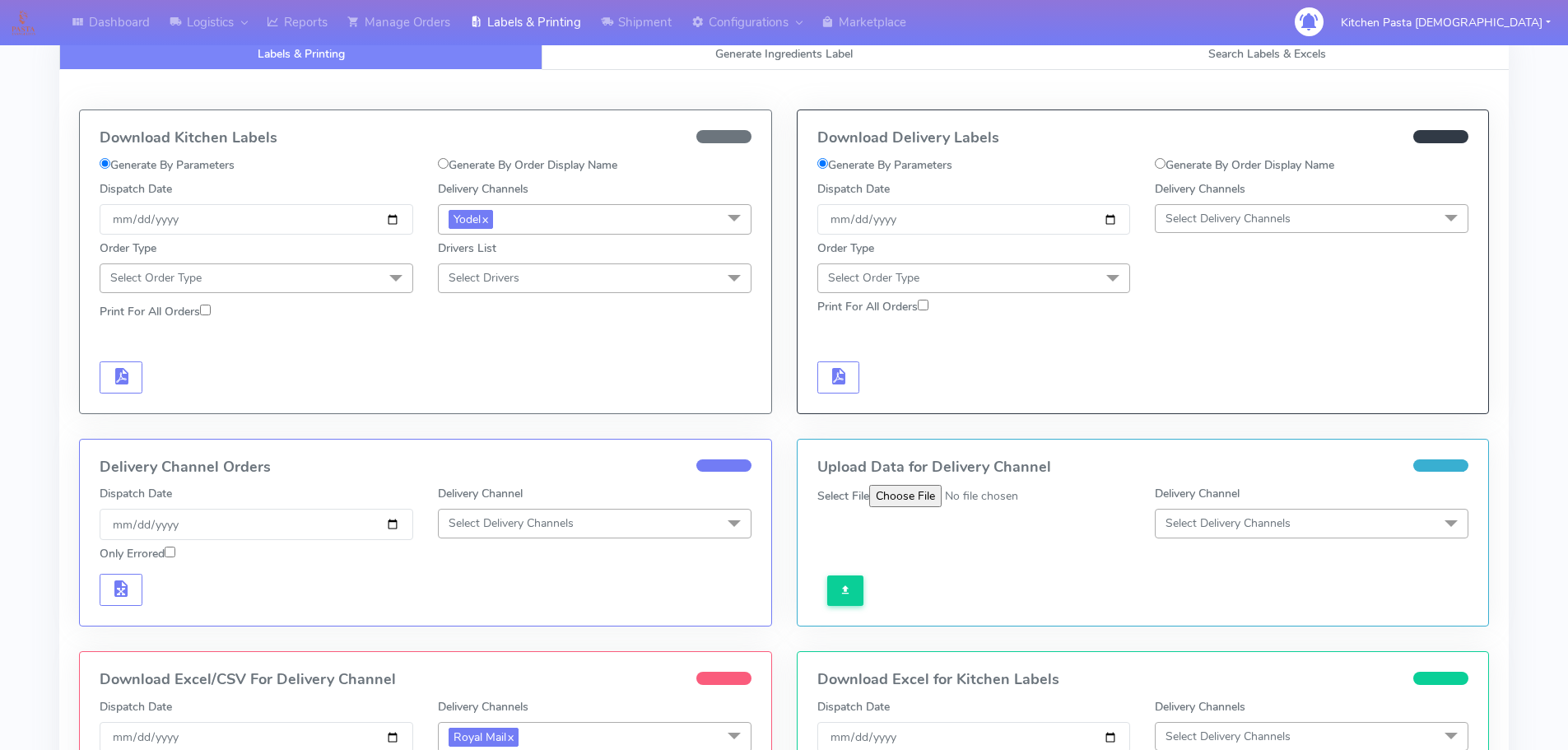
scroll to position [0, 0]
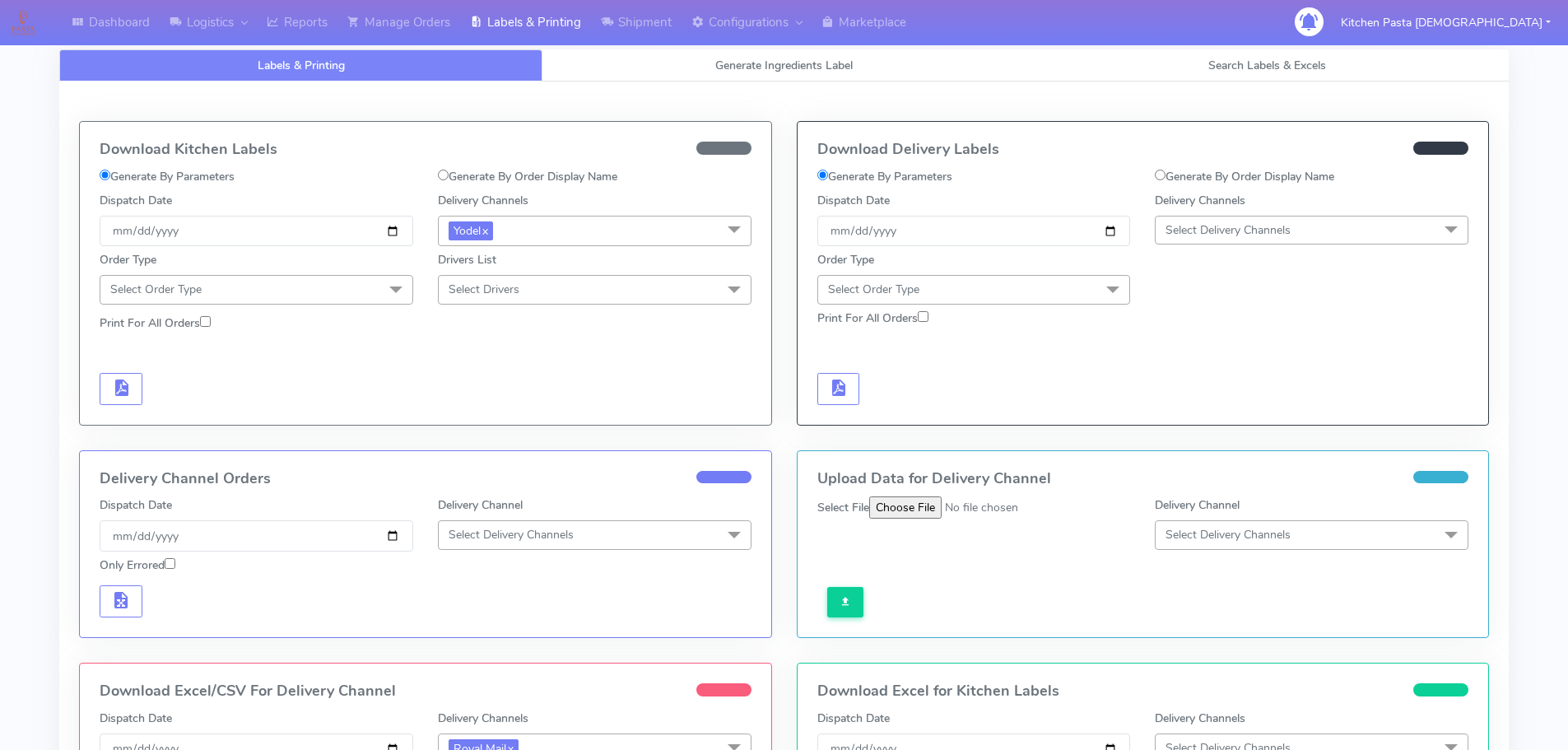
drag, startPoint x: 553, startPoint y: 235, endPoint x: 531, endPoint y: 261, distance: 34.1
click at [553, 236] on span "Yodel x" at bounding box center [594, 230] width 314 height 31
click at [517, 348] on li "OnFleet" at bounding box center [594, 335] width 312 height 27
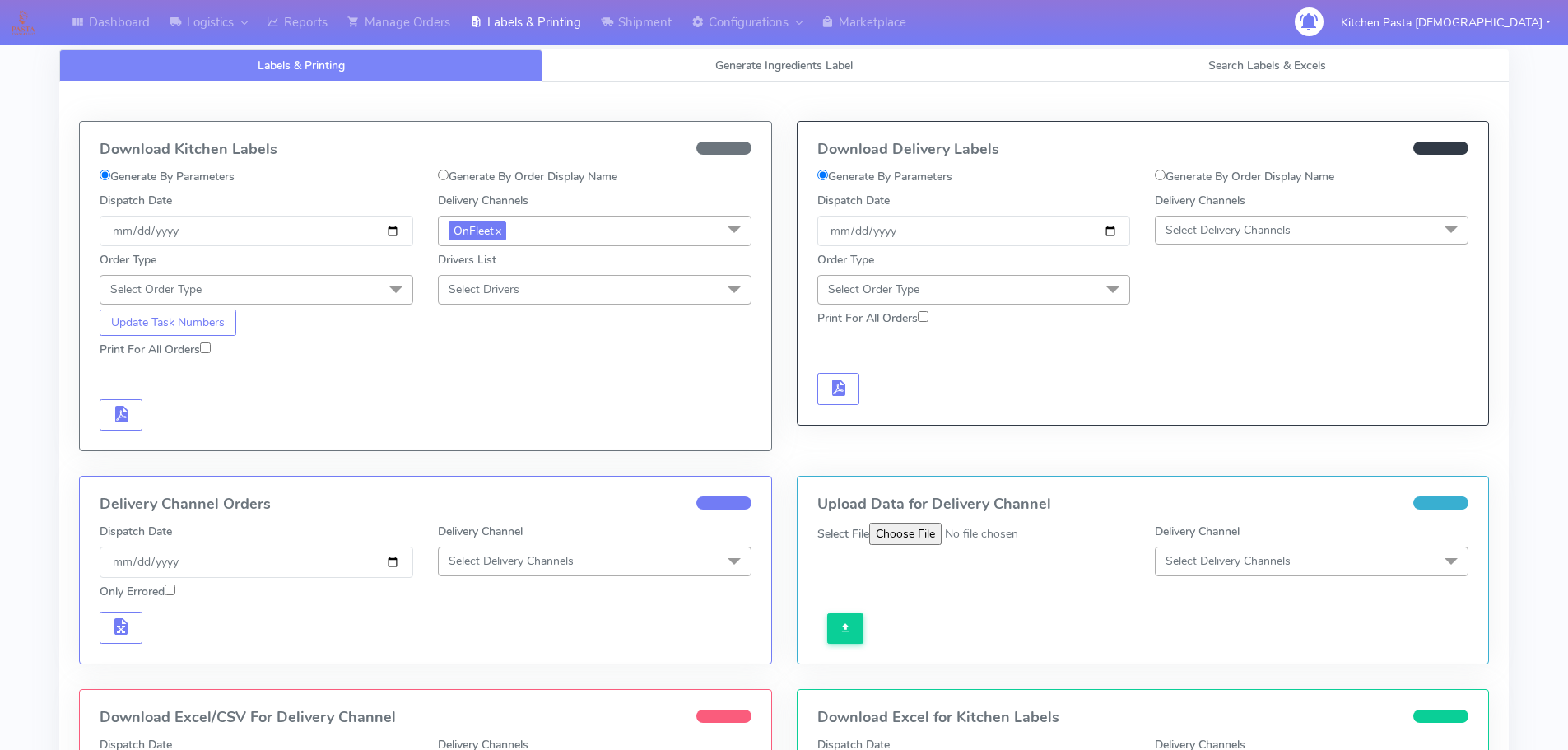
click at [557, 222] on span "OnFleet x" at bounding box center [594, 230] width 314 height 31
click at [504, 365] on div "Royal Mail" at bounding box center [594, 363] width 295 height 17
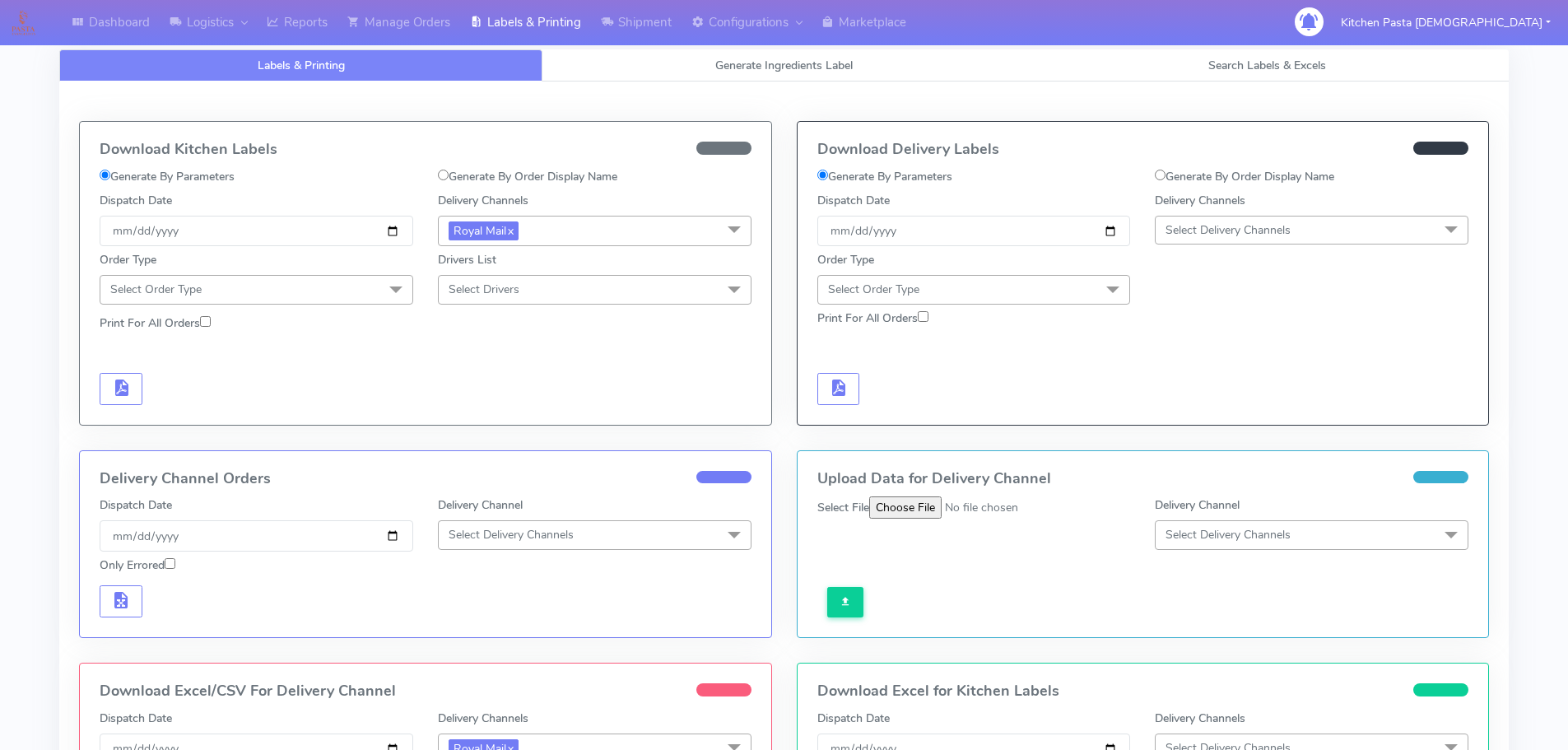
click at [274, 297] on span "Select Order Type" at bounding box center [256, 289] width 314 height 29
click at [211, 380] on li "Kit" at bounding box center [256, 393] width 312 height 27
click at [347, 289] on span "Kit x" at bounding box center [256, 290] width 314 height 31
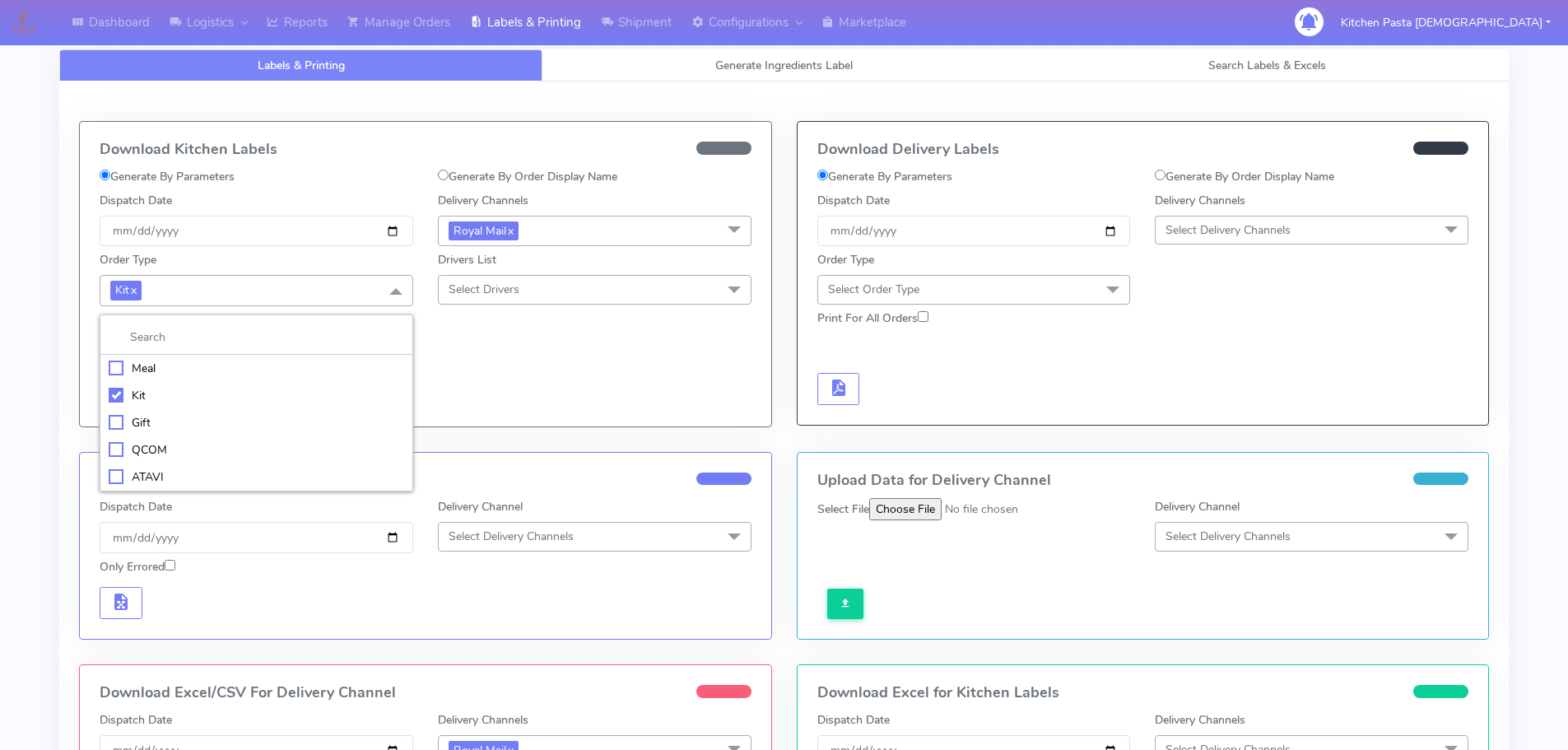
click at [186, 376] on div "Meal" at bounding box center [256, 369] width 295 height 17
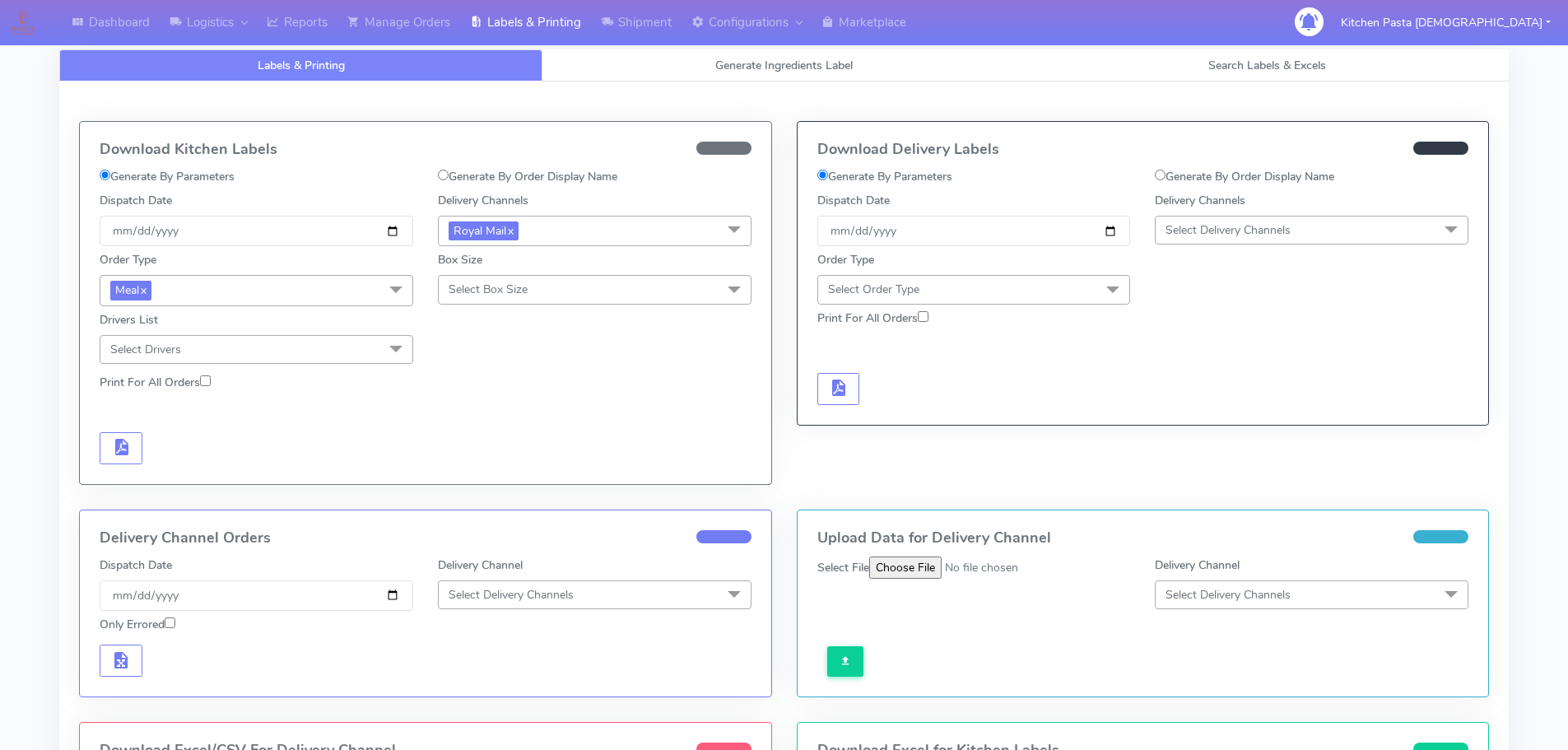
click at [526, 294] on span "Select Box Size" at bounding box center [488, 290] width 79 height 16
click at [463, 479] on div "Mega" at bounding box center [594, 476] width 295 height 17
click at [119, 444] on span "button" at bounding box center [121, 451] width 20 height 16
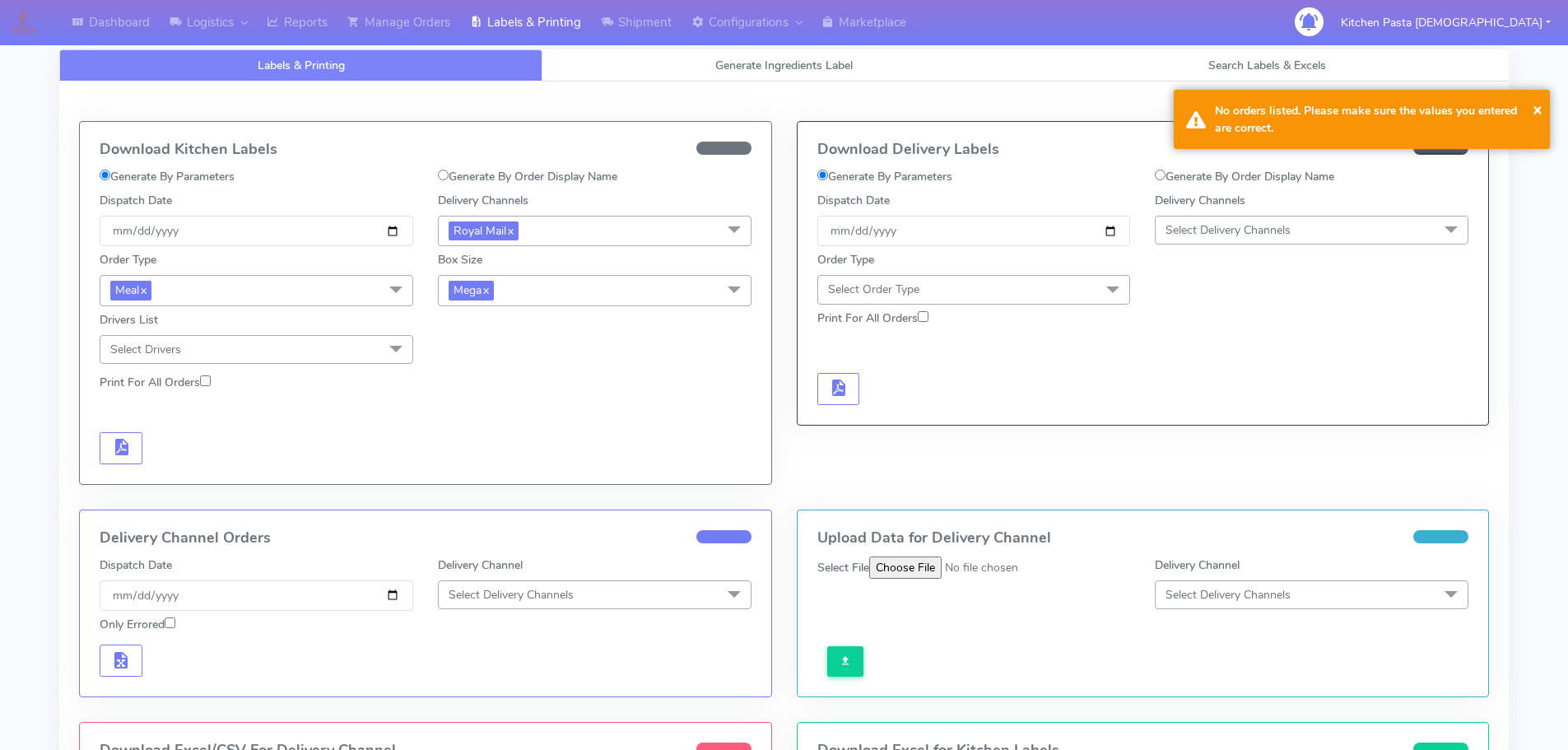
click at [604, 279] on span "Mega x" at bounding box center [594, 290] width 314 height 31
click at [480, 450] on div "Large" at bounding box center [594, 450] width 295 height 17
click at [123, 459] on button "button" at bounding box center [120, 448] width 43 height 32
click at [556, 279] on span "Large x" at bounding box center [594, 290] width 314 height 31
click at [501, 419] on div "Medium" at bounding box center [594, 423] width 295 height 17
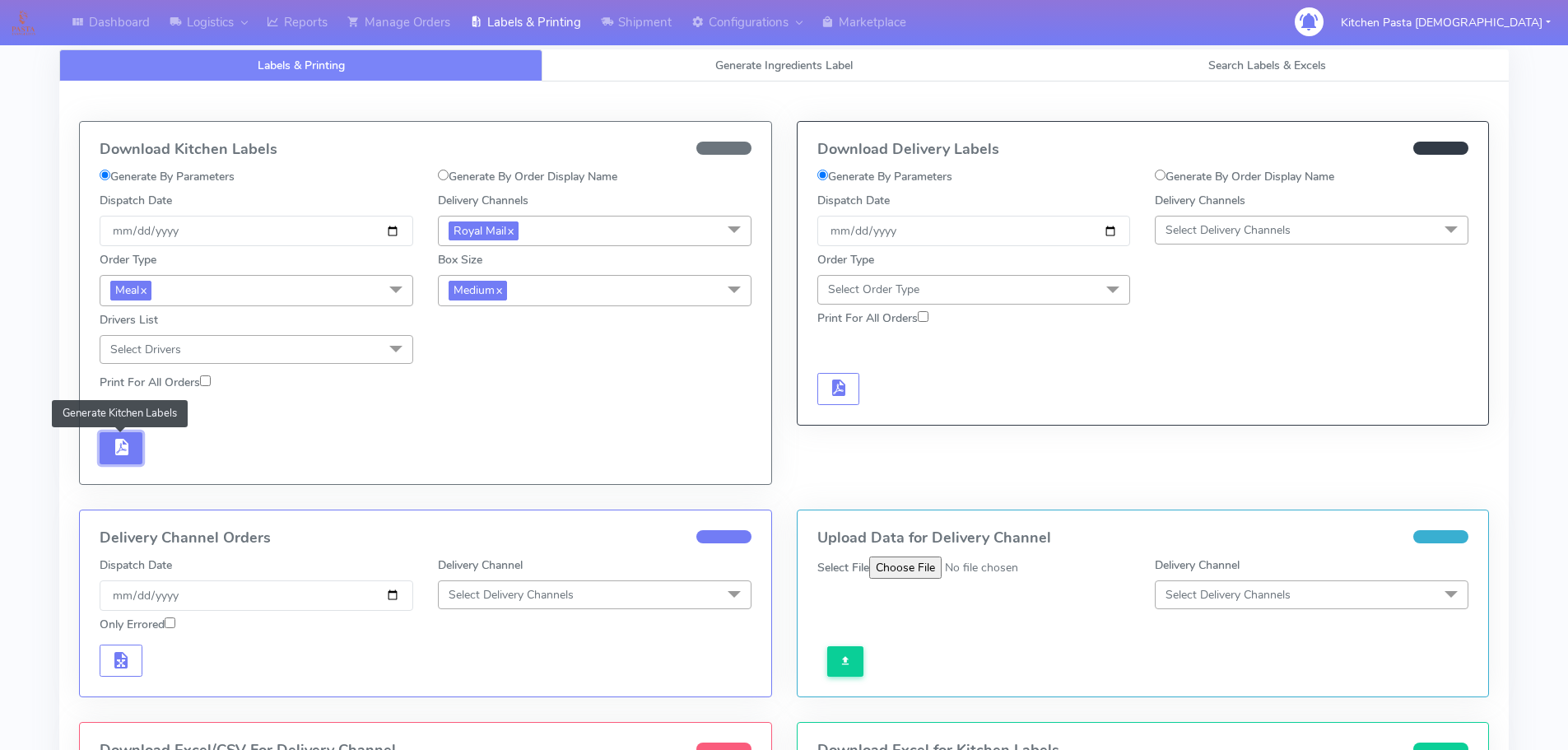
click at [127, 448] on span "button" at bounding box center [121, 451] width 20 height 16
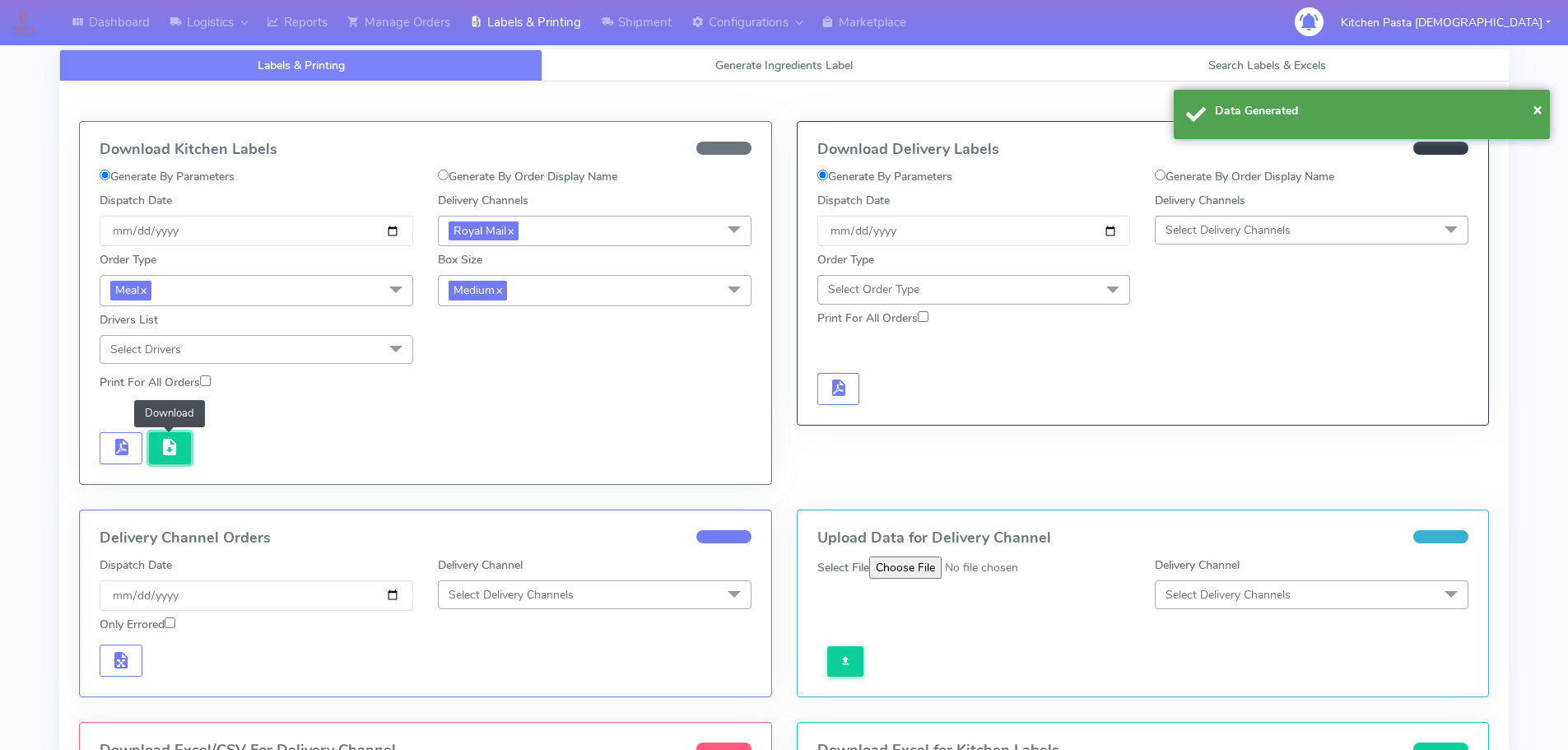
click at [167, 443] on span "button" at bounding box center [169, 451] width 20 height 16
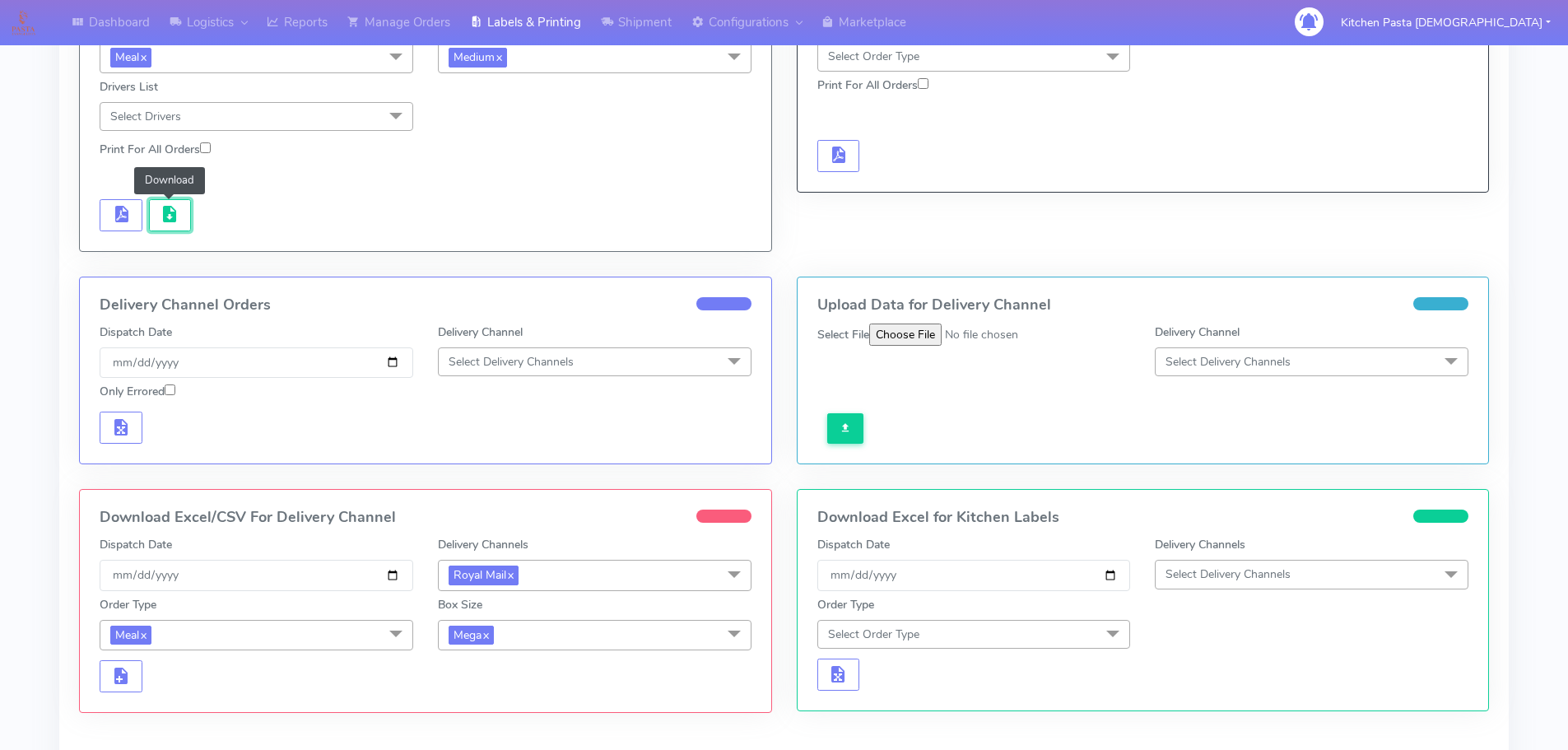
scroll to position [311, 0]
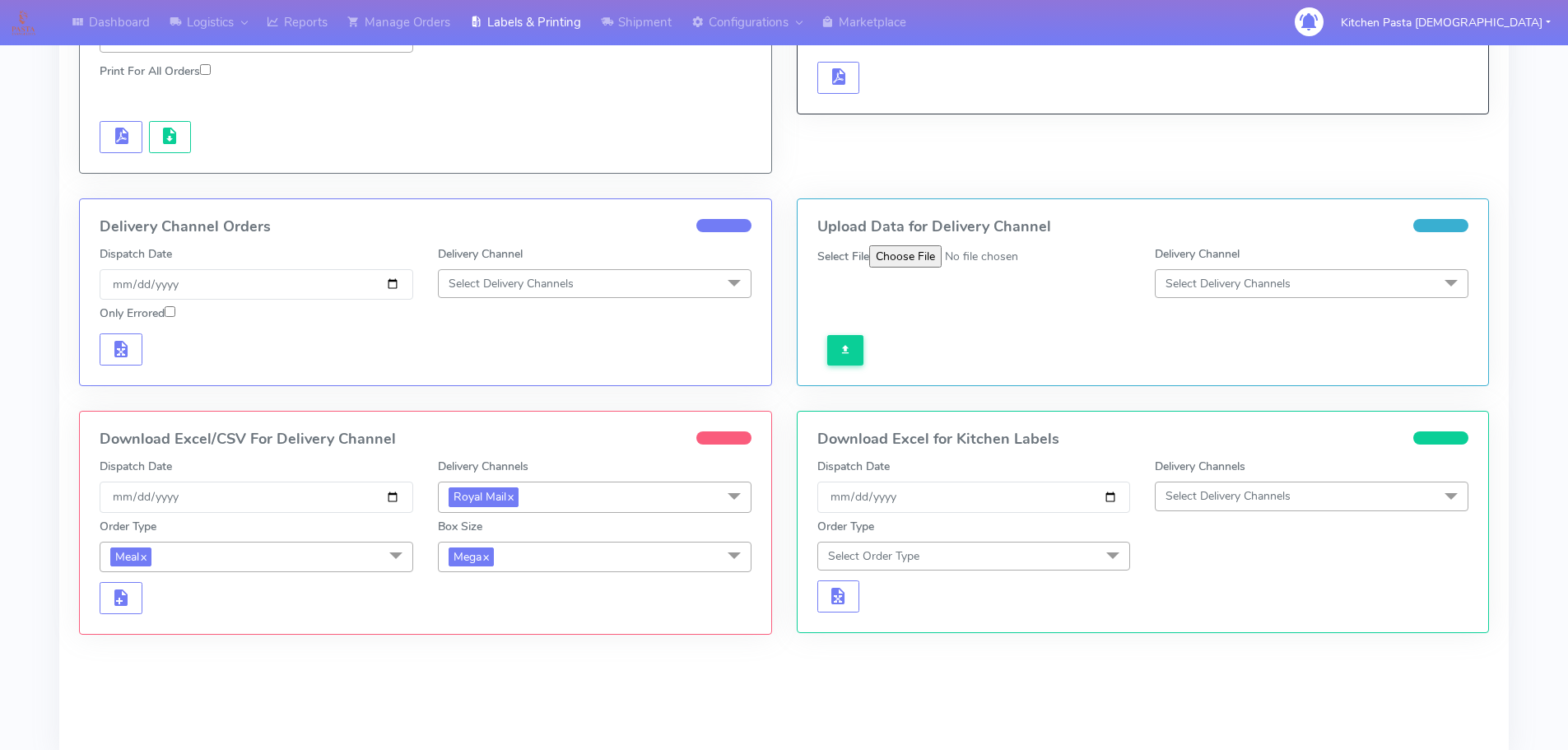
click at [636, 496] on span "Royal Mail x" at bounding box center [594, 497] width 314 height 31
click at [368, 598] on div at bounding box center [256, 598] width 338 height 32
click at [595, 573] on form "Dispatch Date 2025-10-10 Delivery Channels Royal Mail x DHL OnFleet Royal Mail …" at bounding box center [425, 535] width 652 height 156
click at [544, 562] on span "Mega x" at bounding box center [594, 556] width 314 height 31
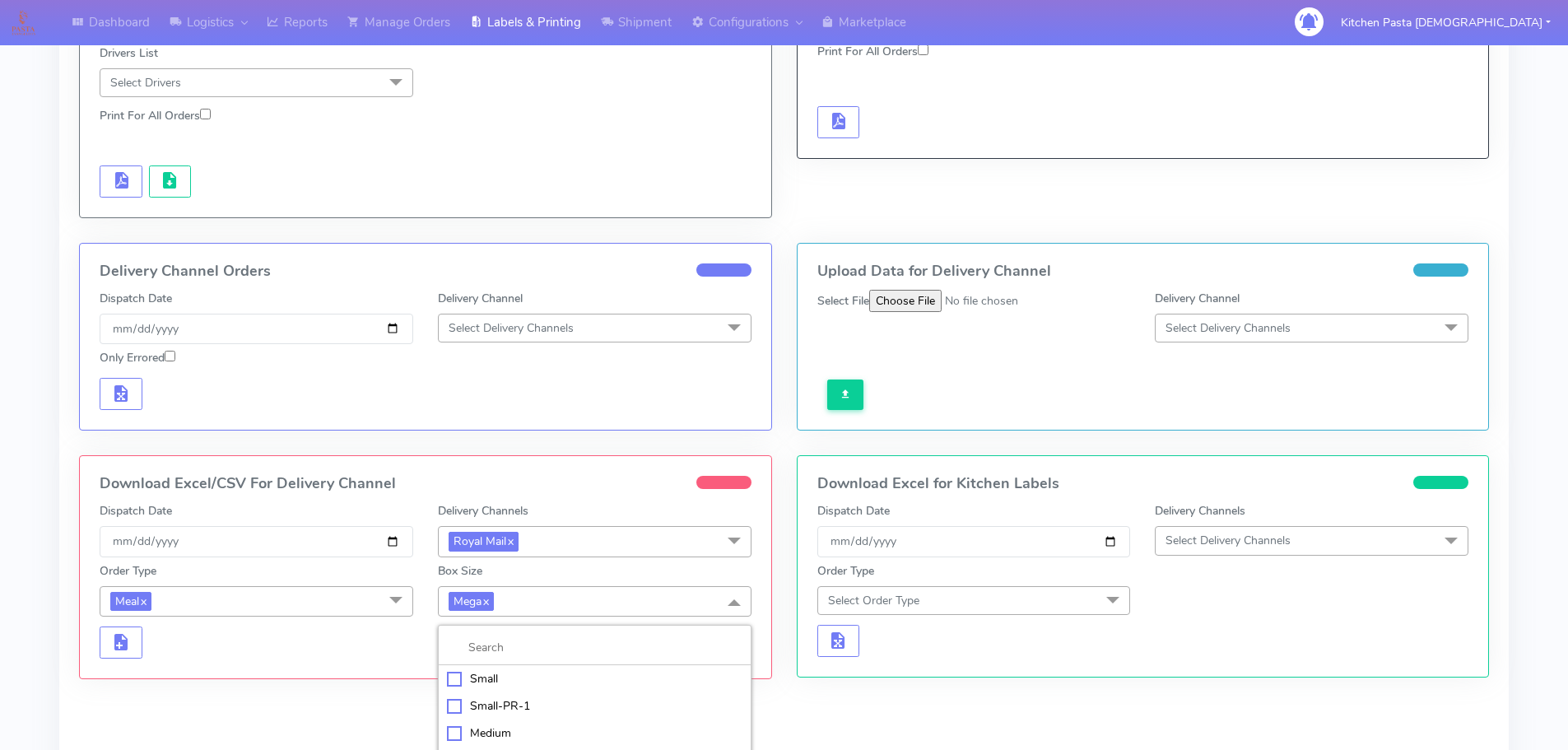
scroll to position [393, 0]
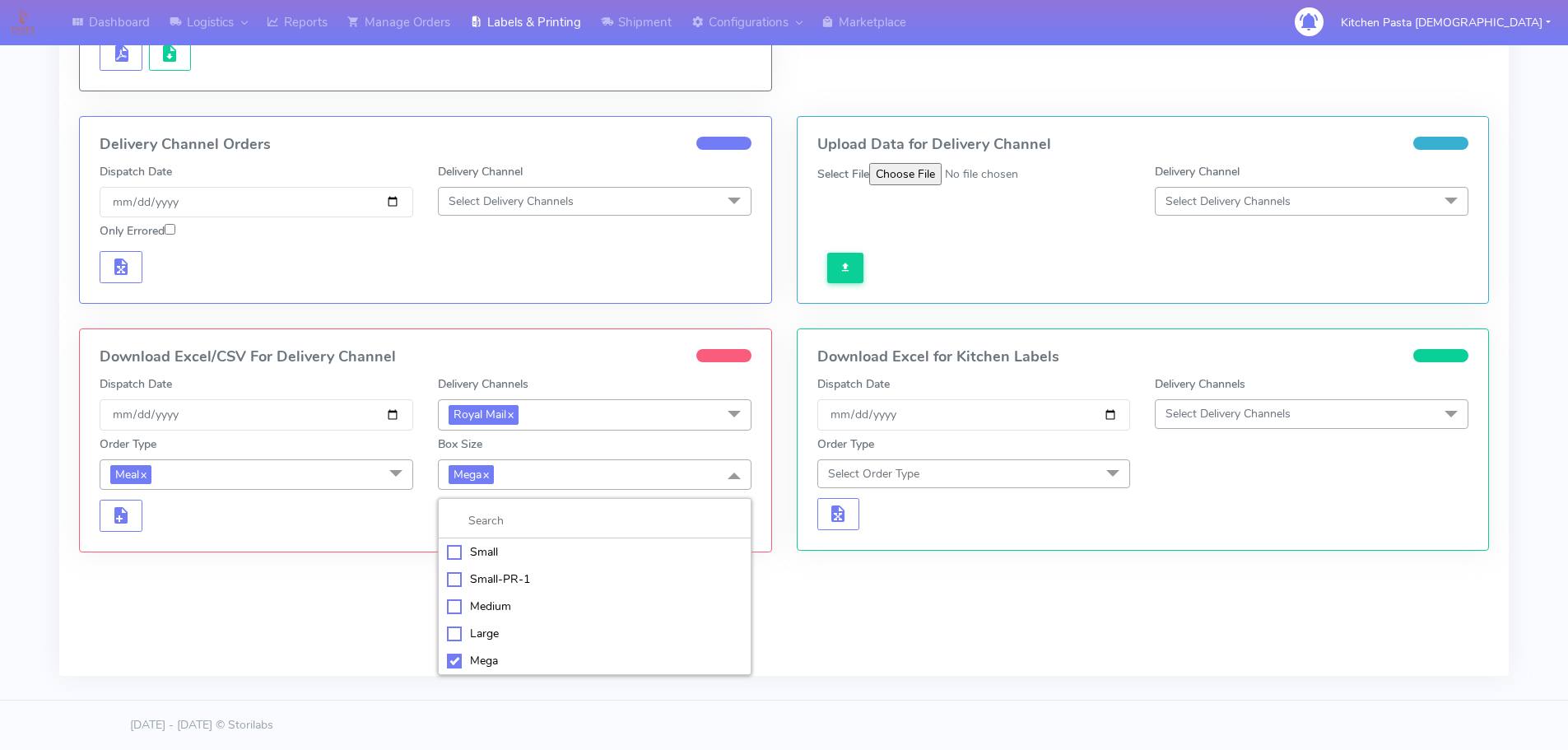
click at [503, 608] on div "Medium" at bounding box center [594, 607] width 295 height 17
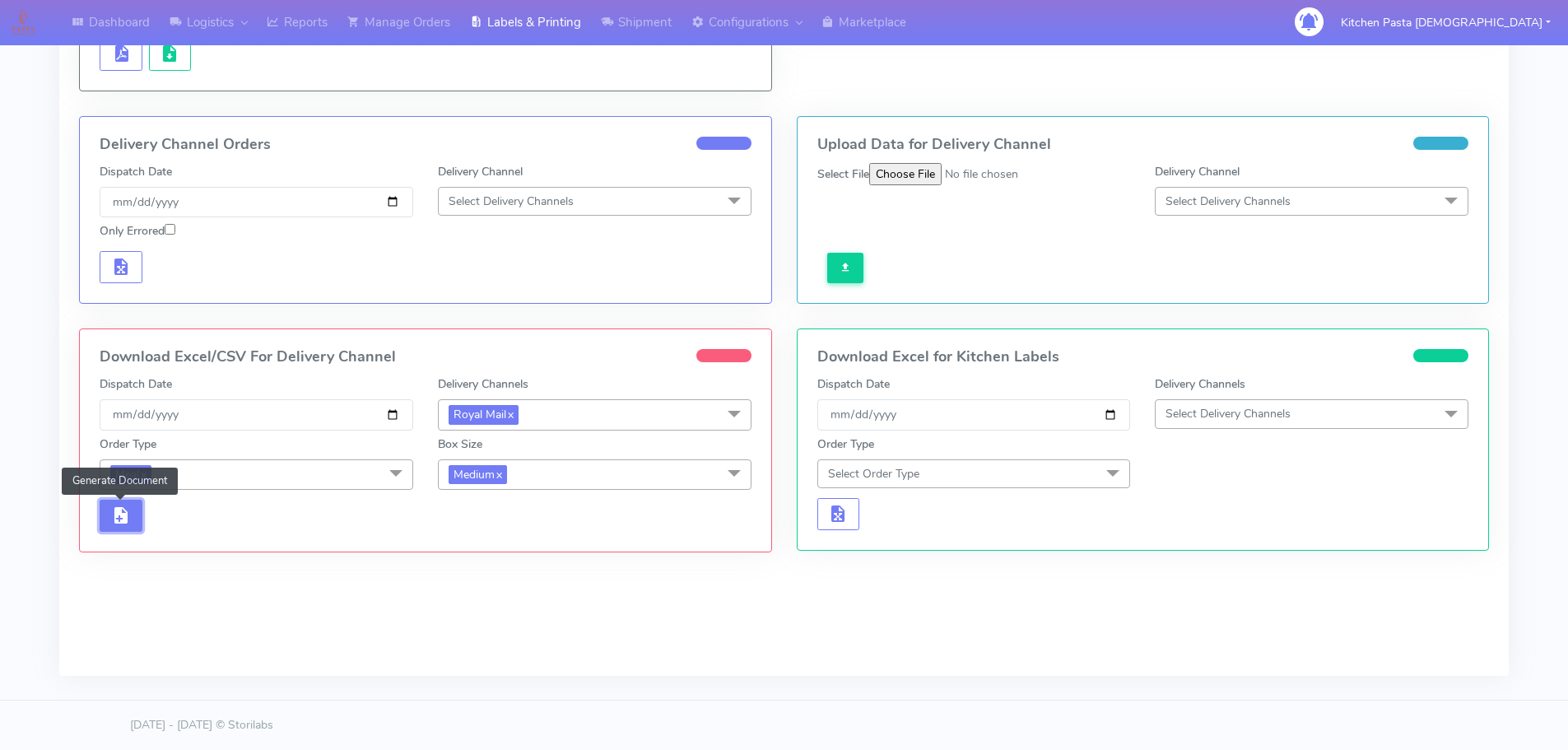
click at [119, 527] on button "button" at bounding box center [120, 515] width 43 height 32
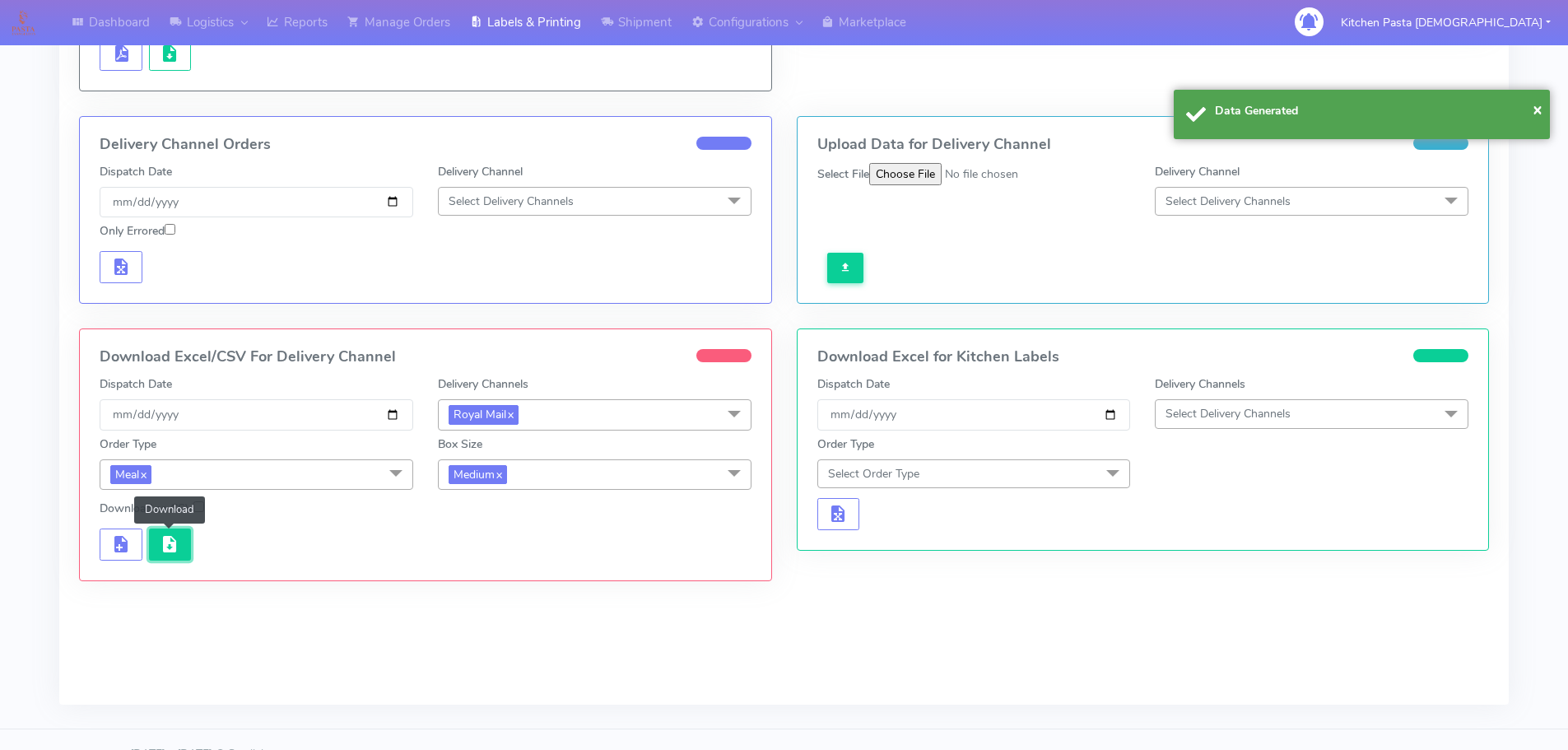
click at [174, 542] on span "button" at bounding box center [169, 549] width 20 height 16
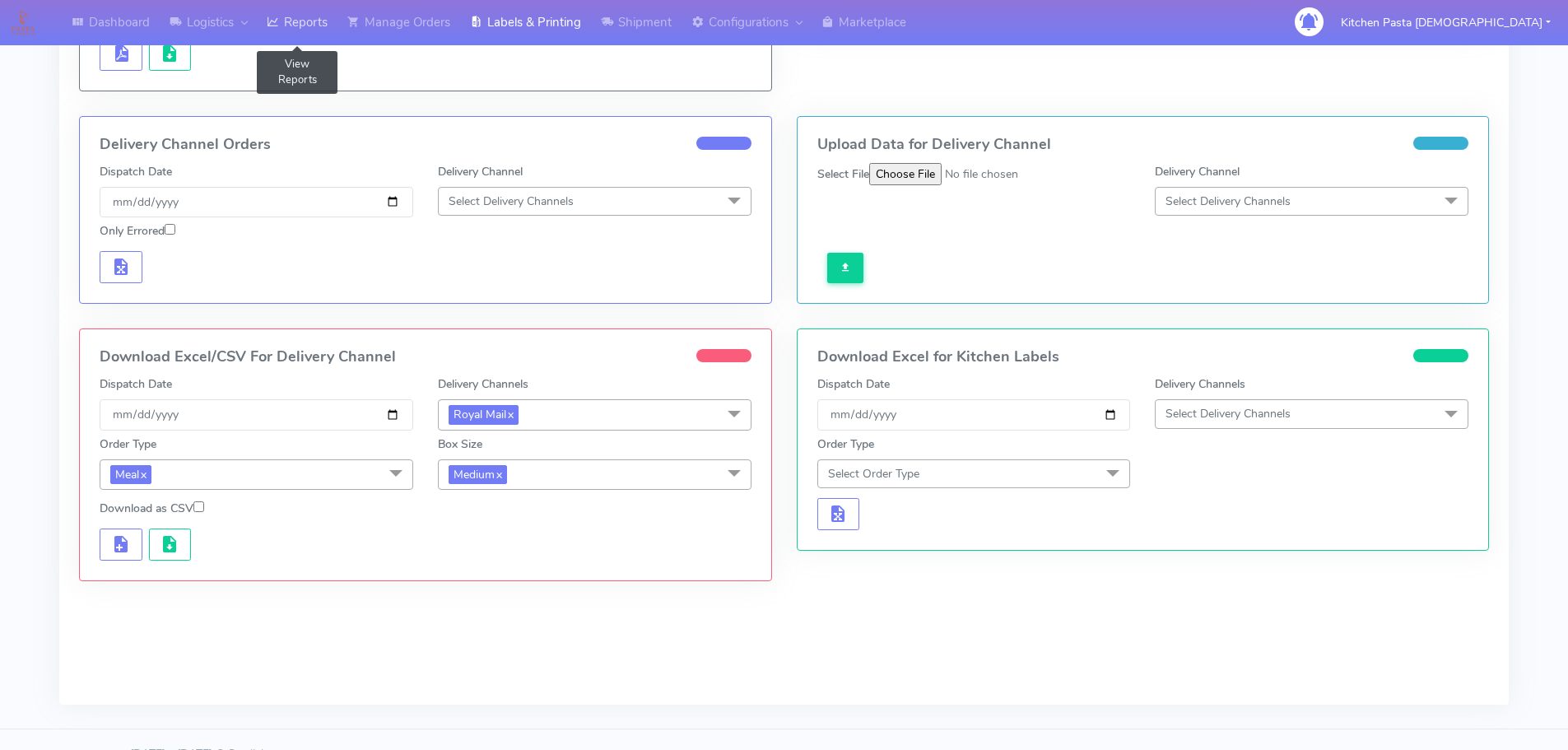
click at [295, 31] on link "Reports" at bounding box center [297, 23] width 81 height 45
